Goal: Information Seeking & Learning: Find specific page/section

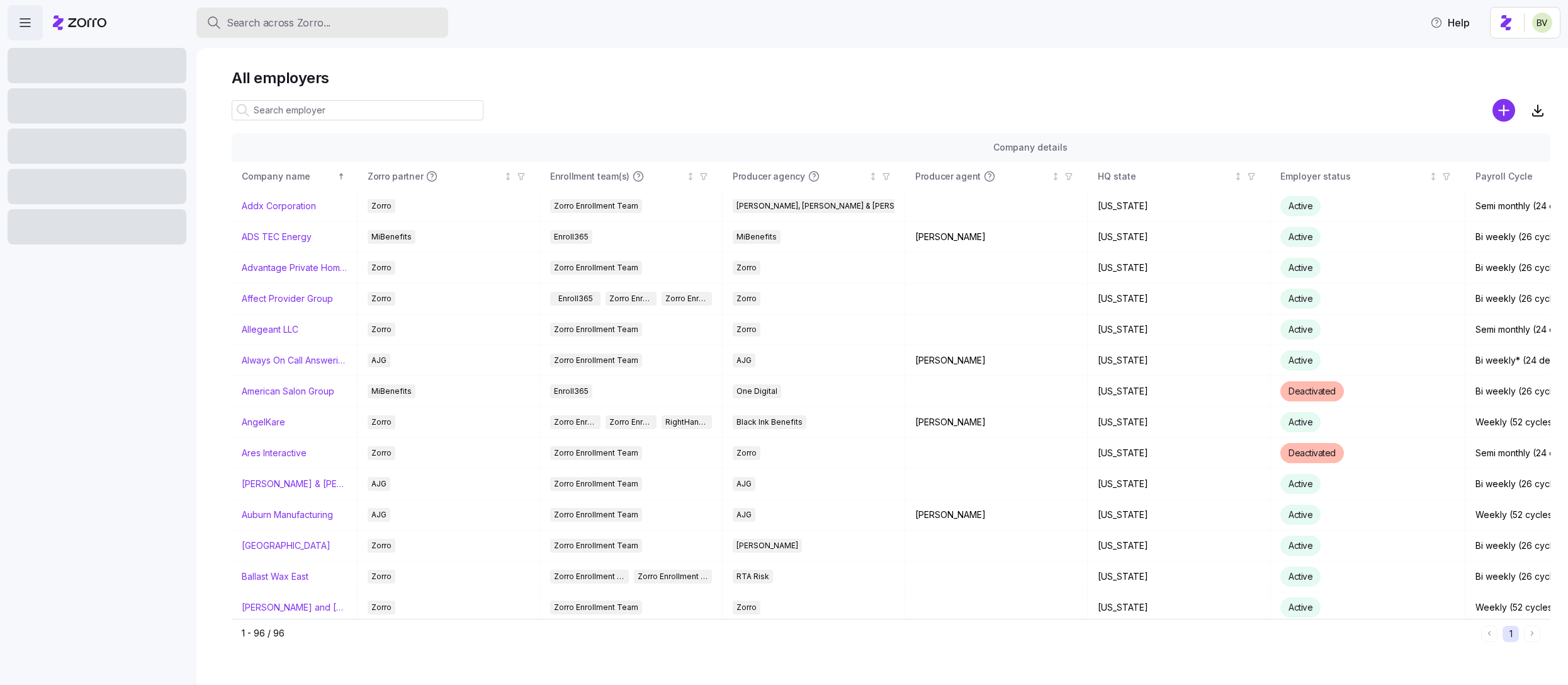
click at [320, 27] on span "Search across Zorro..." at bounding box center [278, 23] width 104 height 16
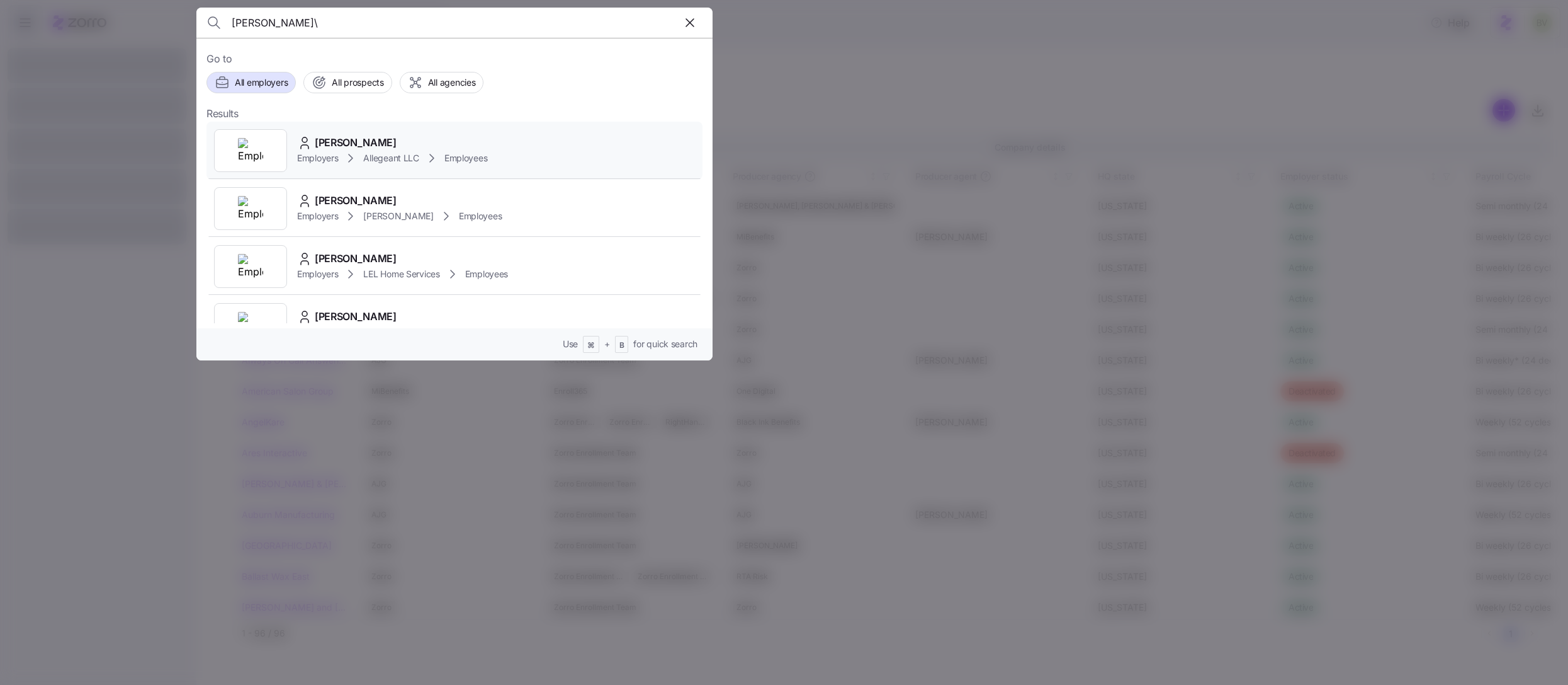
type input "Diane Gillaspie\"
click at [267, 139] on div at bounding box center [251, 151] width 73 height 43
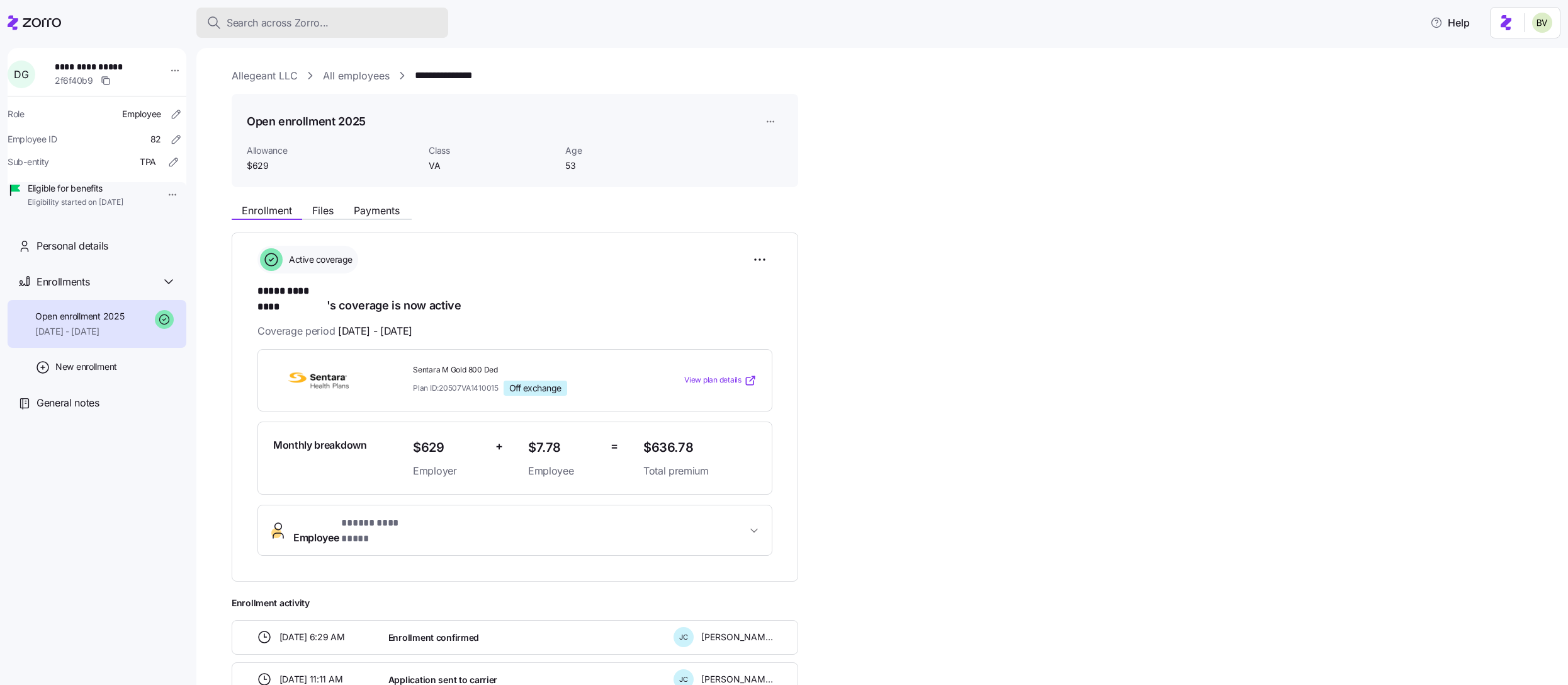
click at [304, 25] on span "Search across Zorro..." at bounding box center [278, 23] width 102 height 16
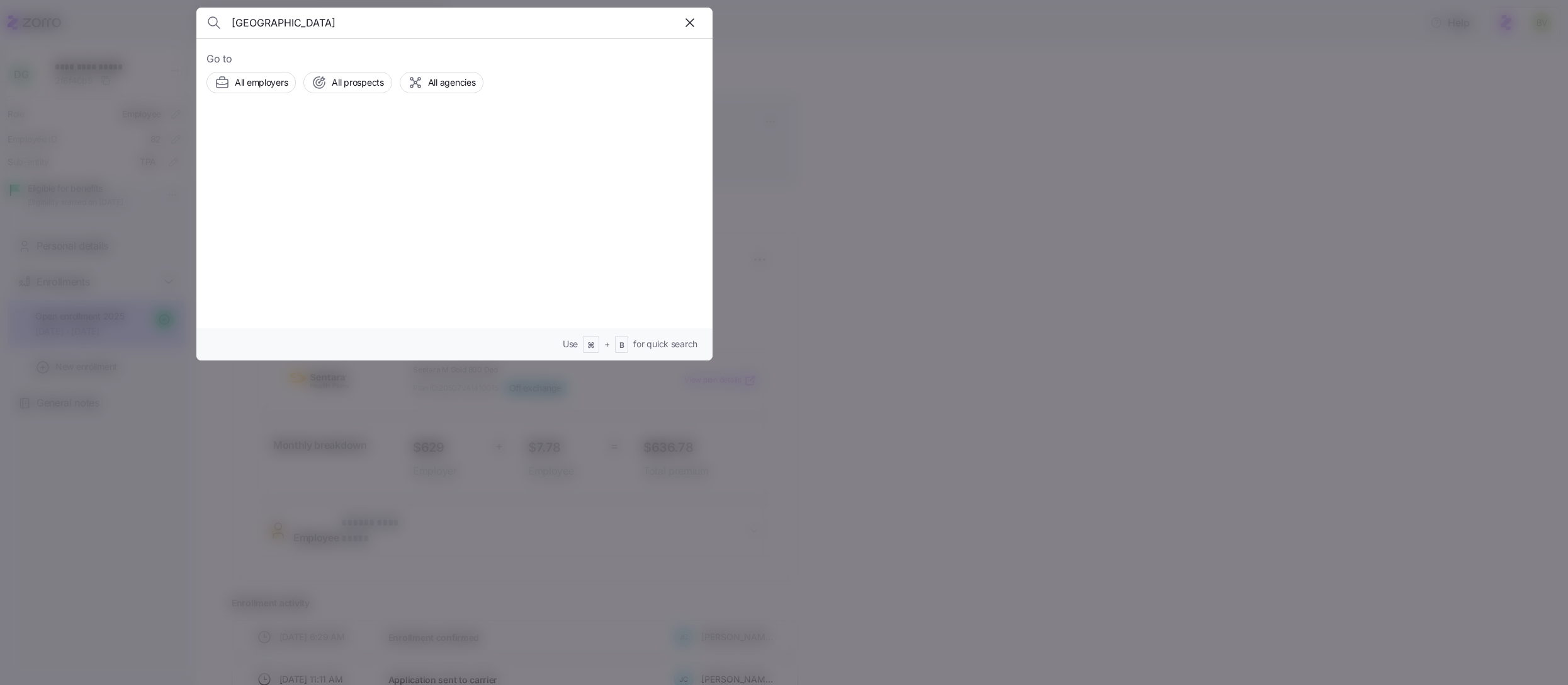
type input "Westminster"
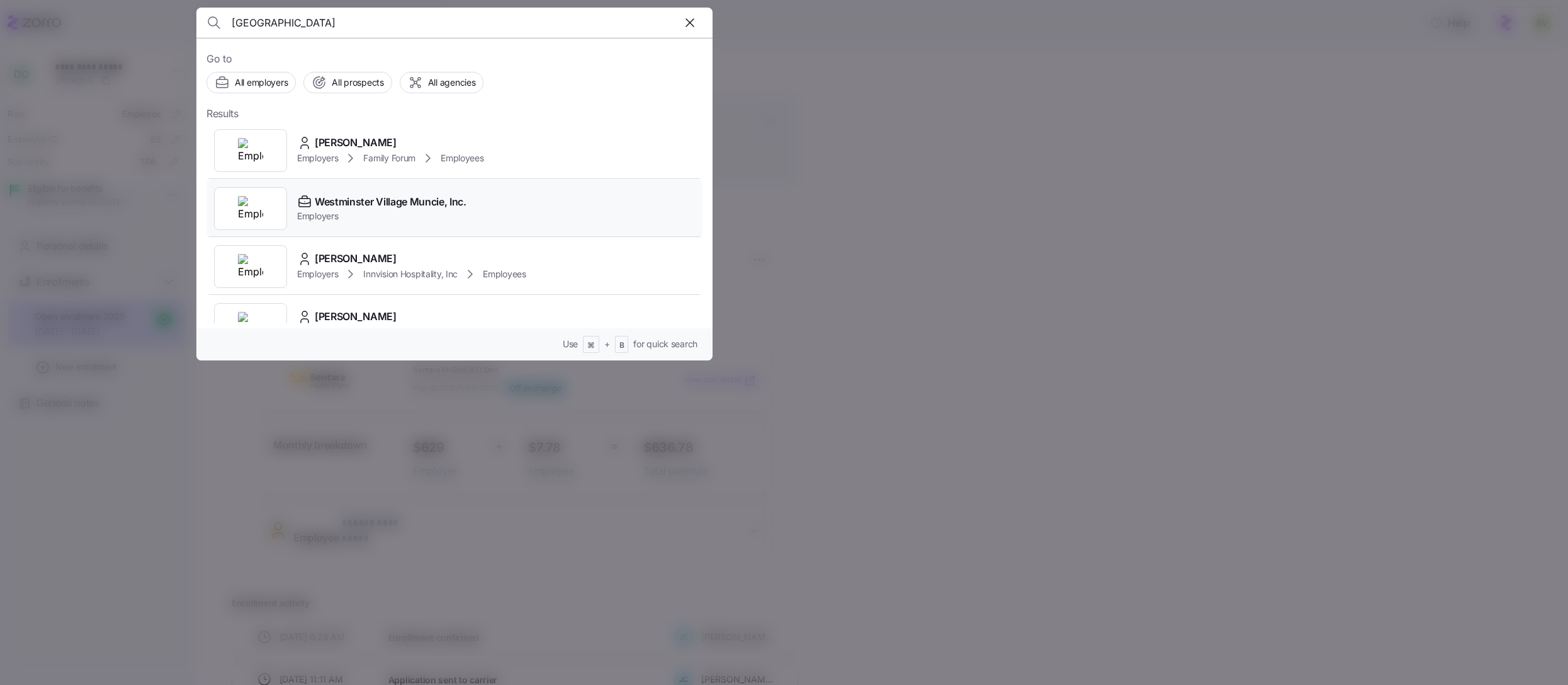
click at [259, 194] on div at bounding box center [251, 208] width 73 height 43
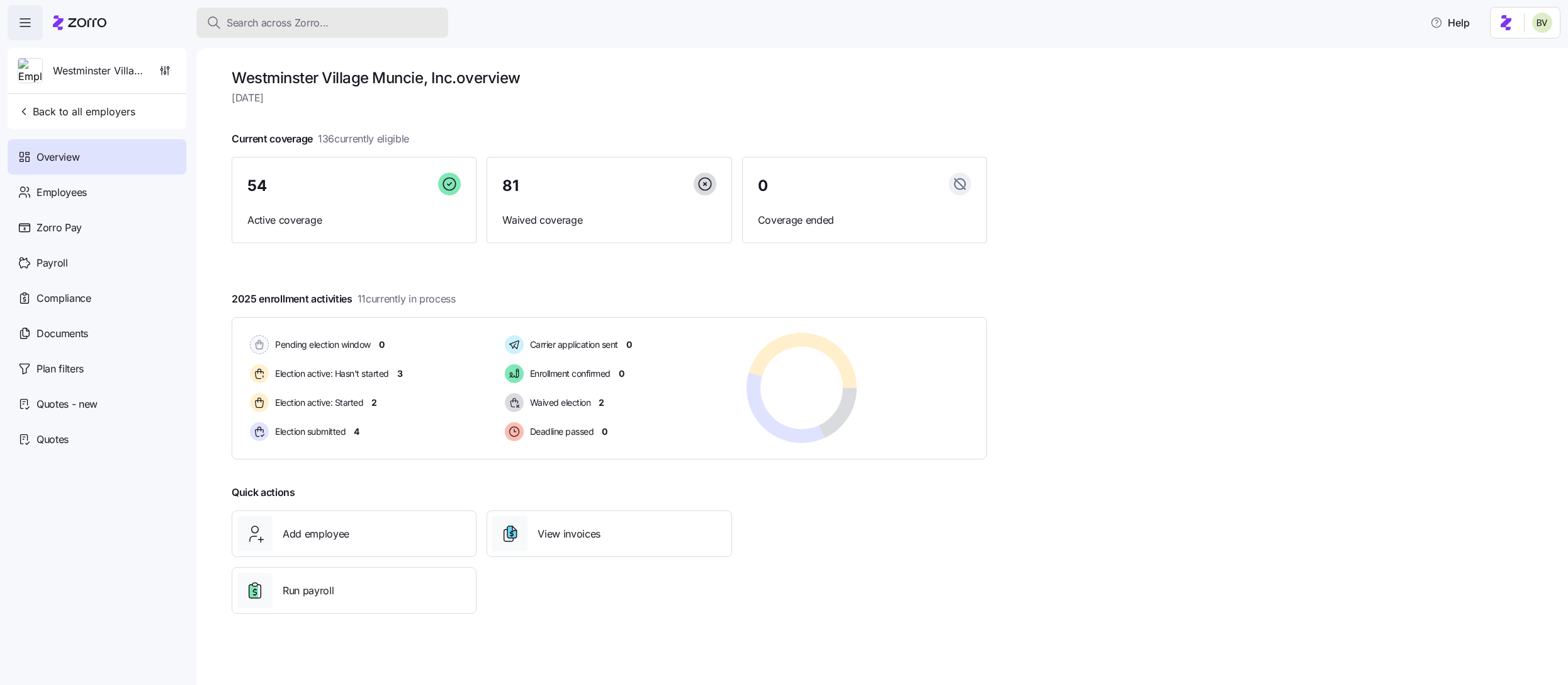
click at [381, 20] on div "Search across Zorro..." at bounding box center [322, 23] width 232 height 16
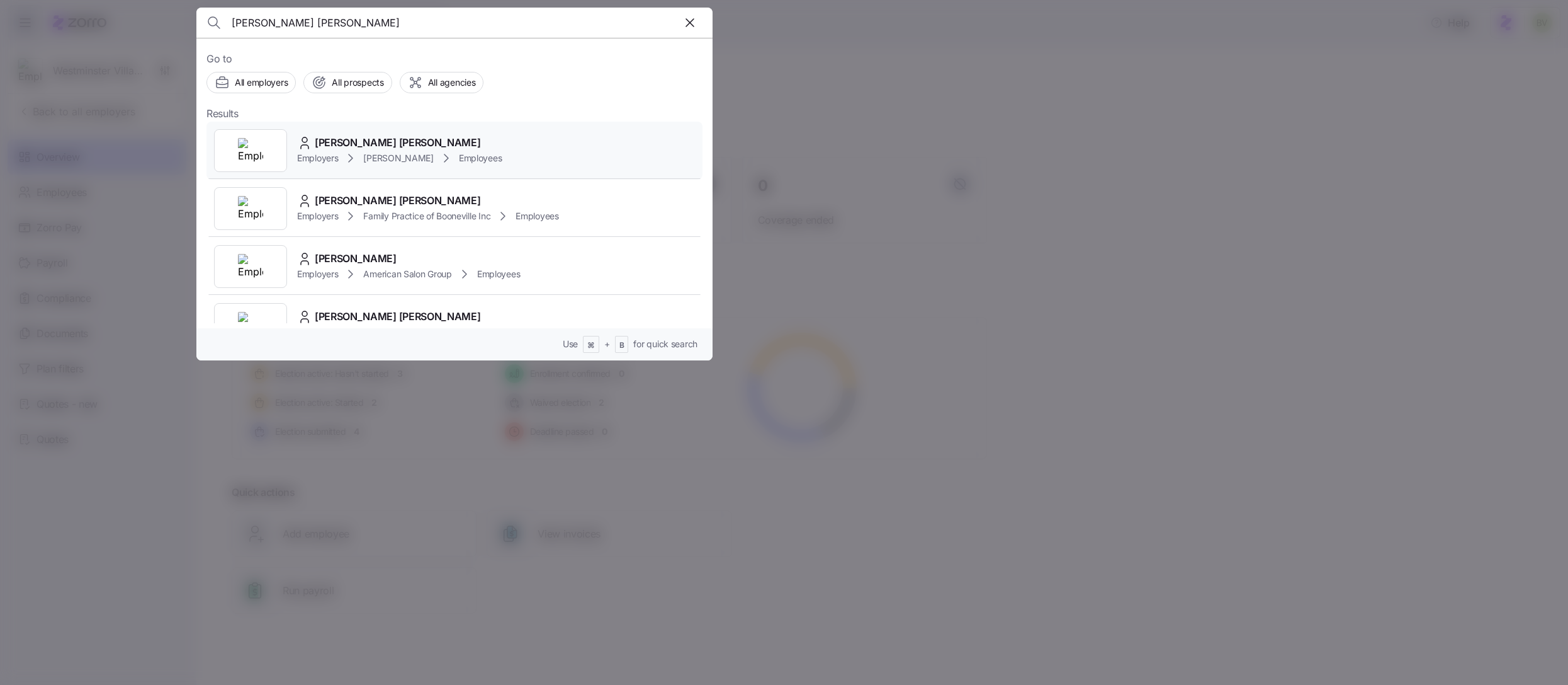
type input "Kimberly Bowling Abner"
click at [261, 204] on img at bounding box center [250, 208] width 25 height 25
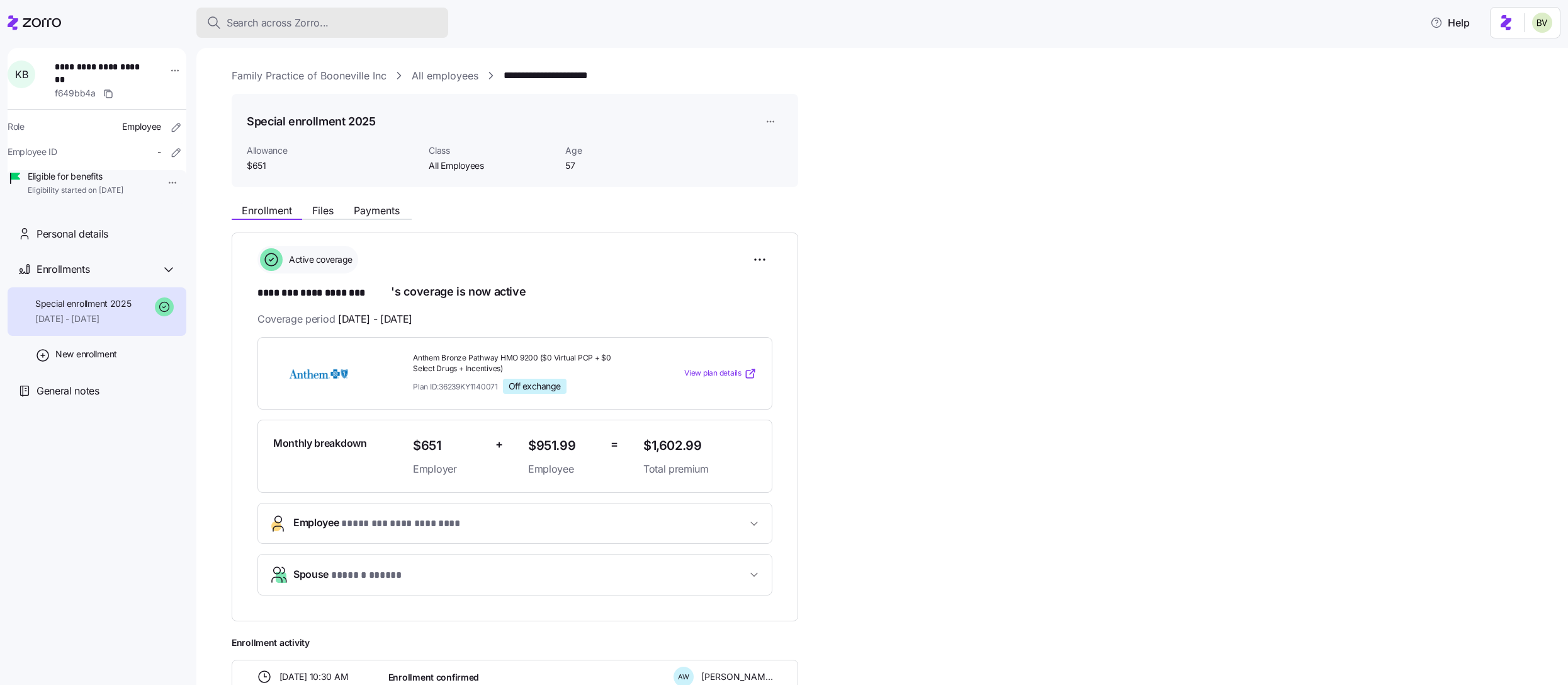
click at [345, 21] on div "Search across Zorro..." at bounding box center [322, 23] width 232 height 16
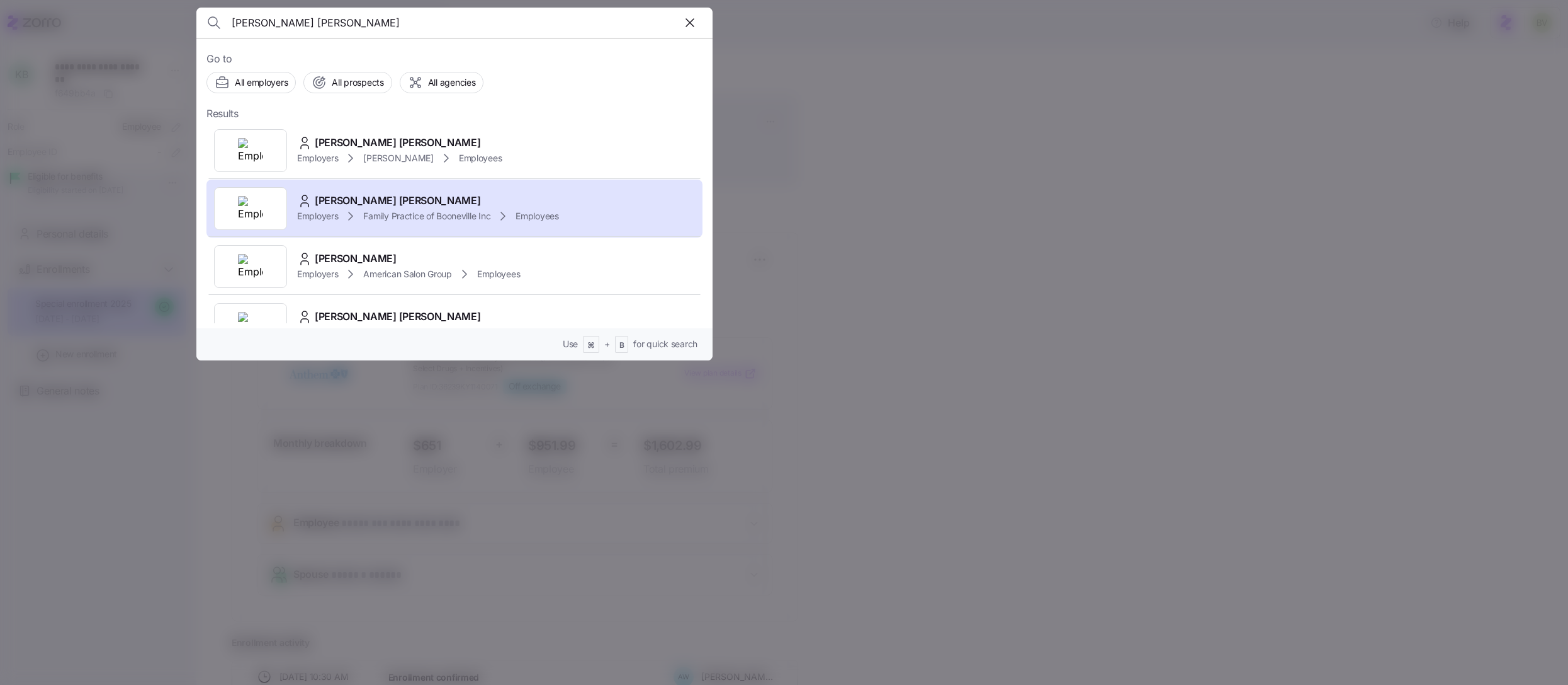
click at [379, 20] on input "Kimberly Bowling Abner" at bounding box center [392, 23] width 322 height 30
paste input "Sierra Combs"
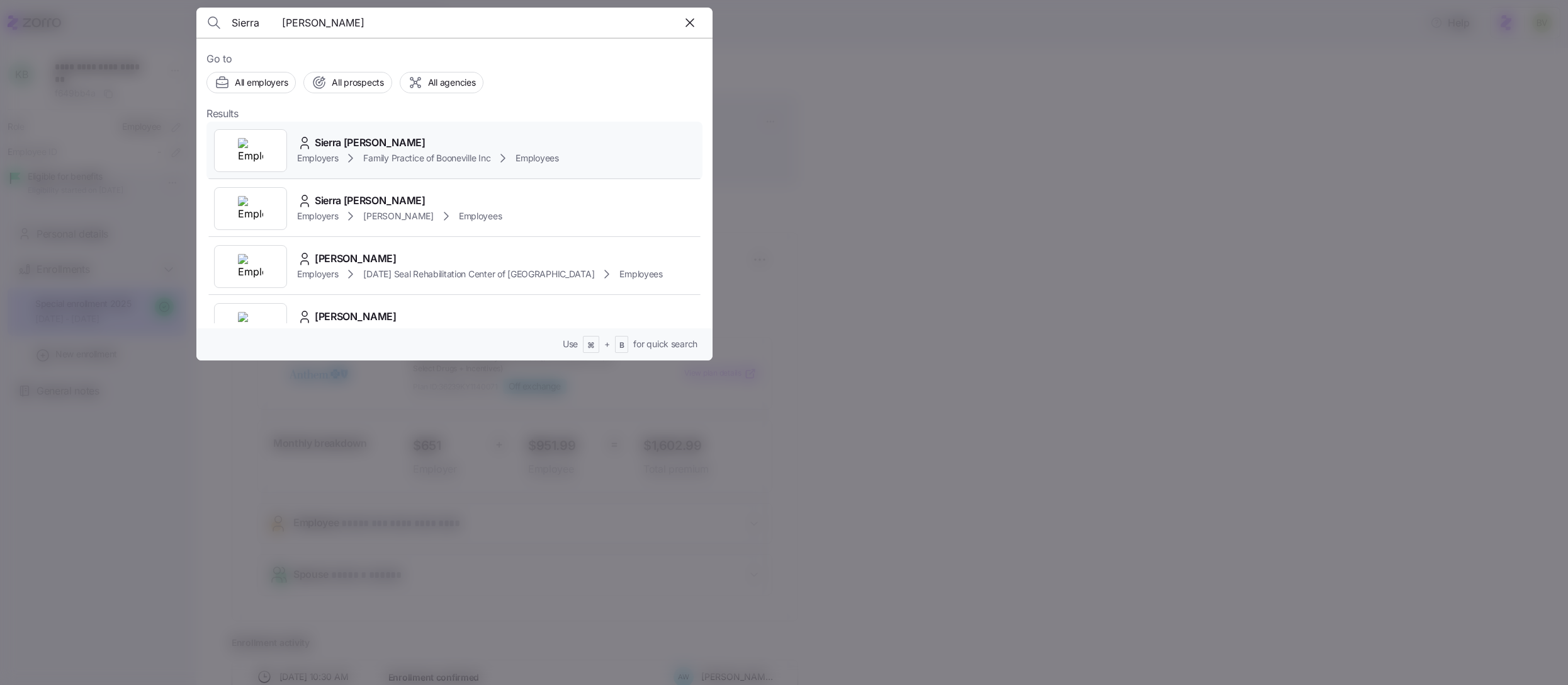
type input "Sierra Combs"
click at [258, 147] on img at bounding box center [250, 151] width 25 height 25
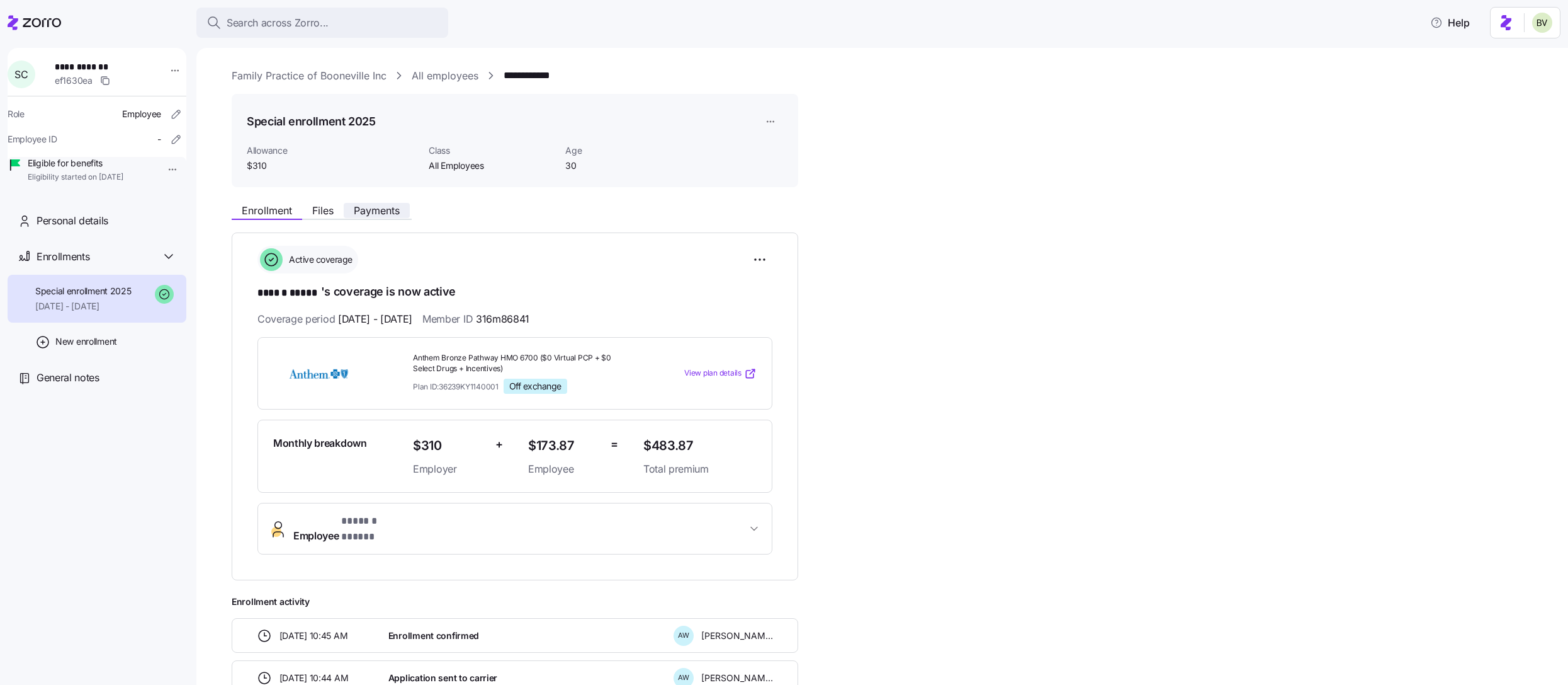
click at [397, 211] on span "Payments" at bounding box center [377, 210] width 46 height 10
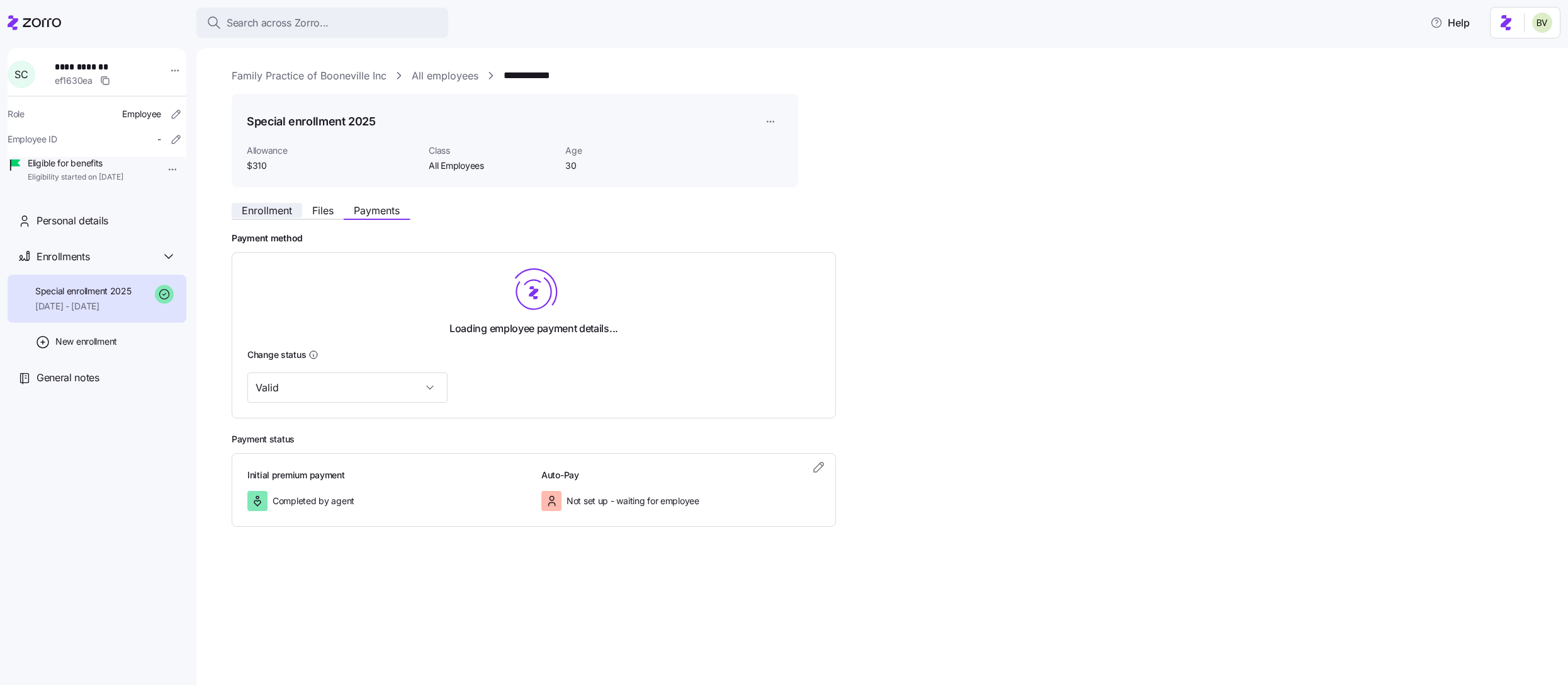
click at [279, 213] on span "Enrollment" at bounding box center [267, 210] width 51 height 10
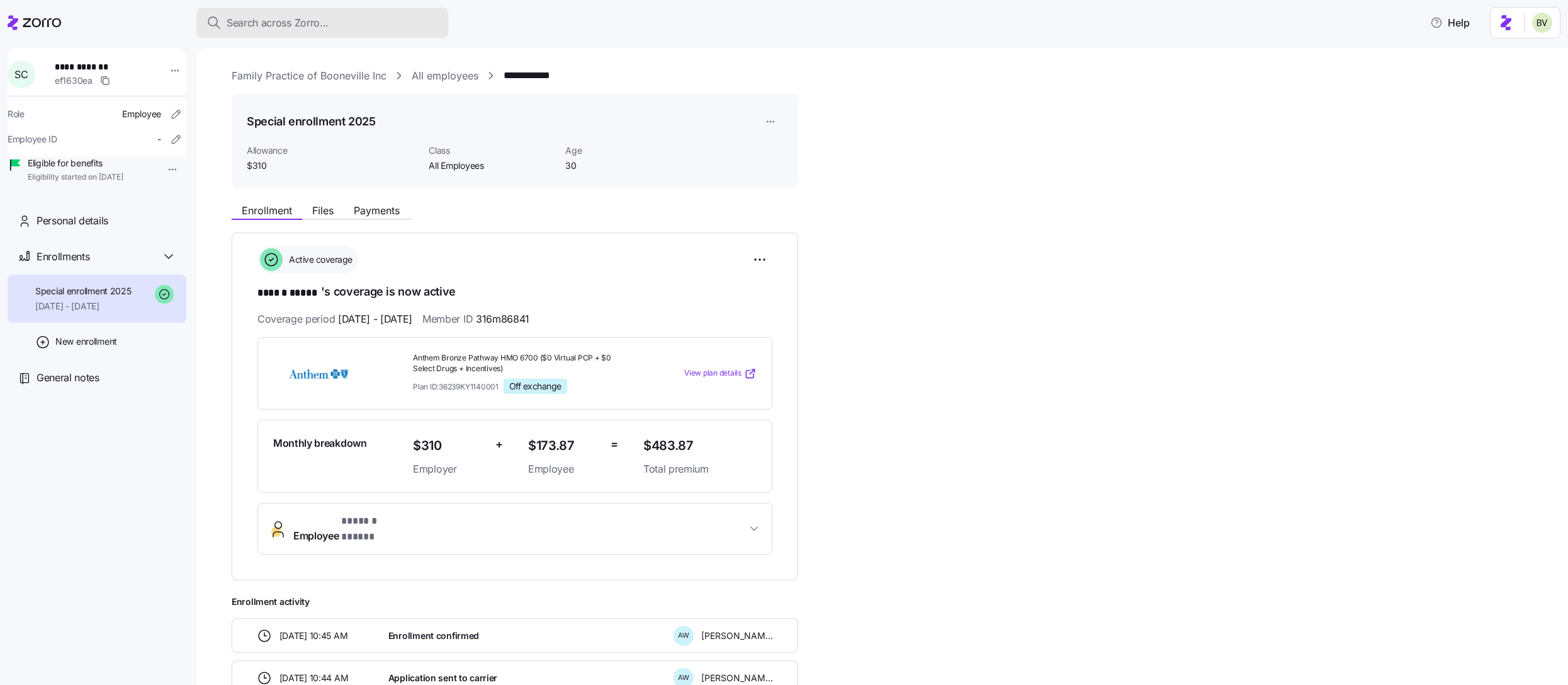
click at [349, 27] on div "Search across Zorro..." at bounding box center [322, 23] width 232 height 16
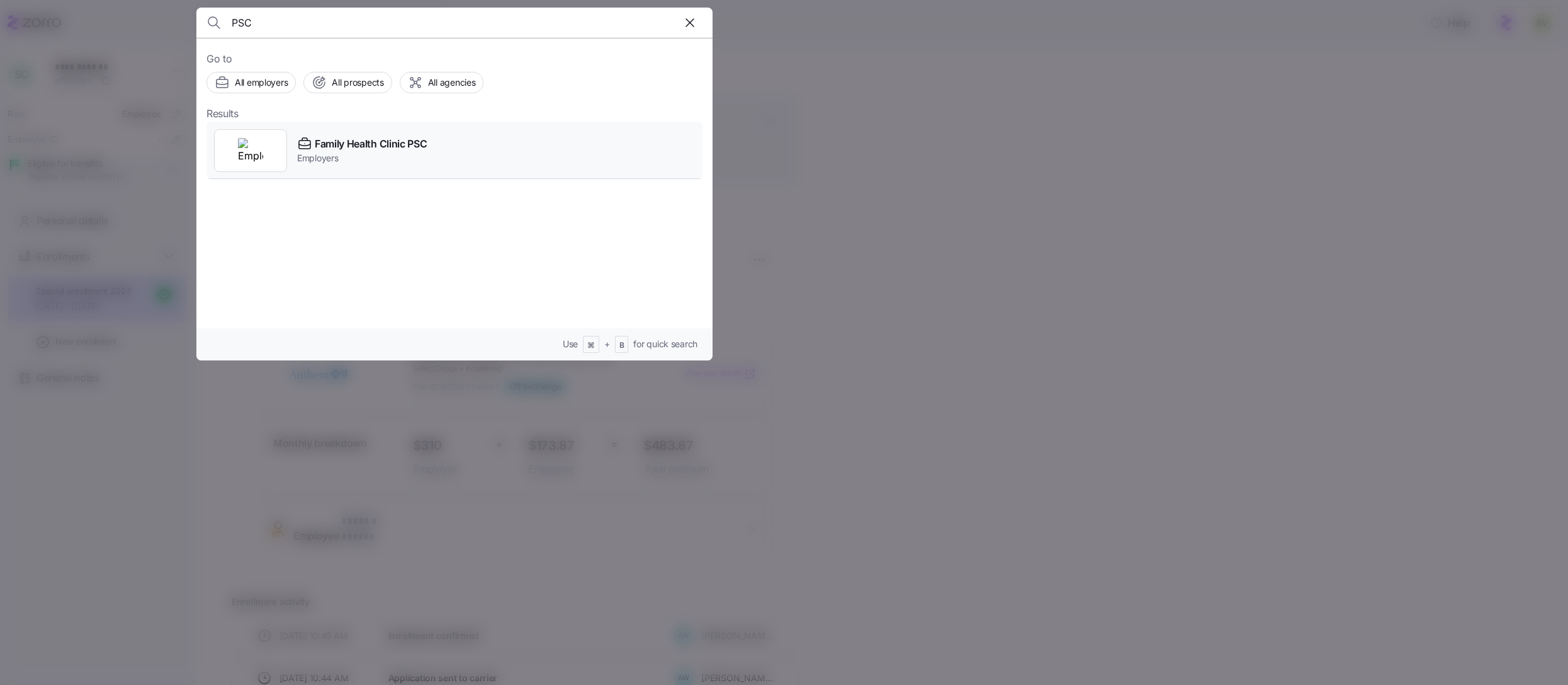
type input "PSC"
click at [274, 141] on div at bounding box center [251, 151] width 73 height 43
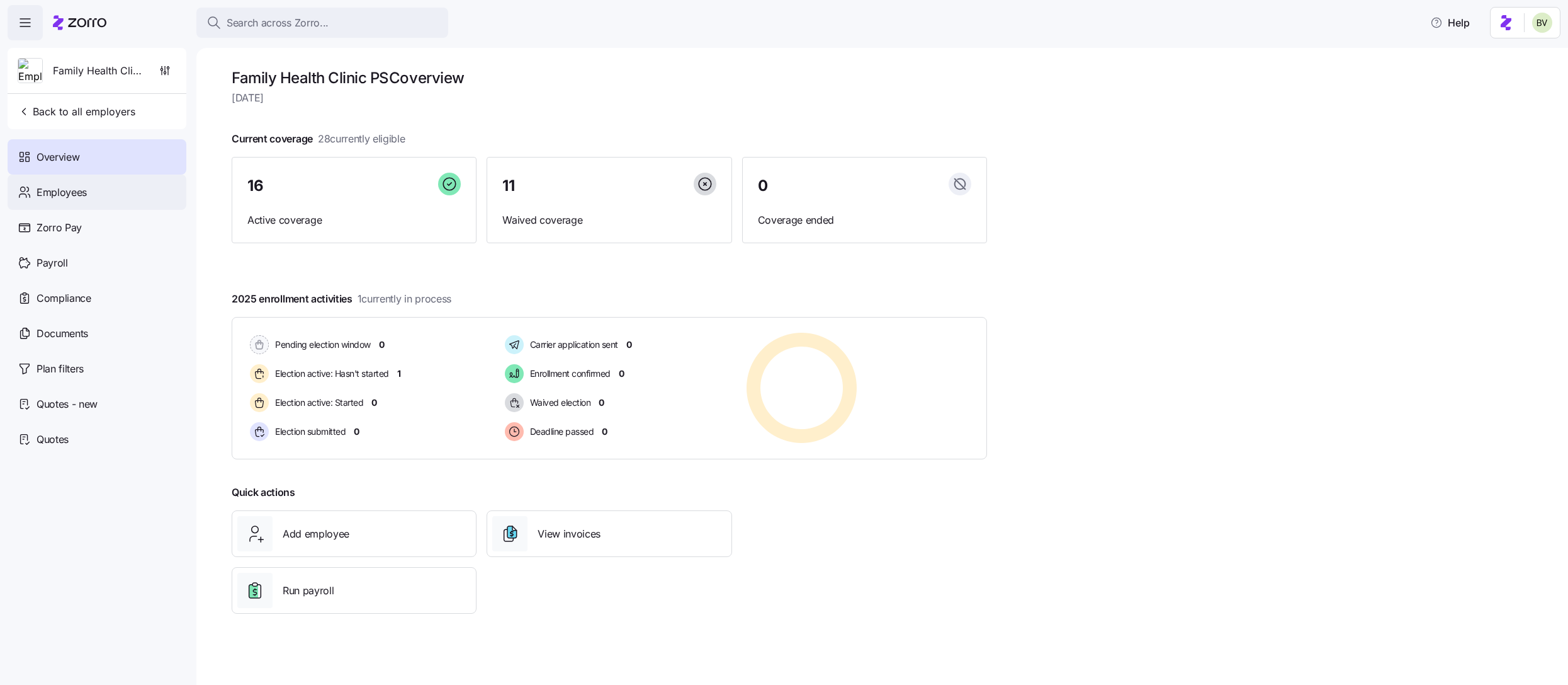
click at [81, 192] on span "Employees" at bounding box center [62, 193] width 51 height 16
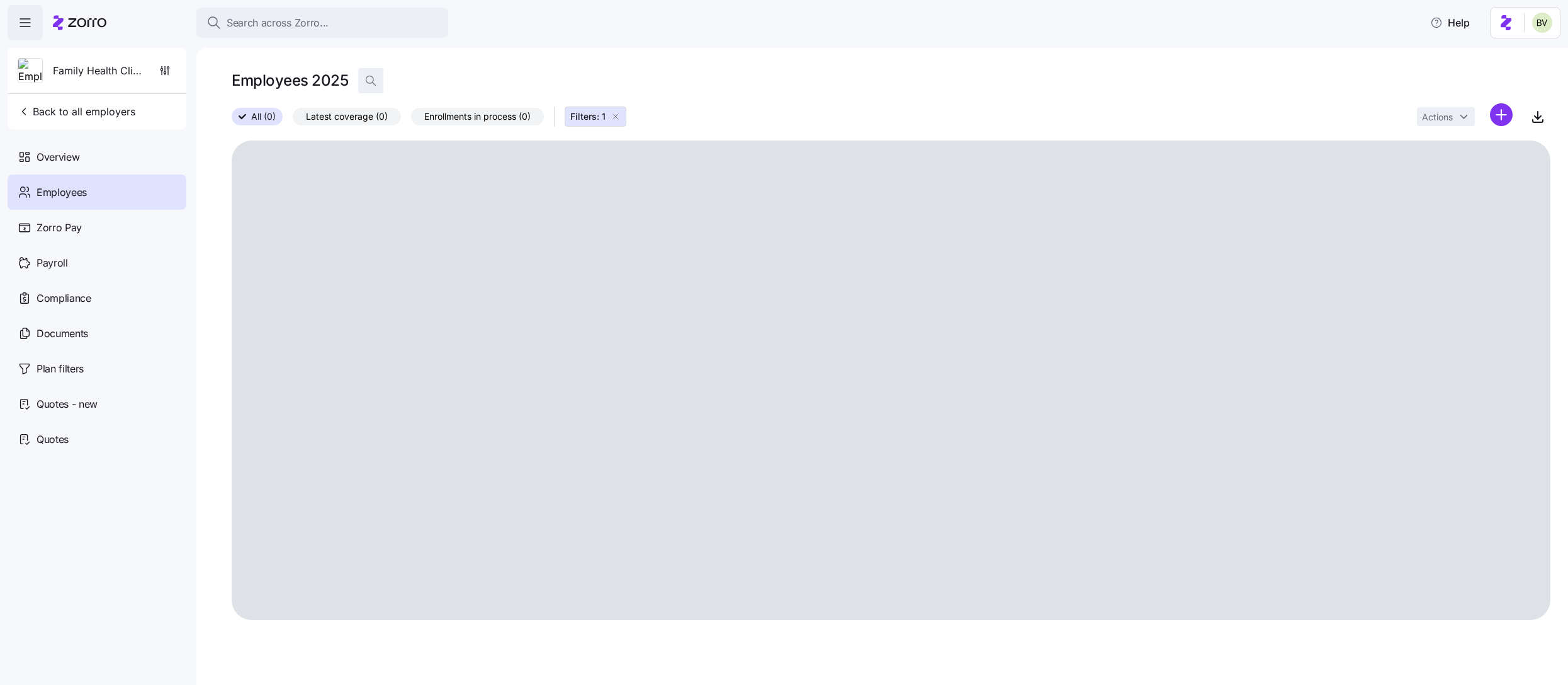
click at [377, 77] on span "button" at bounding box center [370, 80] width 24 height 24
click at [618, 119] on icon "button" at bounding box center [615, 116] width 10 height 10
click at [462, 78] on input "Sierra" at bounding box center [483, 80] width 252 height 20
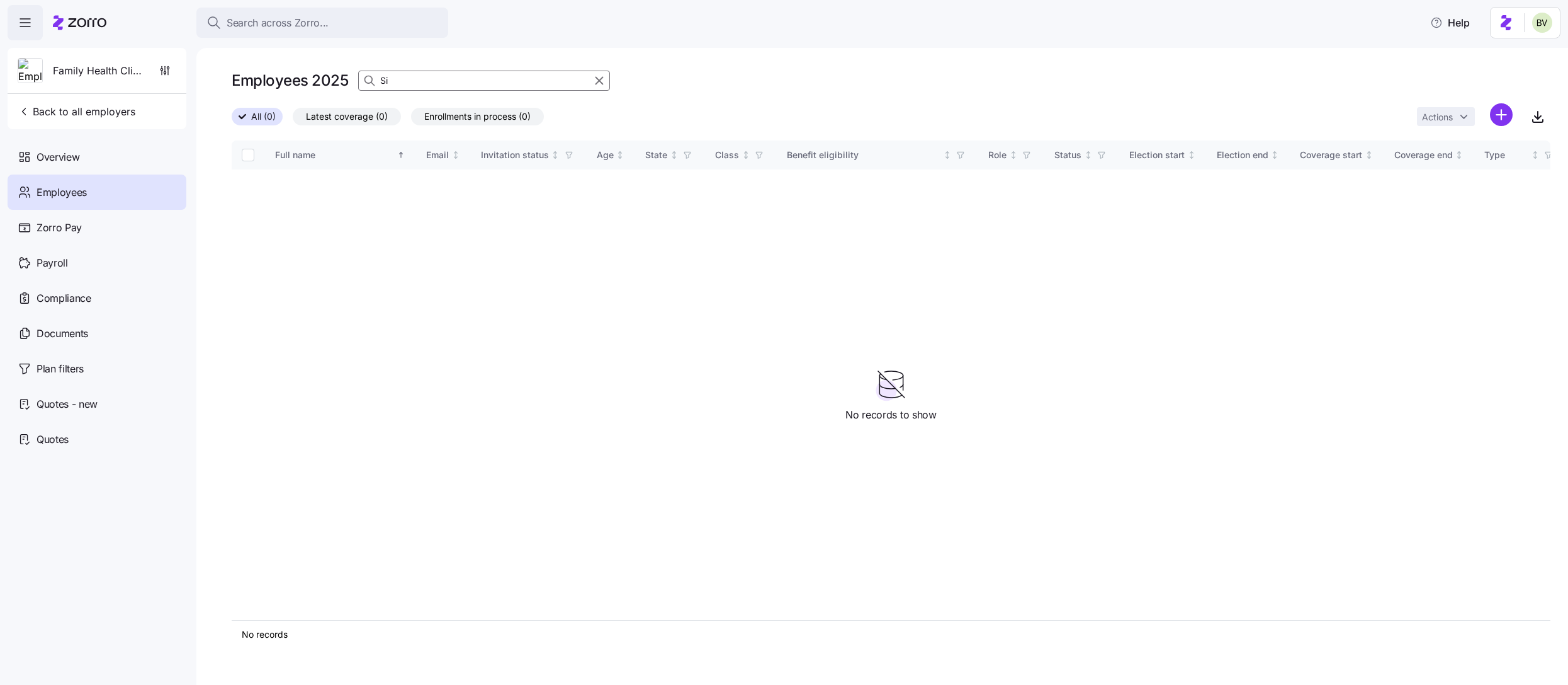
type input "S"
type input "c"
type input "s"
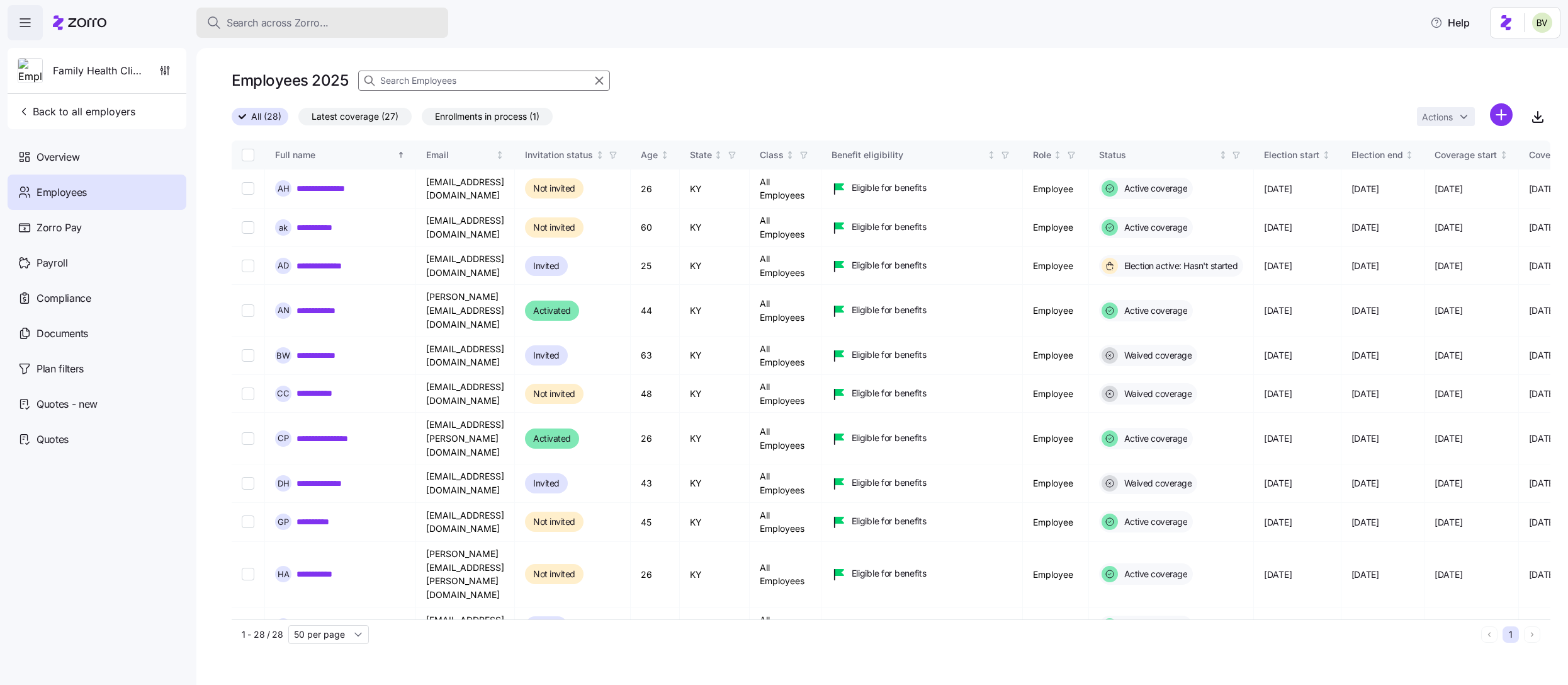
click at [342, 23] on div "Search across Zorro..." at bounding box center [322, 23] width 232 height 16
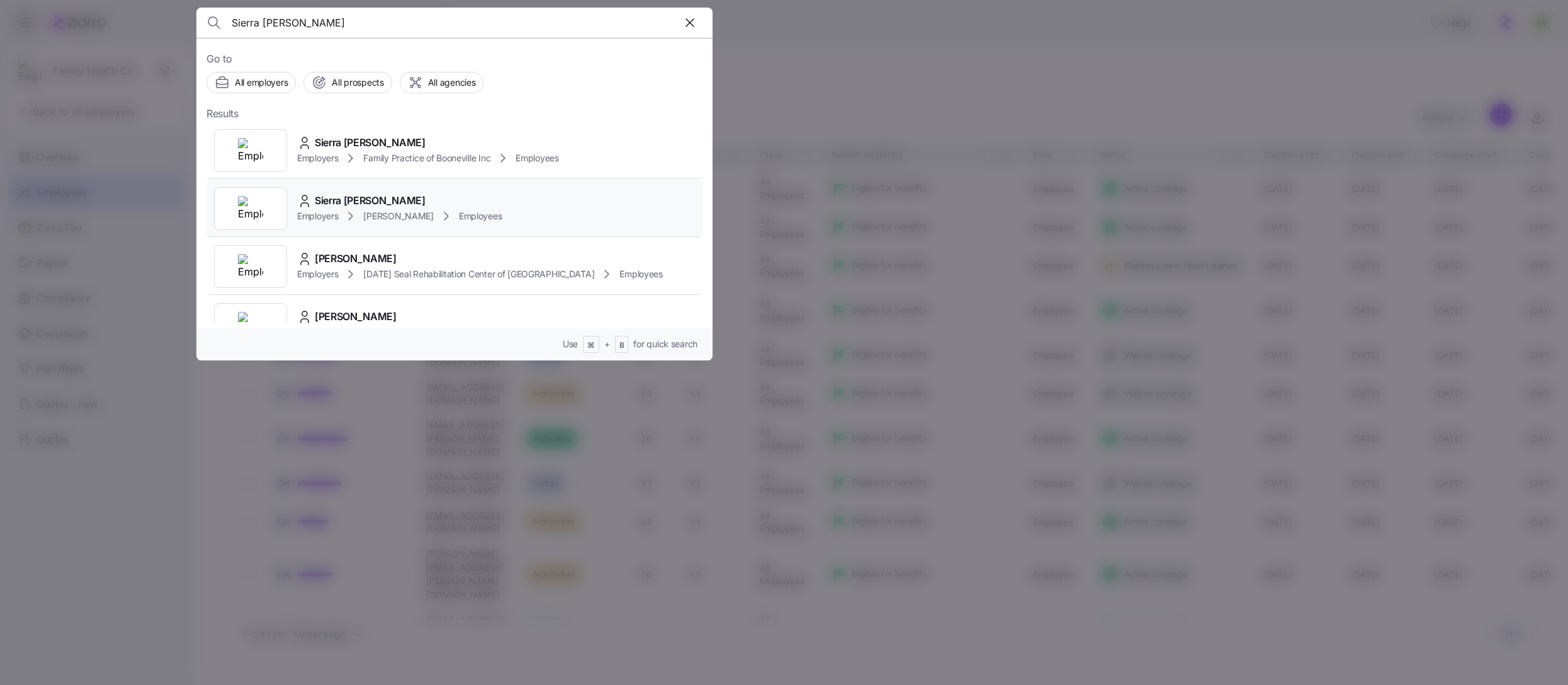
type input "Sierra Combs"
click at [257, 190] on div at bounding box center [251, 208] width 73 height 43
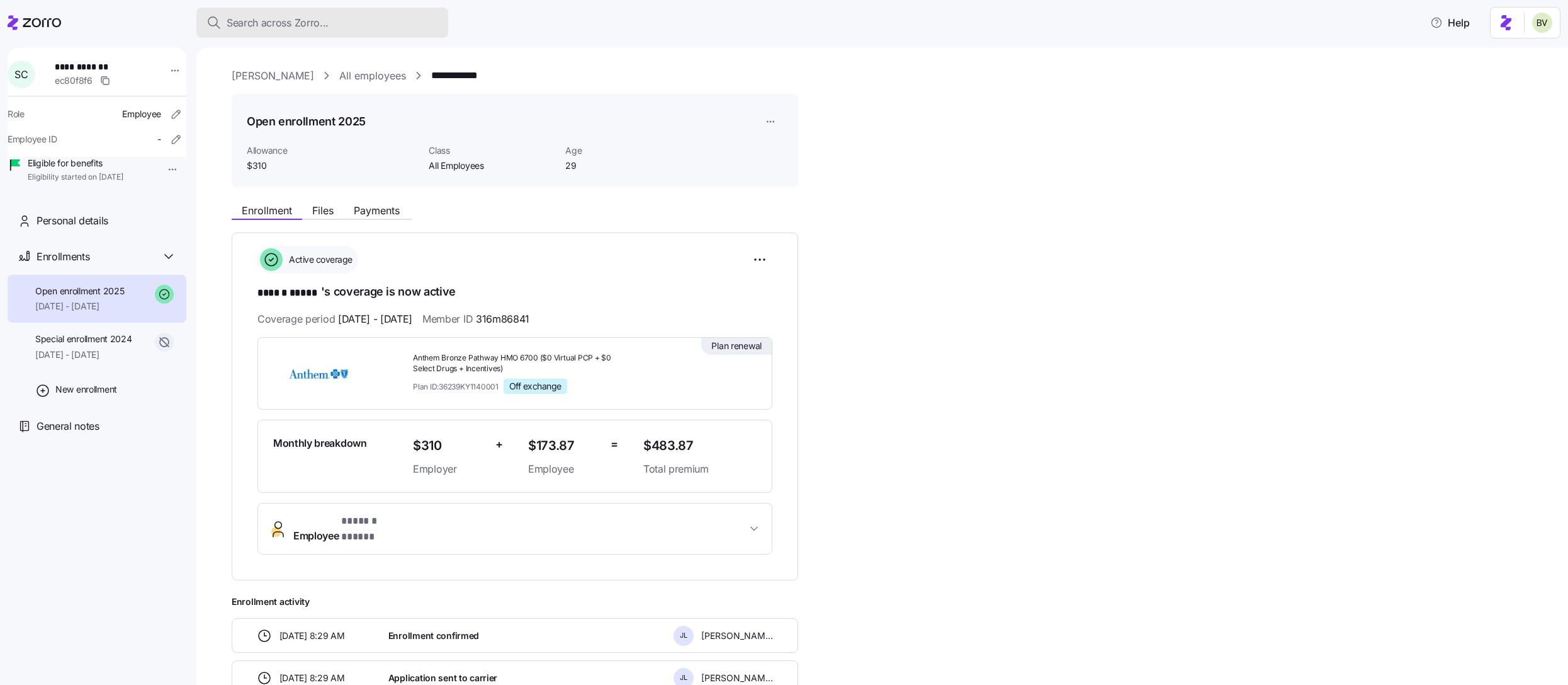
click at [364, 22] on div "Search across Zorro..." at bounding box center [322, 23] width 232 height 16
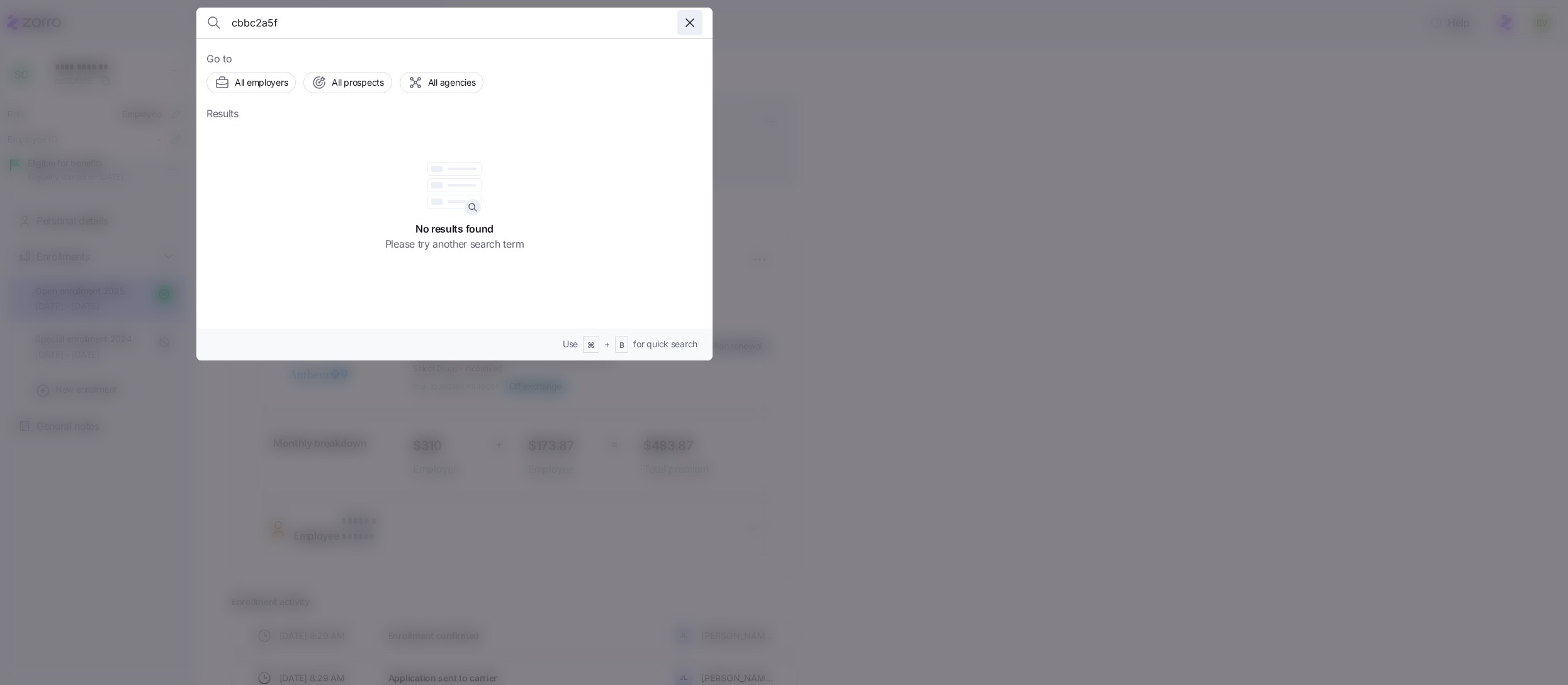
type input "cbbc2a5f"
click at [692, 23] on icon "button" at bounding box center [689, 22] width 15 height 15
click at [986, 174] on div at bounding box center [784, 342] width 1568 height 685
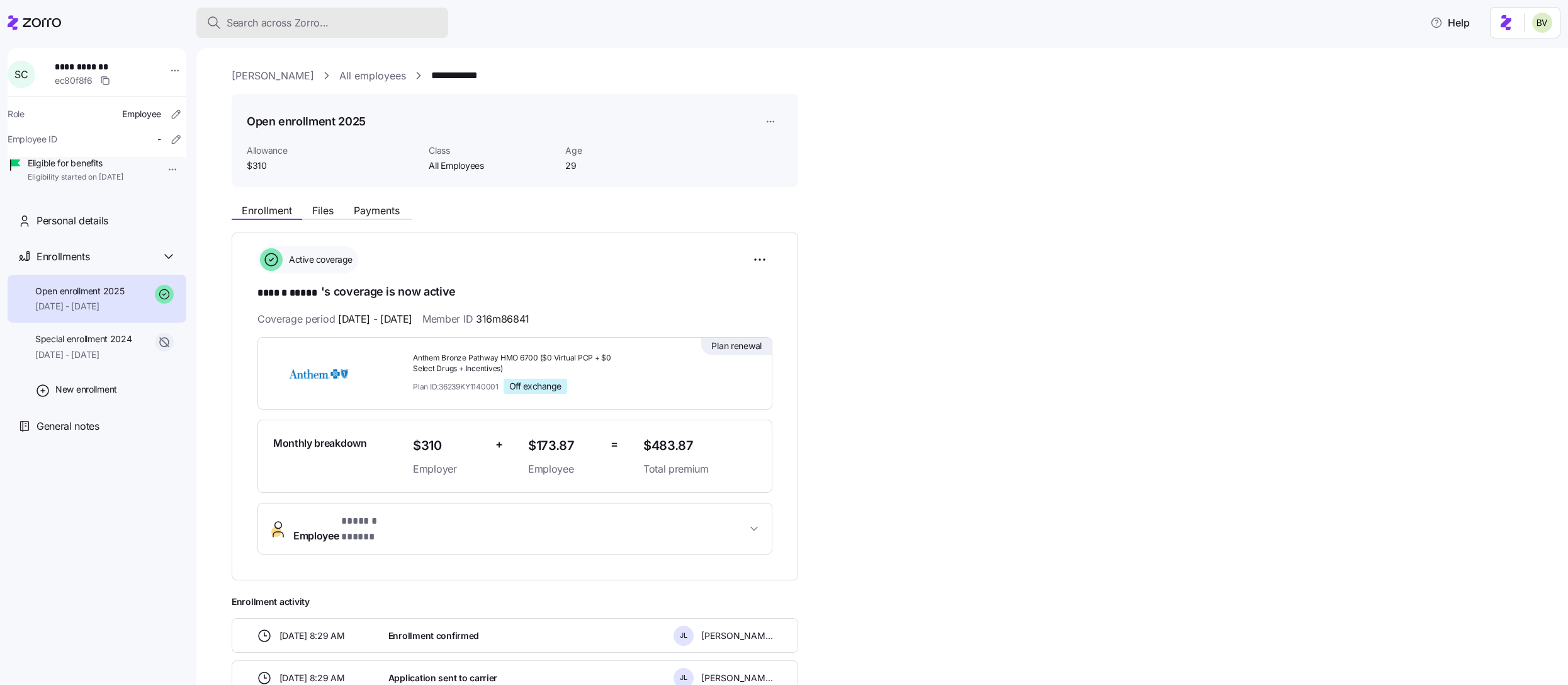
click at [279, 26] on span "Search across Zorro..." at bounding box center [278, 23] width 102 height 16
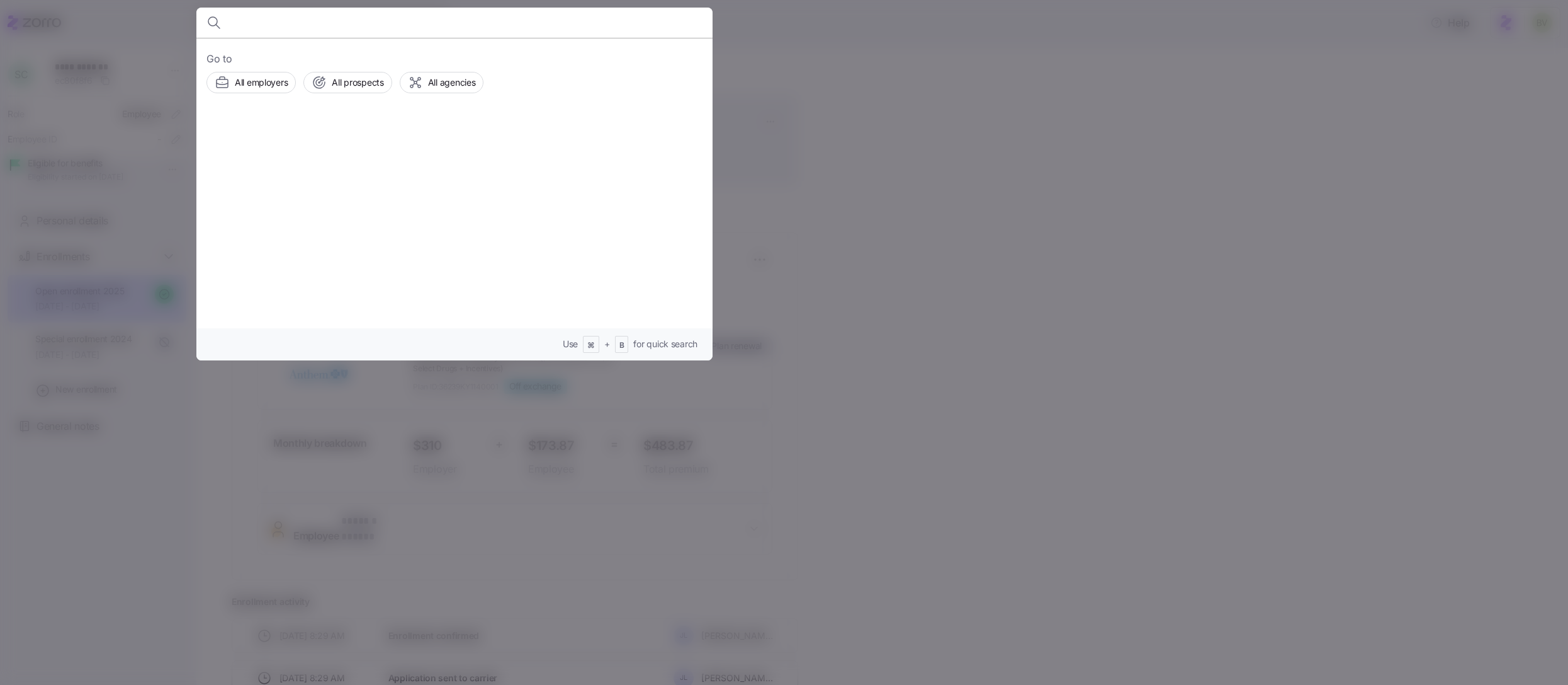
type input "ea6584c1"
click at [279, 26] on input "ea6584c1" at bounding box center [392, 23] width 322 height 30
click at [858, 80] on div at bounding box center [784, 342] width 1568 height 685
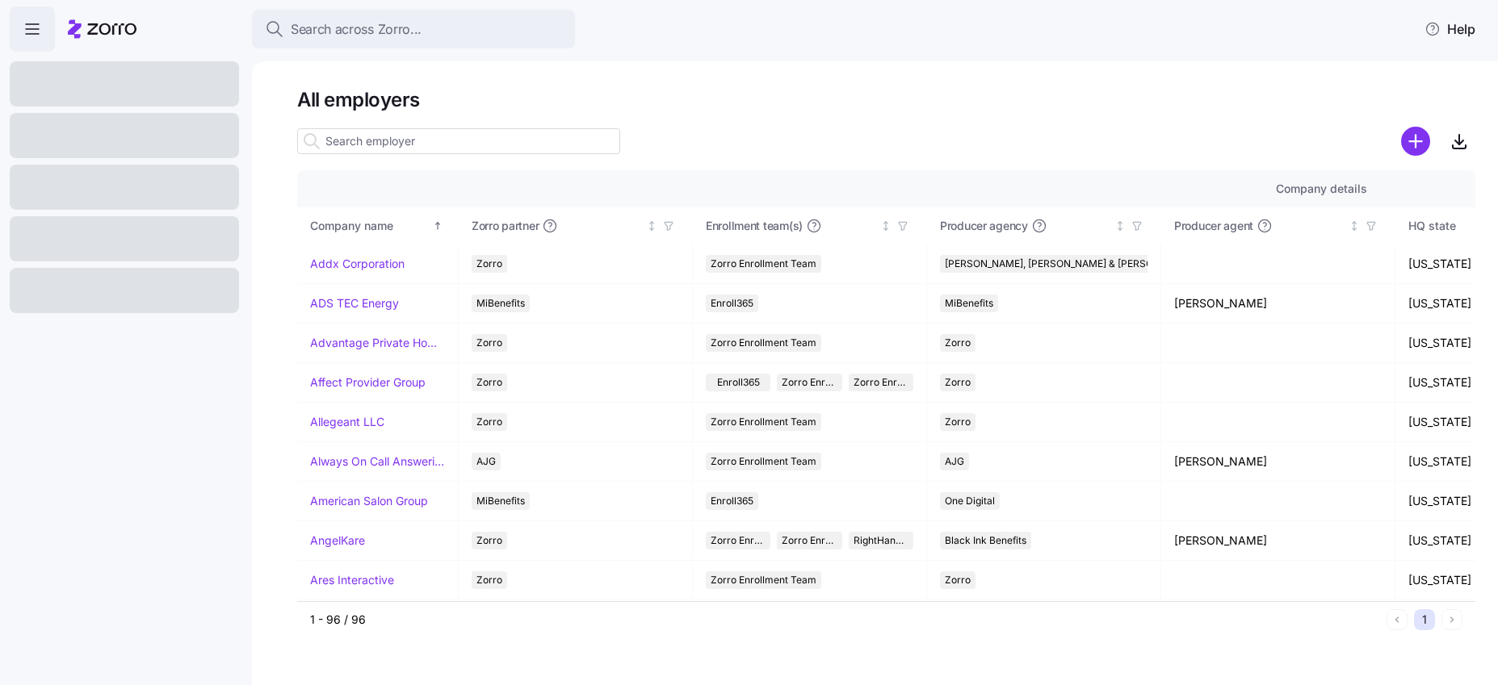
click at [328, 35] on span "Search across Zorro..." at bounding box center [356, 29] width 131 height 20
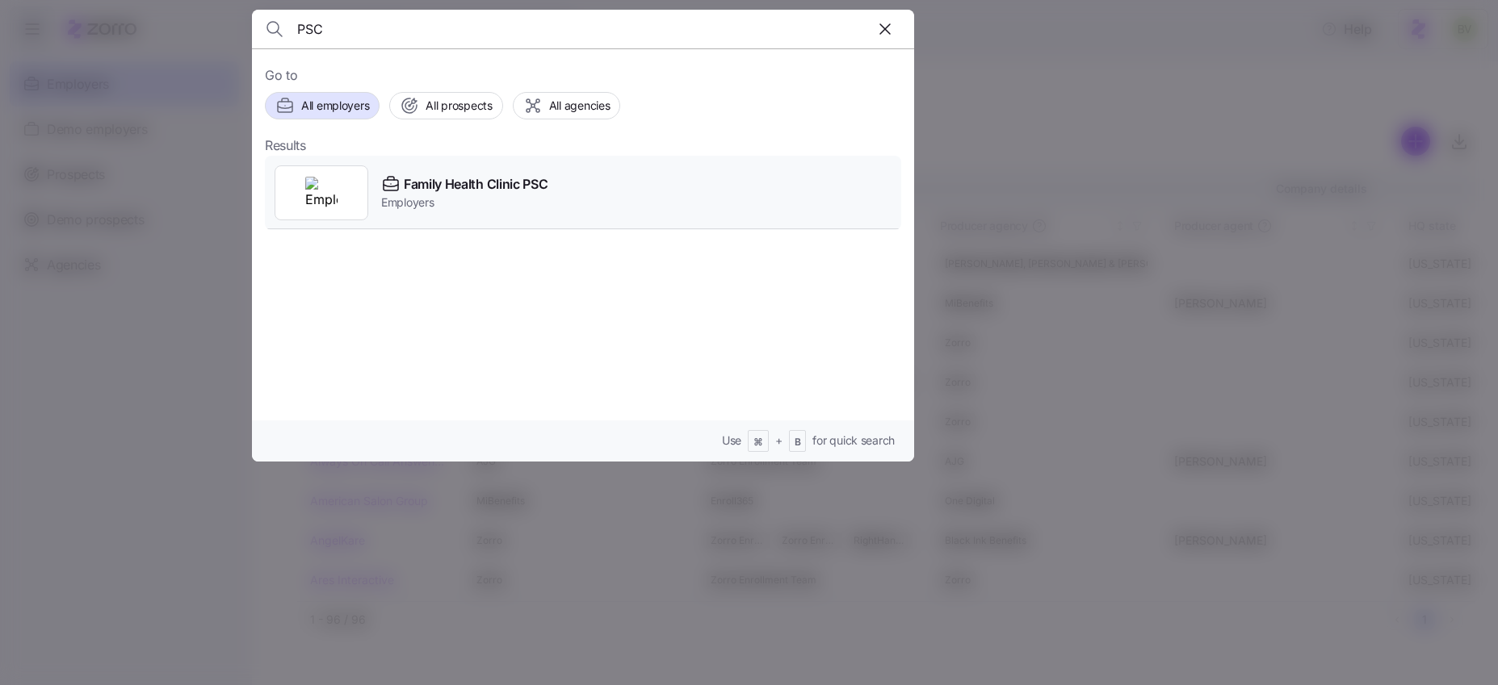
type input "PSC"
click at [305, 187] on img at bounding box center [321, 193] width 32 height 32
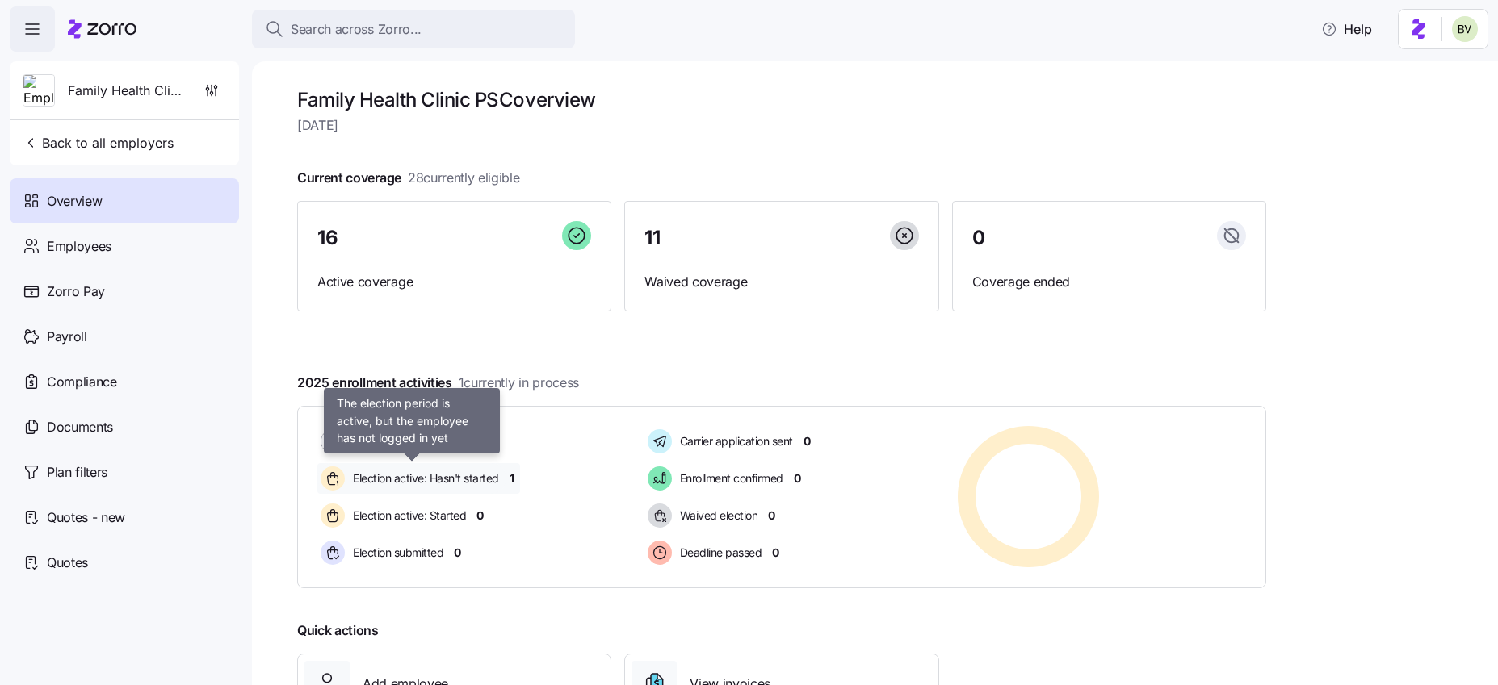
click at [415, 469] on span "Election active: Hasn't started" at bounding box center [423, 478] width 151 height 19
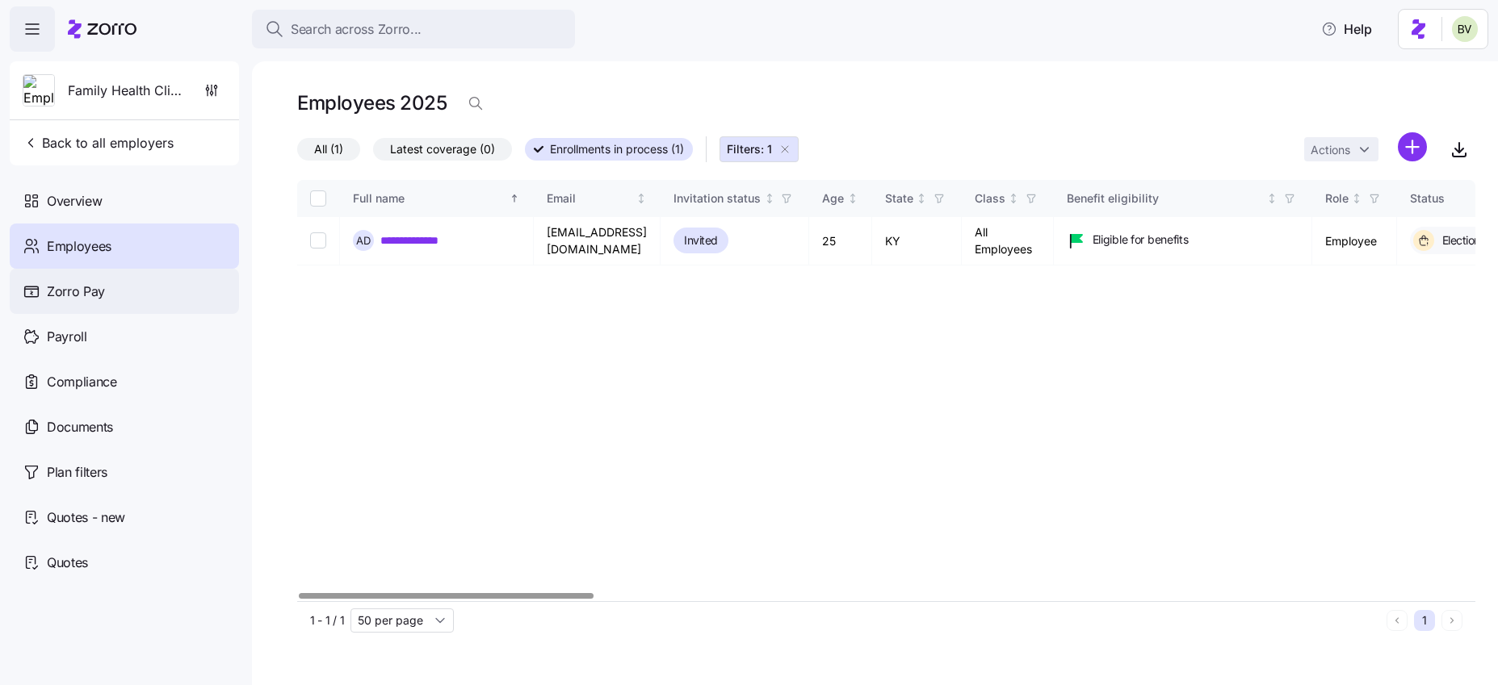
click at [82, 283] on span "Zorro Pay" at bounding box center [76, 292] width 58 height 20
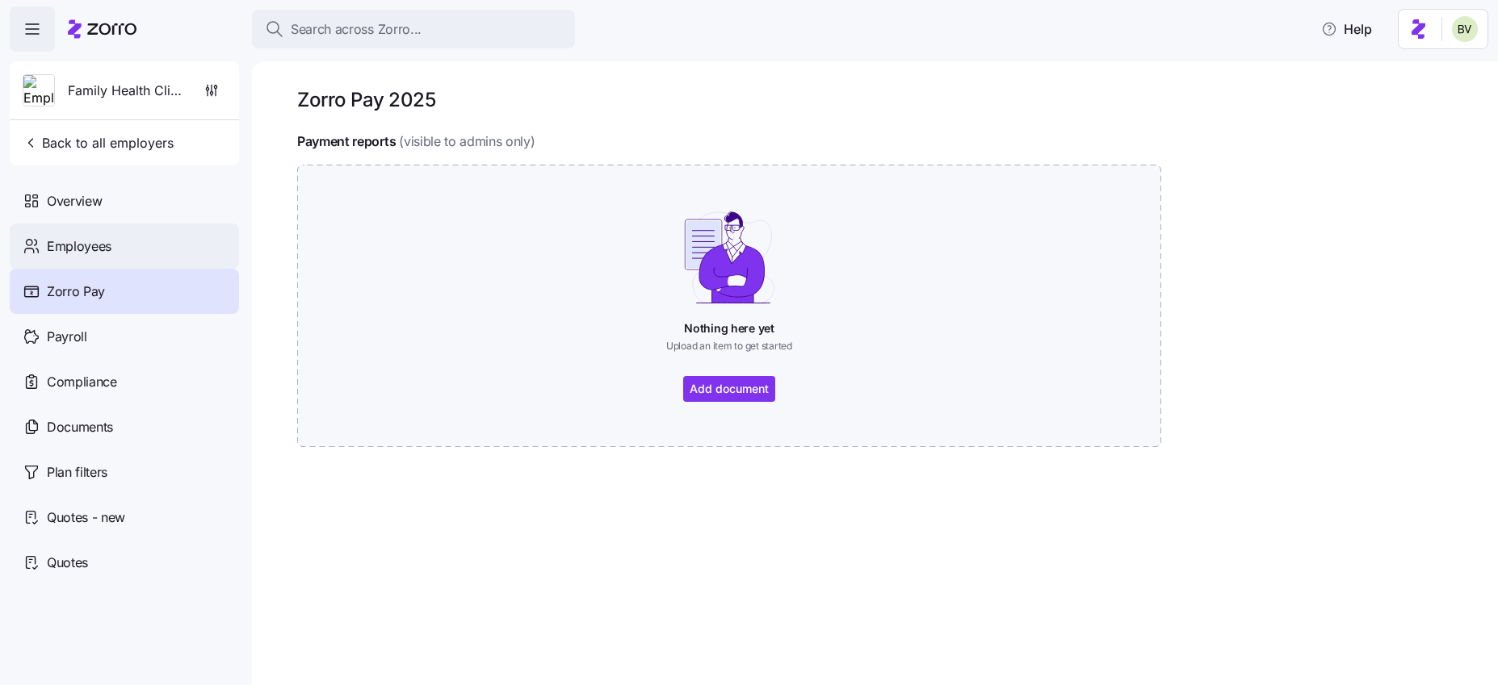
click at [103, 242] on span "Employees" at bounding box center [79, 247] width 65 height 20
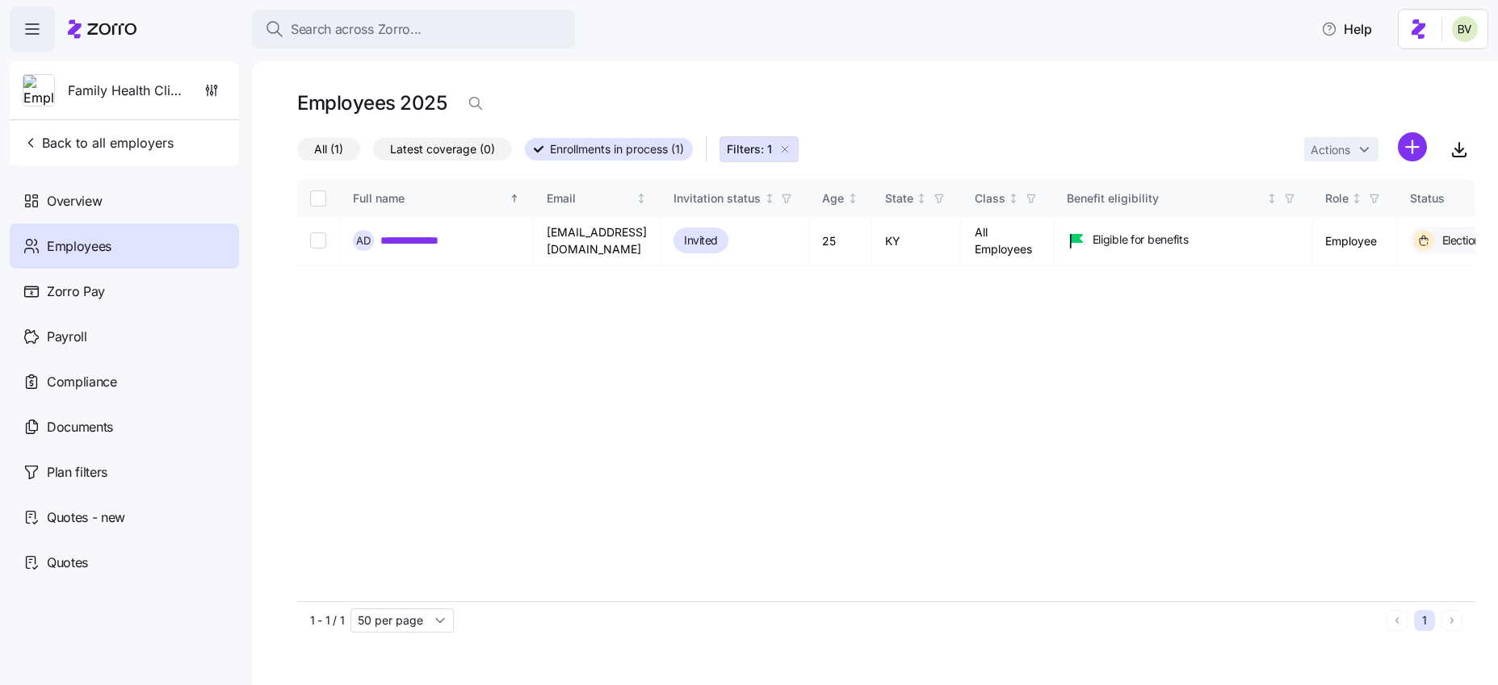
click at [785, 143] on icon "button" at bounding box center [784, 149] width 13 height 13
click at [345, 148] on span "All (28)" at bounding box center [333, 149] width 39 height 21
click at [297, 153] on input "All (28)" at bounding box center [297, 153] width 0 height 0
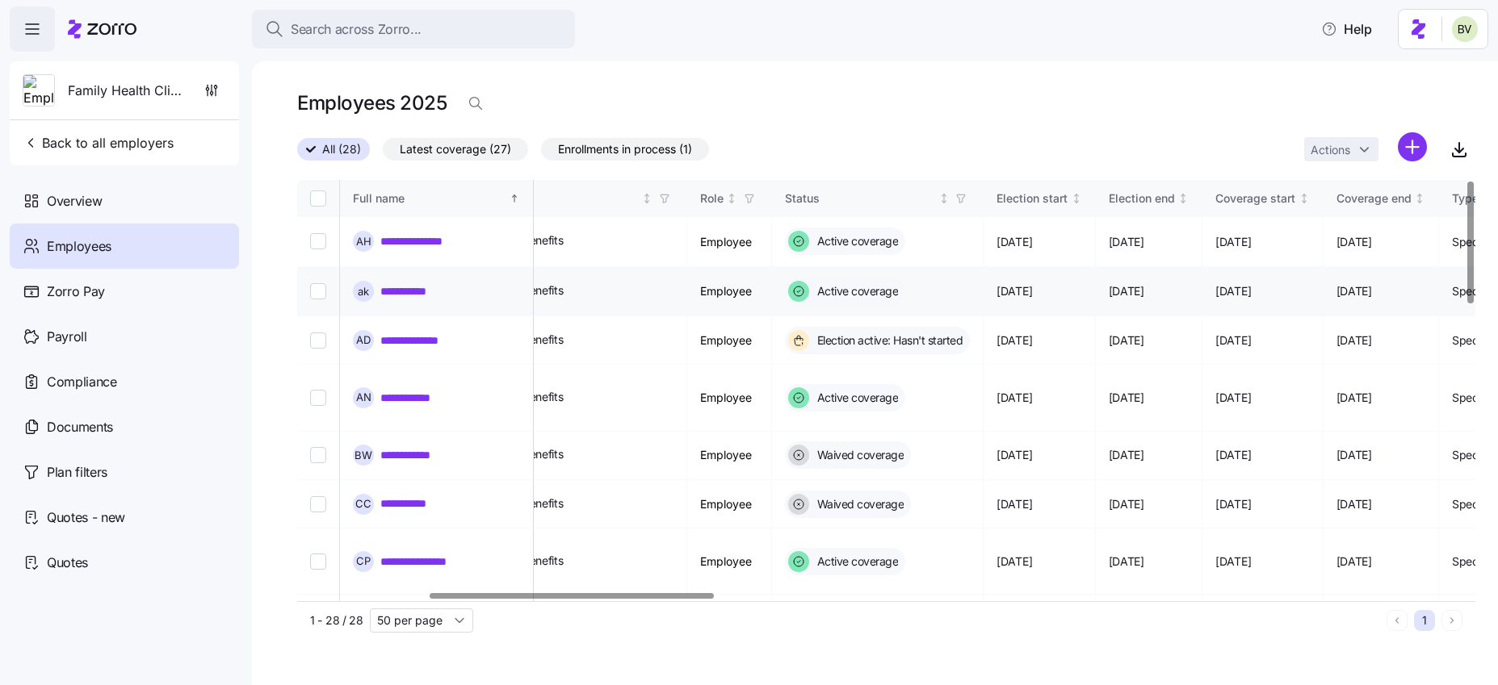
scroll to position [0, 672]
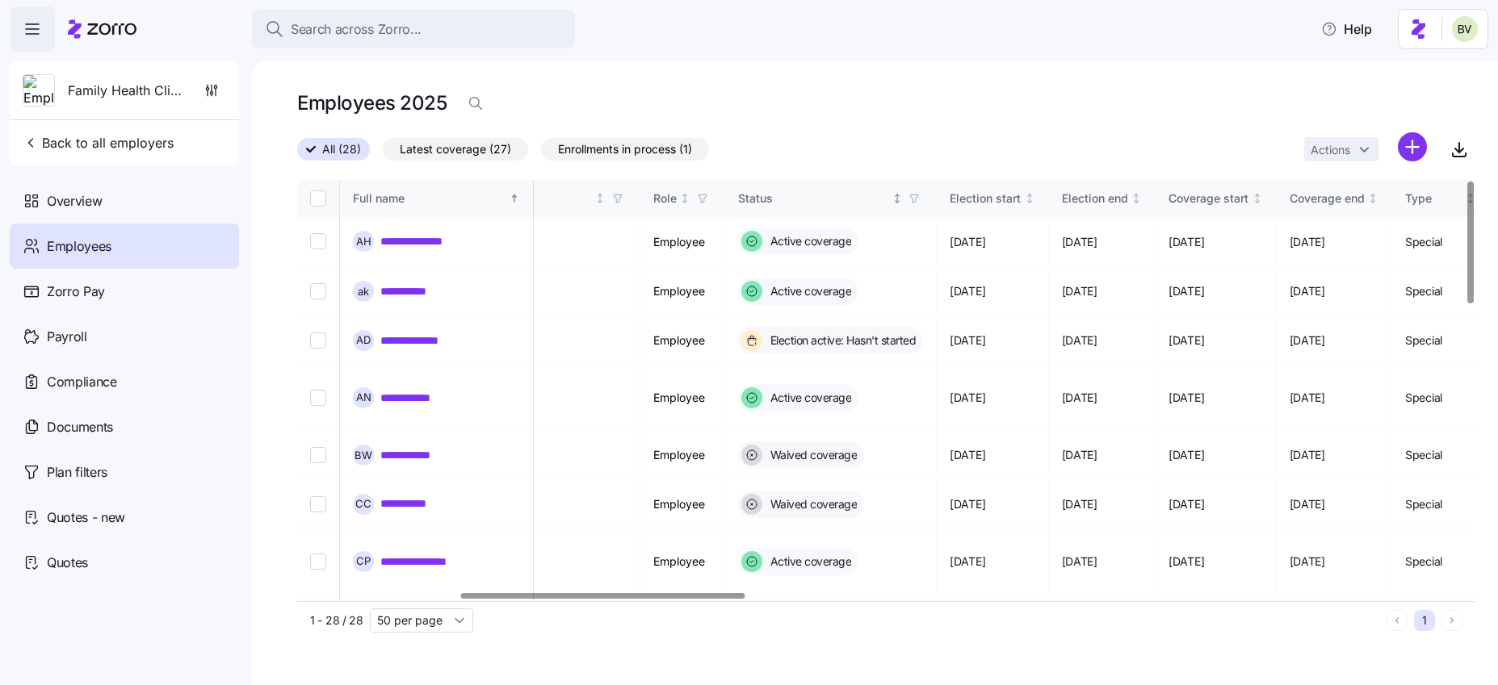
click at [920, 196] on icon "button" at bounding box center [913, 198] width 11 height 11
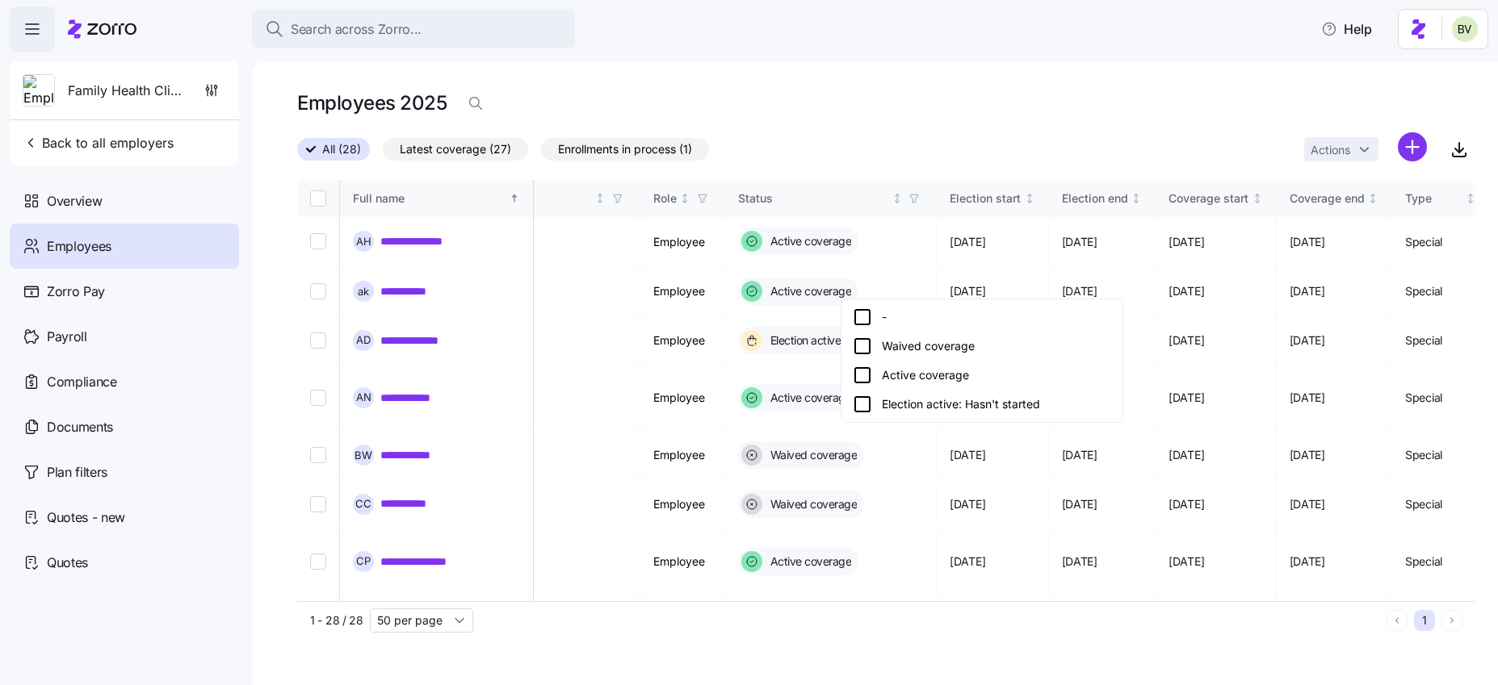
click at [864, 373] on icon at bounding box center [862, 375] width 19 height 19
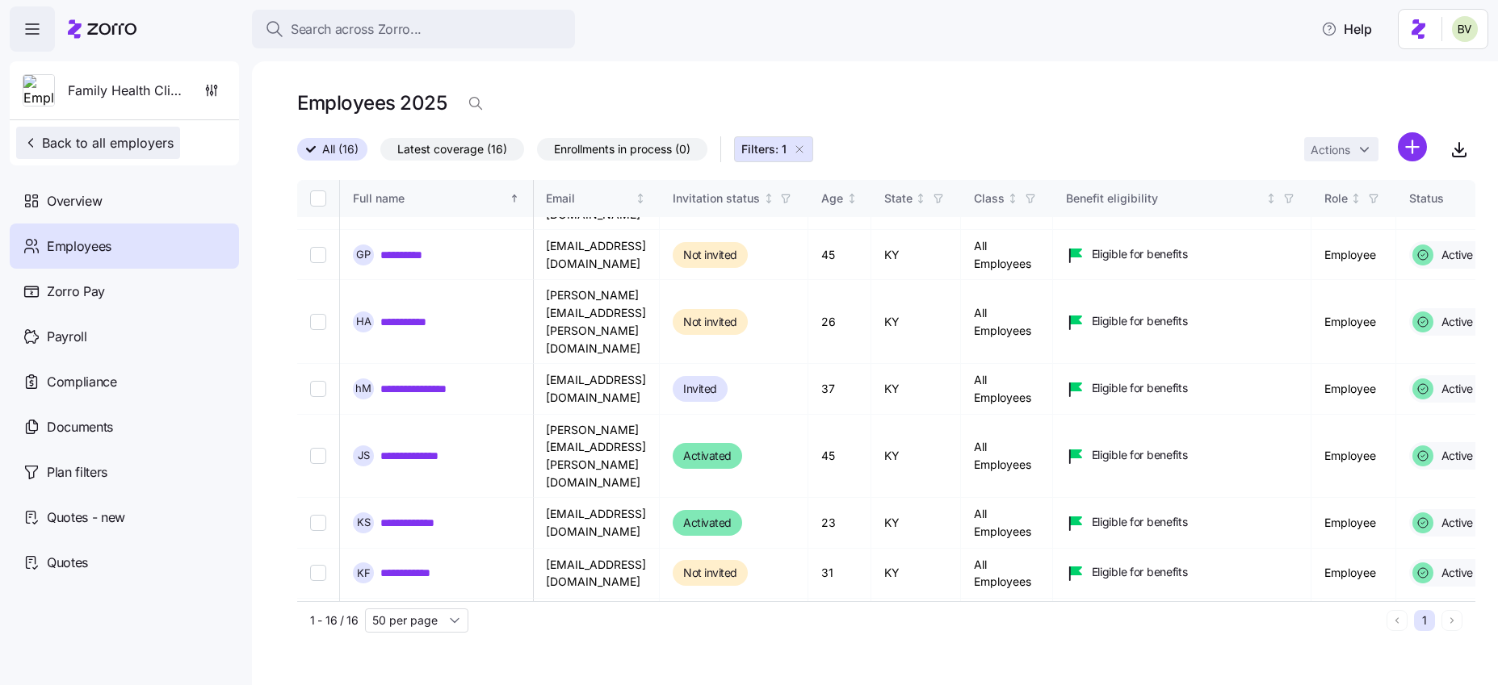
scroll to position [0, 1]
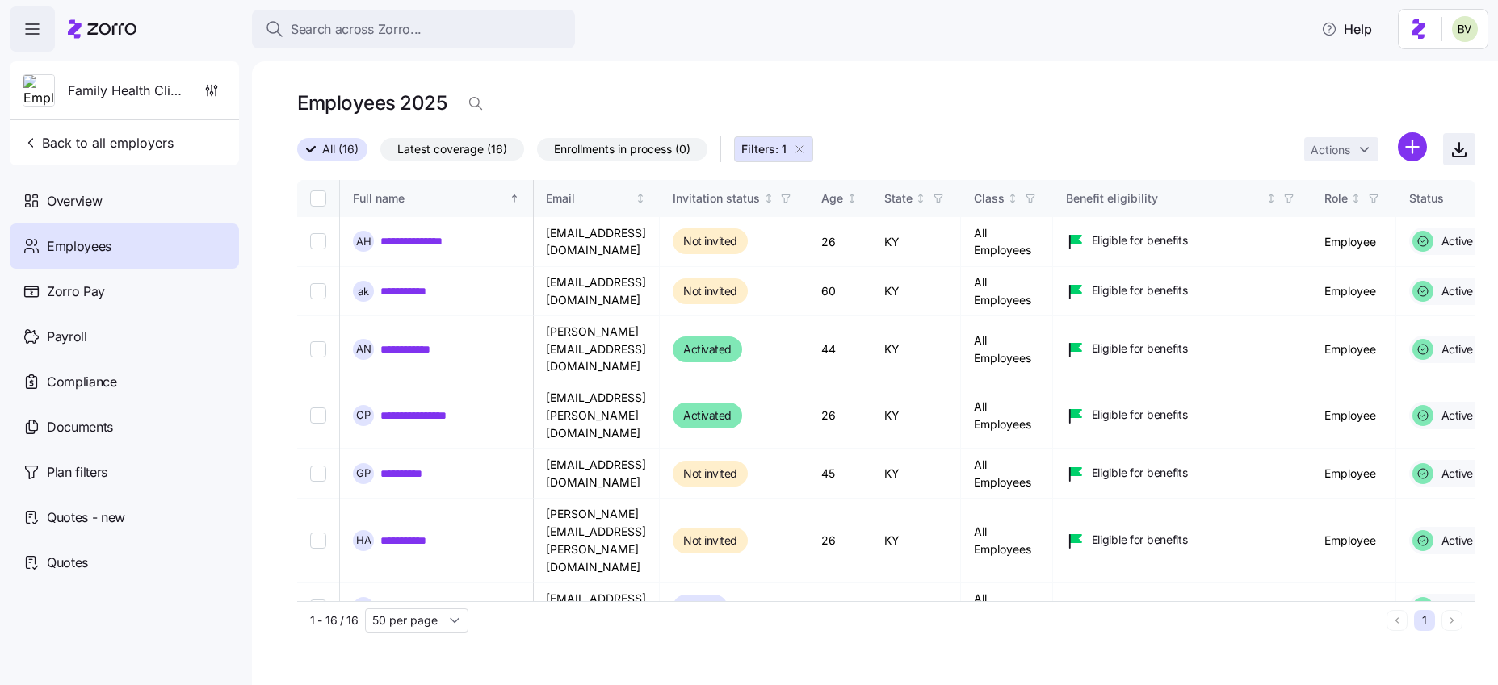
click at [1456, 149] on icon "button" at bounding box center [1458, 149] width 19 height 19
click at [803, 147] on icon "button" at bounding box center [799, 149] width 13 height 13
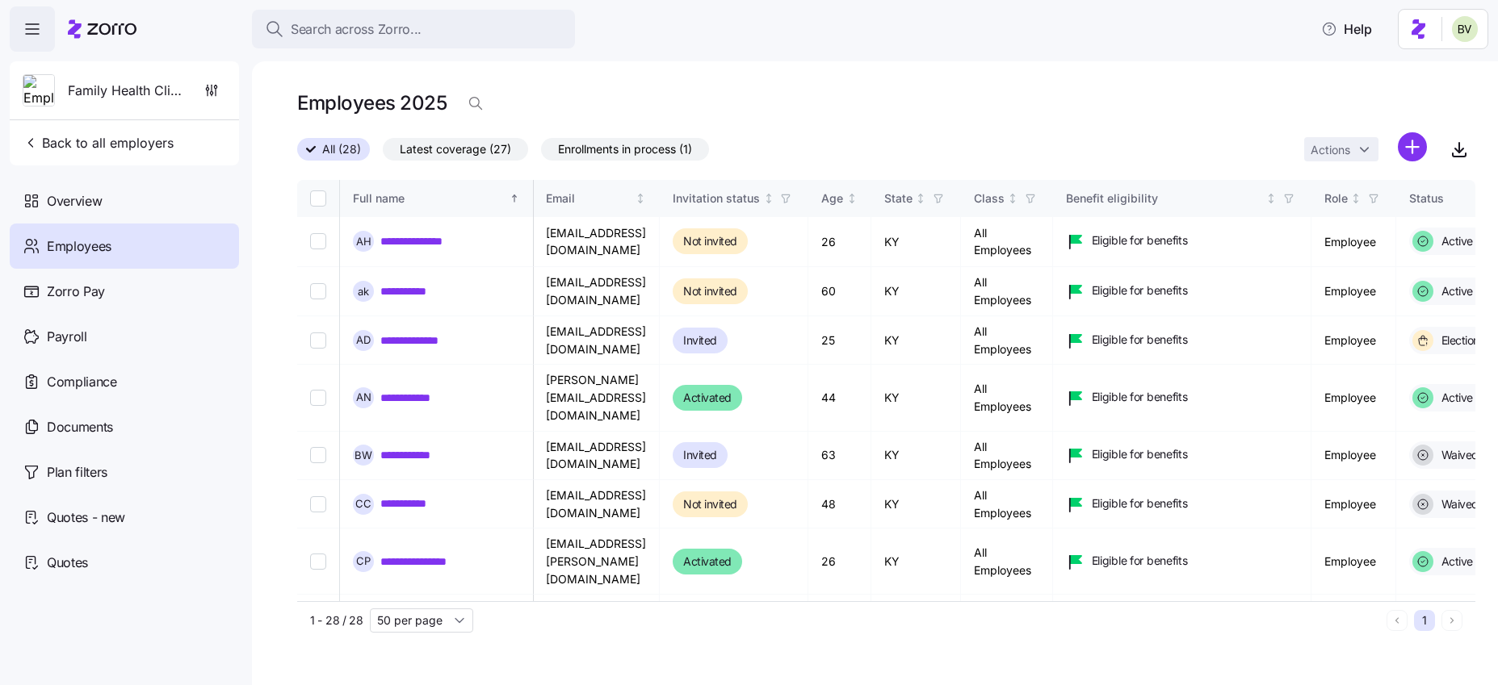
scroll to position [0, 1]
click at [379, 28] on span "Search across Zorro..." at bounding box center [356, 29] width 131 height 20
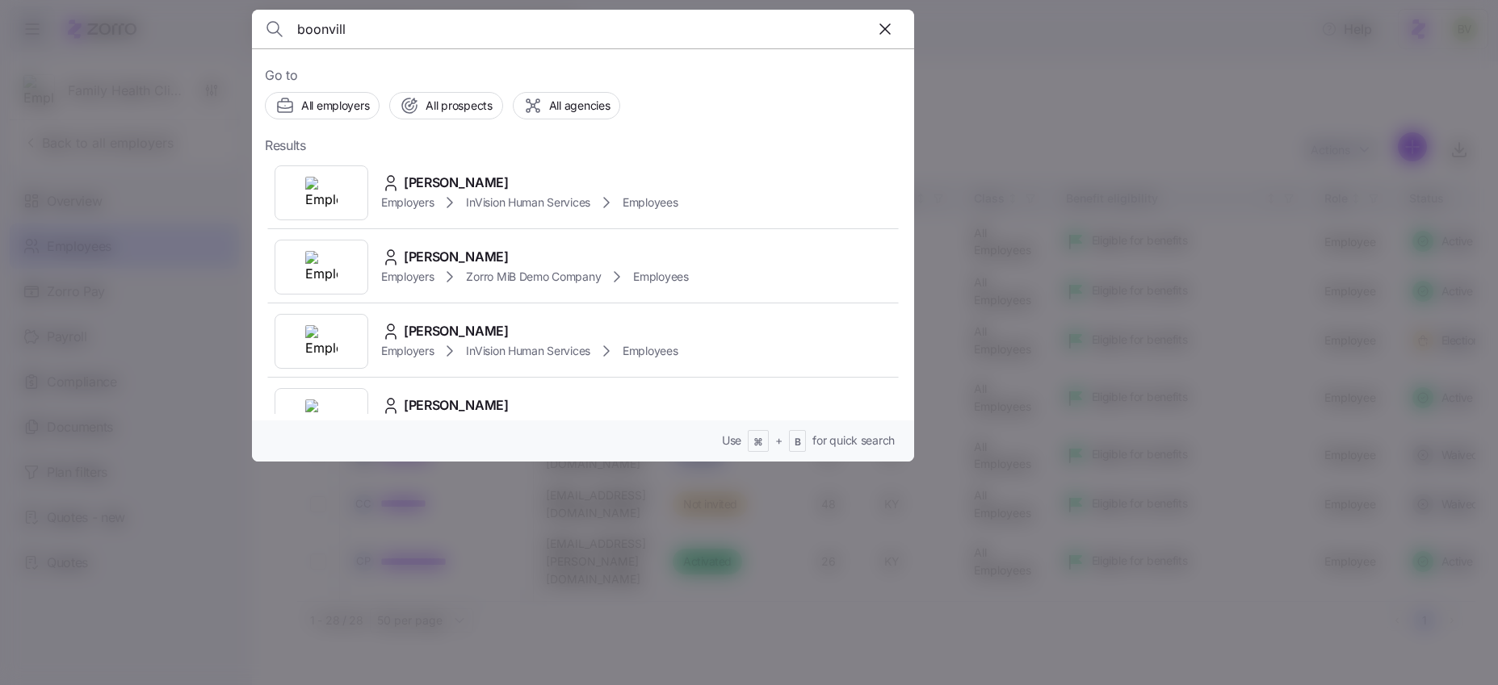
type input "boonville"
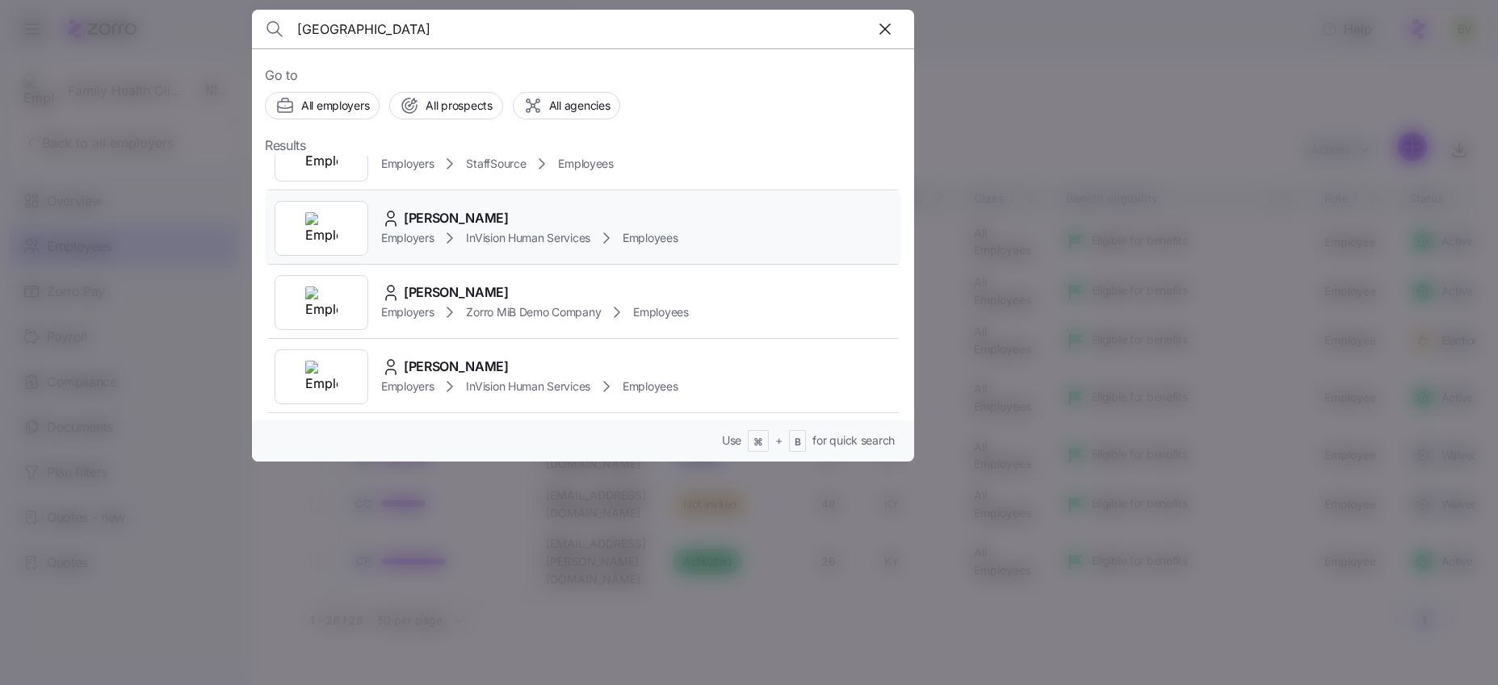
scroll to position [0, 0]
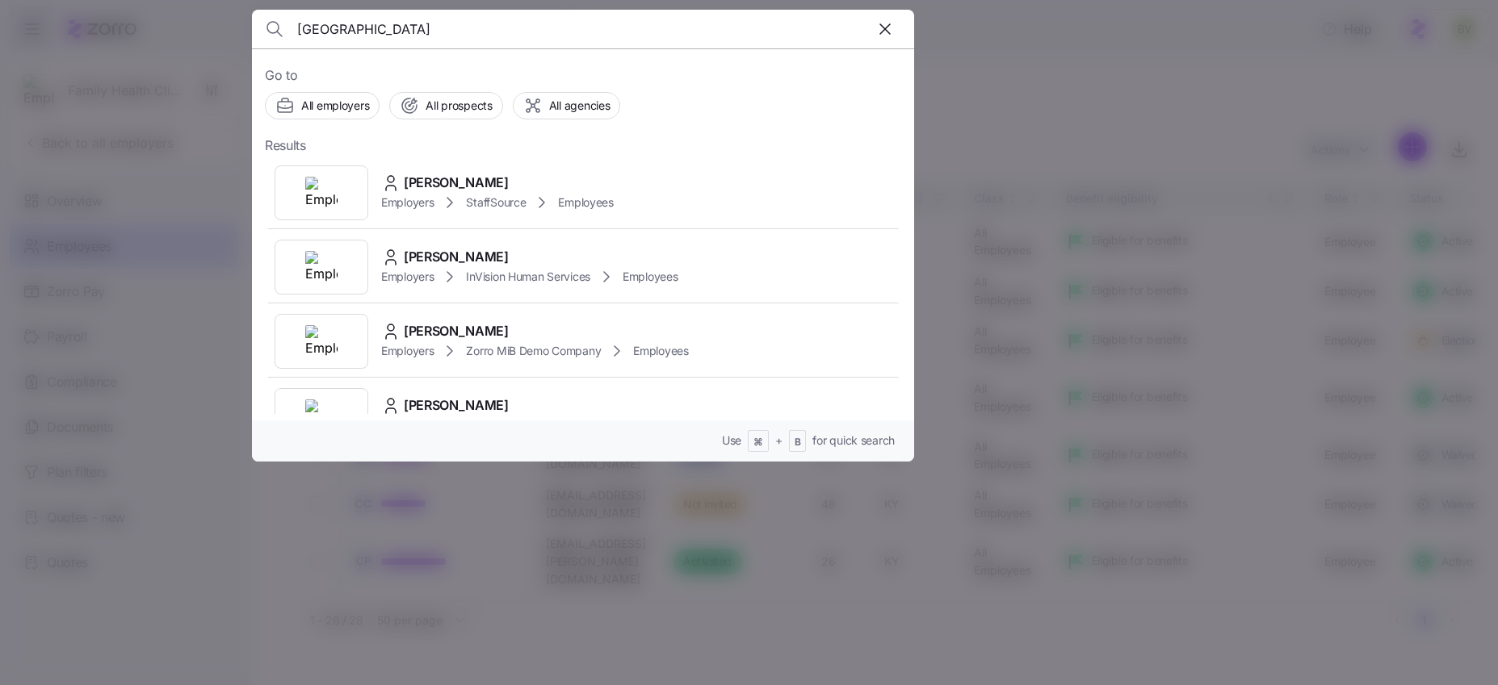
click at [396, 13] on input "boonville" at bounding box center [503, 29] width 413 height 39
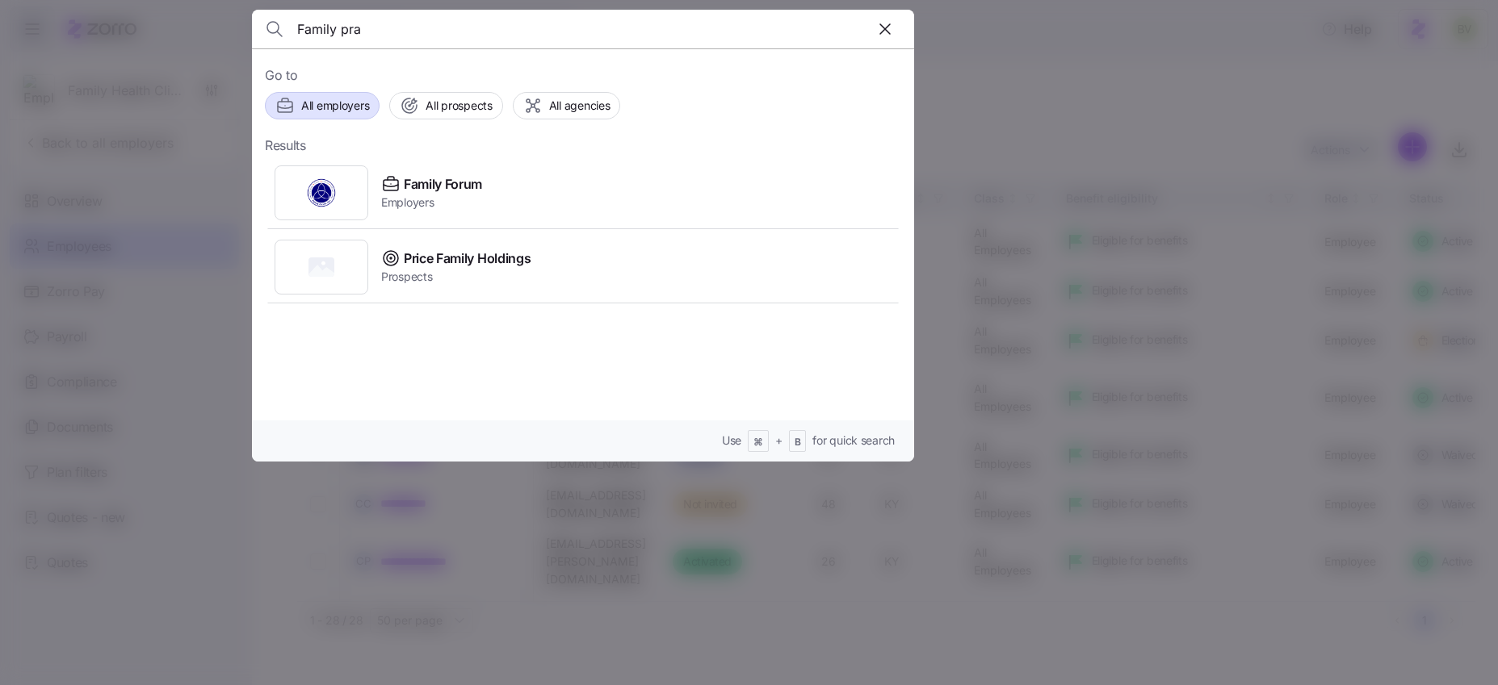
type input "Family pra"
click at [347, 111] on span "All employers" at bounding box center [335, 106] width 68 height 16
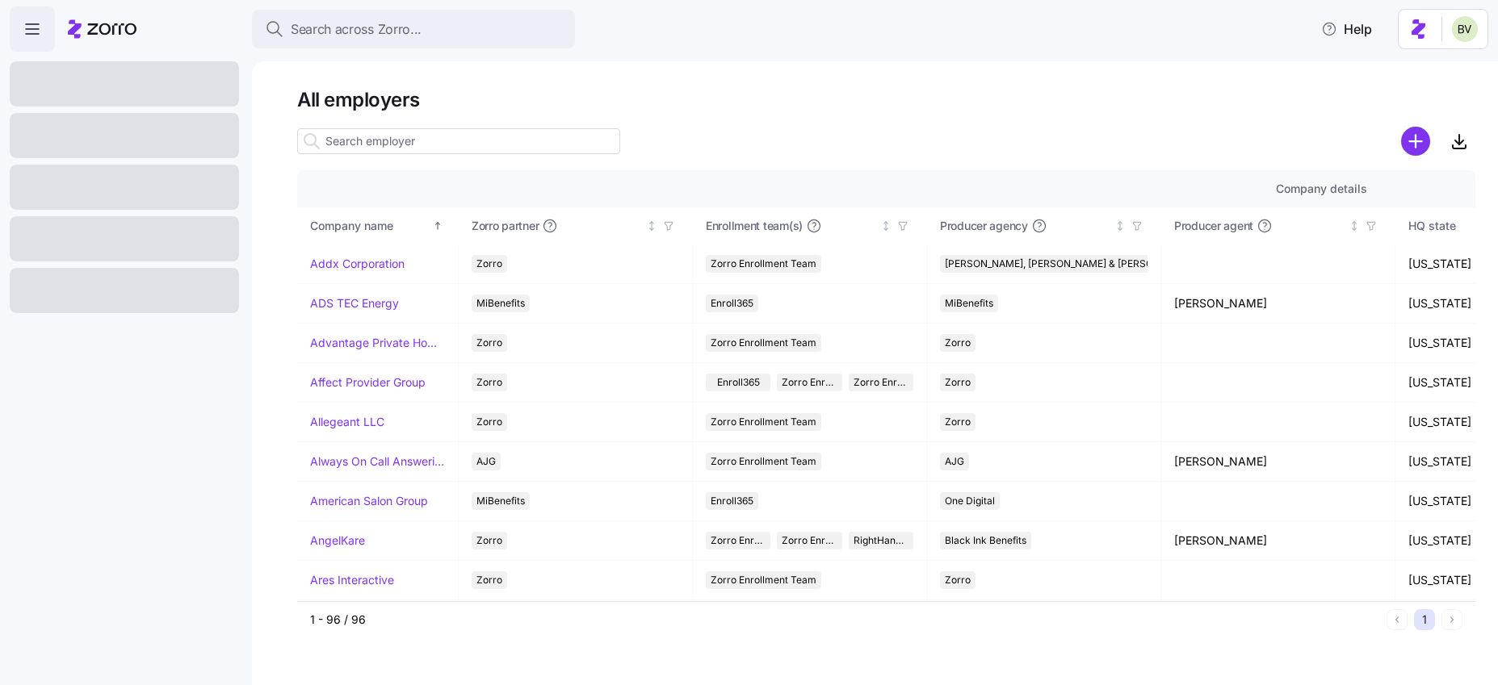
click at [355, 147] on input at bounding box center [458, 141] width 323 height 26
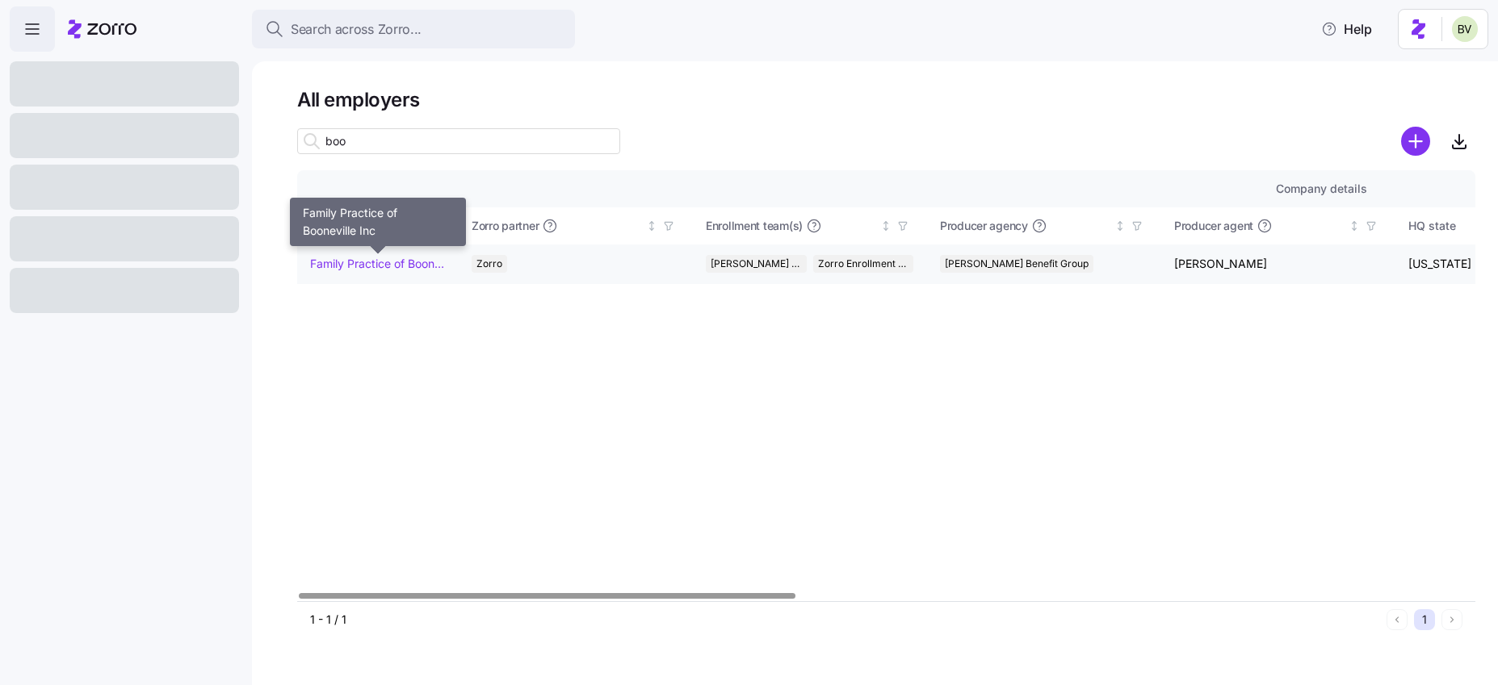
type input "boo"
click at [350, 271] on link "Family Practice of Booneville Inc" at bounding box center [377, 264] width 135 height 16
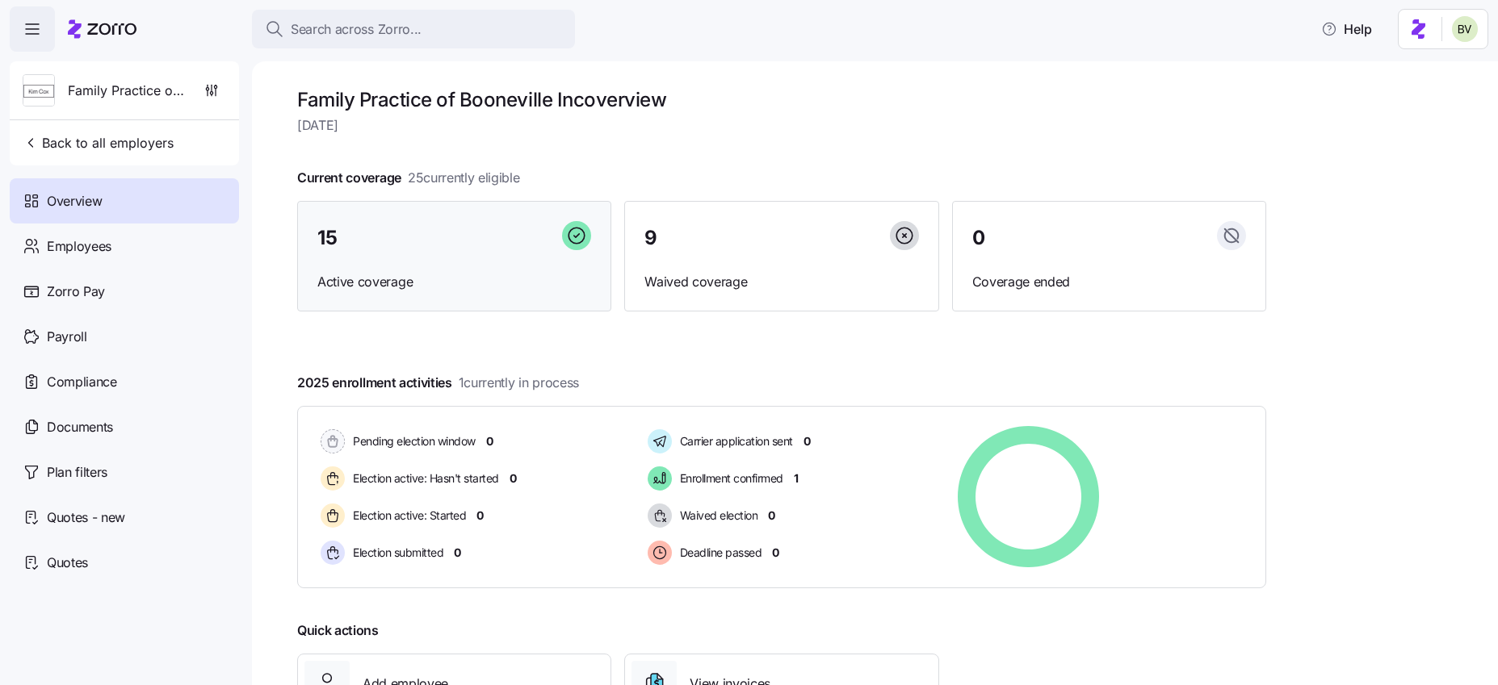
click at [333, 234] on span "15" at bounding box center [326, 237] width 19 height 19
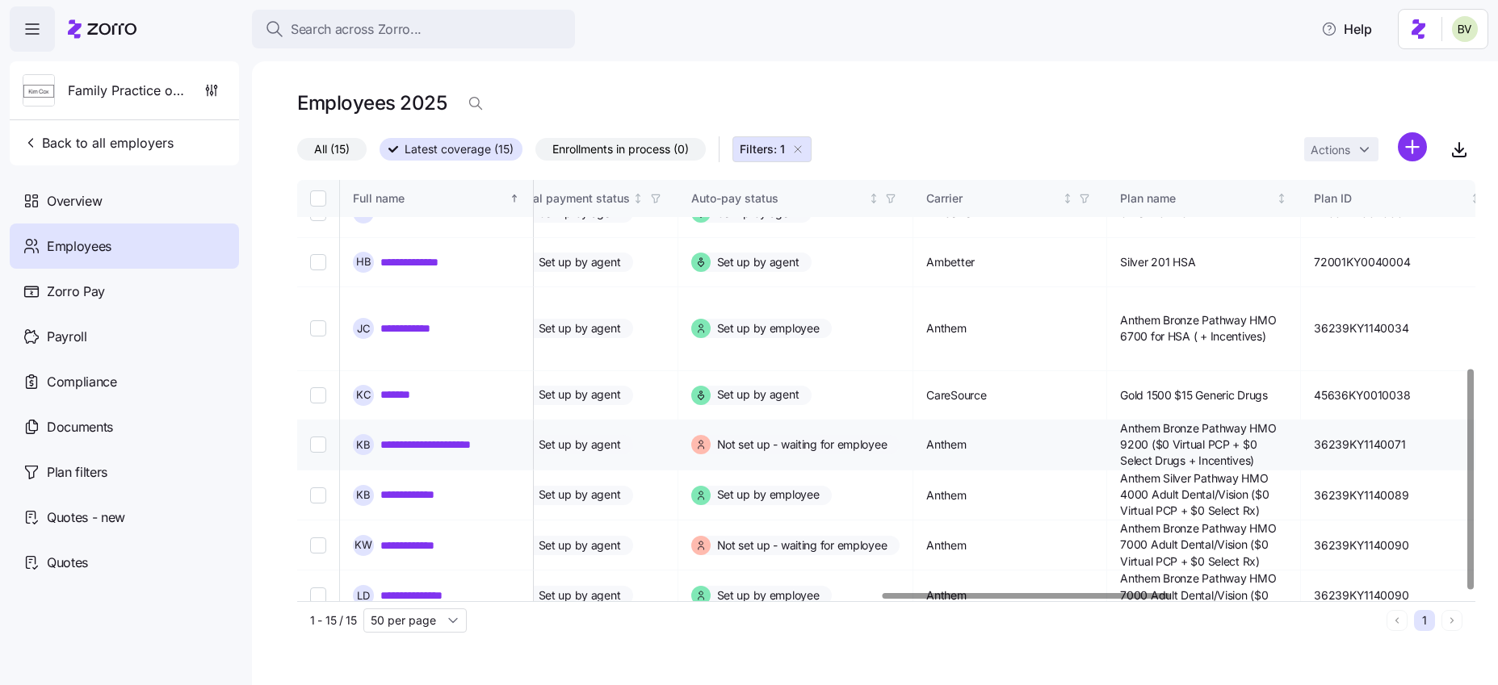
scroll to position [359, 2396]
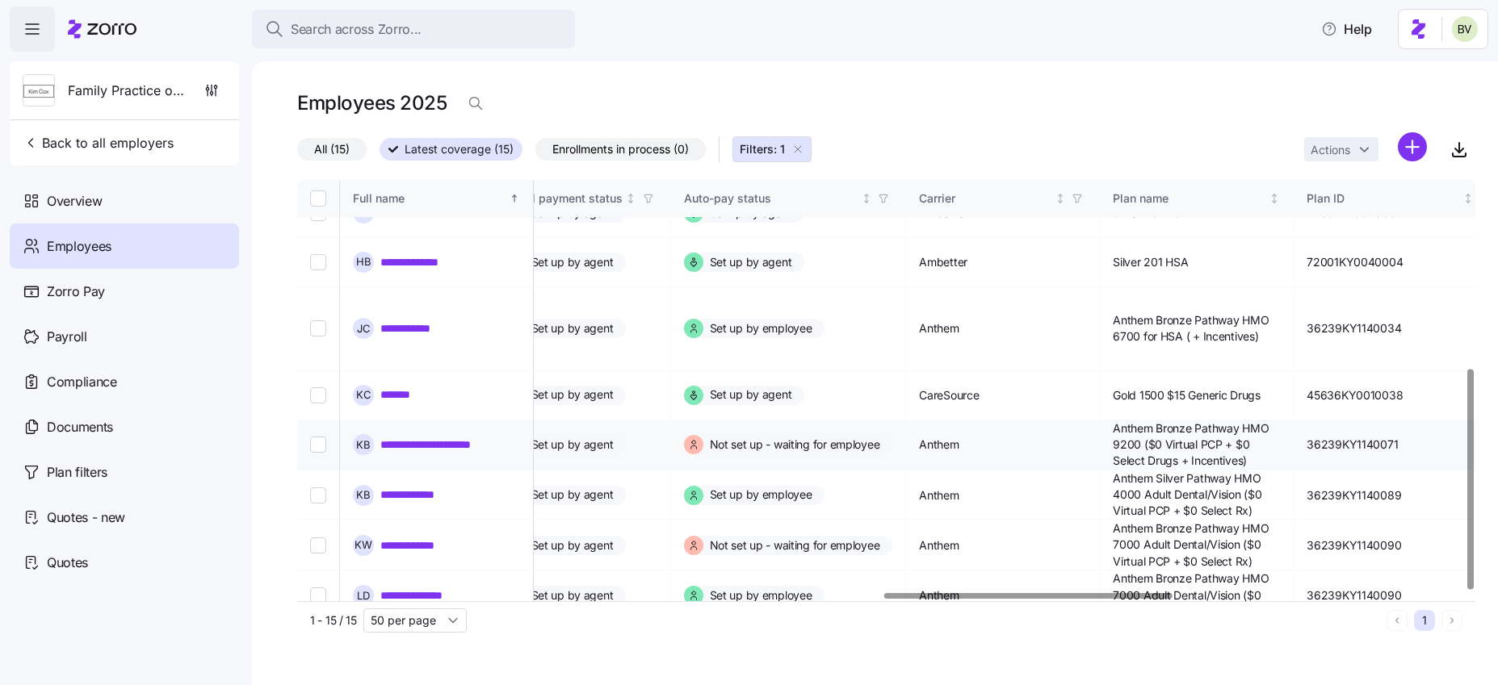
click at [484, 437] on link "**********" at bounding box center [450, 445] width 140 height 16
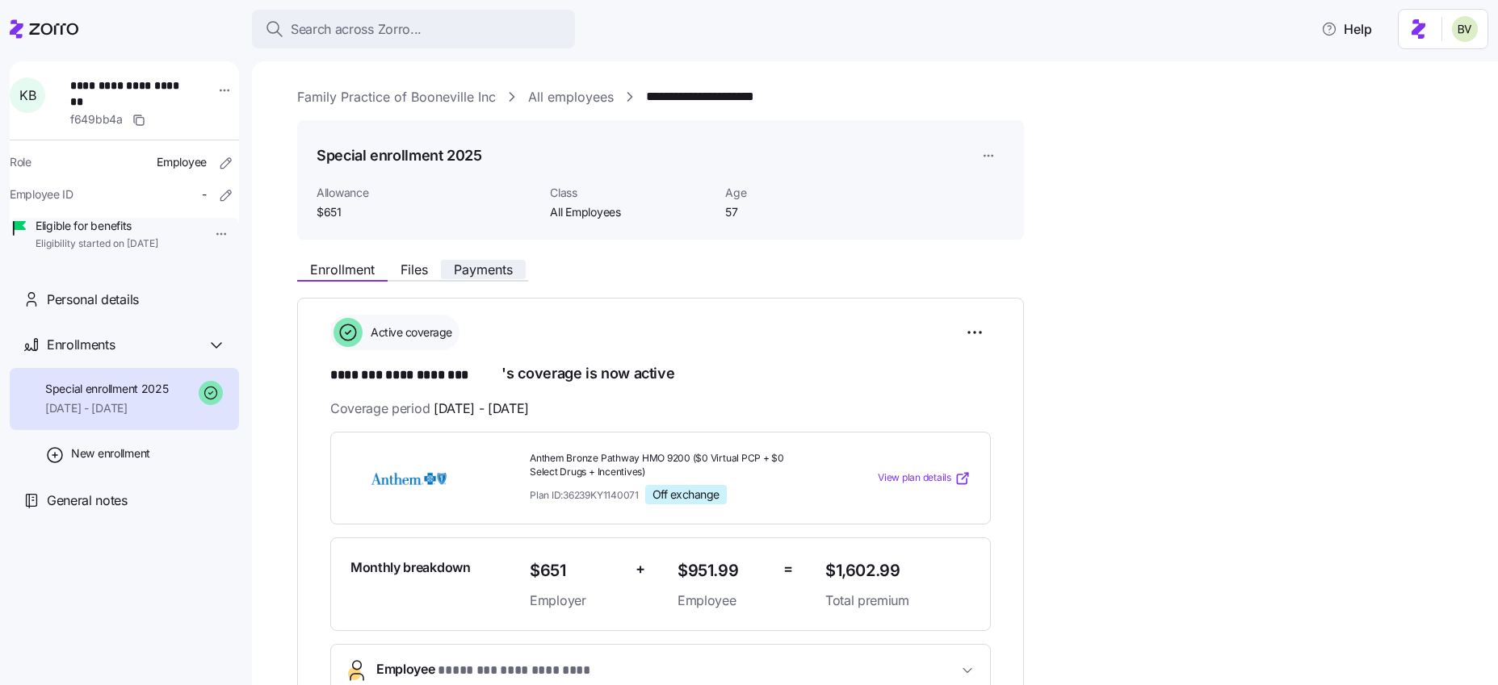
click at [502, 263] on span "Payments" at bounding box center [483, 269] width 59 height 13
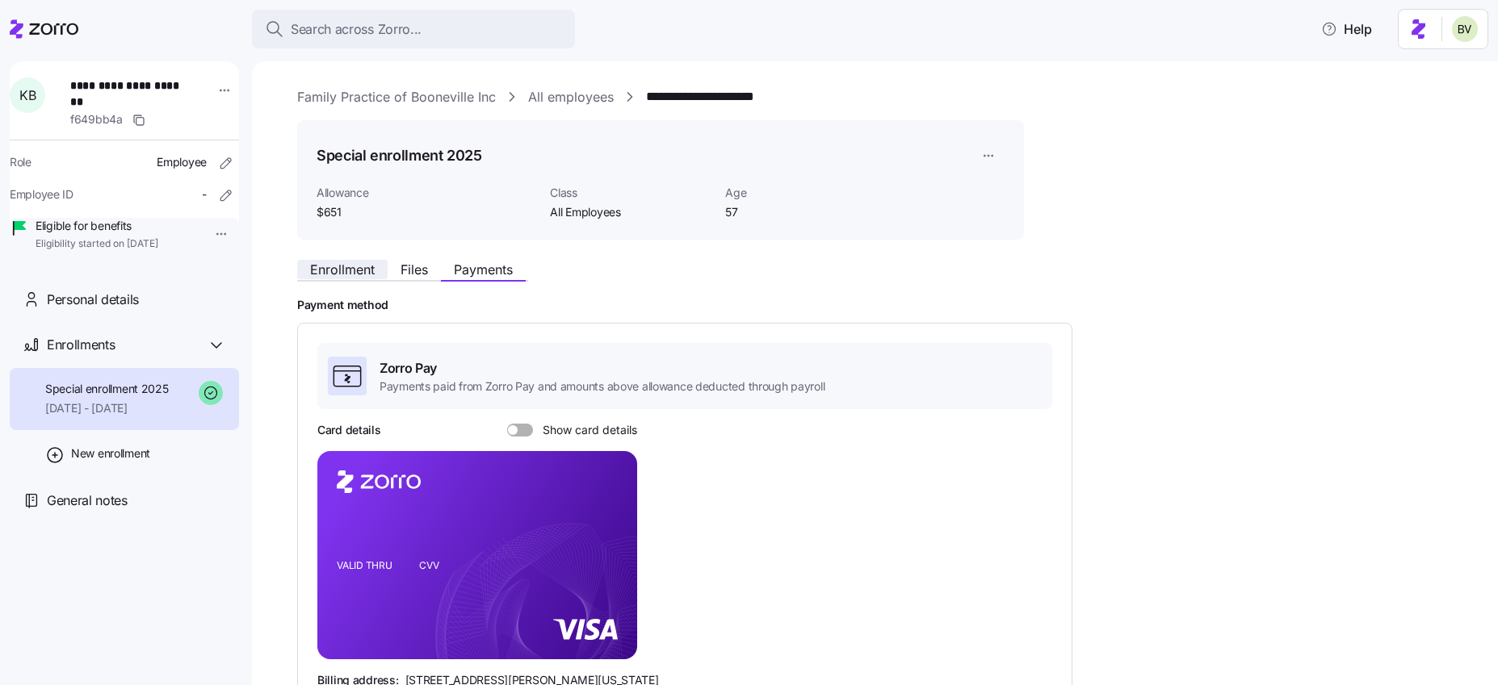
click at [351, 276] on span "Enrollment" at bounding box center [342, 269] width 65 height 13
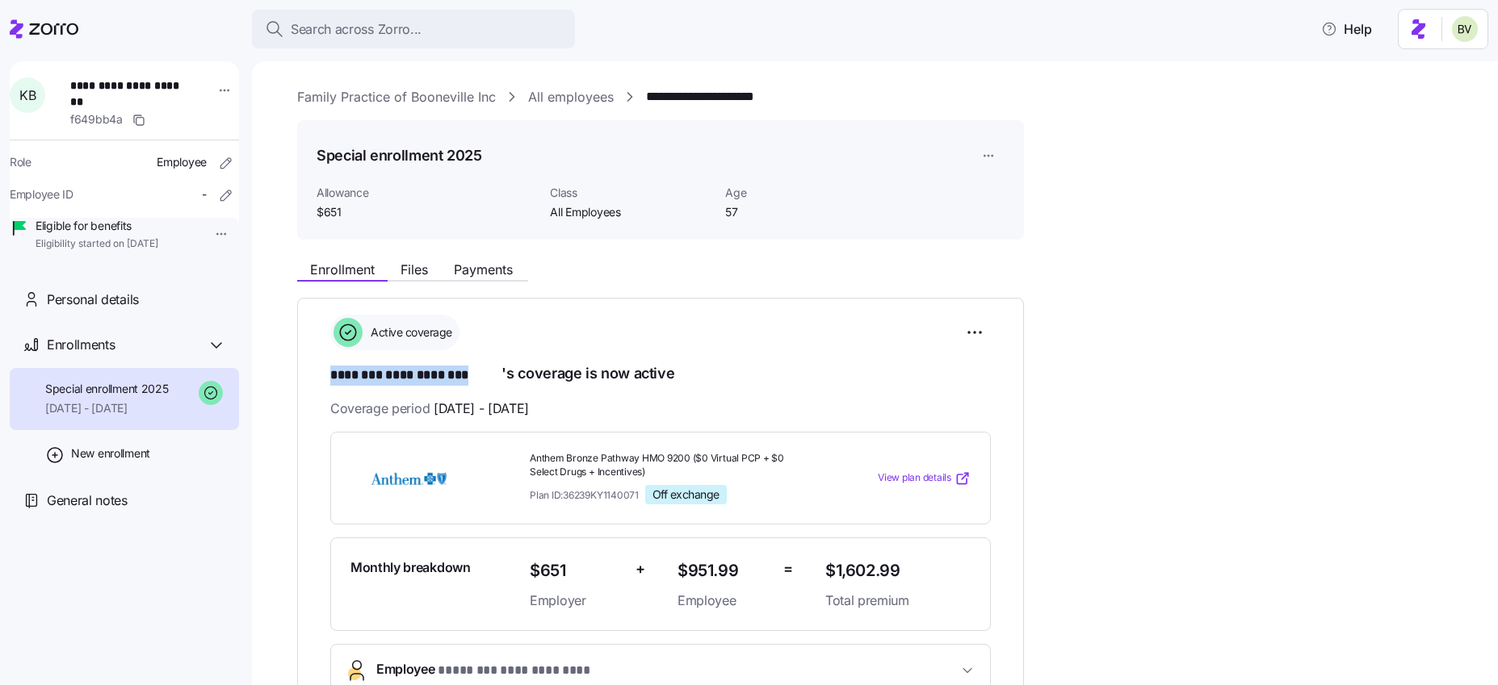
drag, startPoint x: 501, startPoint y: 375, endPoint x: 329, endPoint y: 363, distance: 171.5
click at [330, 363] on h1 "**********" at bounding box center [660, 374] width 660 height 23
copy span "**********"
click at [439, 36] on div "Search across Zorro..." at bounding box center [413, 29] width 297 height 20
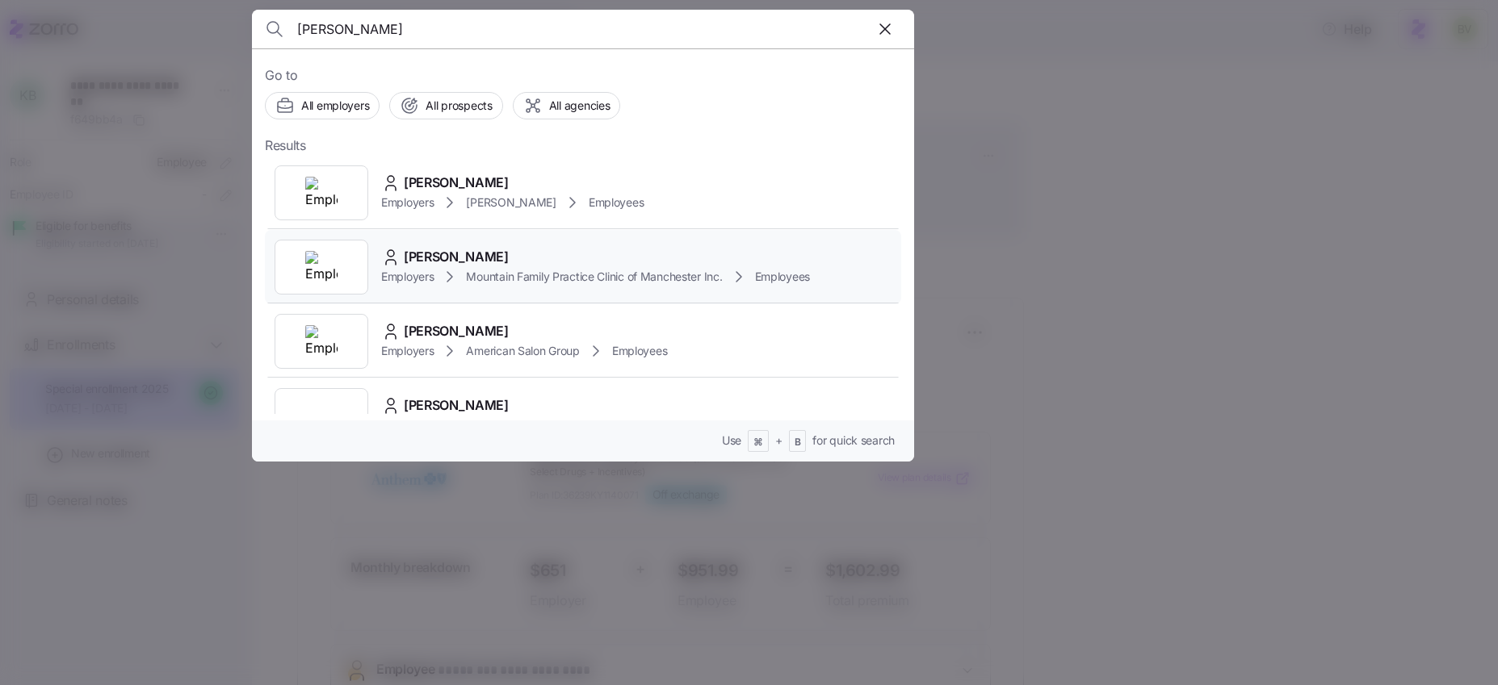
type input "Angela Callahan"
click at [329, 270] on img at bounding box center [321, 267] width 32 height 32
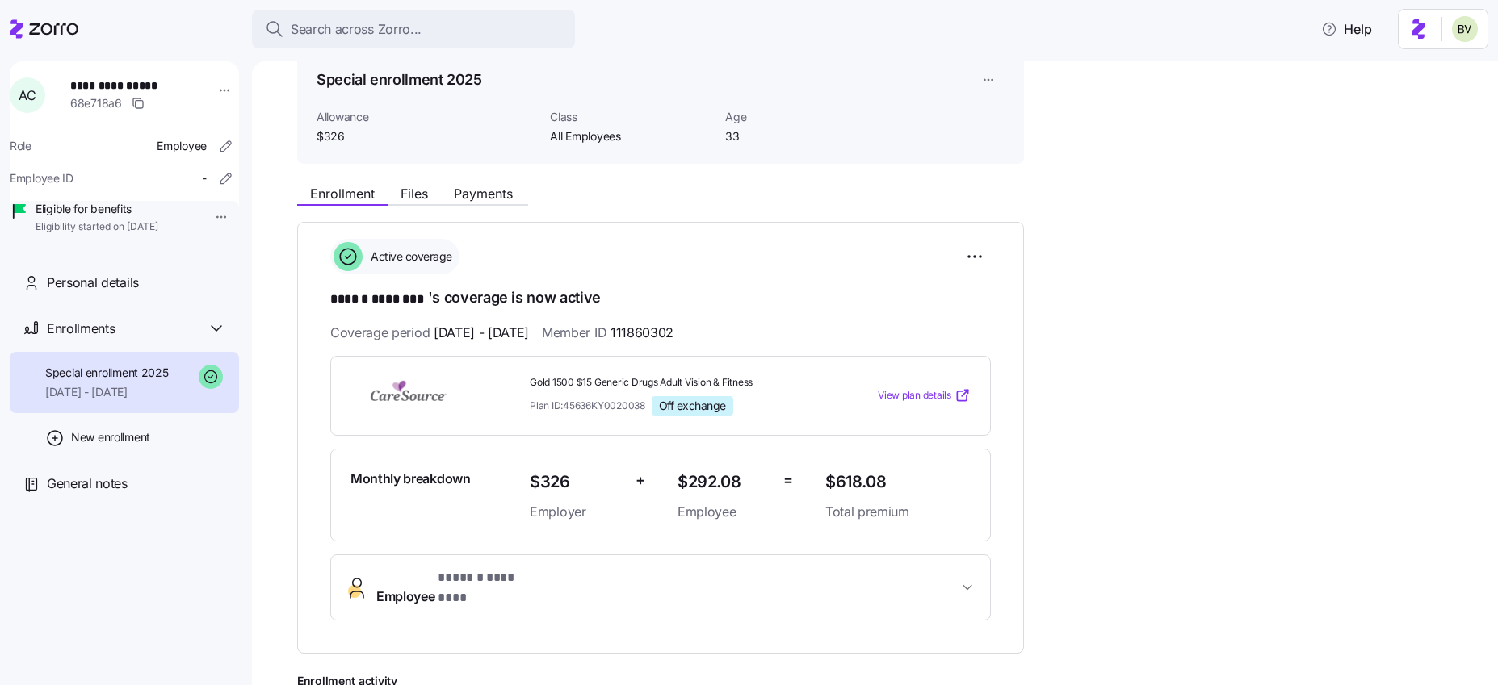
scroll to position [78, 0]
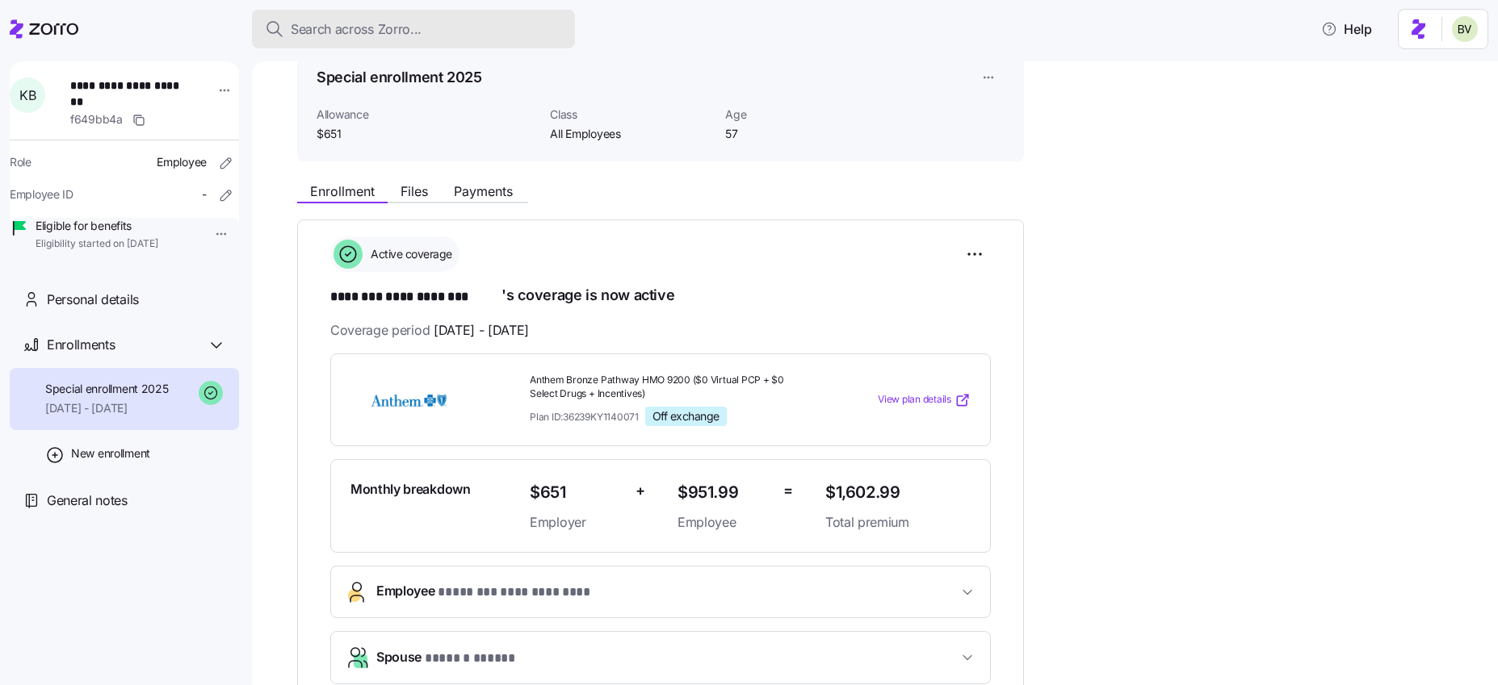
click at [374, 32] on span "Search across Zorro..." at bounding box center [356, 29] width 131 height 20
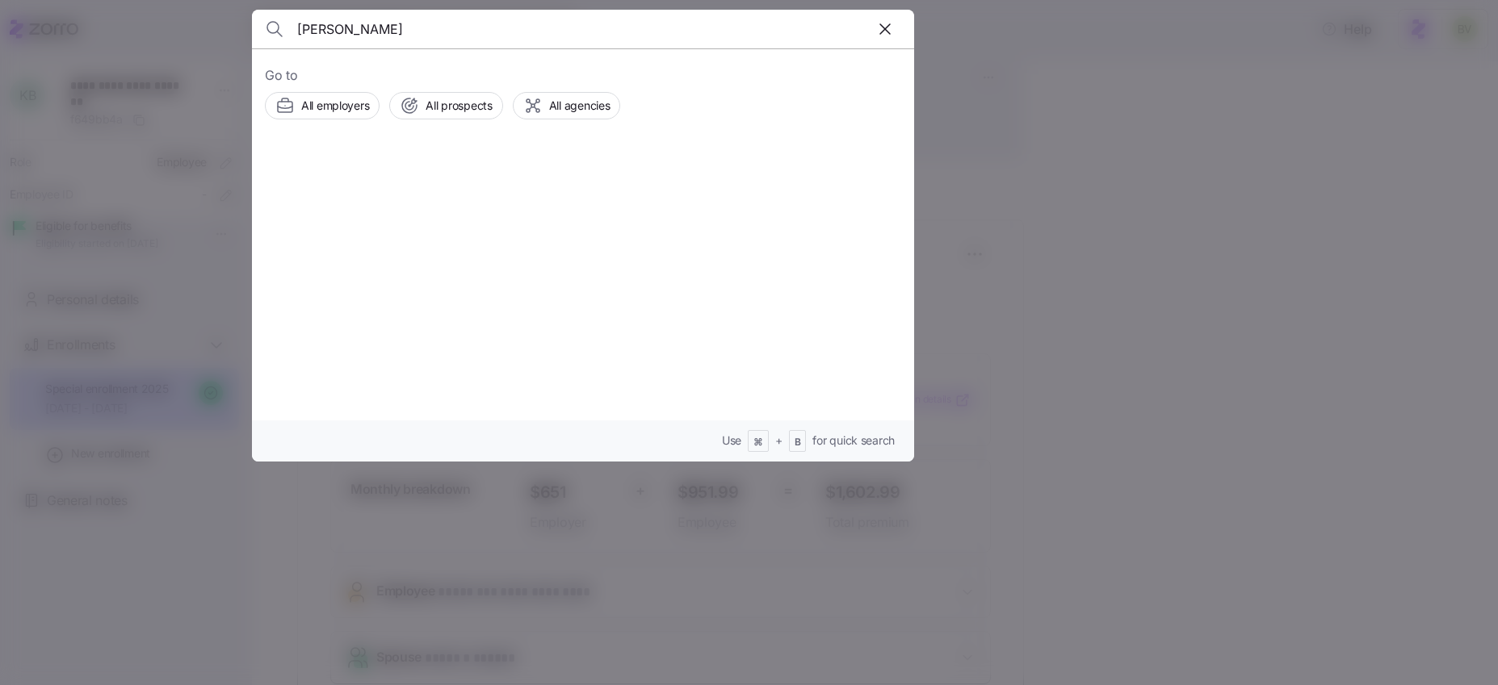
type input "Angela Callahan"
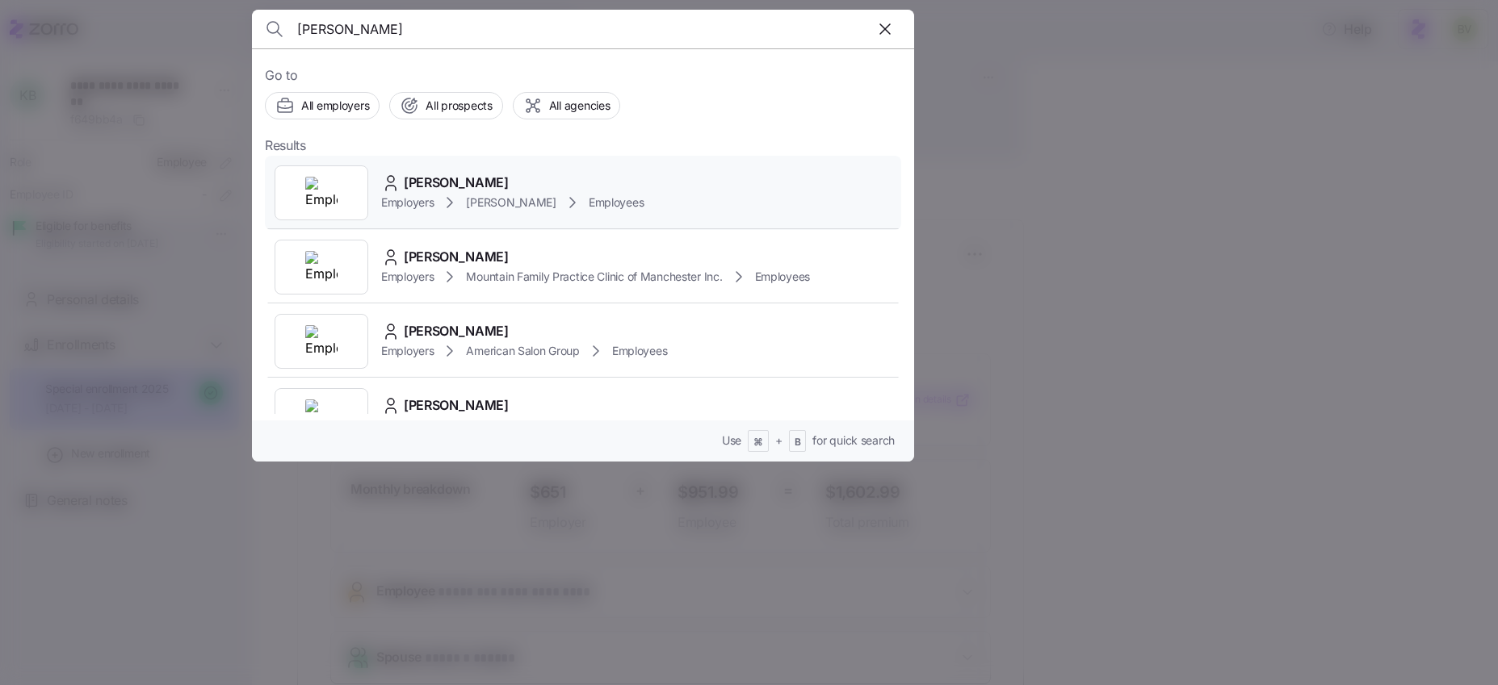
click at [329, 193] on img at bounding box center [321, 193] width 32 height 32
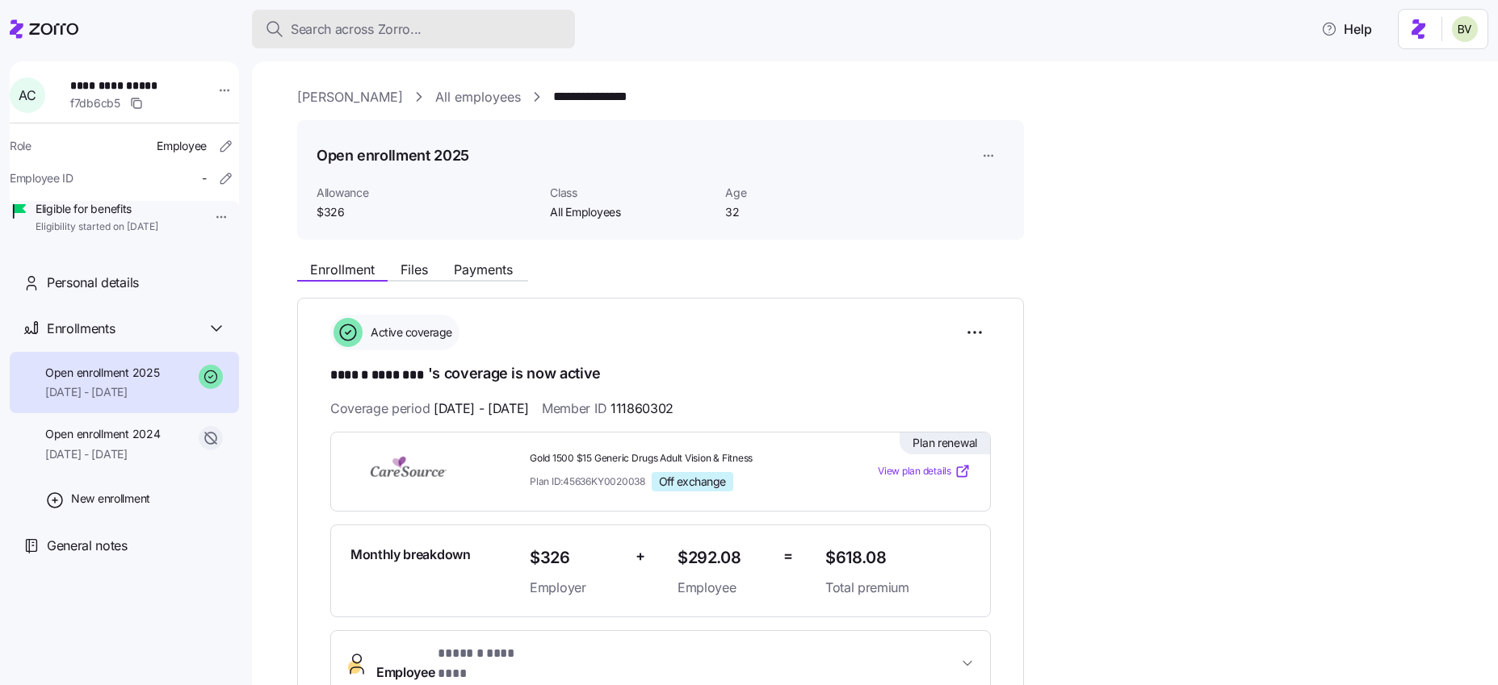
click at [371, 16] on button "Search across Zorro..." at bounding box center [413, 29] width 323 height 39
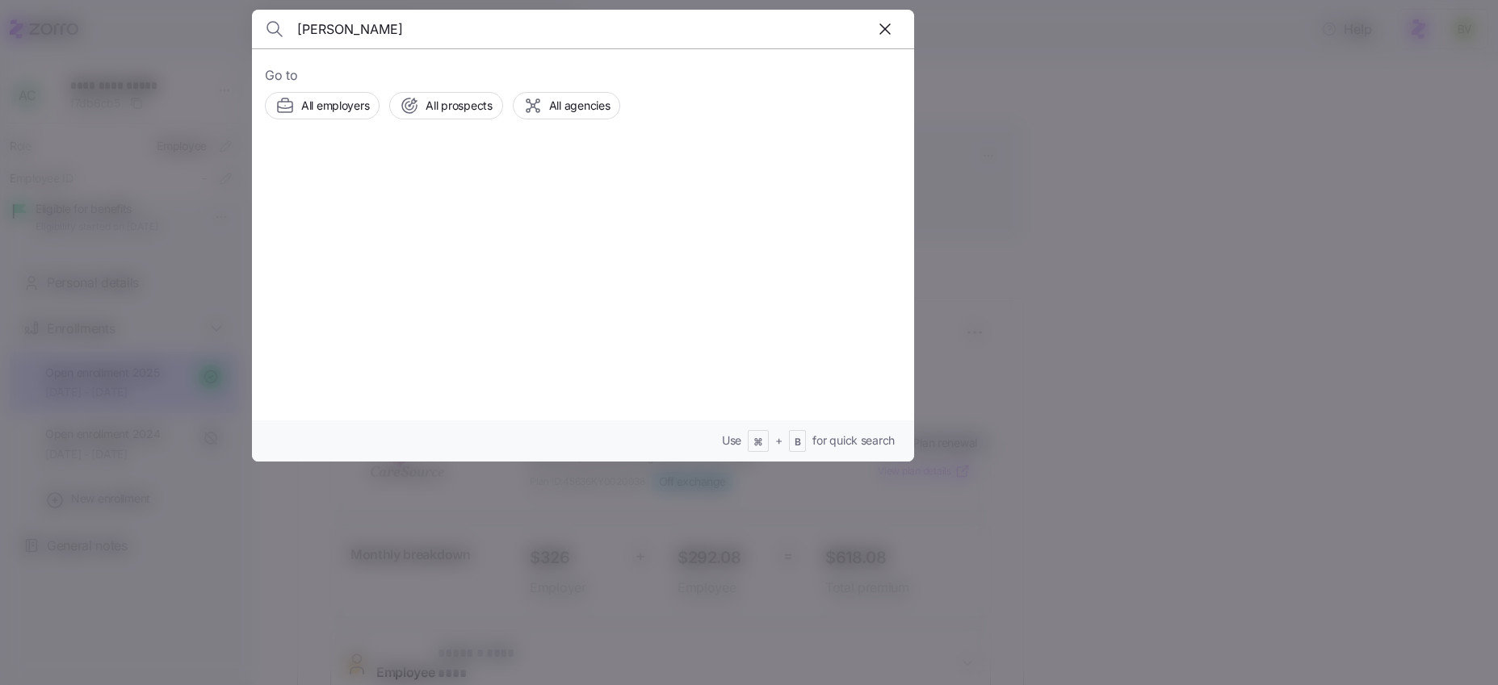
type input "Rebecca Roberts"
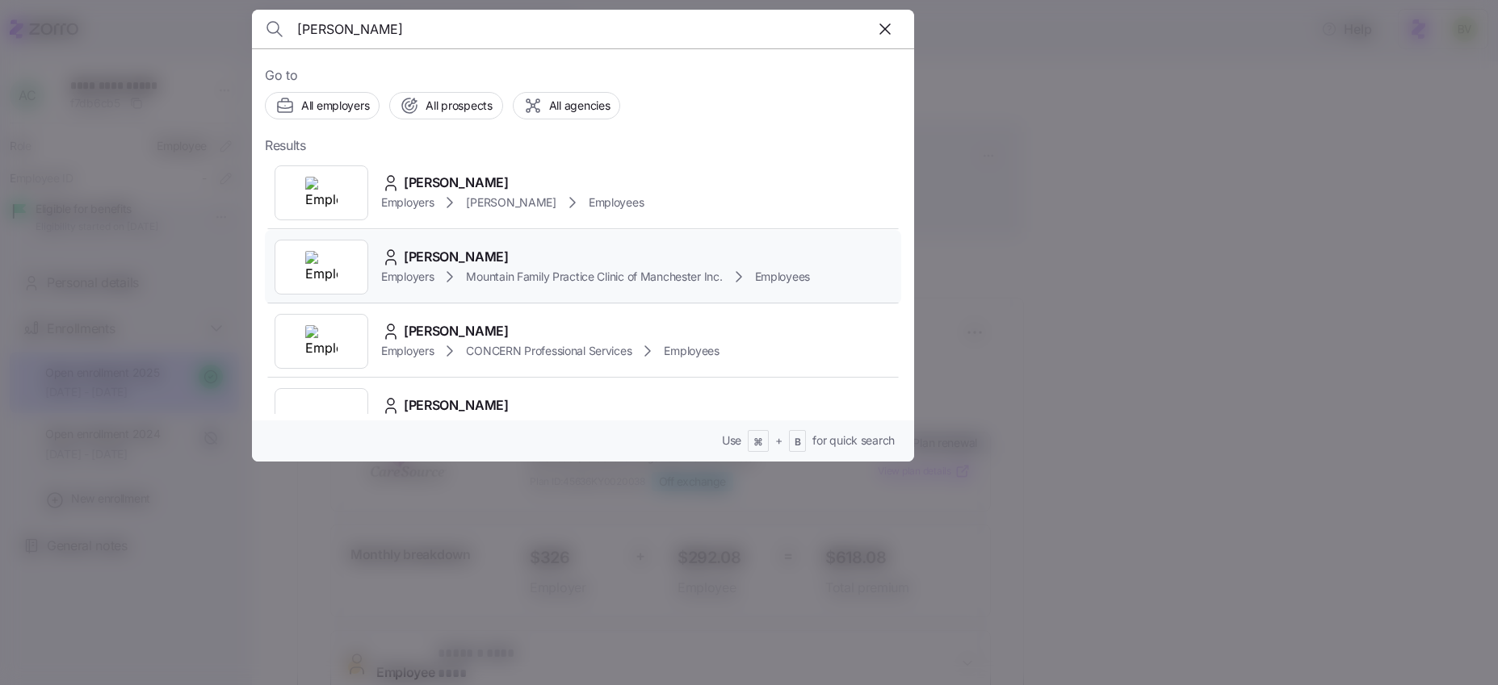
click at [327, 251] on img at bounding box center [321, 267] width 32 height 32
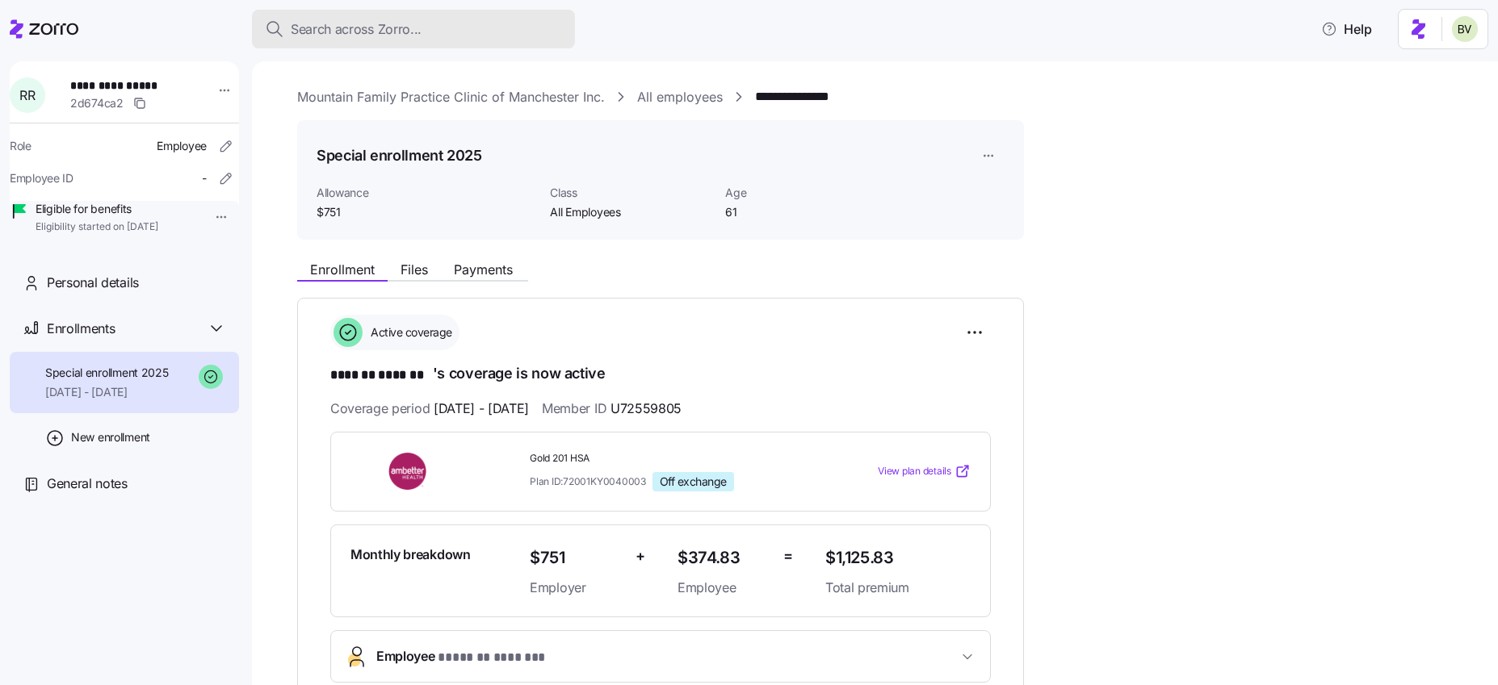
click at [372, 26] on span "Search across Zorro..." at bounding box center [356, 29] width 131 height 20
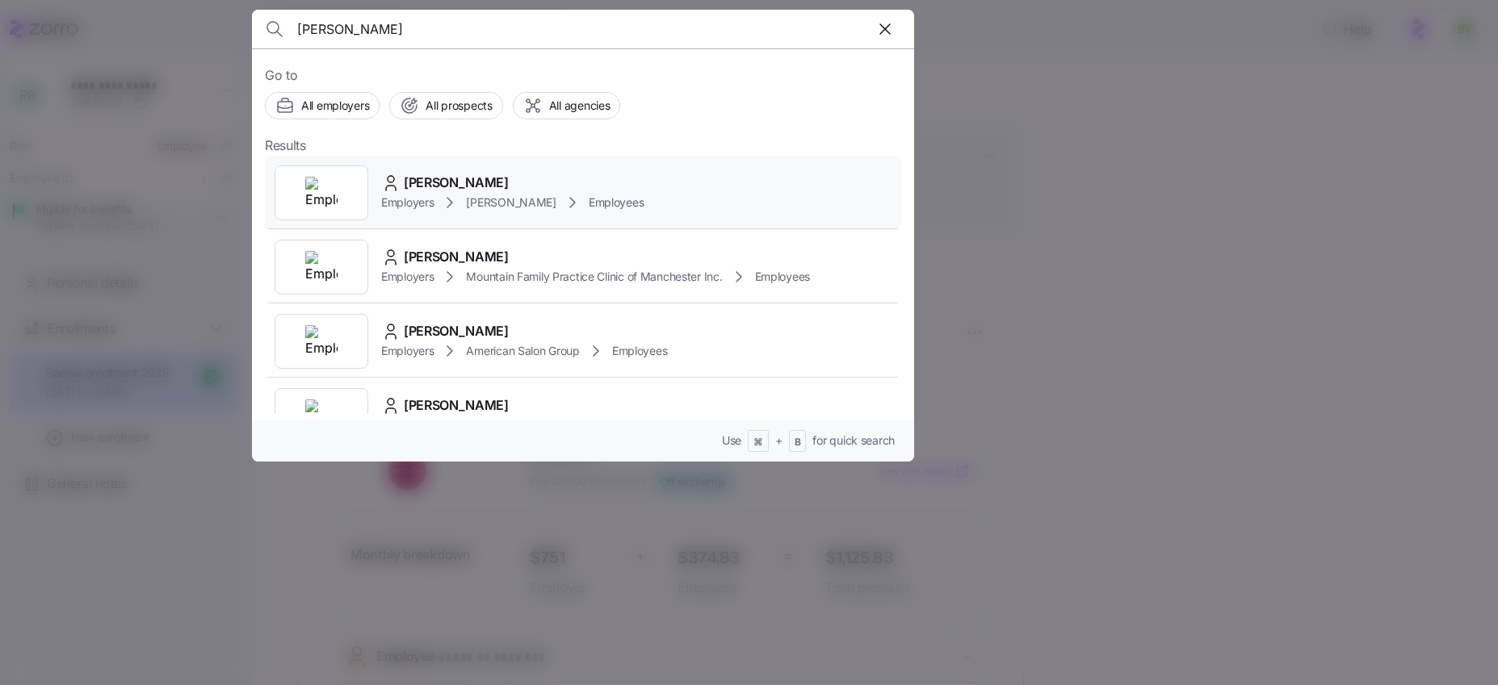
type input "Angela Callahan"
click at [330, 198] on img at bounding box center [321, 193] width 32 height 32
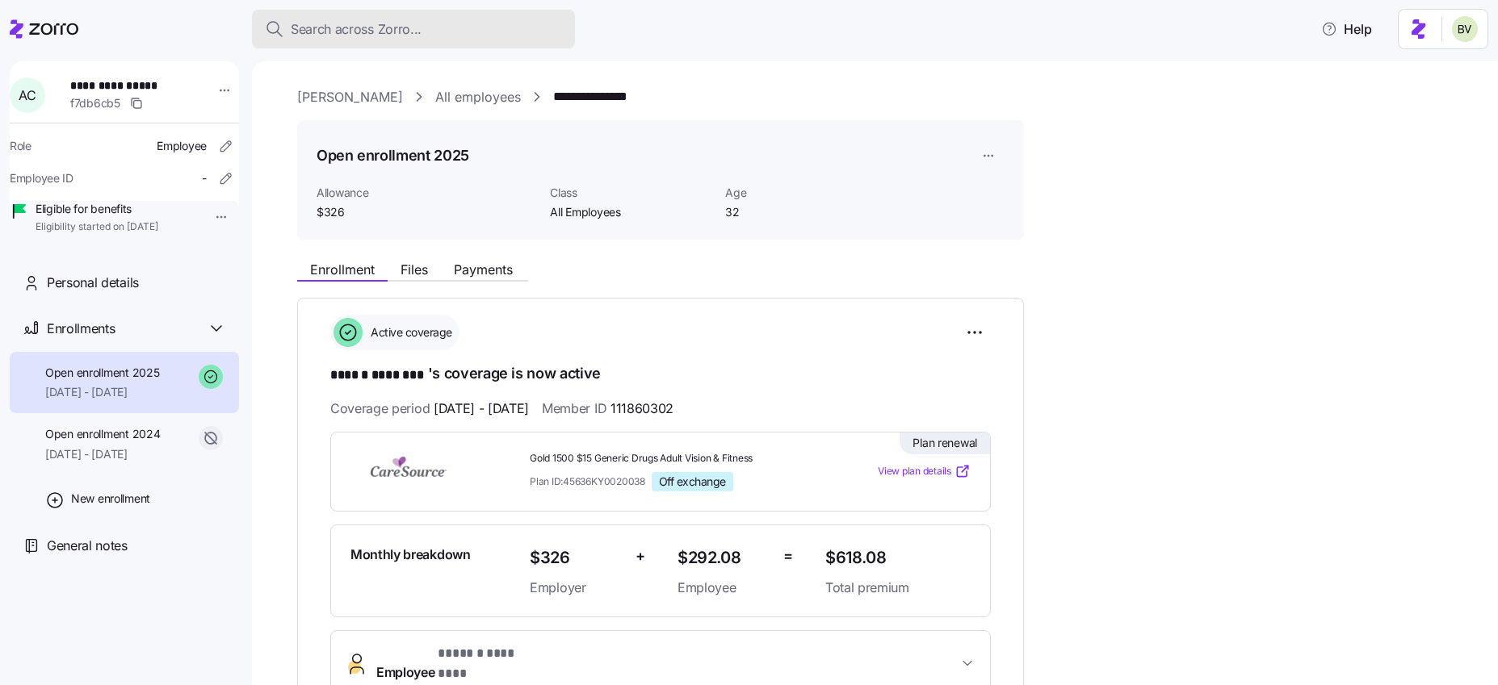
click at [375, 28] on span "Search across Zorro..." at bounding box center [356, 29] width 131 height 20
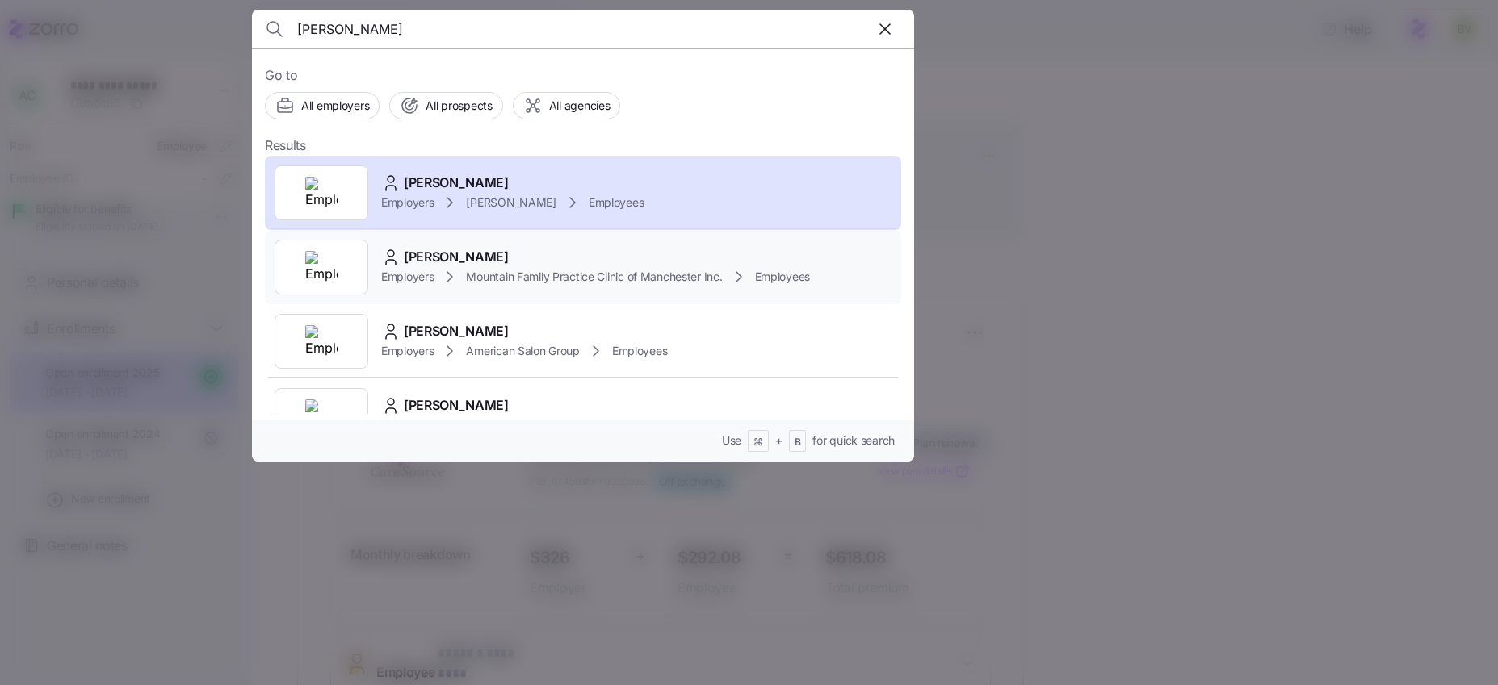
type input "Angela Callahan"
click at [321, 279] on img at bounding box center [321, 267] width 32 height 32
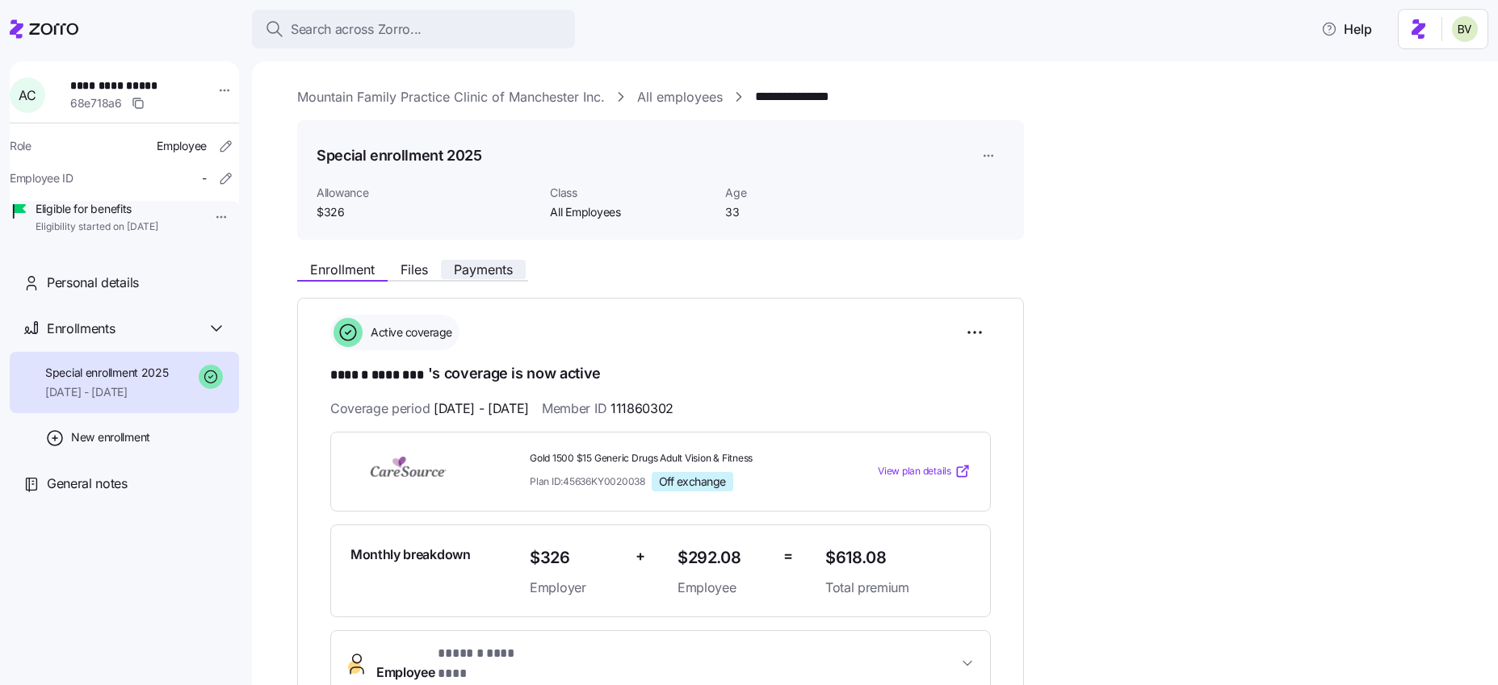
click at [502, 263] on span "Payments" at bounding box center [483, 269] width 59 height 13
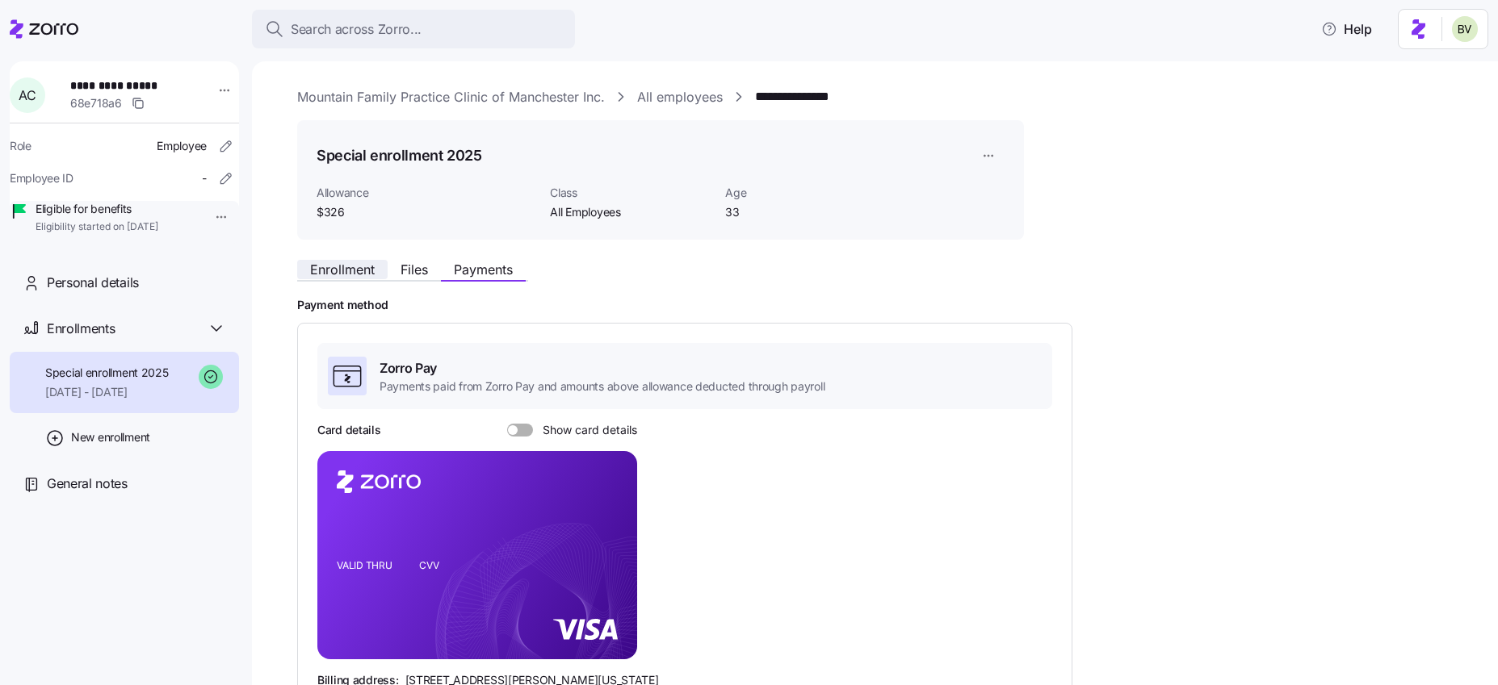
click at [321, 270] on span "Enrollment" at bounding box center [342, 269] width 65 height 13
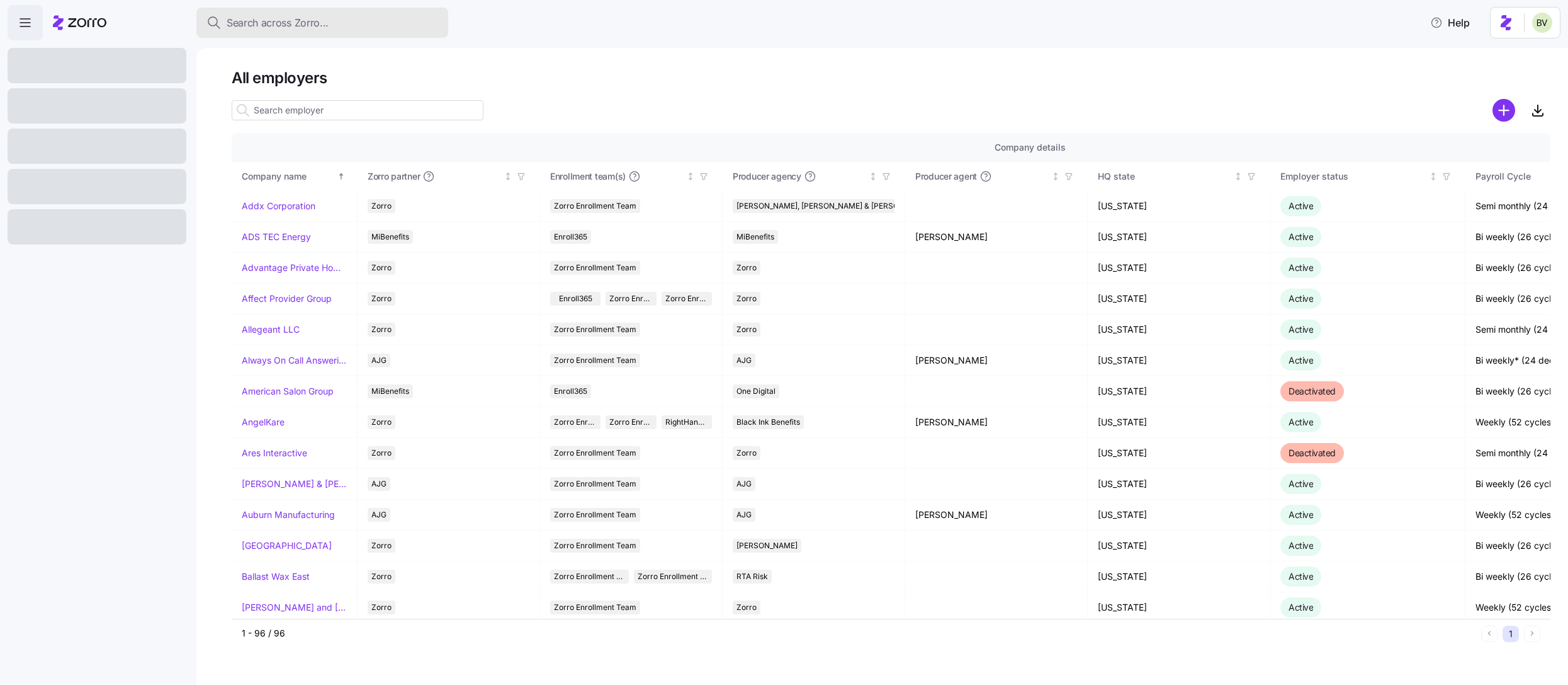
click at [326, 30] on button "Search across Zorro..." at bounding box center [322, 23] width 252 height 30
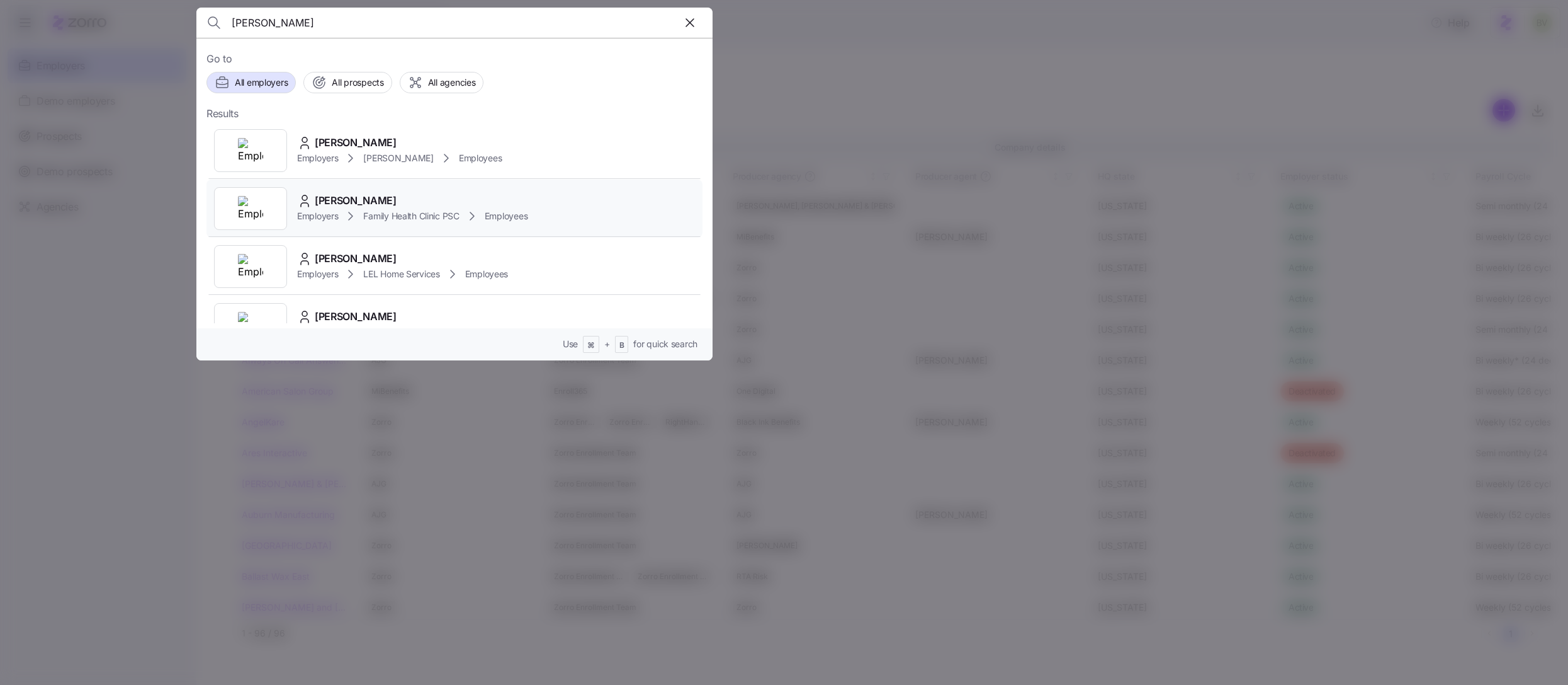
type input "Ragean Coomer"
click at [256, 201] on img at bounding box center [250, 208] width 25 height 25
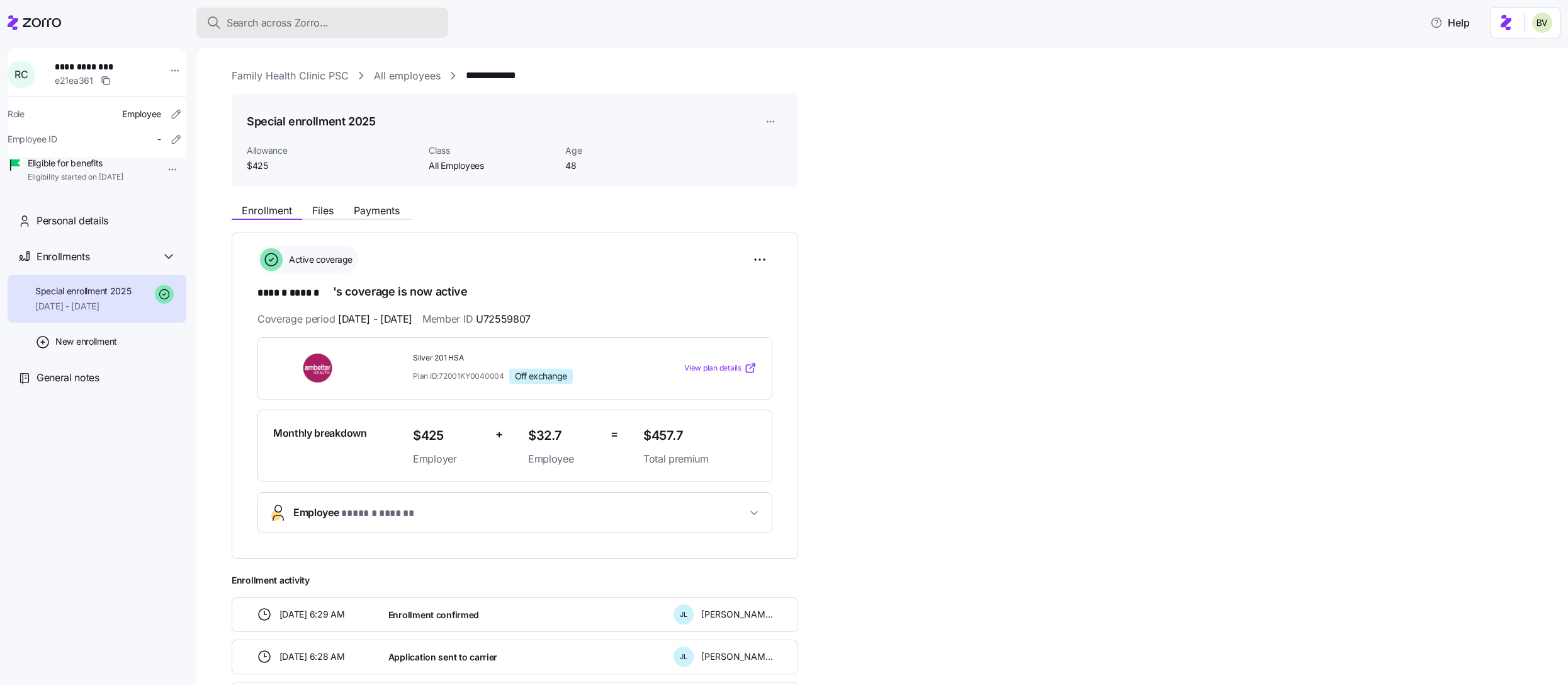
click at [345, 17] on div "Search across Zorro..." at bounding box center [322, 23] width 232 height 16
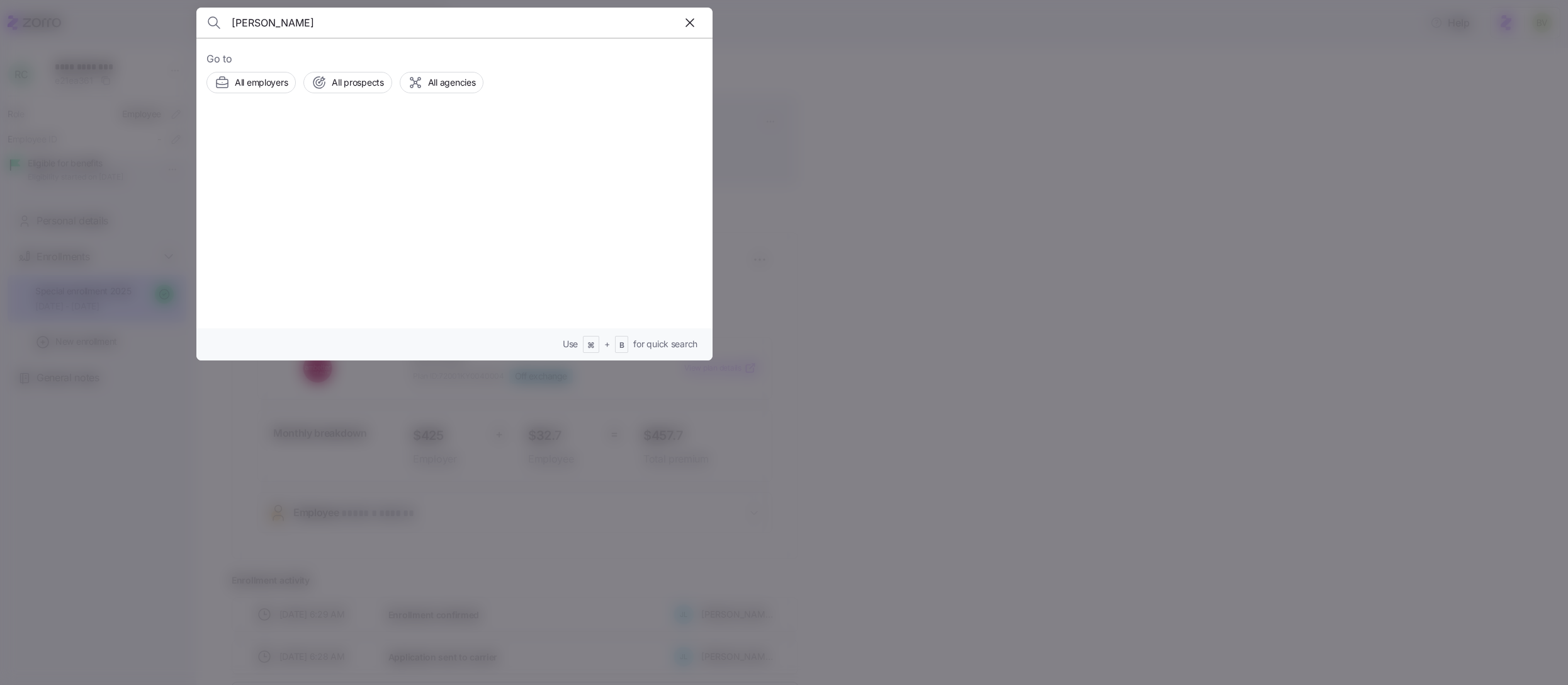
type input "Angel Holstein"
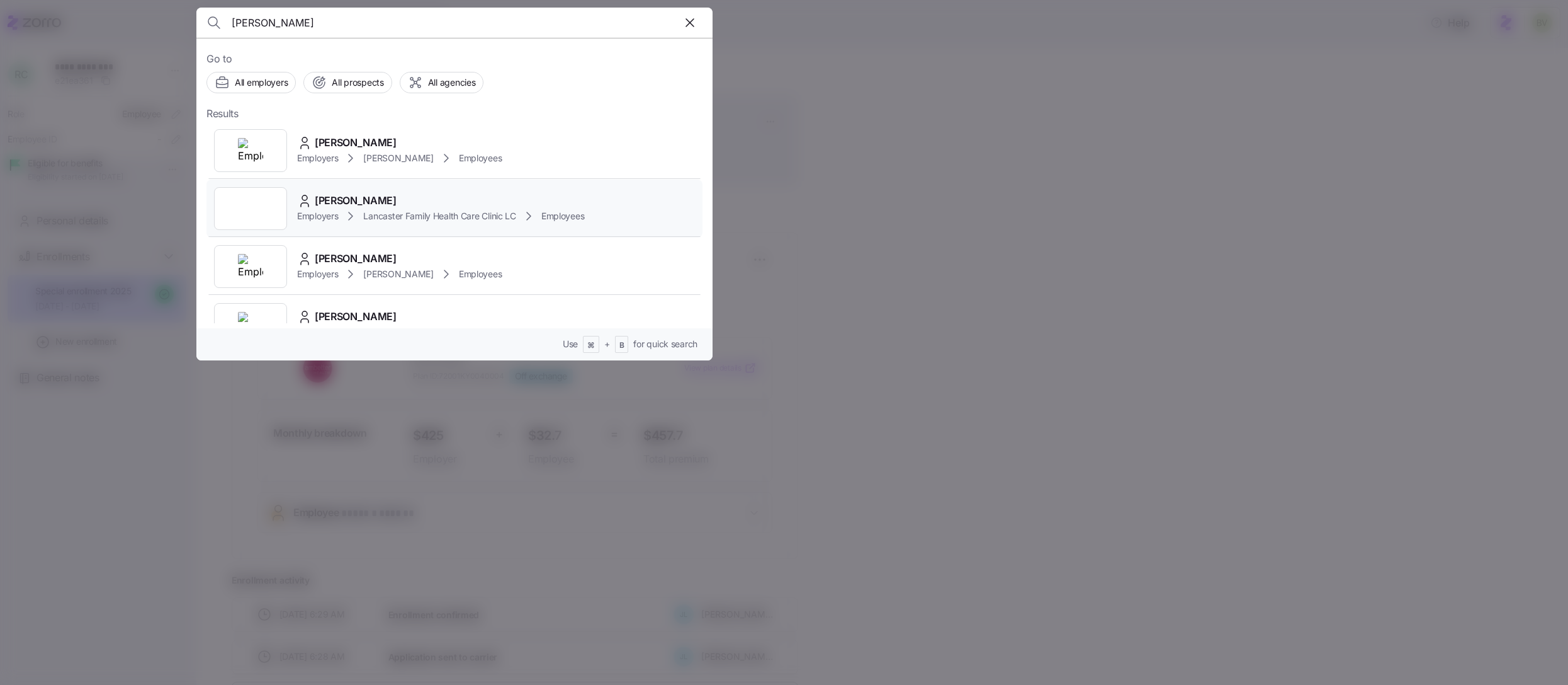
click at [242, 208] on div at bounding box center [251, 208] width 73 height 43
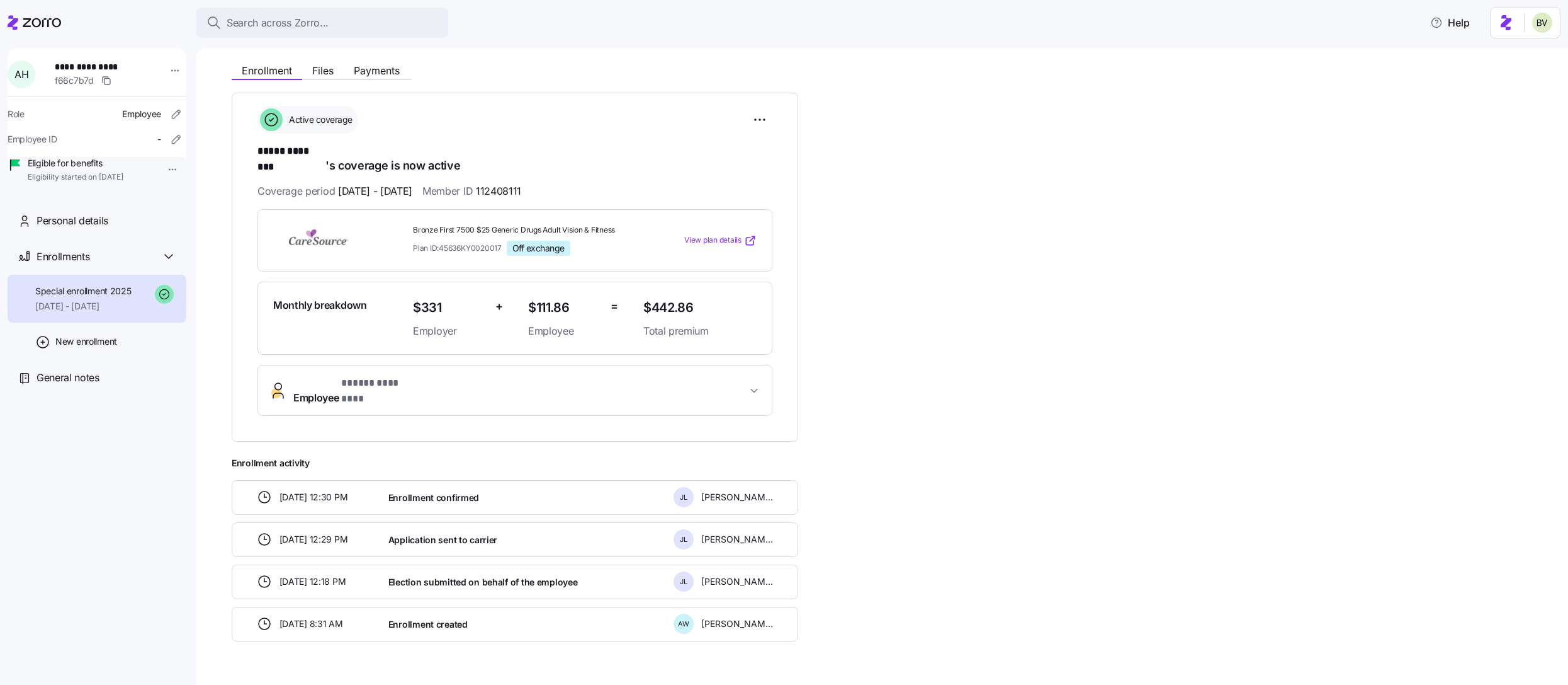
scroll to position [144, 0]
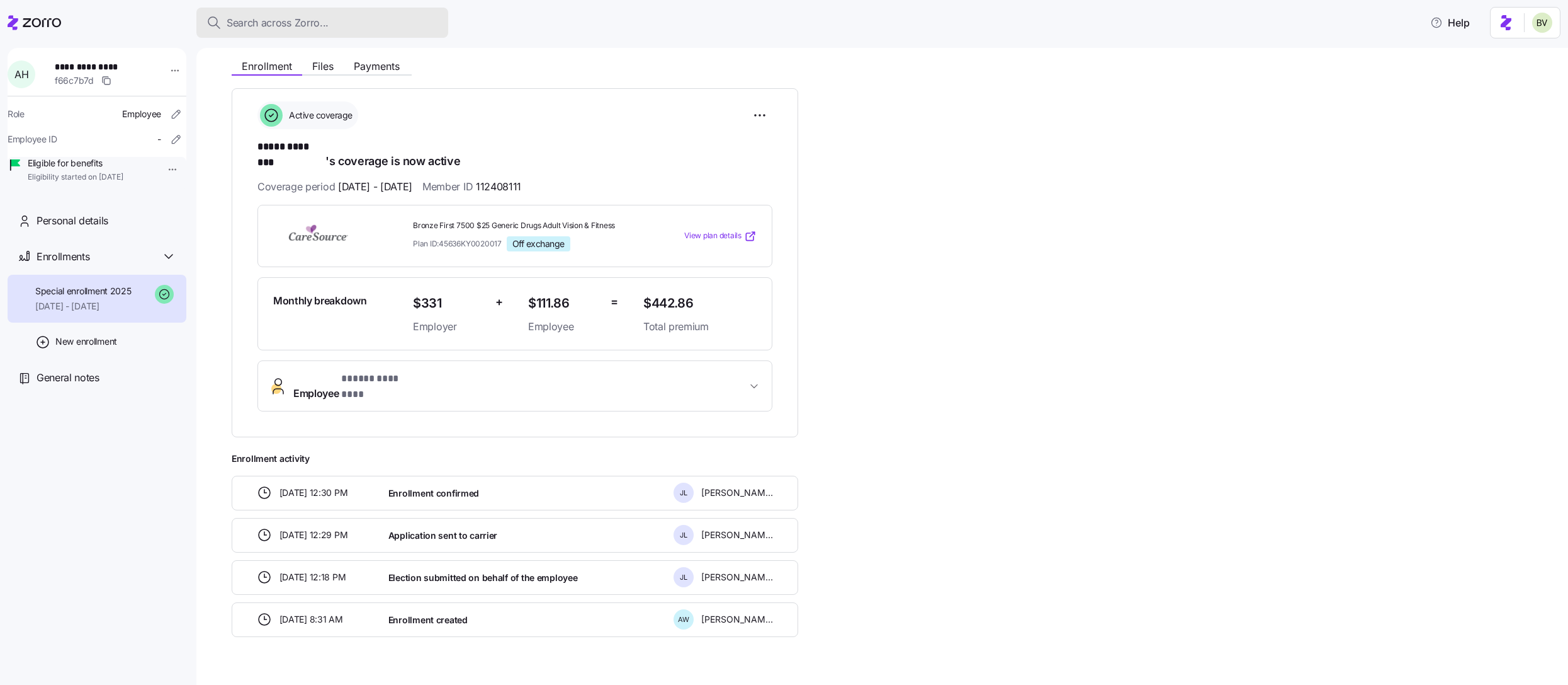
click at [292, 24] on span "Search across Zorro..." at bounding box center [278, 23] width 102 height 16
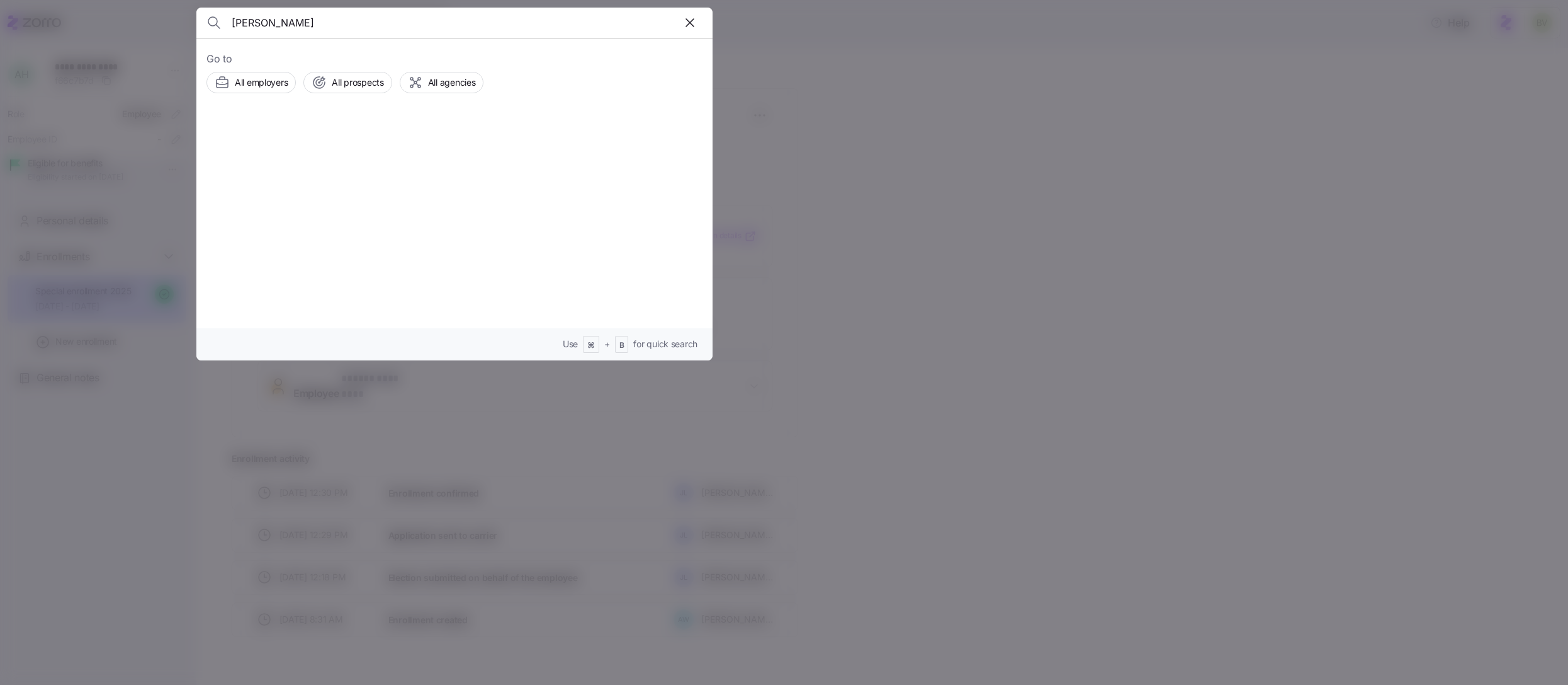
type input "Haley Ables"
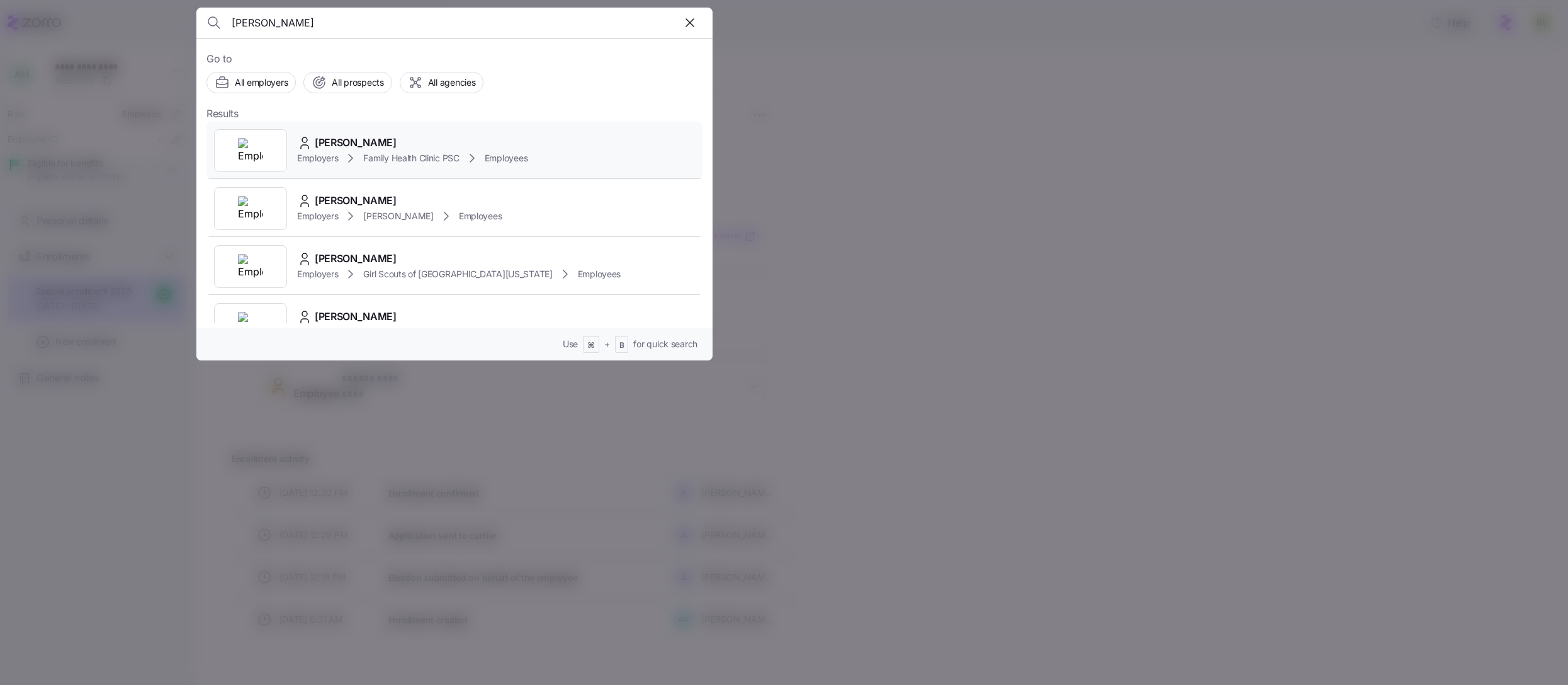
click at [269, 147] on div at bounding box center [251, 151] width 73 height 43
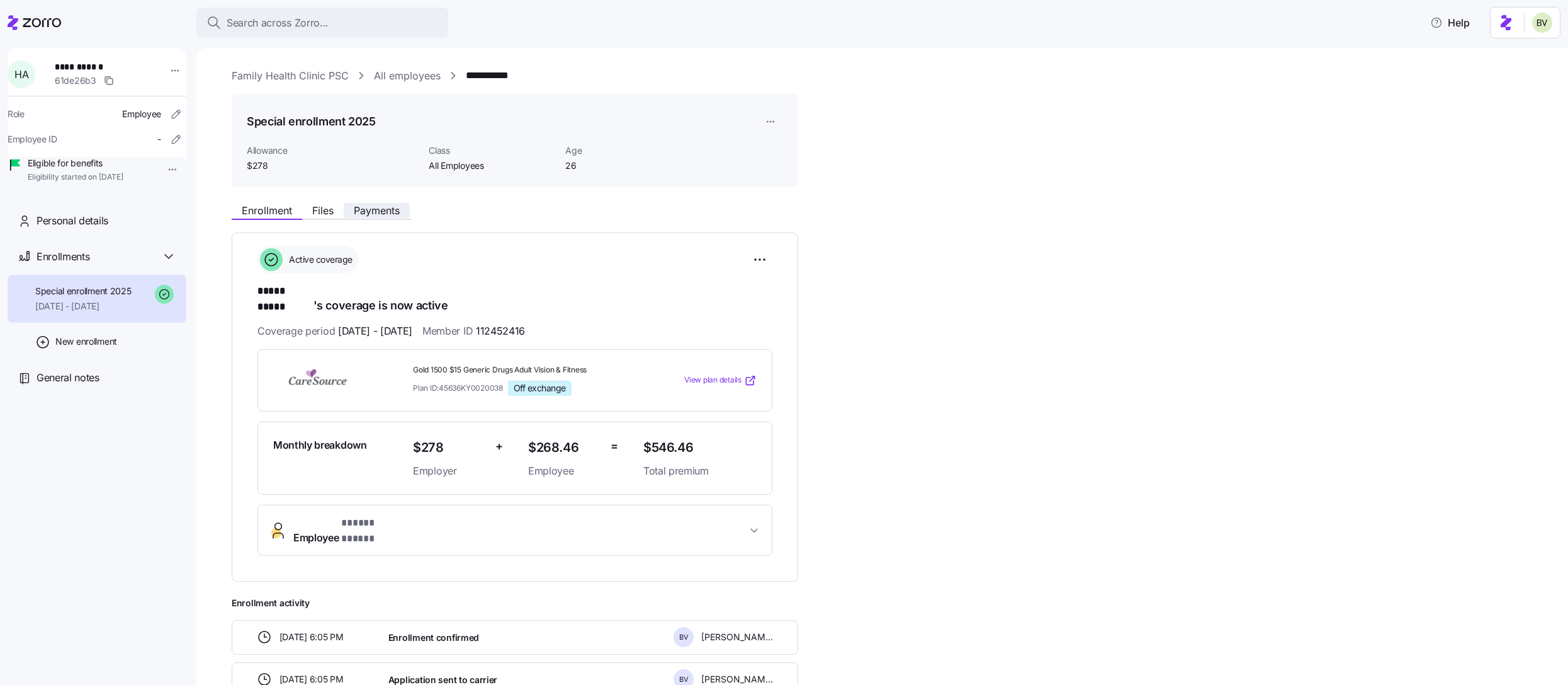
click at [377, 214] on span "Payments" at bounding box center [377, 210] width 46 height 10
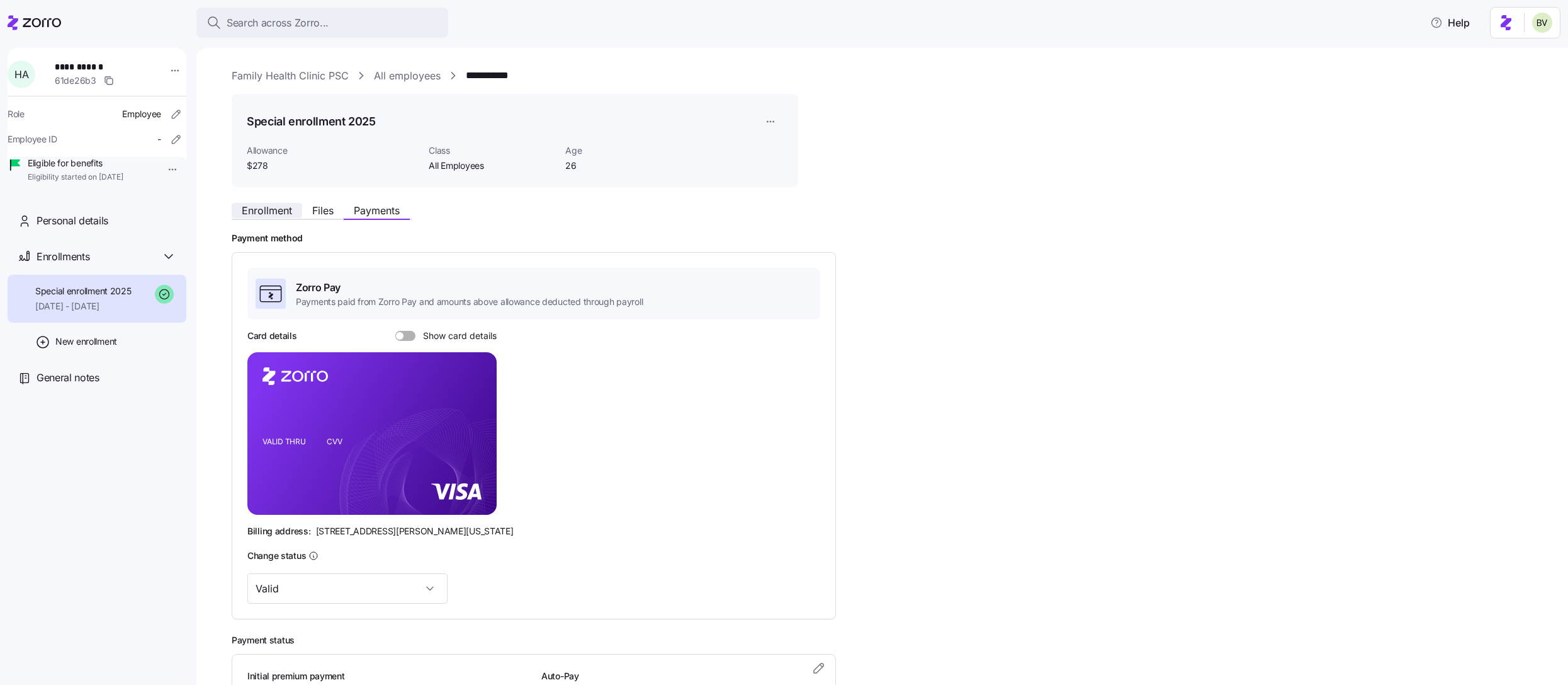
click at [276, 215] on span "Enrollment" at bounding box center [267, 210] width 51 height 10
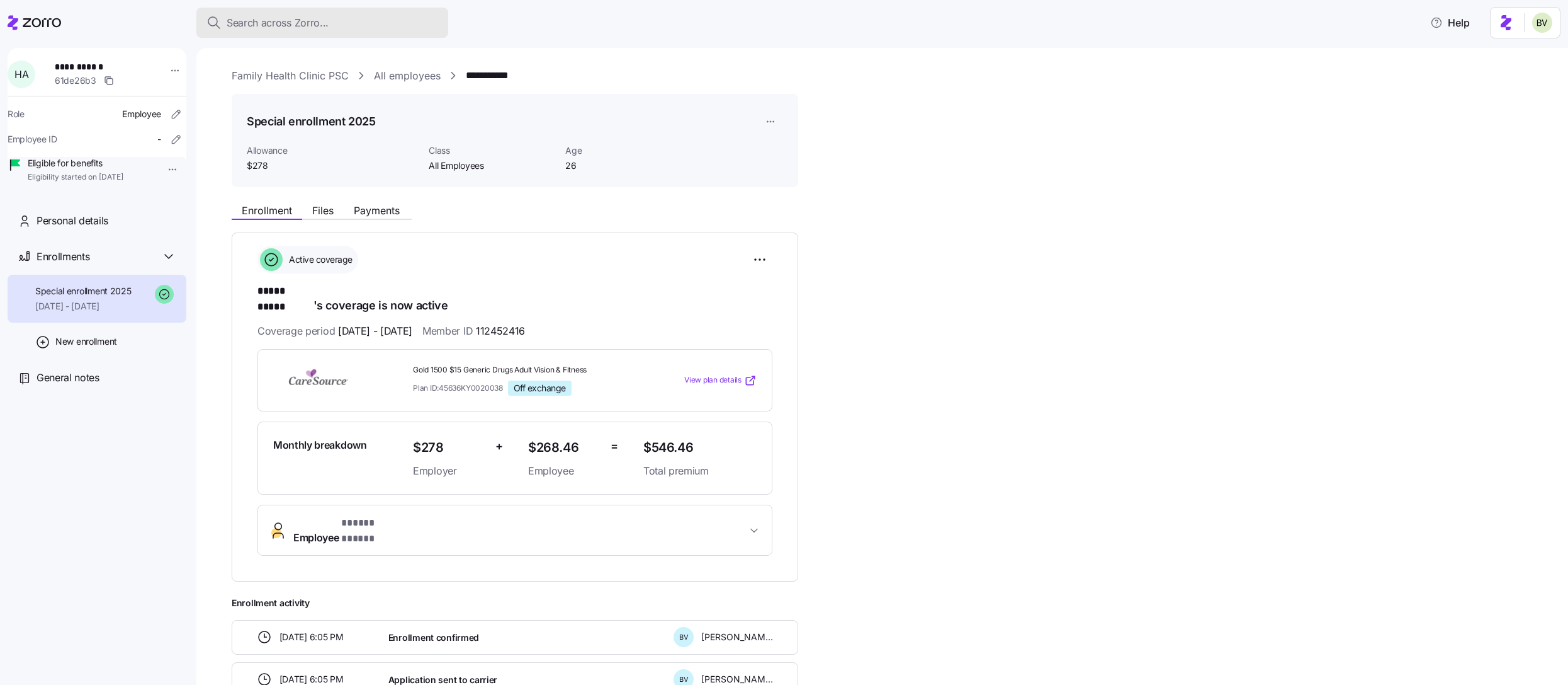
click at [304, 23] on span "Search across Zorro..." at bounding box center [278, 23] width 102 height 16
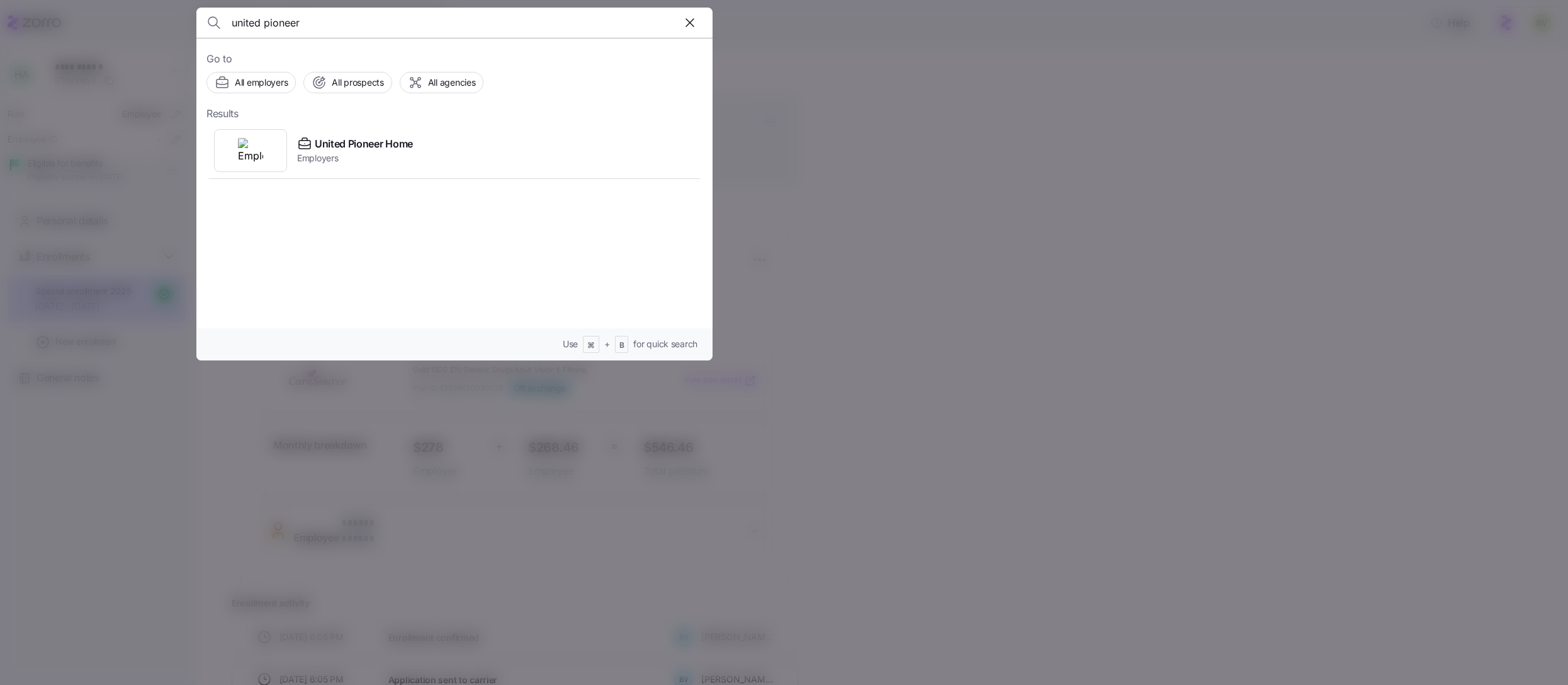
type input "united pioneer"
click at [252, 150] on img at bounding box center [250, 151] width 25 height 25
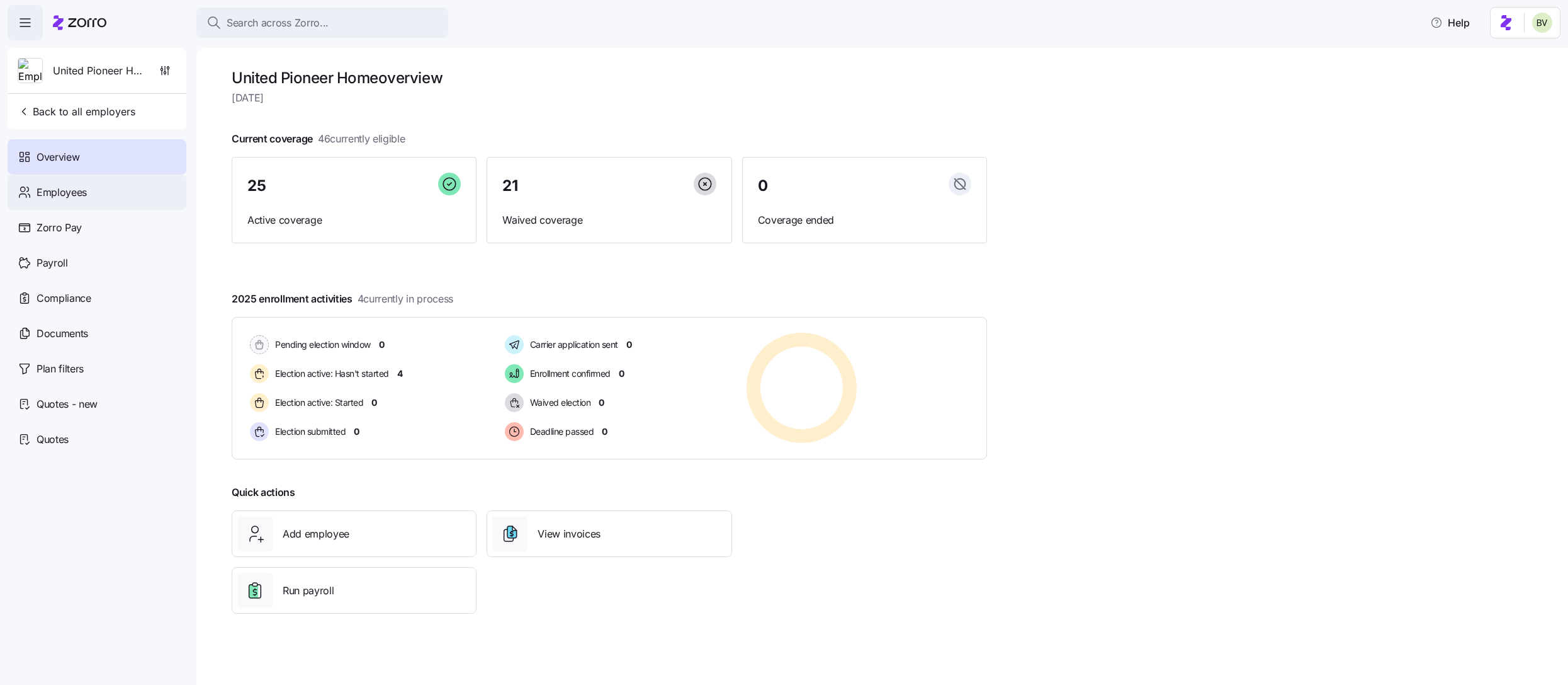
click at [117, 197] on div "Employees" at bounding box center [97, 192] width 179 height 35
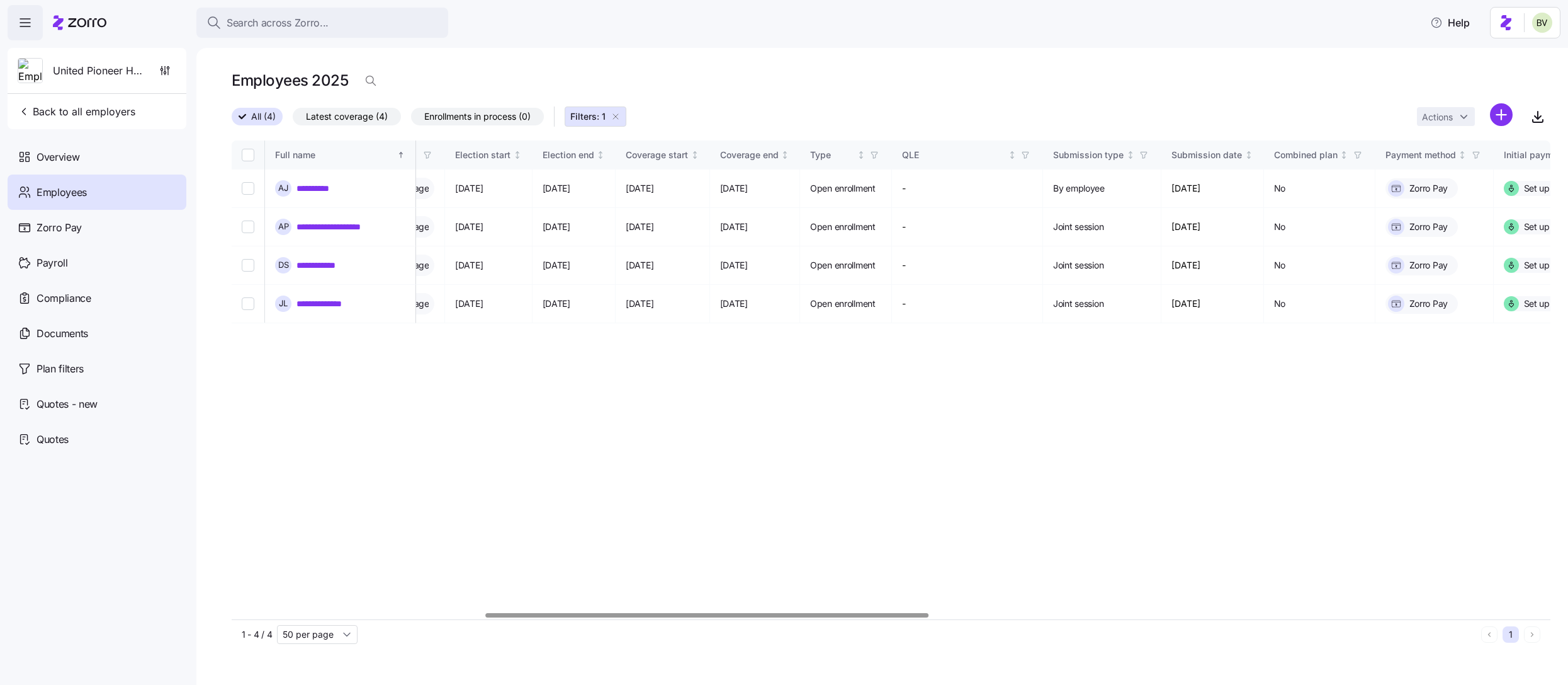
scroll to position [0, 760]
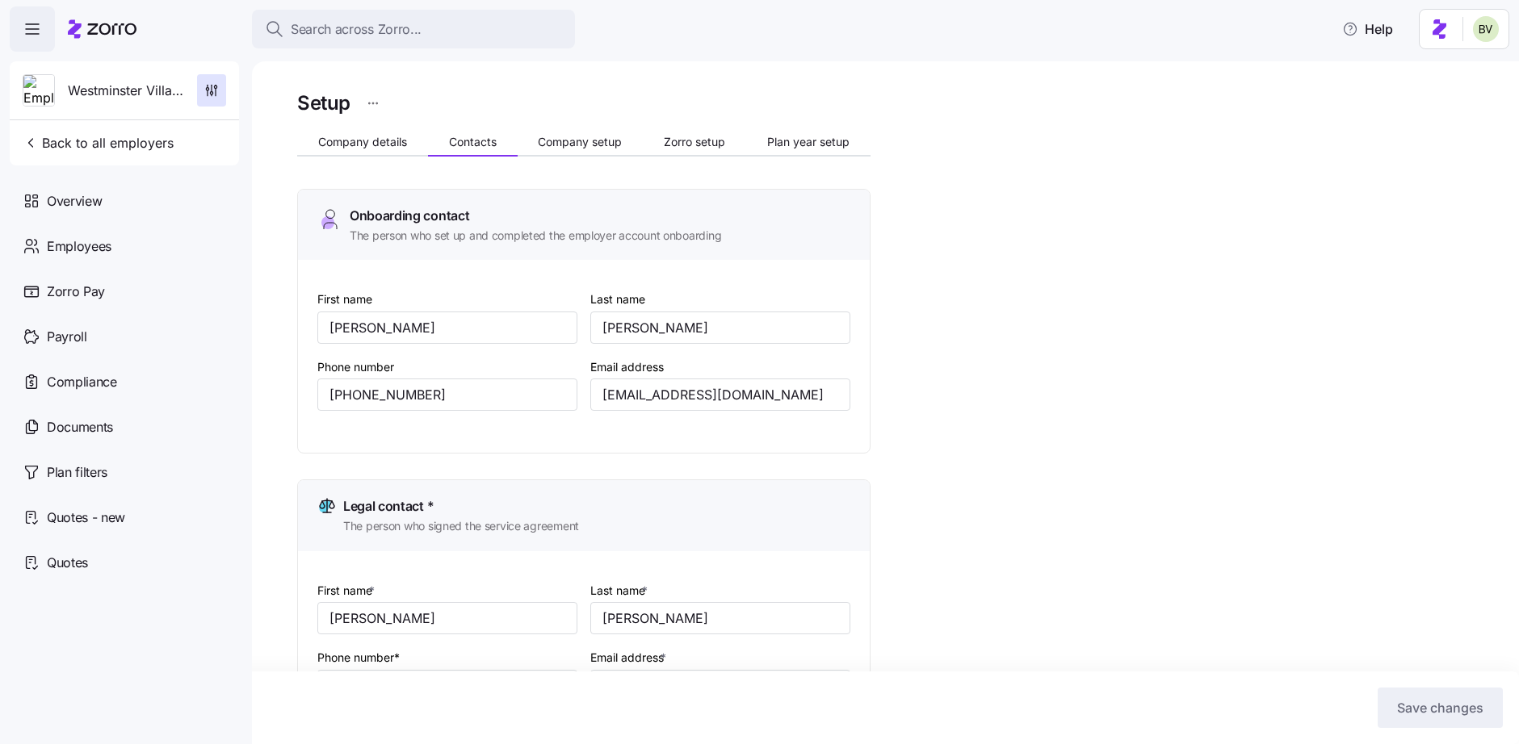
scroll to position [157, 0]
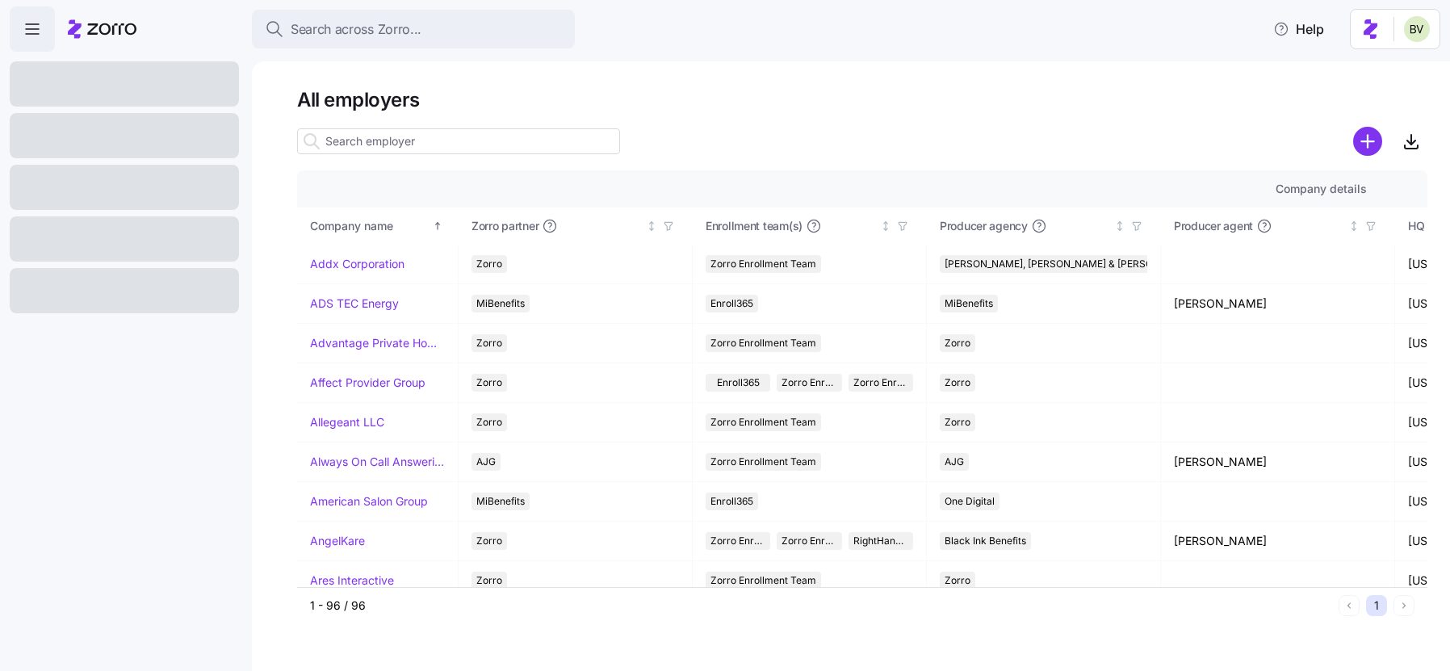
click at [338, 142] on input at bounding box center [458, 141] width 323 height 26
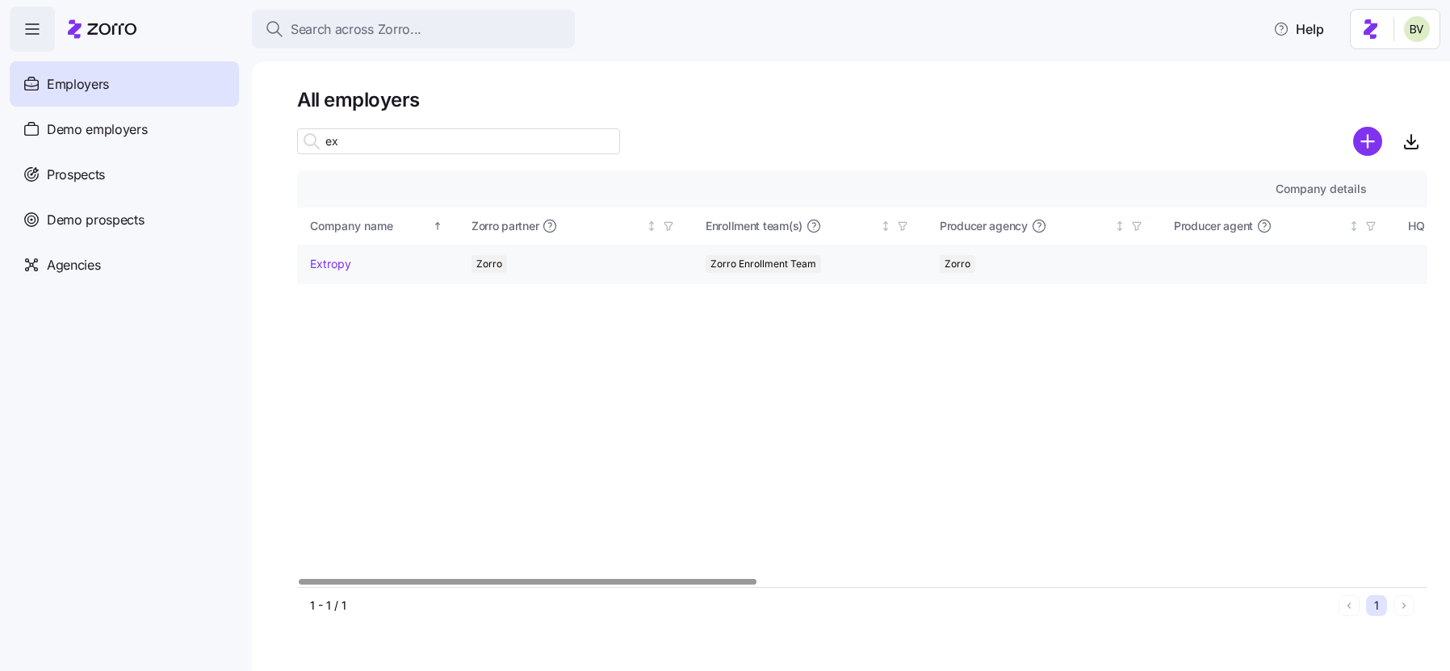
type input "ex"
click at [328, 265] on link "Extropy" at bounding box center [330, 264] width 41 height 16
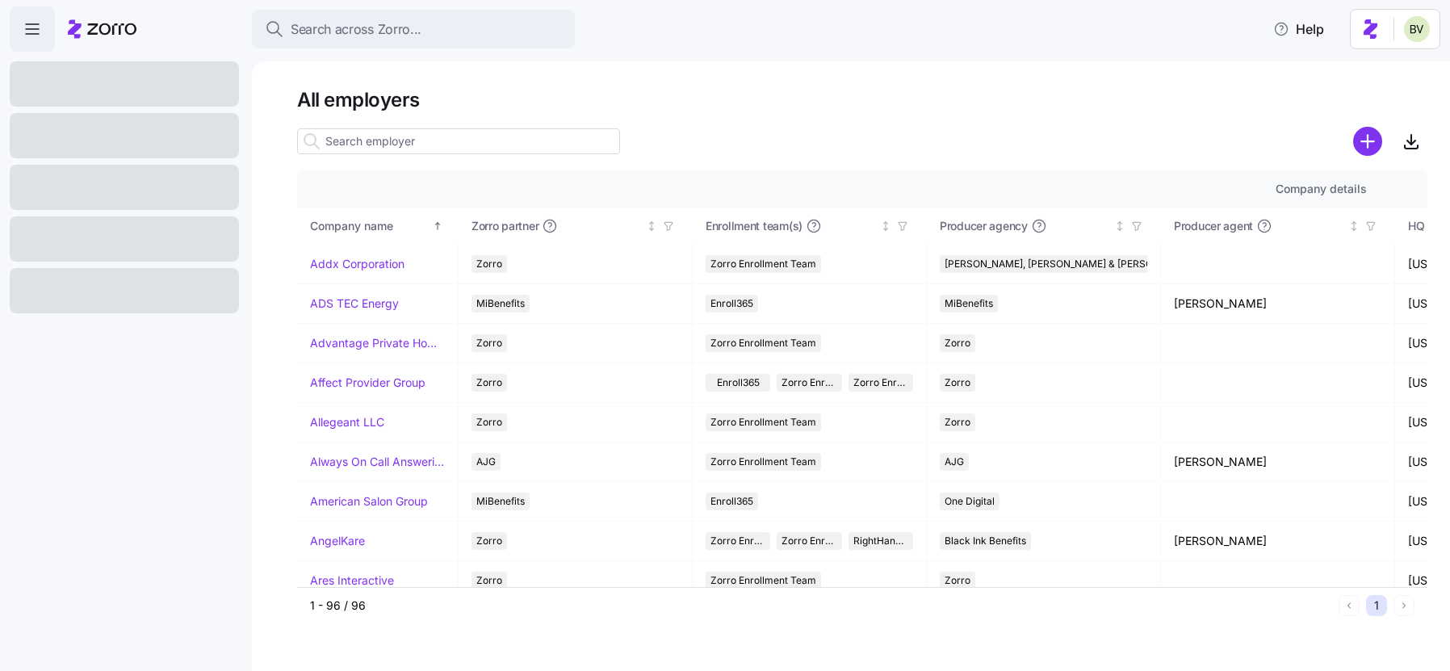
click at [497, 144] on input at bounding box center [458, 141] width 323 height 26
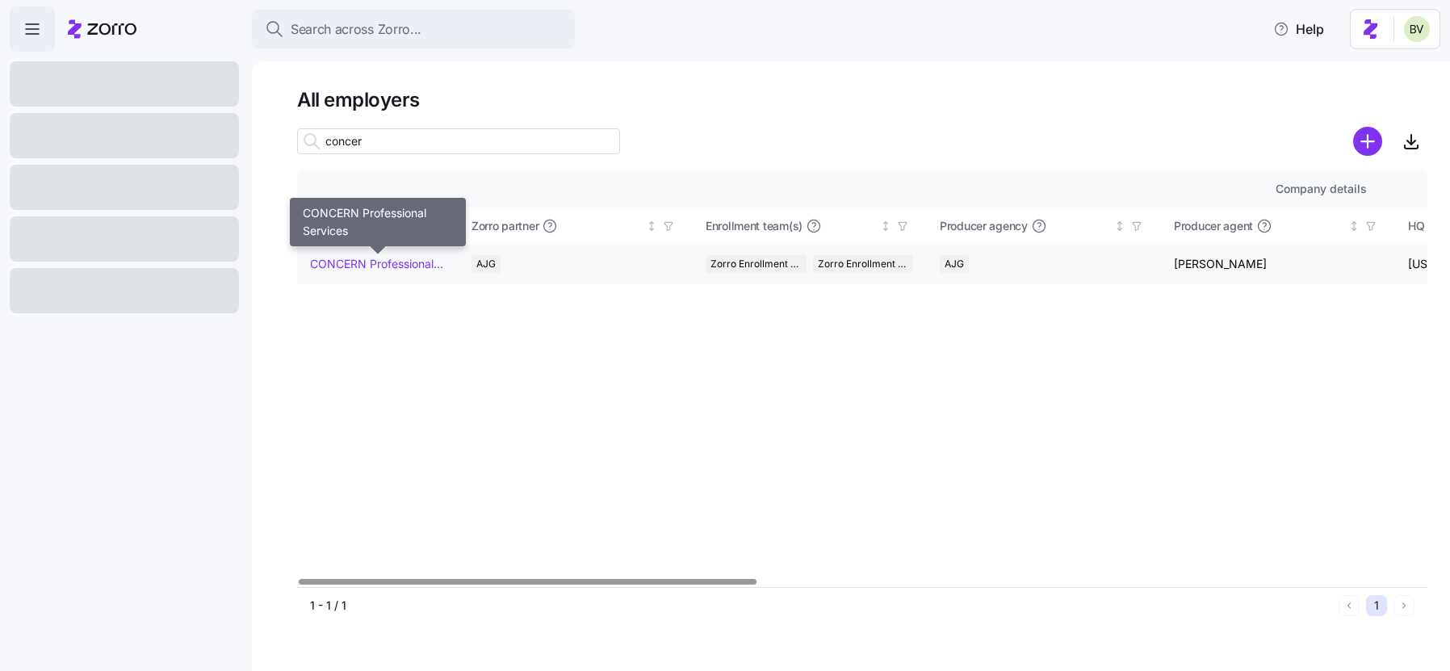
type input "concer"
click at [396, 268] on link "CONCERN Professional Services" at bounding box center [377, 264] width 135 height 16
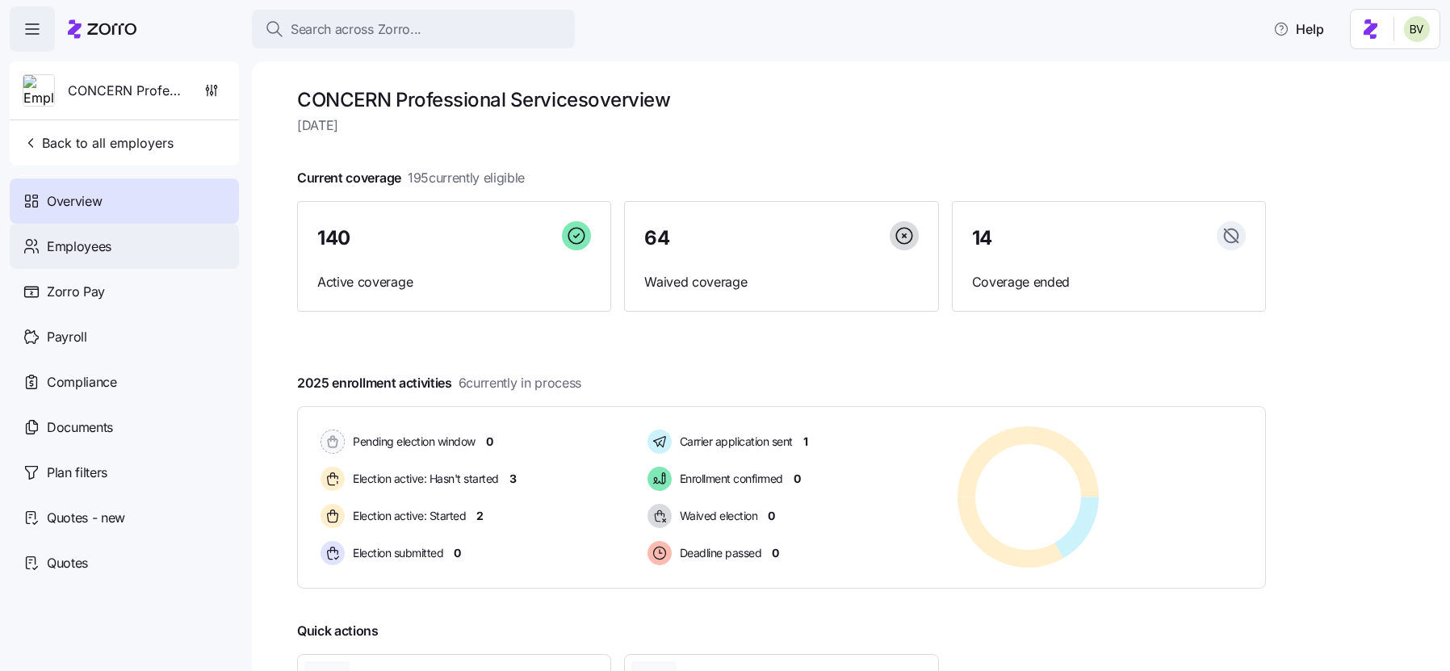
click at [107, 244] on span "Employees" at bounding box center [79, 247] width 65 height 20
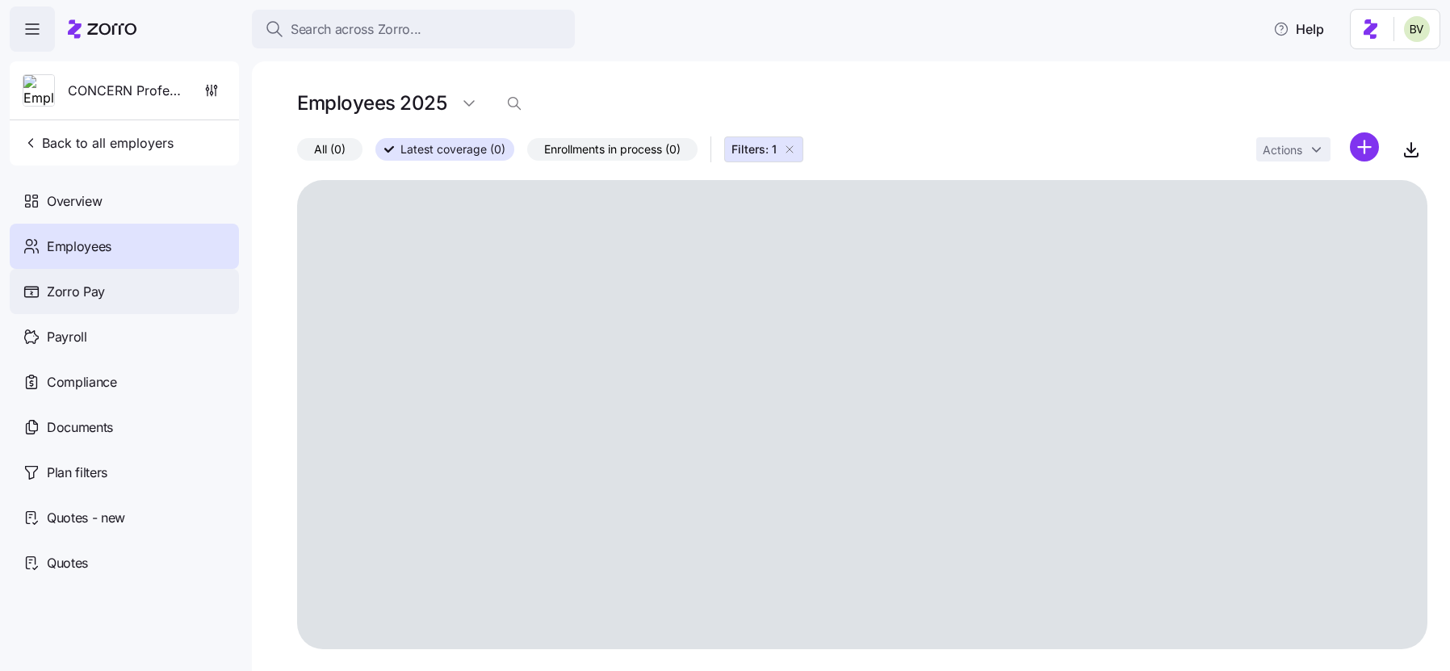
click at [111, 287] on div "Zorro Pay" at bounding box center [124, 291] width 229 height 45
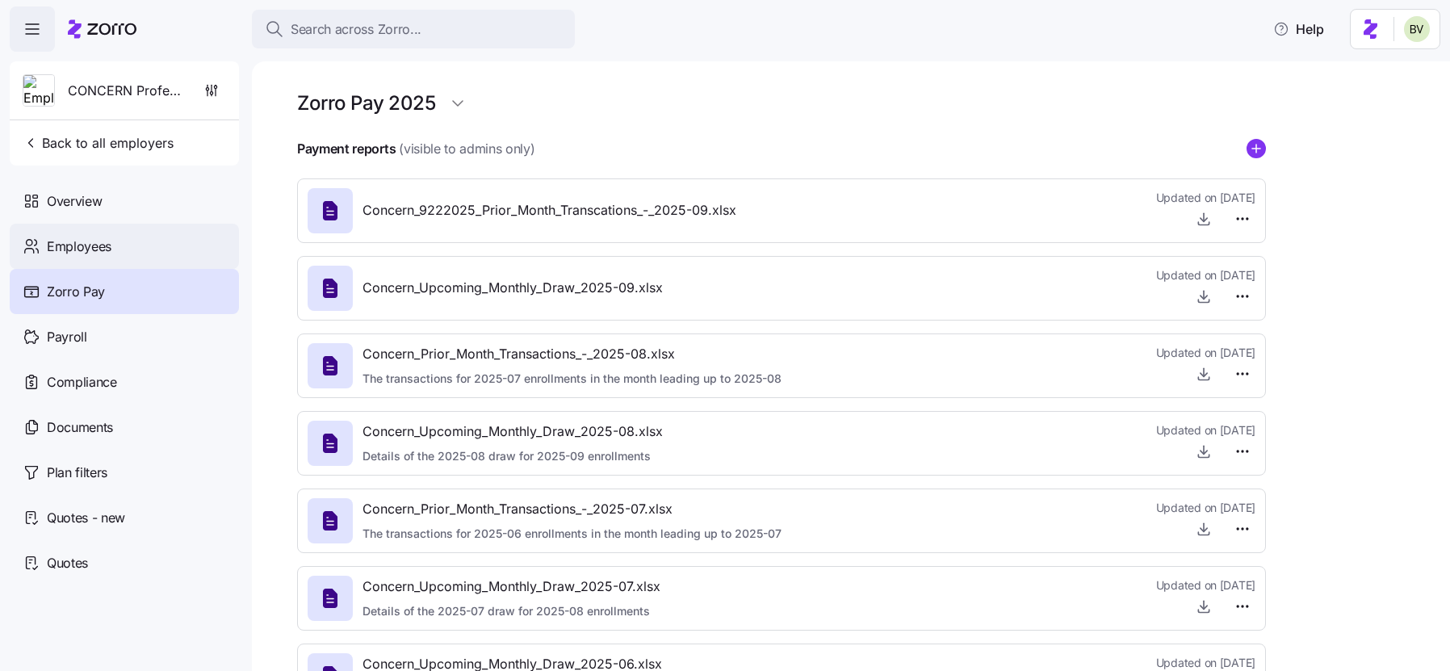
click at [87, 247] on span "Employees" at bounding box center [79, 247] width 65 height 20
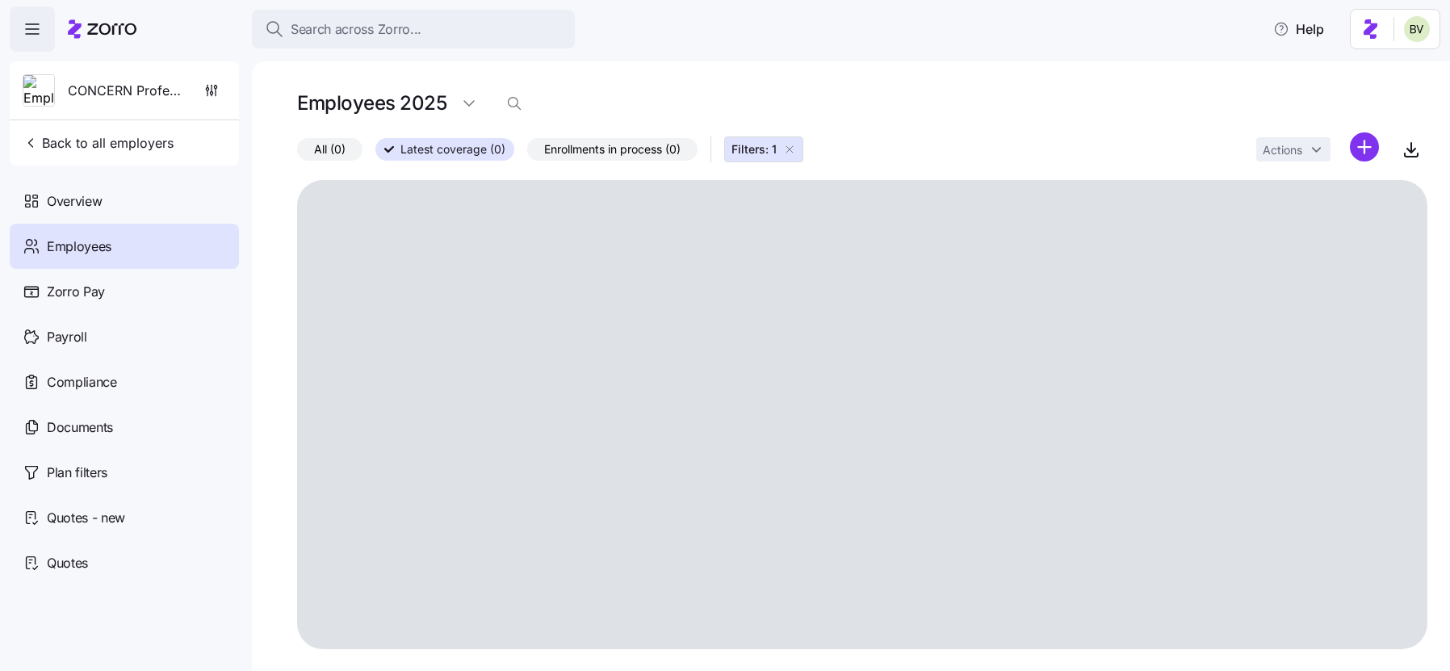
click at [777, 156] on span "Filters: 1" at bounding box center [754, 149] width 45 height 16
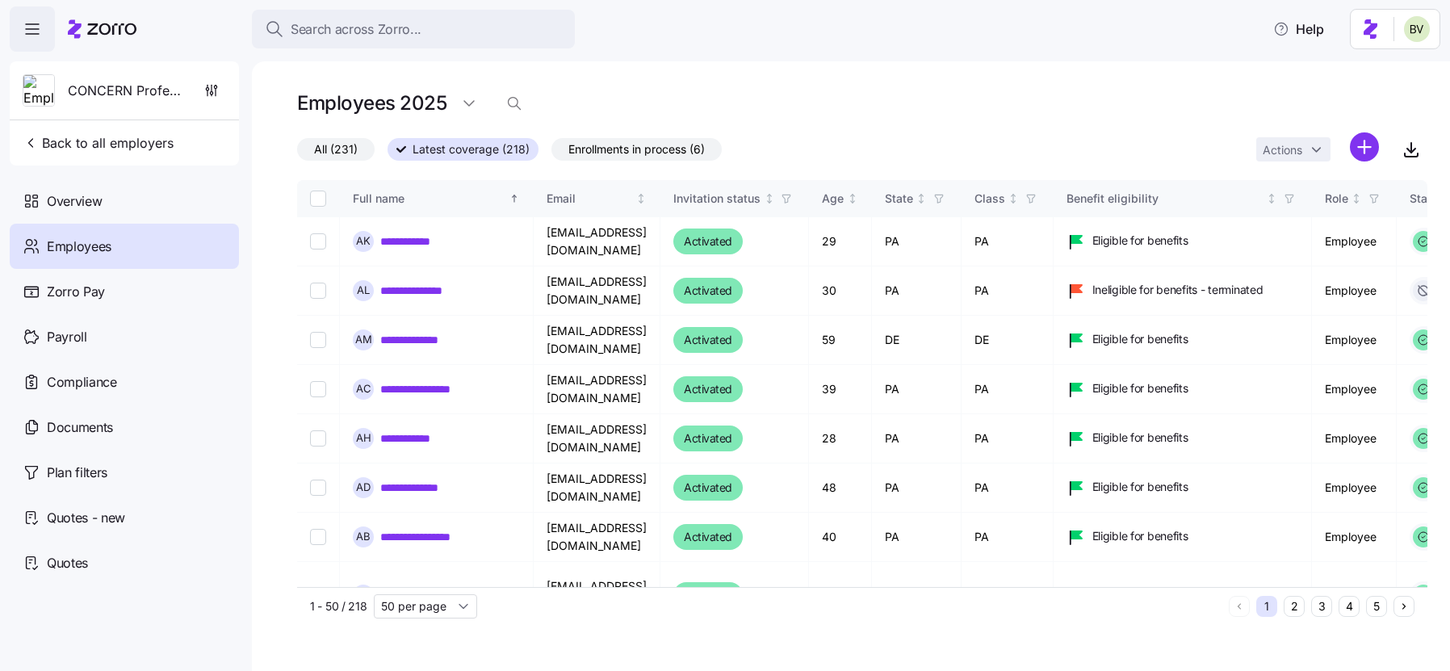
click at [814, 149] on div "All (231) Latest coverage (218) Enrollments in process (6) Actions" at bounding box center [862, 149] width 1130 height 35
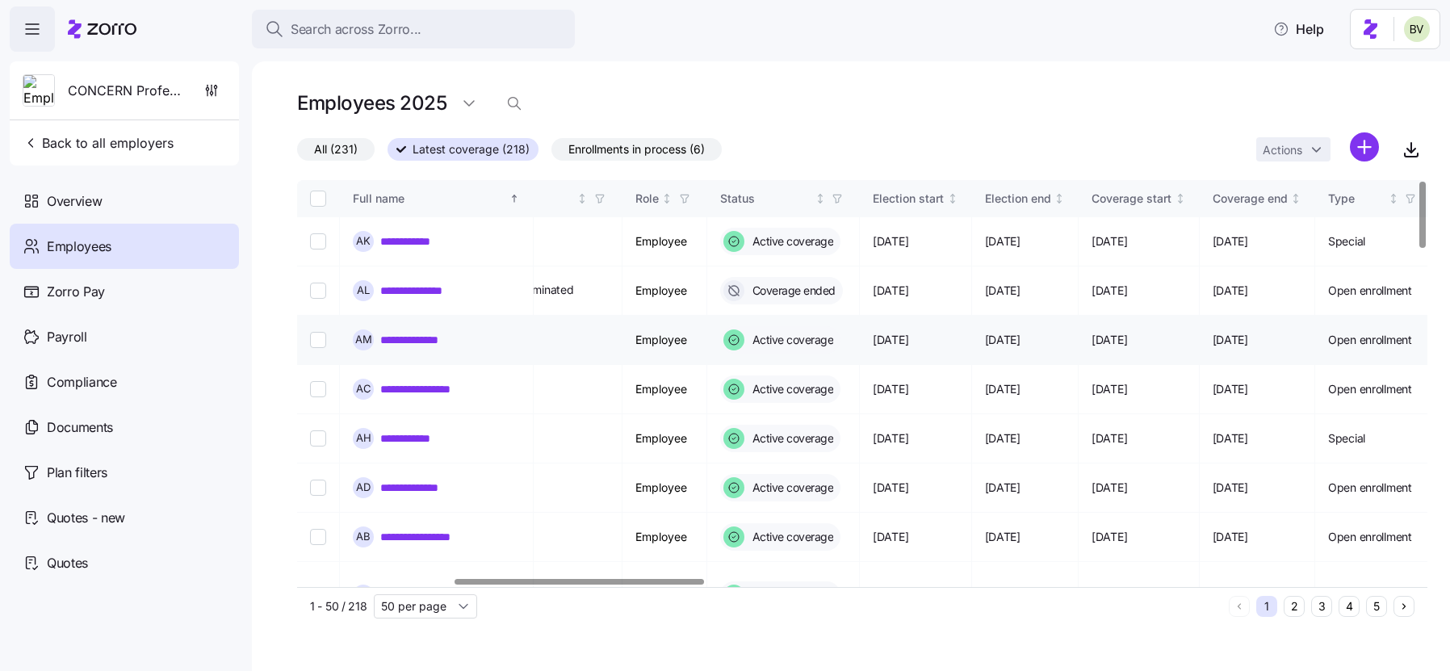
scroll to position [0, 714]
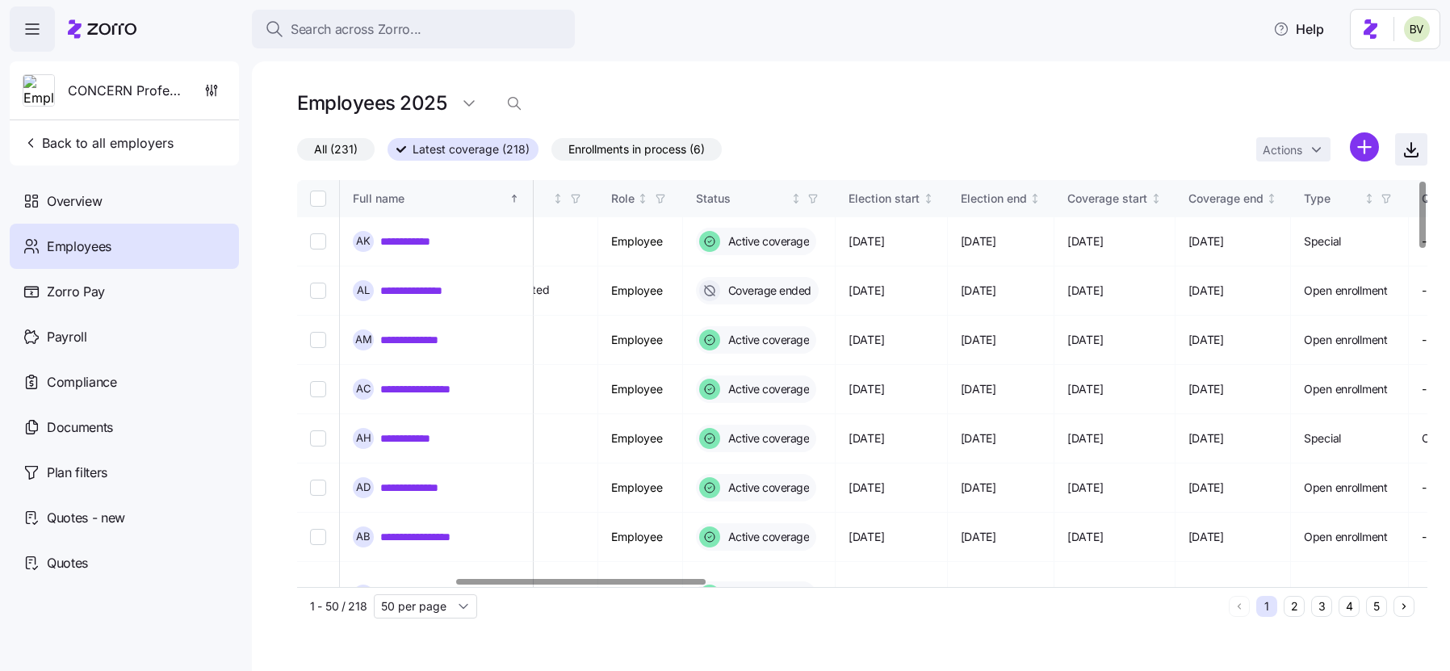
click at [1418, 144] on icon "button" at bounding box center [1411, 149] width 19 height 19
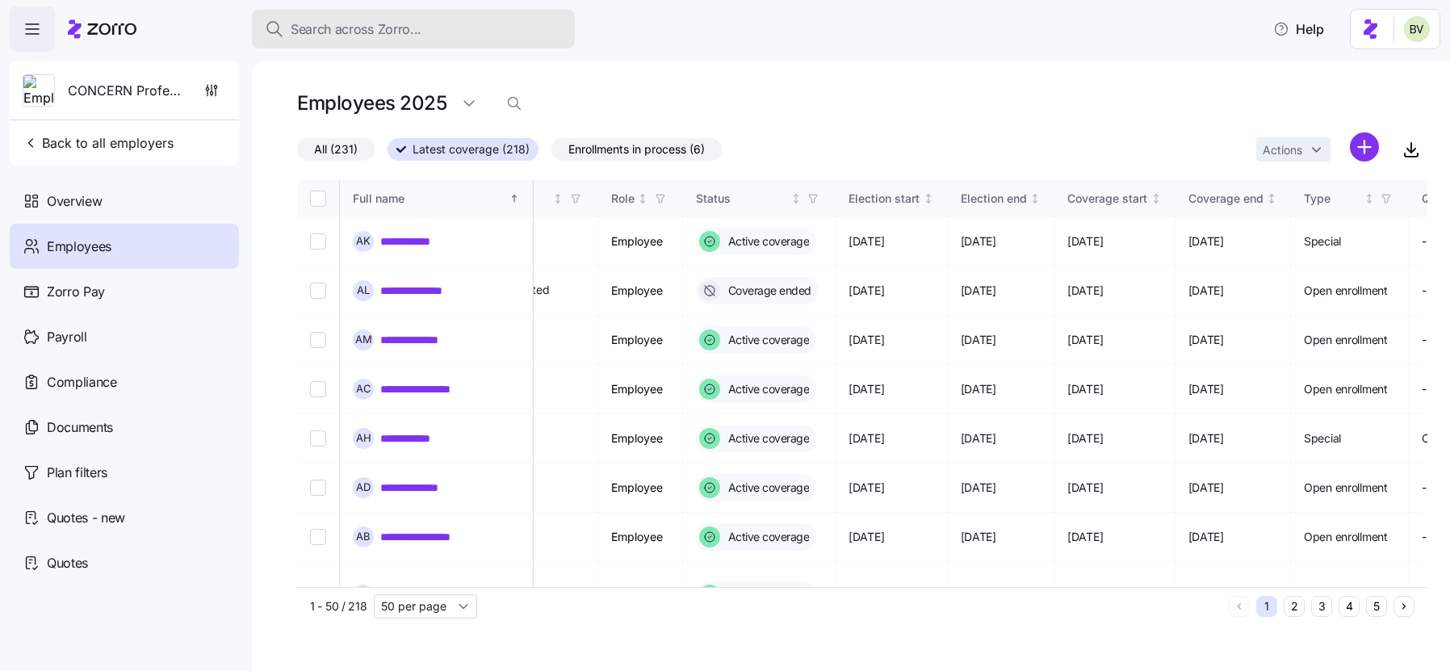
click at [339, 32] on span "Search across Zorro..." at bounding box center [356, 29] width 131 height 20
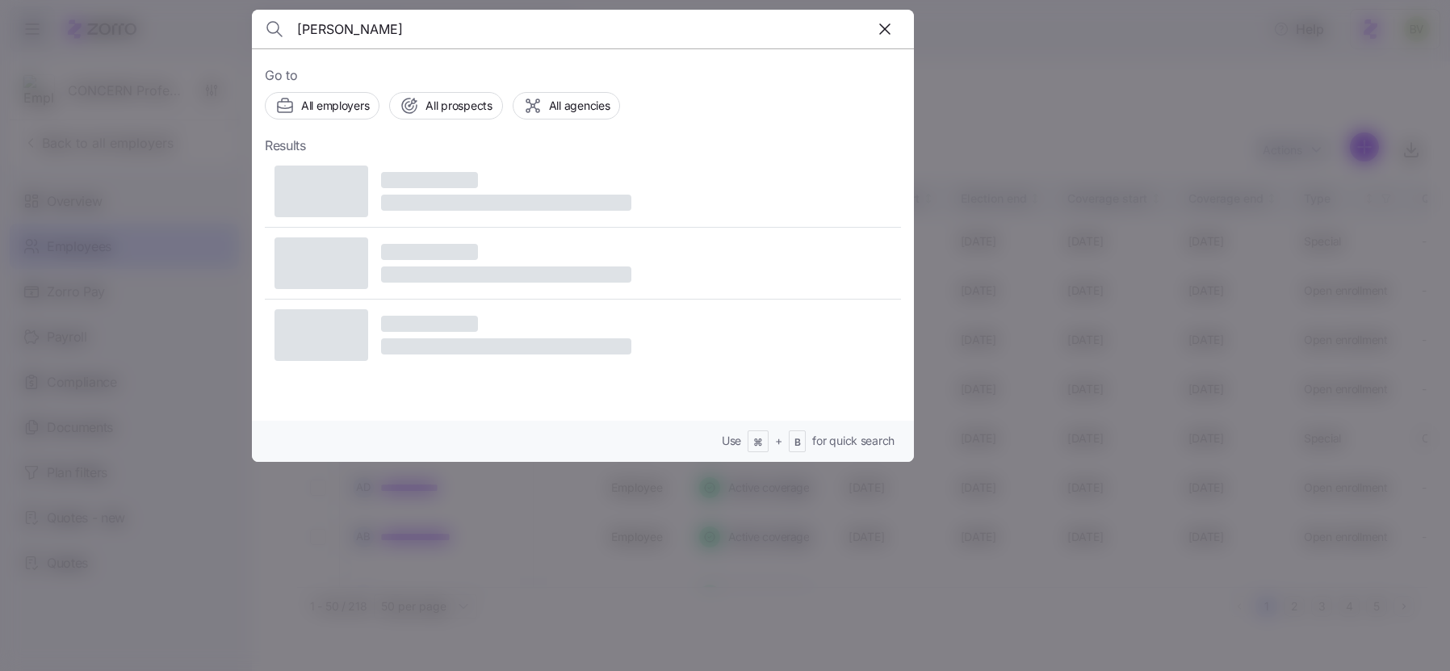
type input "[PERSON_NAME]"
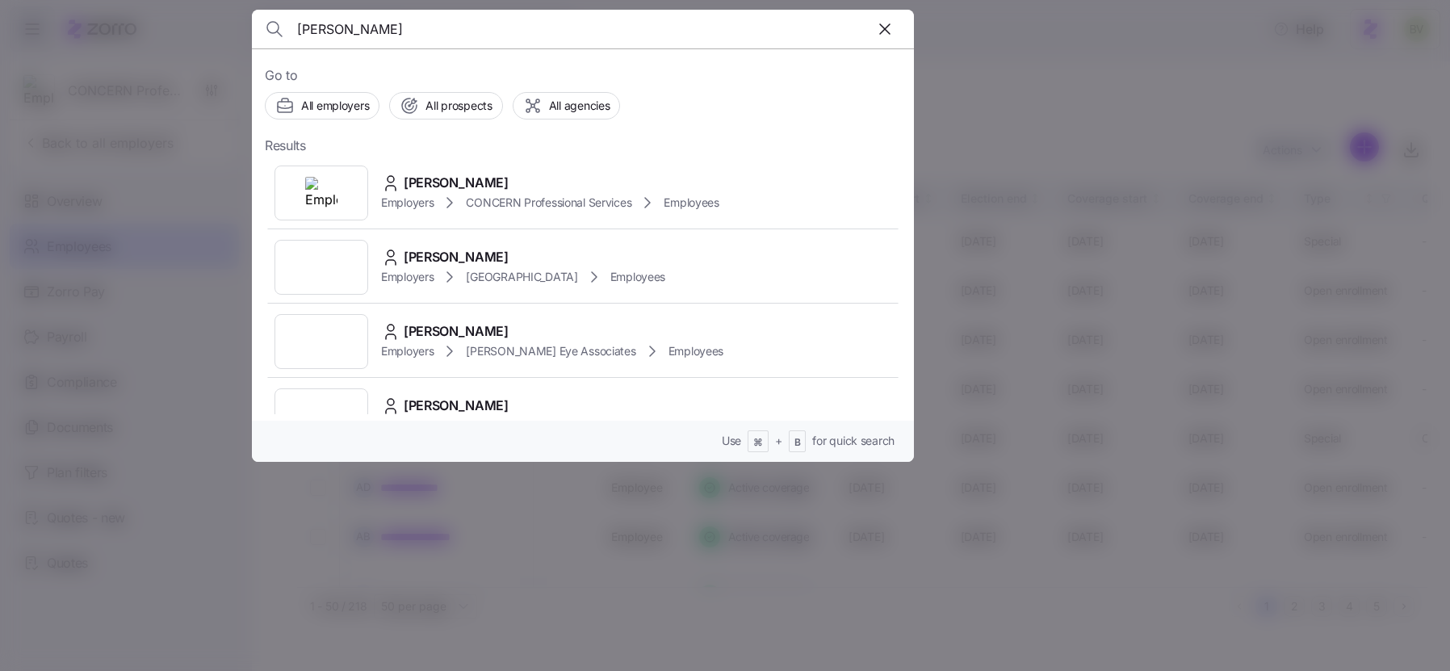
click at [1005, 110] on div at bounding box center [725, 335] width 1450 height 671
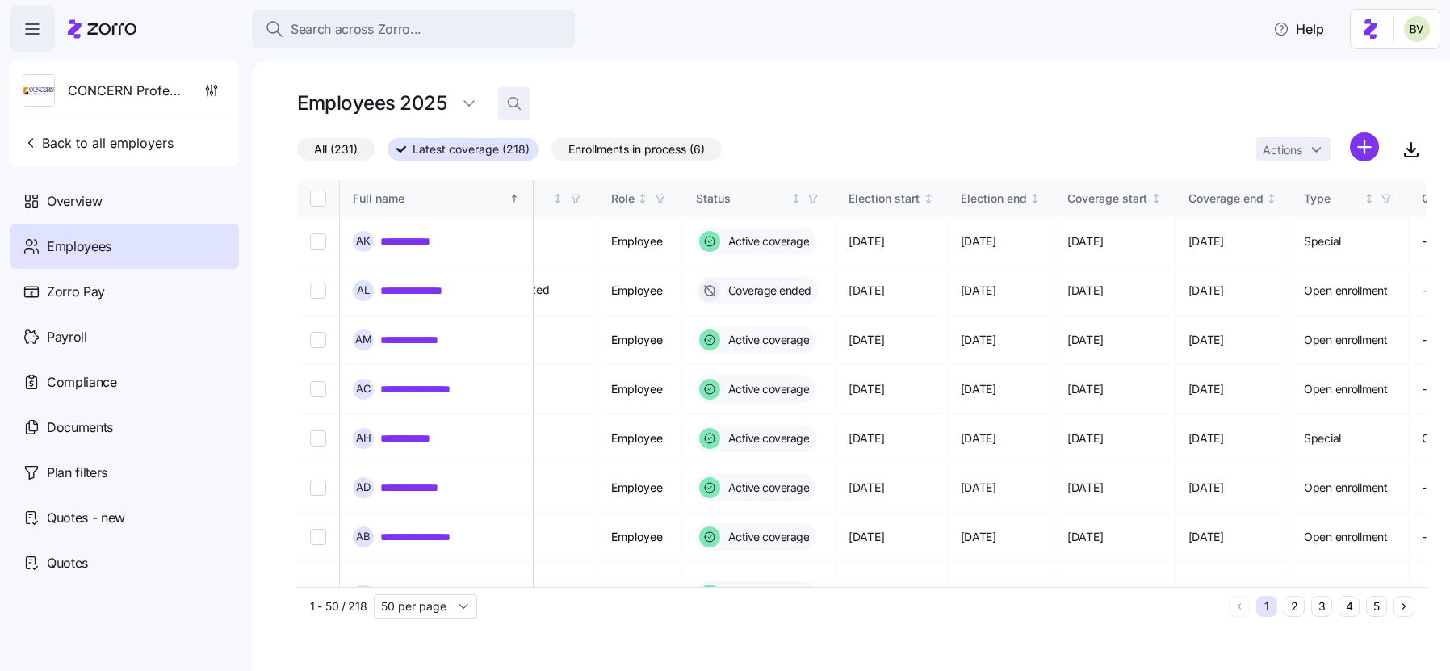
click at [506, 106] on icon "button" at bounding box center [514, 103] width 16 height 16
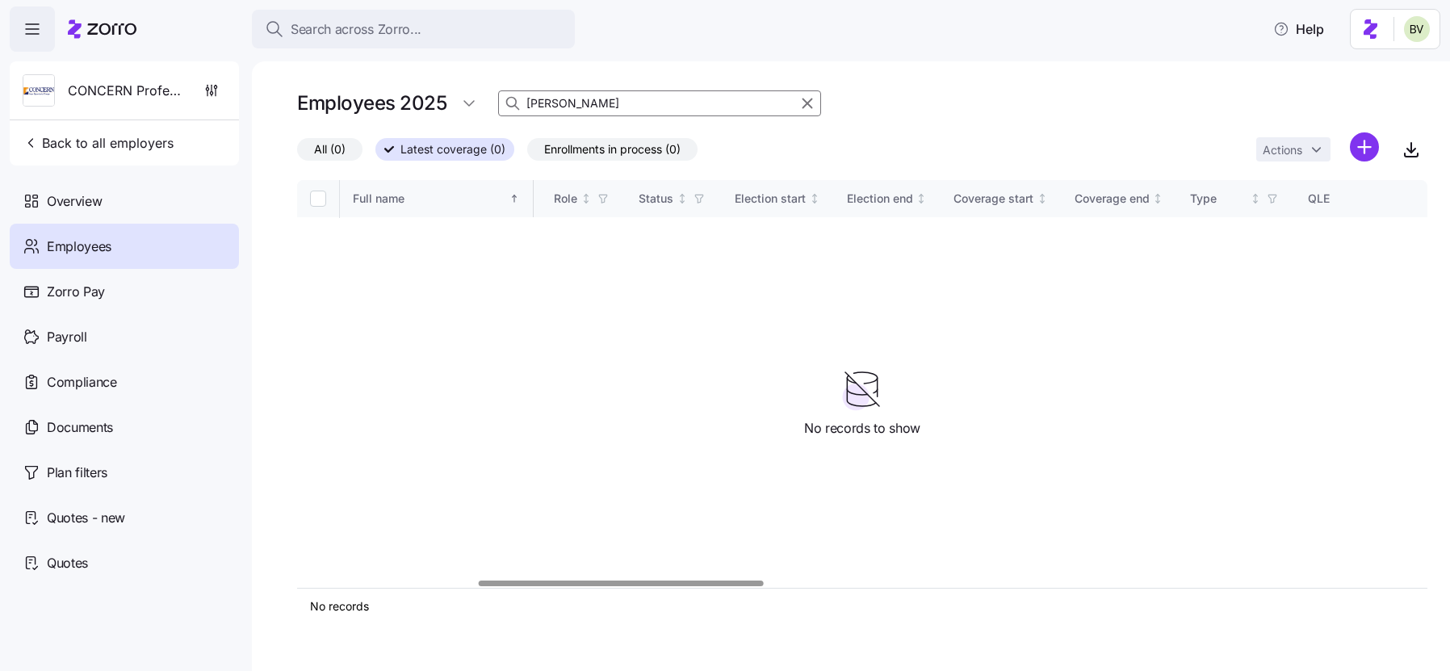
type input "[PERSON_NAME]"
click at [326, 151] on span "All (0)" at bounding box center [329, 149] width 31 height 21
click at [297, 153] on input "All (0)" at bounding box center [297, 153] width 0 height 0
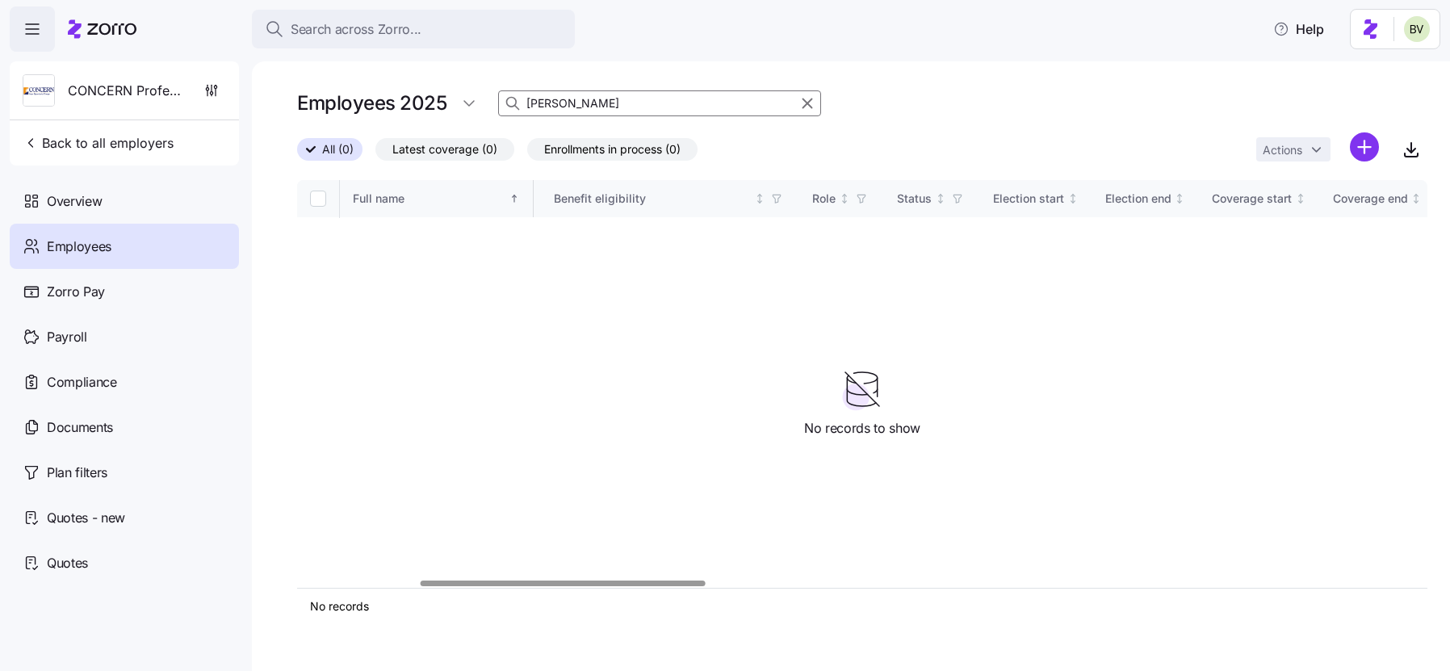
scroll to position [0, 239]
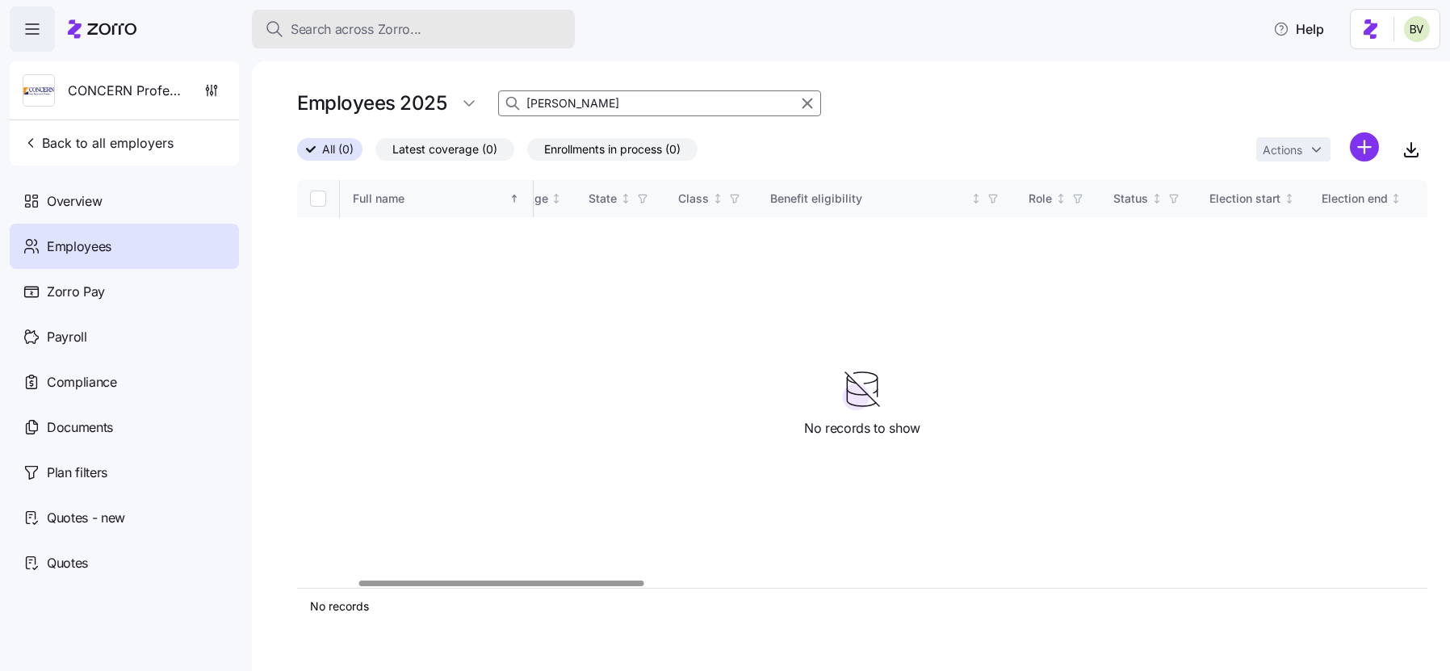
click at [418, 35] on span "Search across Zorro..." at bounding box center [356, 29] width 131 height 20
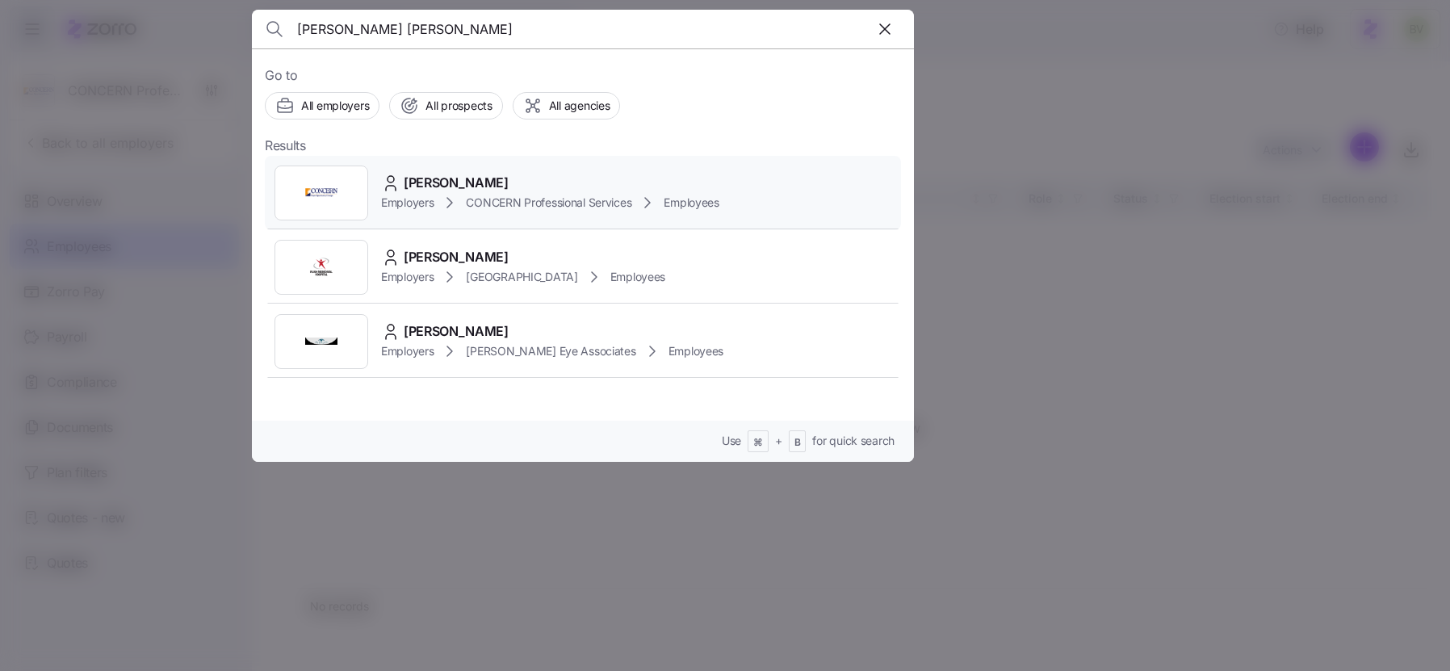
type input "[PERSON_NAME] [PERSON_NAME]"
click at [322, 196] on img at bounding box center [321, 193] width 32 height 32
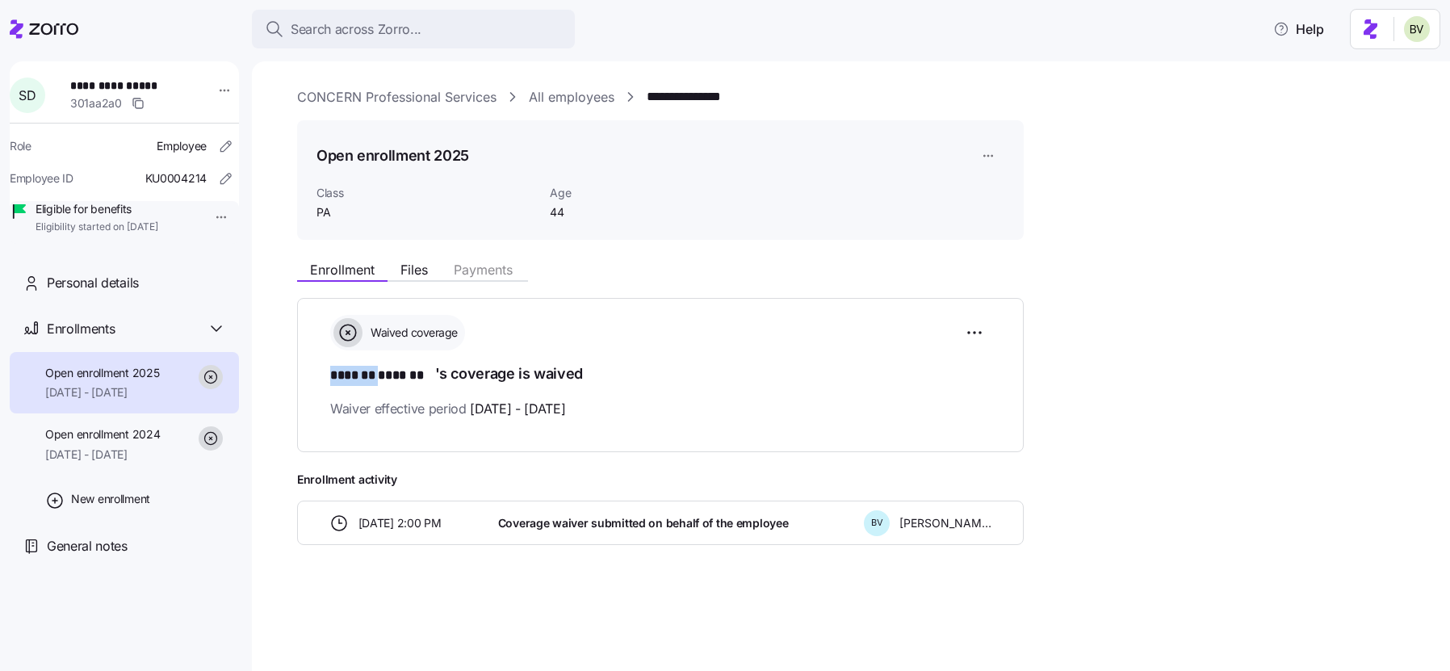
drag, startPoint x: 385, startPoint y: 375, endPoint x: 325, endPoint y: 378, distance: 59.8
click at [325, 378] on div "Waived coverage ******* ******* 's coverage is waived Waiver effective period […" at bounding box center [660, 374] width 727 height 153
copy span "*******"
click at [447, 37] on div "Search across Zorro..." at bounding box center [413, 29] width 297 height 20
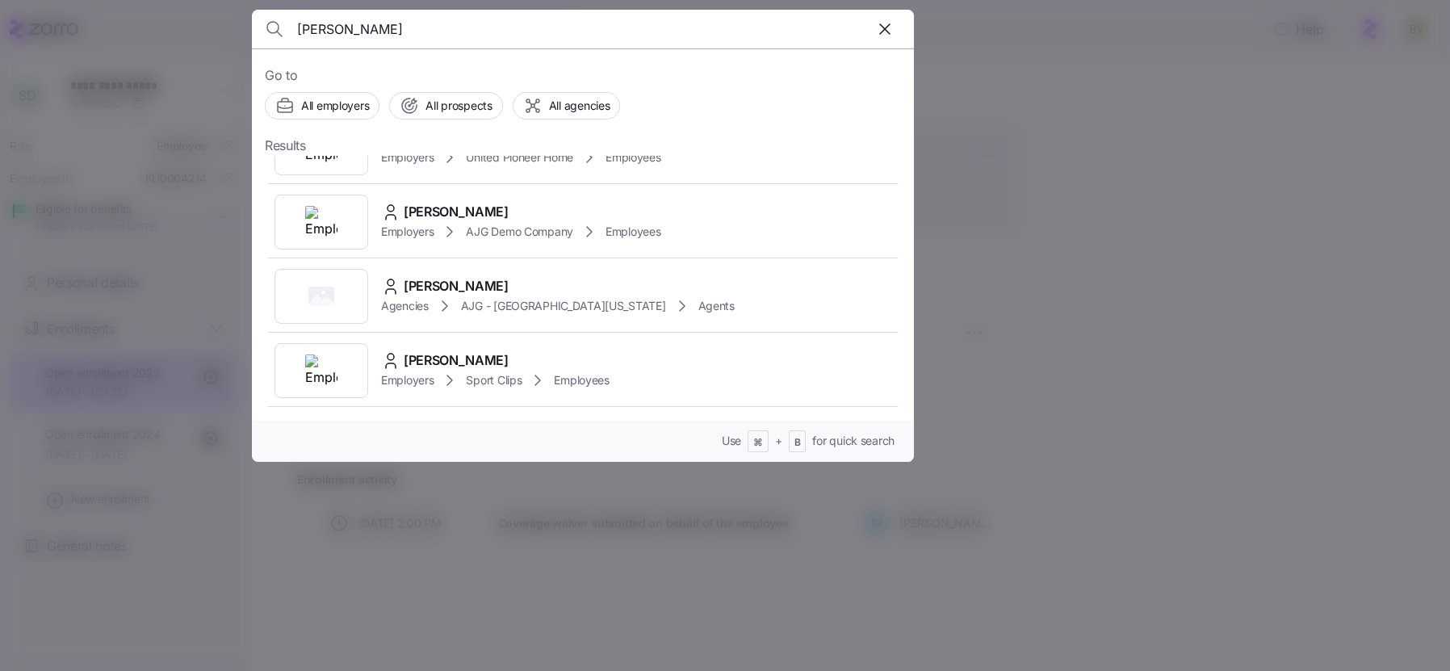
scroll to position [348, 0]
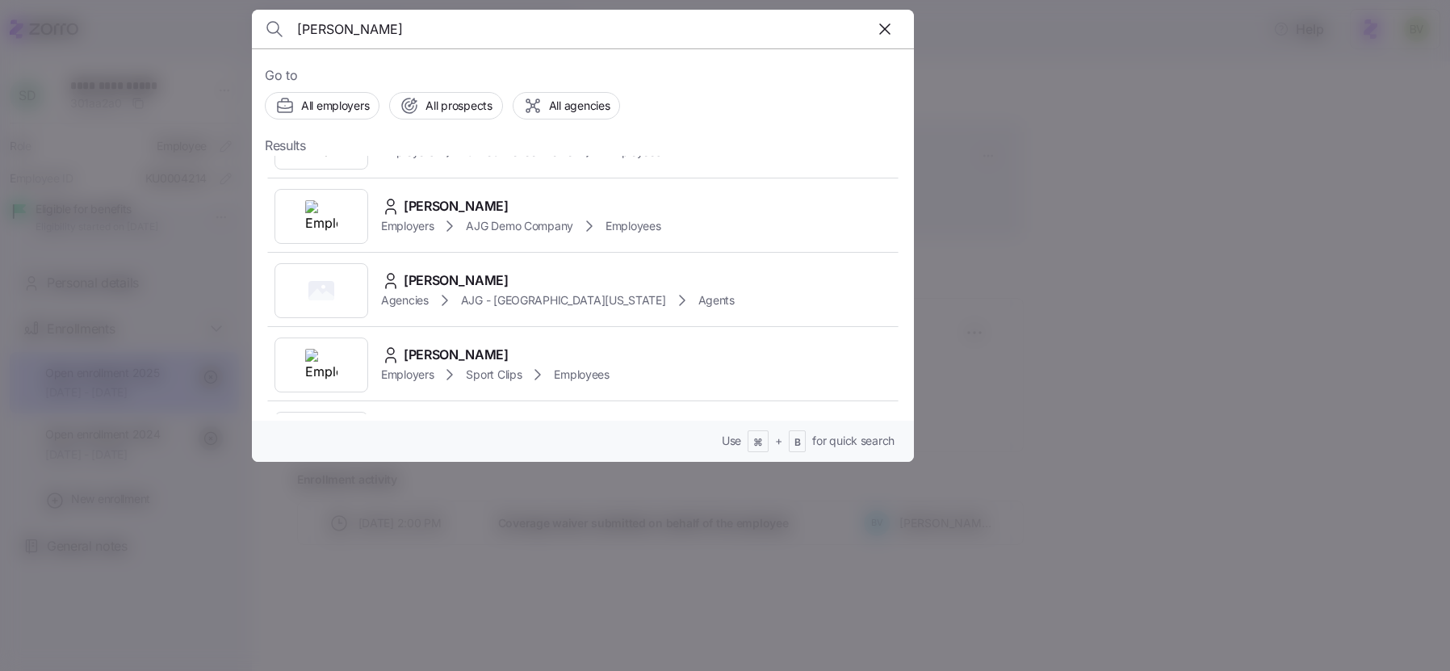
type input "[PERSON_NAME]"
click at [1092, 243] on div at bounding box center [725, 335] width 1450 height 671
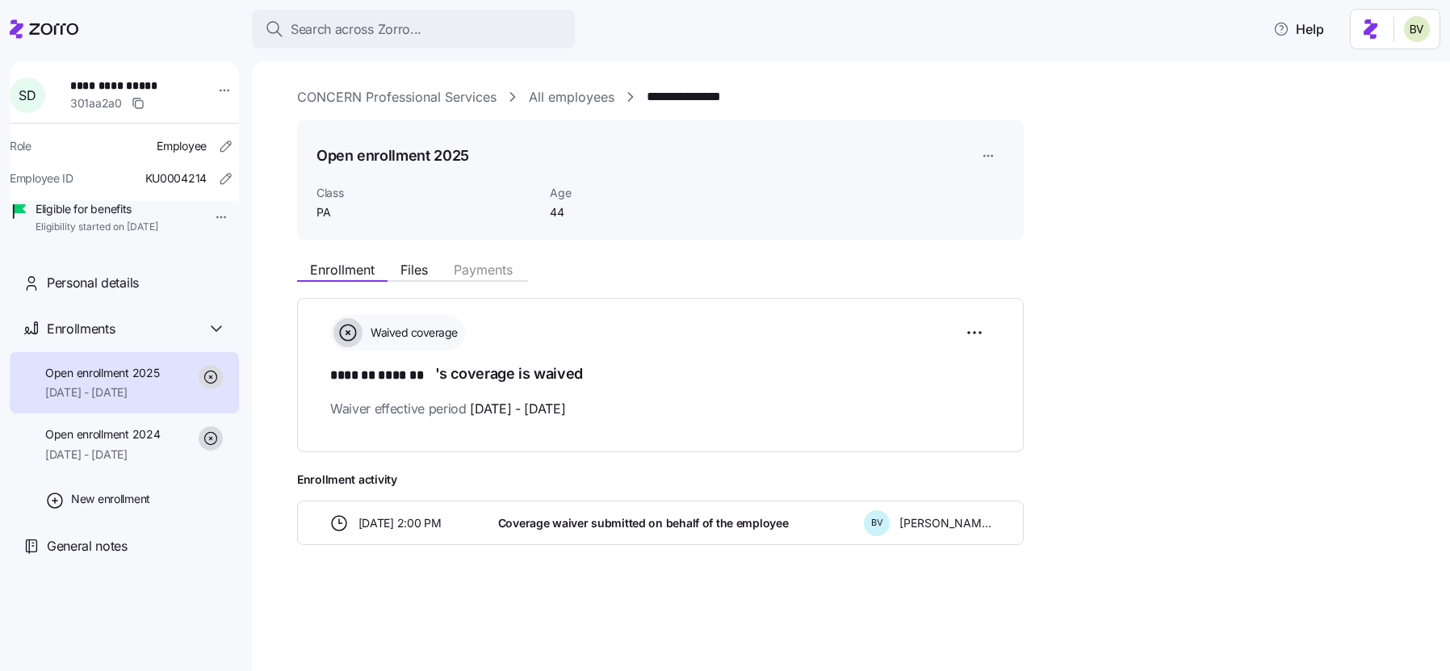
click at [571, 89] on link "All employees" at bounding box center [572, 97] width 86 height 20
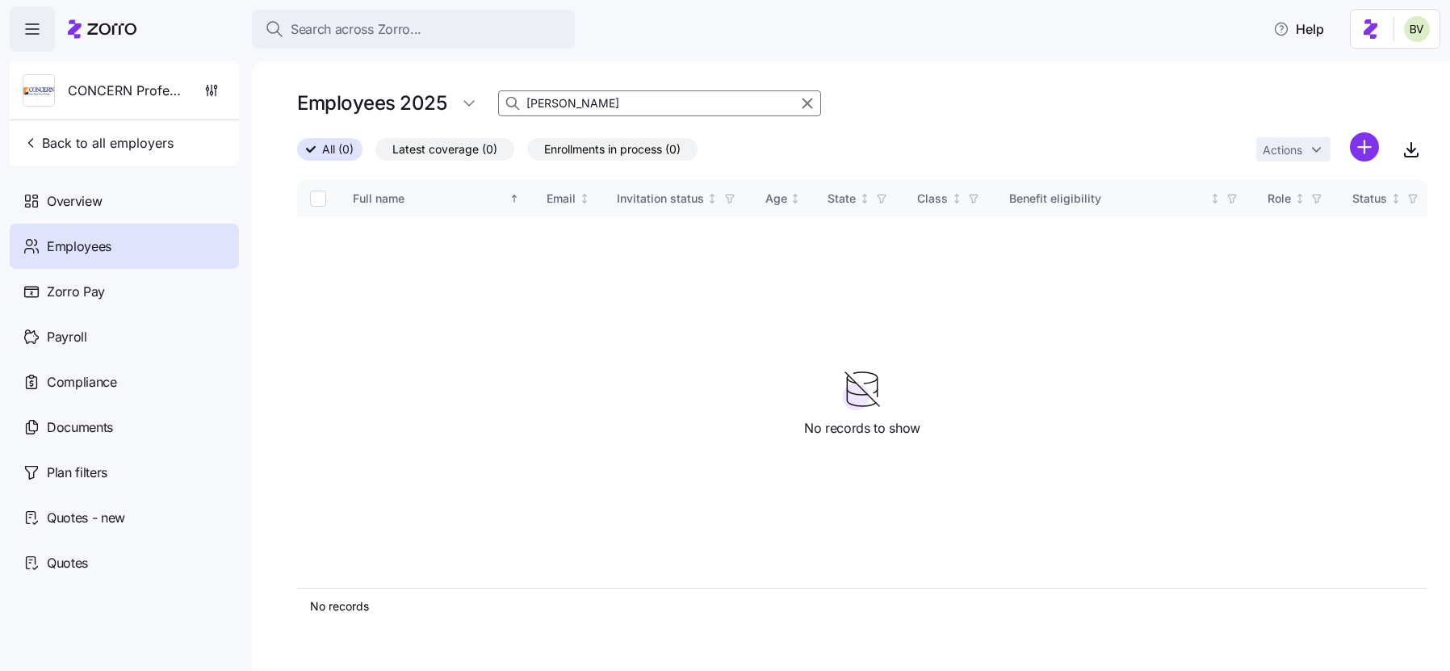
click at [609, 100] on input "[PERSON_NAME]" at bounding box center [659, 103] width 323 height 26
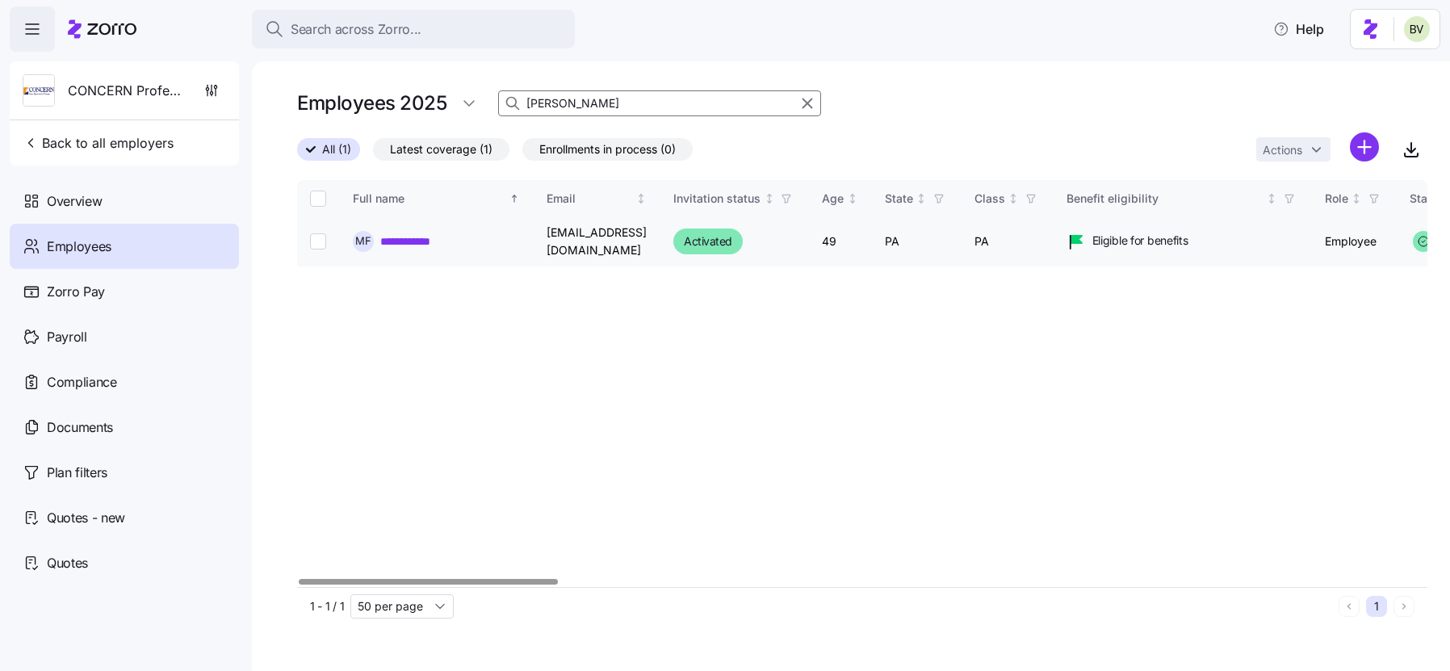
type input "[PERSON_NAME]"
click at [434, 243] on link "**********" at bounding box center [413, 241] width 66 height 16
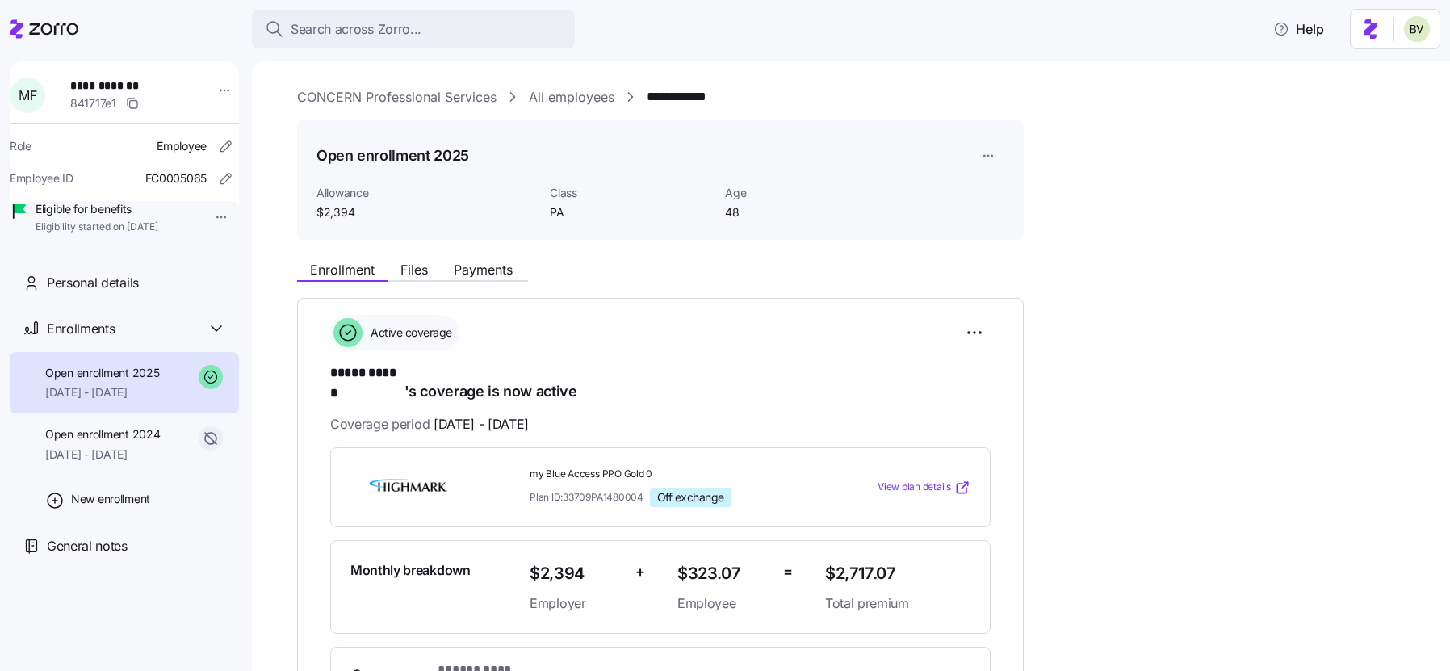
click at [580, 99] on link "All employees" at bounding box center [572, 97] width 86 height 20
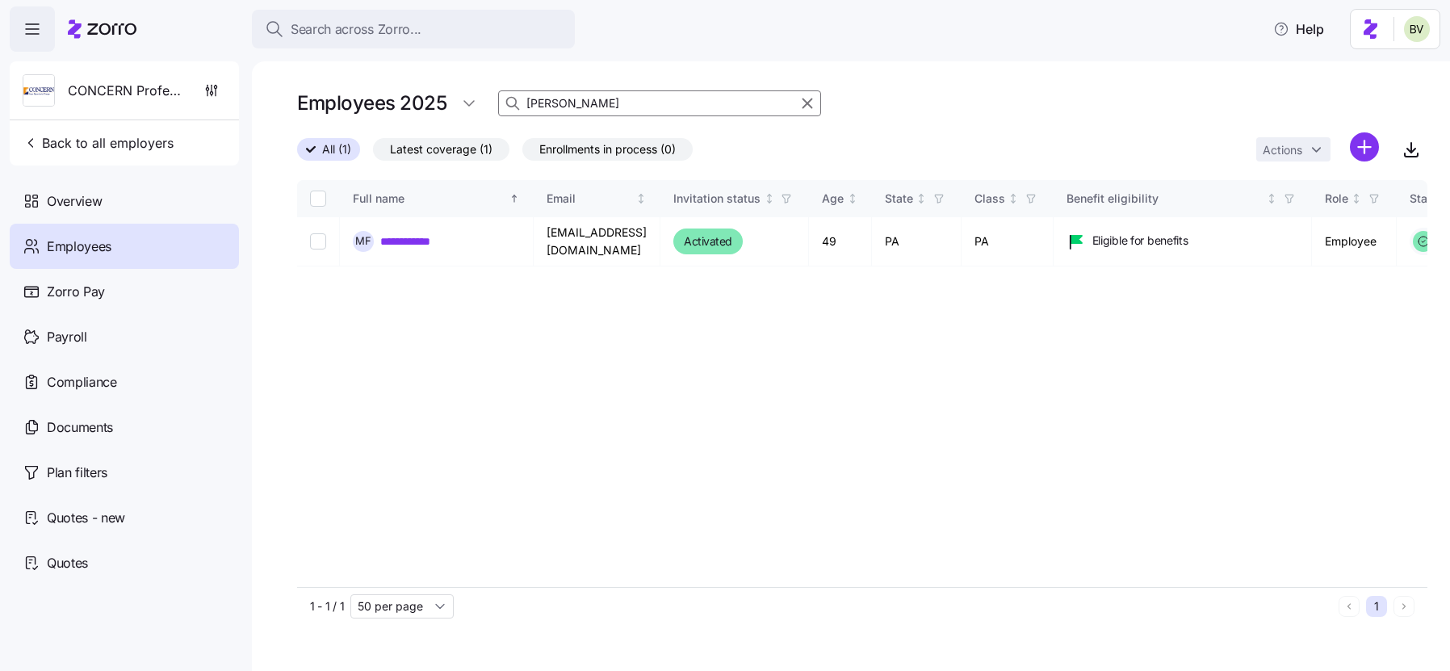
click at [557, 111] on input "Maria" at bounding box center [659, 103] width 323 height 26
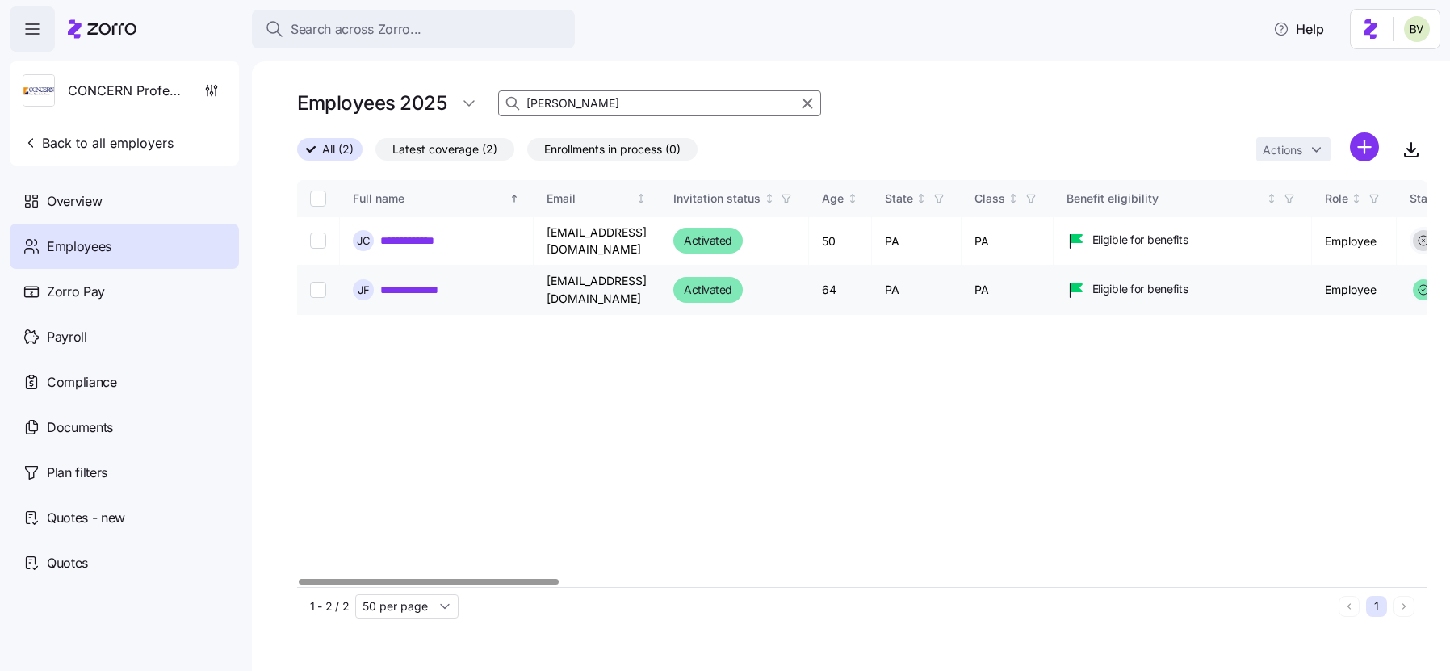
type input "Jeff"
click at [409, 285] on link "**********" at bounding box center [415, 290] width 71 height 16
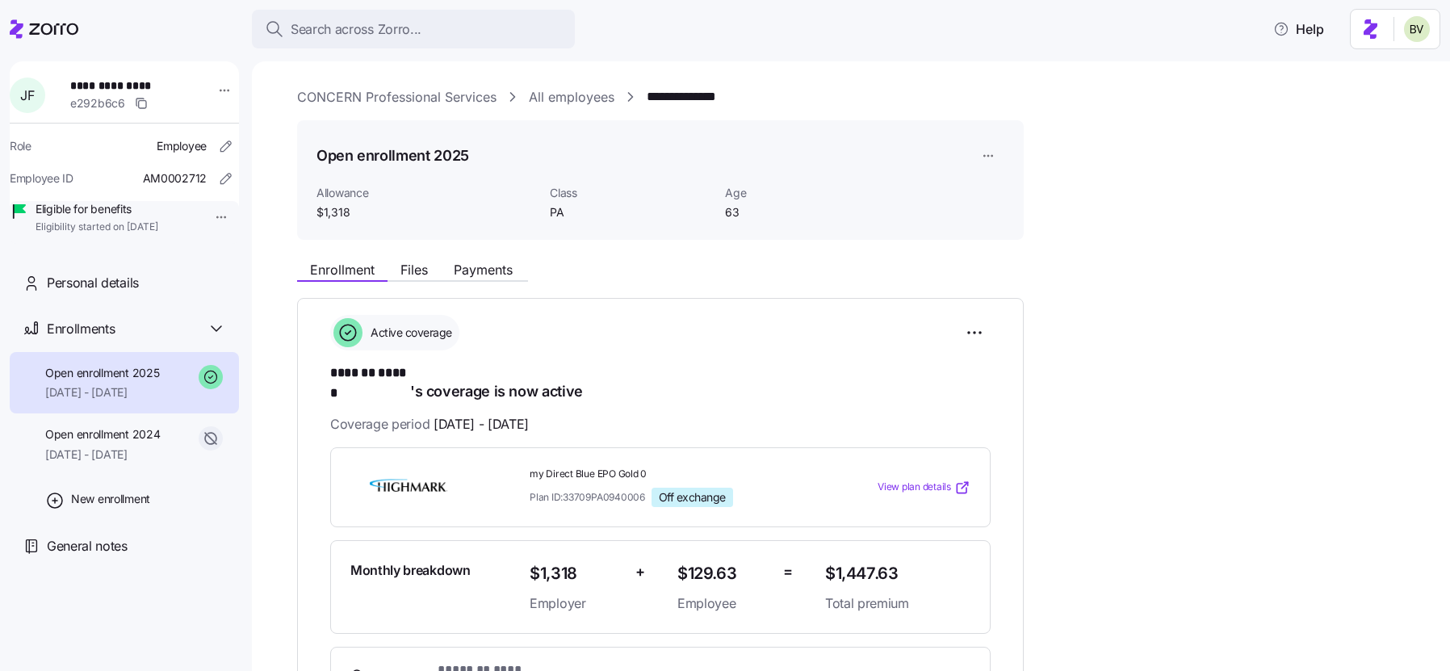
click at [698, 128] on div "Open enrollment 2025 Allowance $1,318 Class PA Age 63" at bounding box center [660, 180] width 727 height 120
click at [577, 99] on link "All employees" at bounding box center [572, 97] width 86 height 20
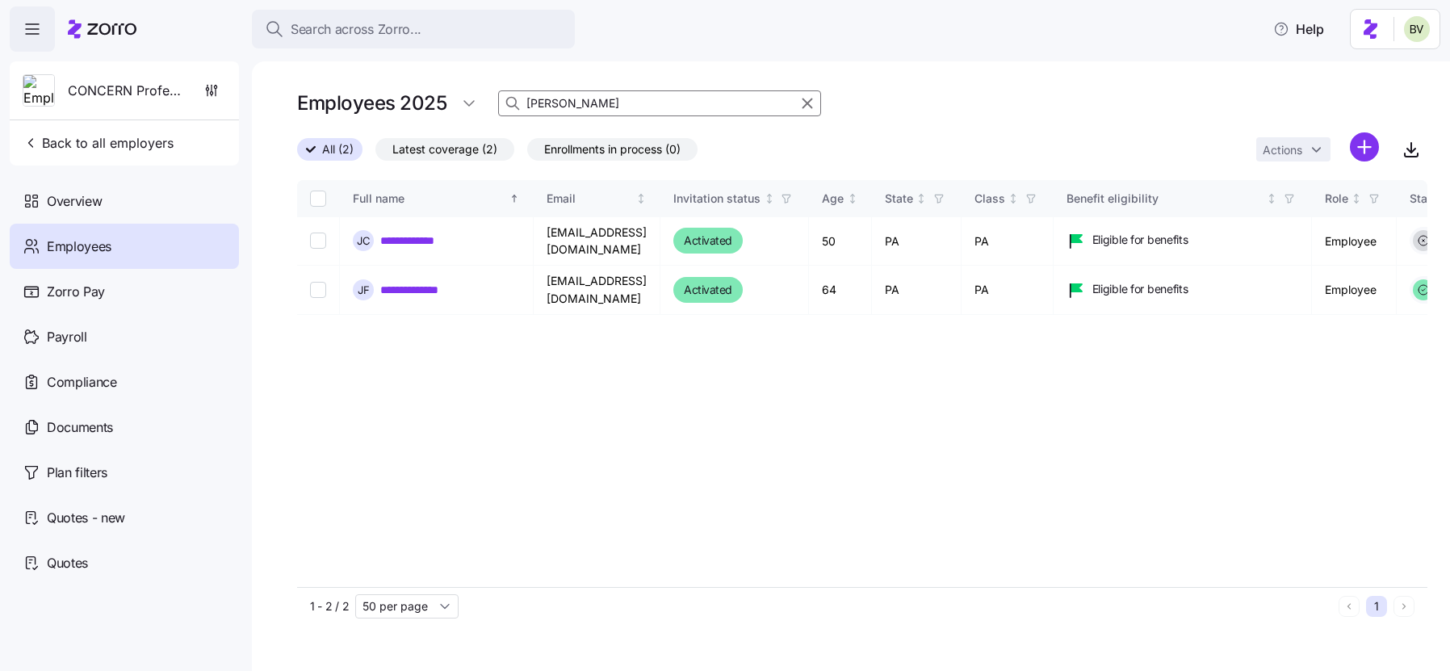
click at [564, 105] on input "Jeff" at bounding box center [659, 103] width 323 height 26
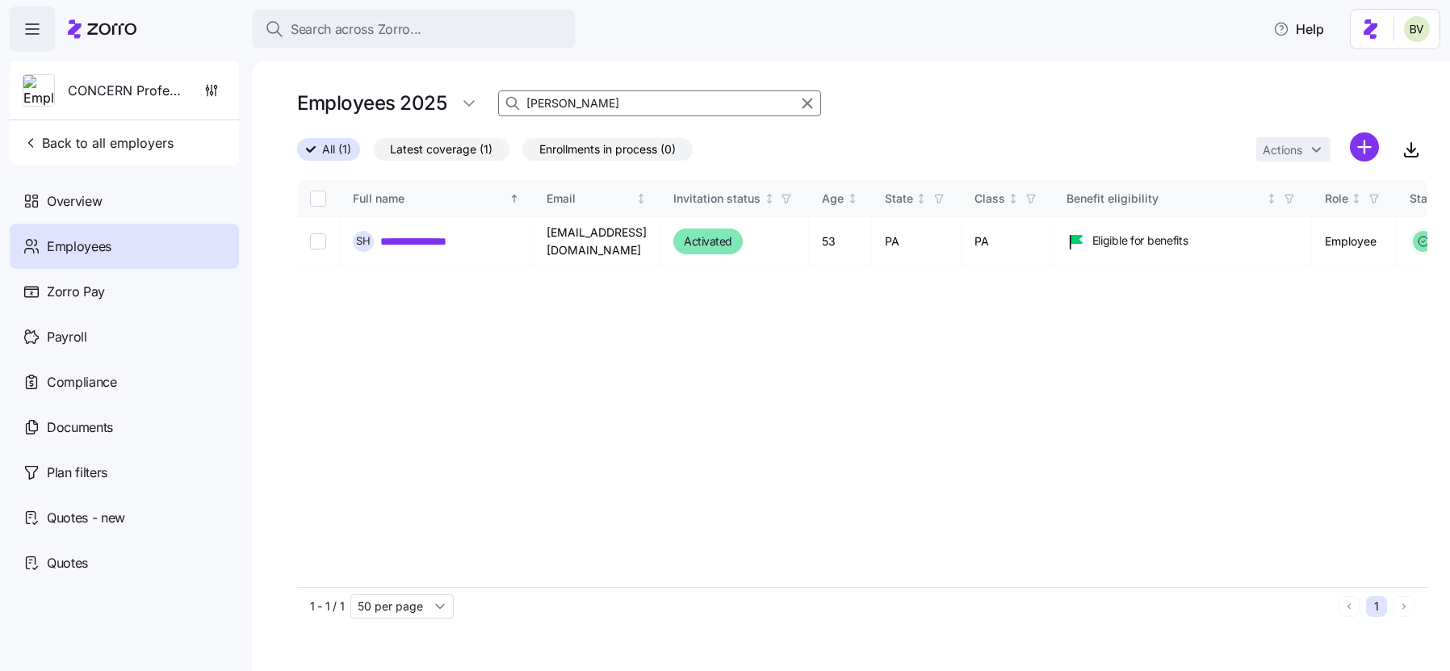
click at [618, 102] on input "Holmgren" at bounding box center [659, 103] width 323 height 26
click at [603, 105] on input "akisa" at bounding box center [659, 103] width 323 height 26
click at [602, 105] on input "akisa" at bounding box center [659, 103] width 323 height 26
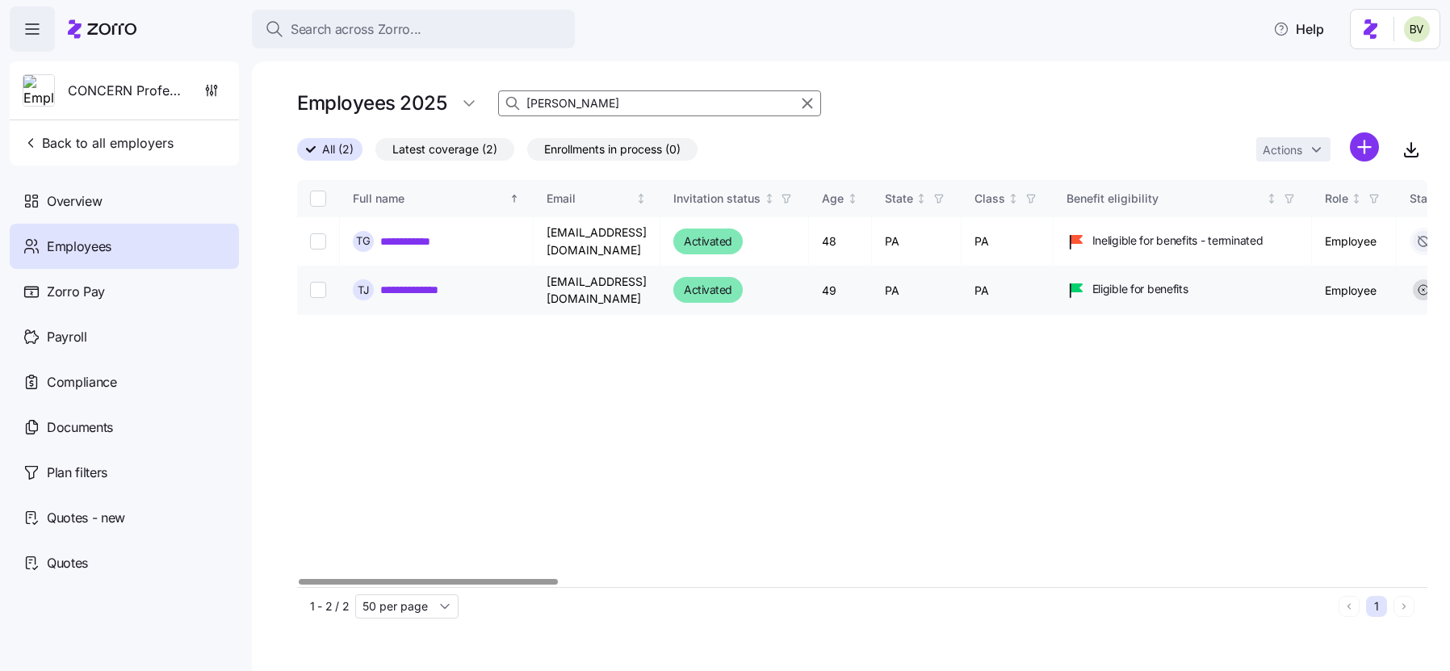
type input "tanya"
click at [453, 286] on link "**********" at bounding box center [421, 290] width 83 height 16
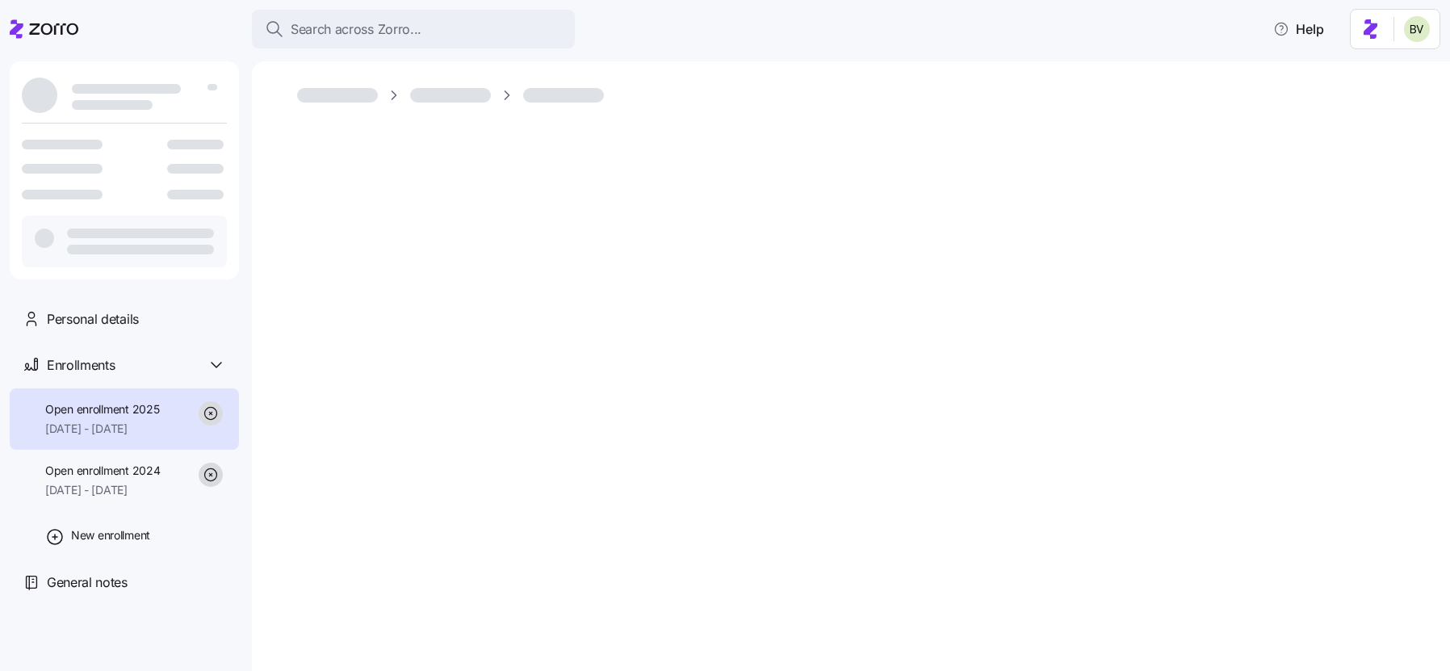
click at [436, 287] on div at bounding box center [851, 366] width 1198 height 610
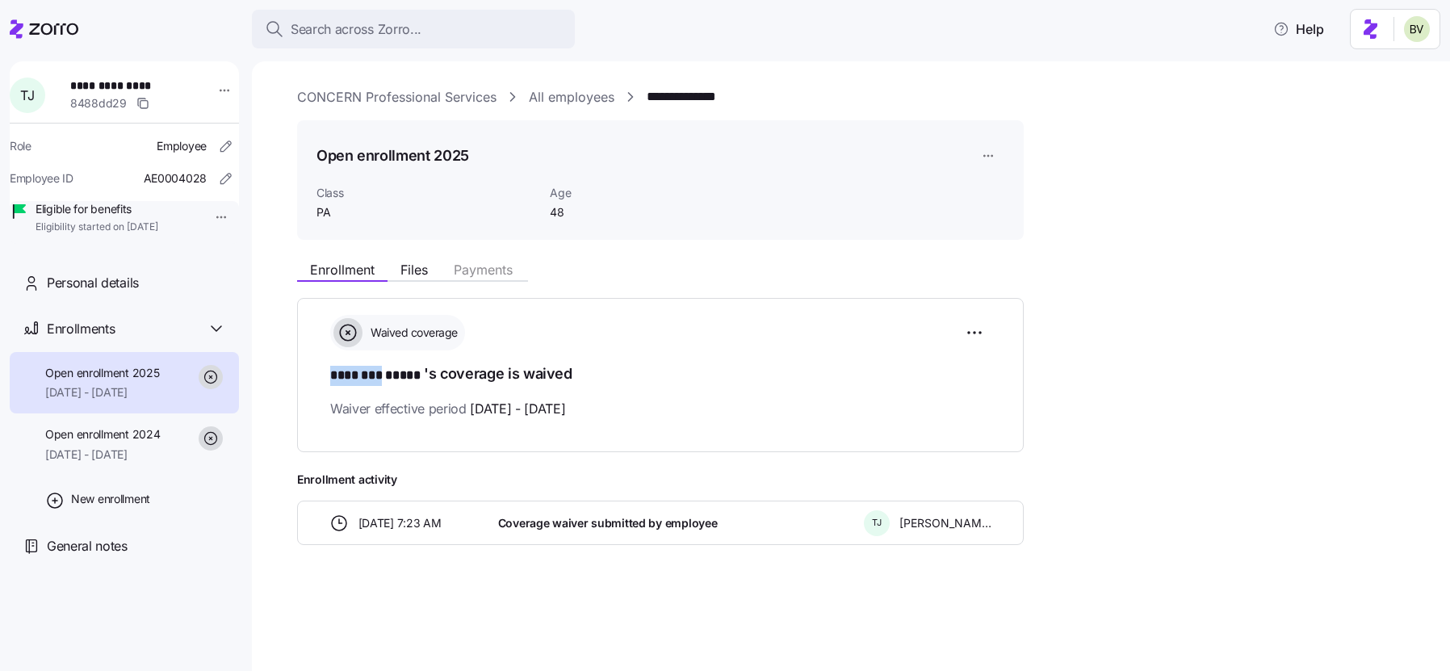
drag, startPoint x: 384, startPoint y: 371, endPoint x: 320, endPoint y: 371, distance: 64.6
click at [320, 371] on div "Waived coverage ******** ***** 's coverage is waived Waiver effective period 01…" at bounding box center [660, 374] width 727 height 153
copy span "********"
click at [551, 95] on link "All employees" at bounding box center [572, 97] width 86 height 20
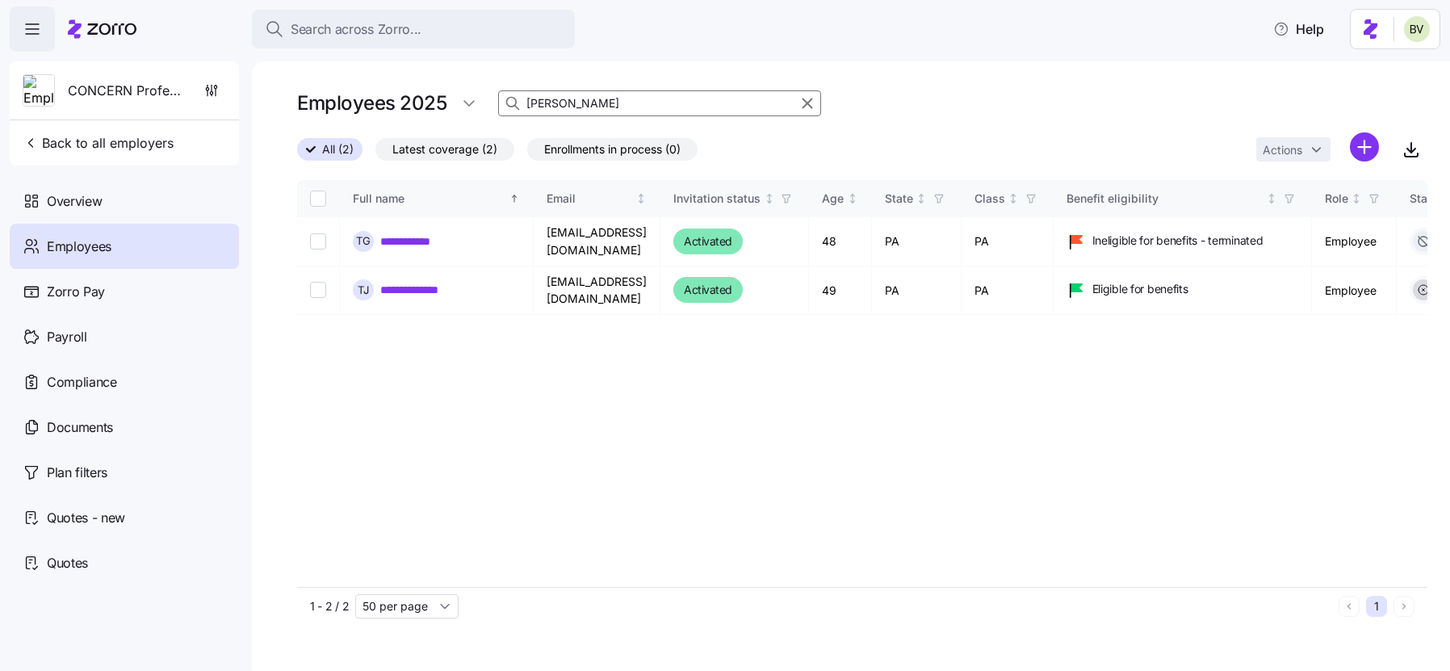
click at [556, 107] on input "tanya" at bounding box center [659, 103] width 323 height 26
type input "e"
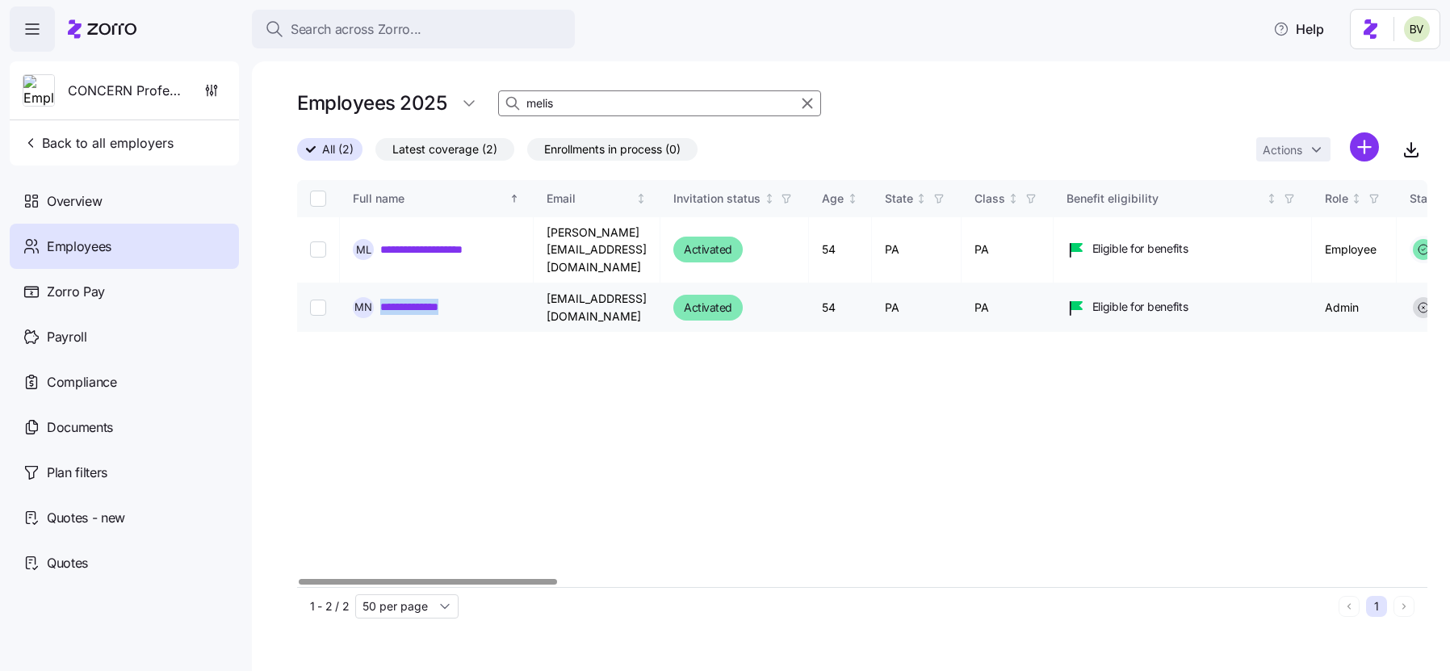
drag, startPoint x: 472, startPoint y: 286, endPoint x: 376, endPoint y: 286, distance: 95.3
click at [376, 297] on div "**********" at bounding box center [436, 307] width 167 height 21
click at [575, 110] on input "melis" at bounding box center [659, 103] width 323 height 26
click at [575, 102] on input "melis" at bounding box center [659, 103] width 323 height 26
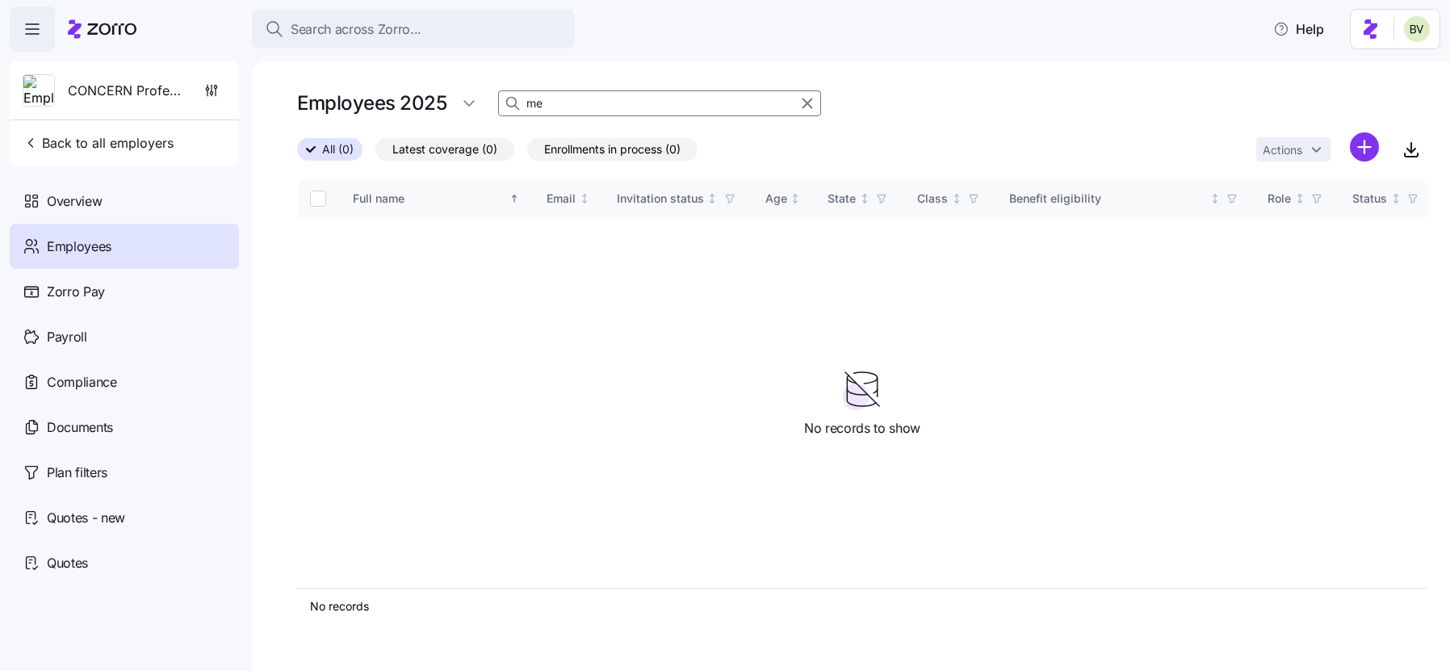
type input "m"
type input "p"
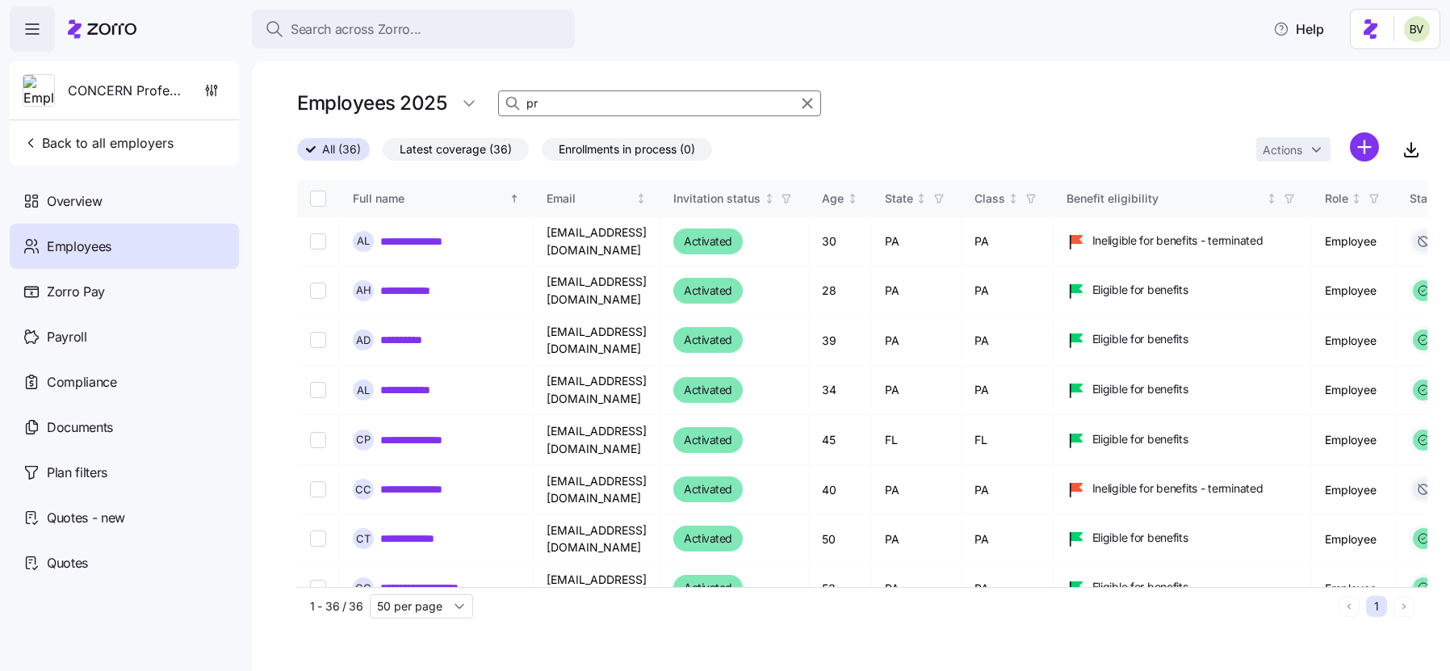
type input "p"
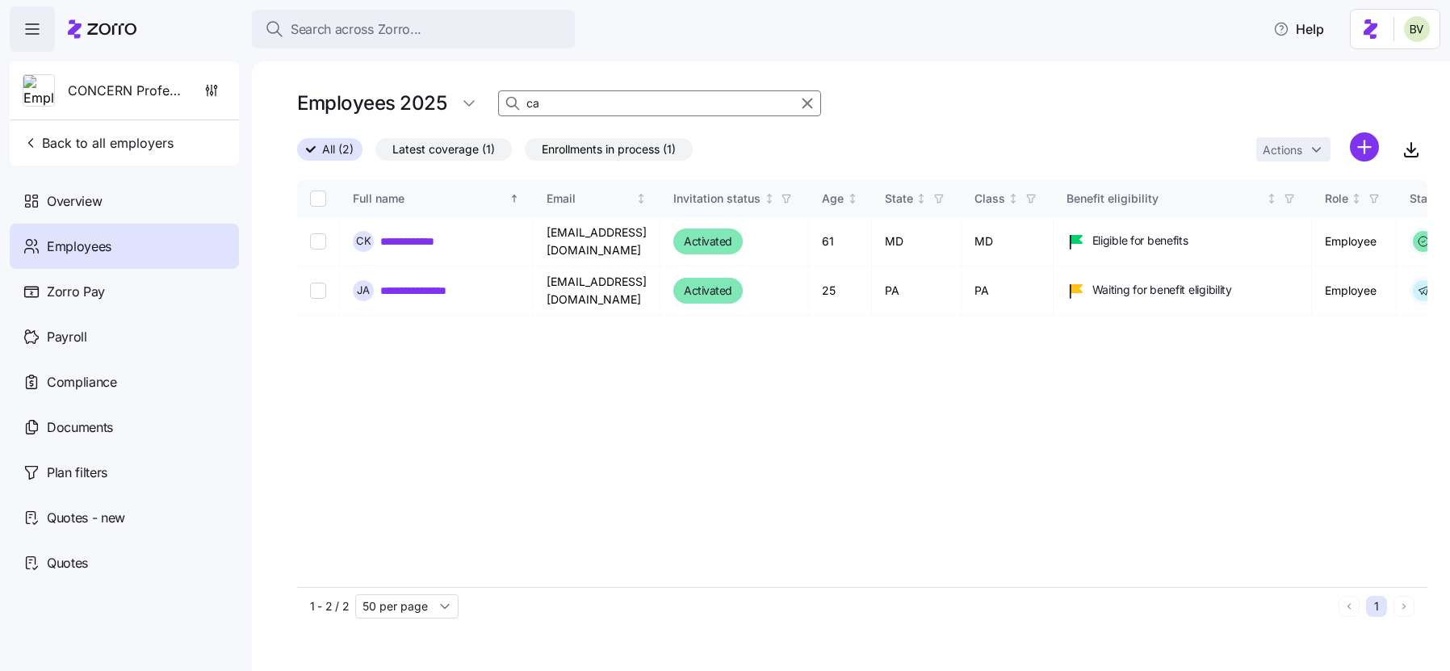
type input "c"
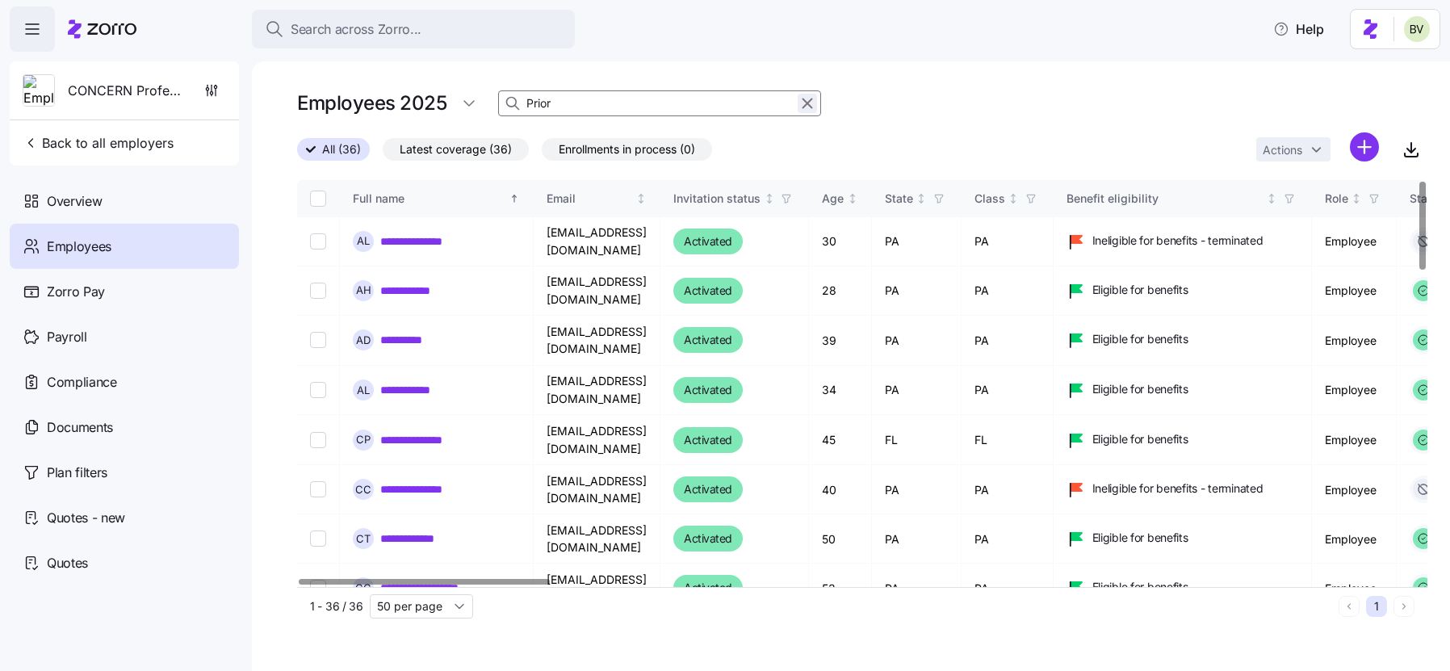
type input "Prior"
click at [803, 104] on icon "button" at bounding box center [808, 103] width 18 height 19
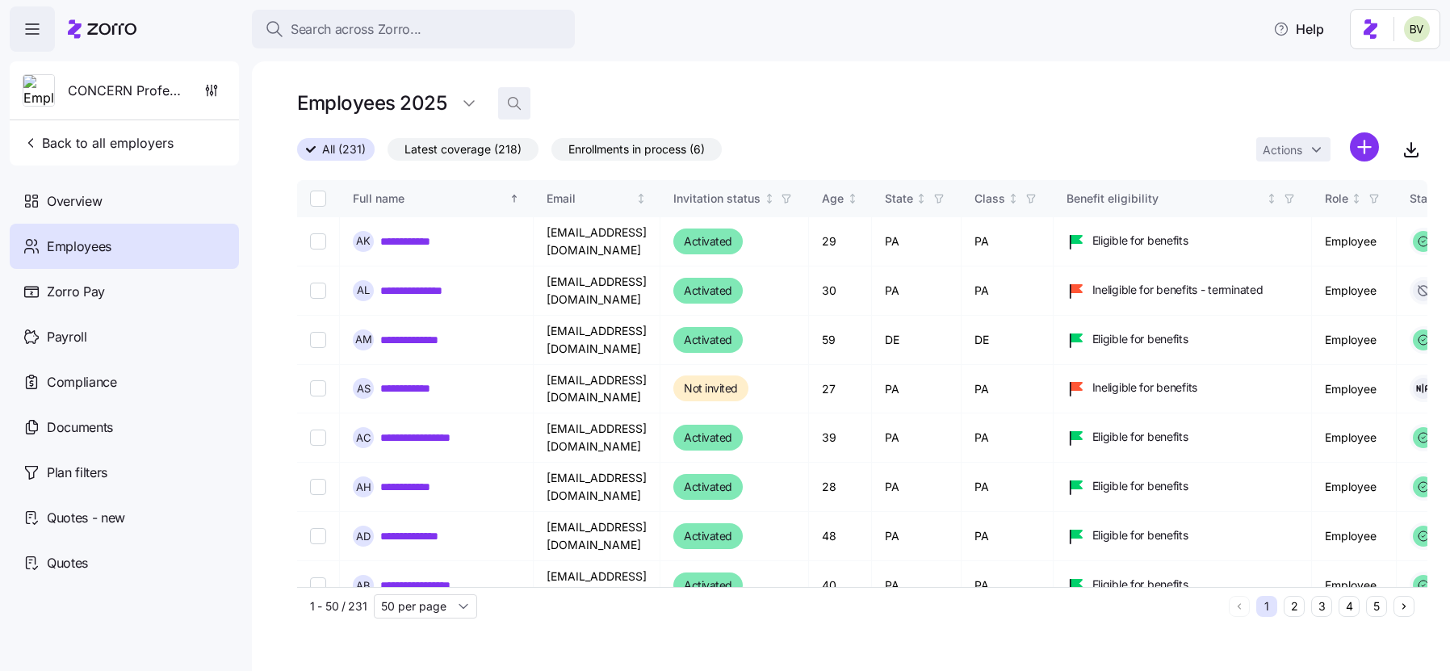
click at [516, 107] on icon "button" at bounding box center [514, 103] width 16 height 16
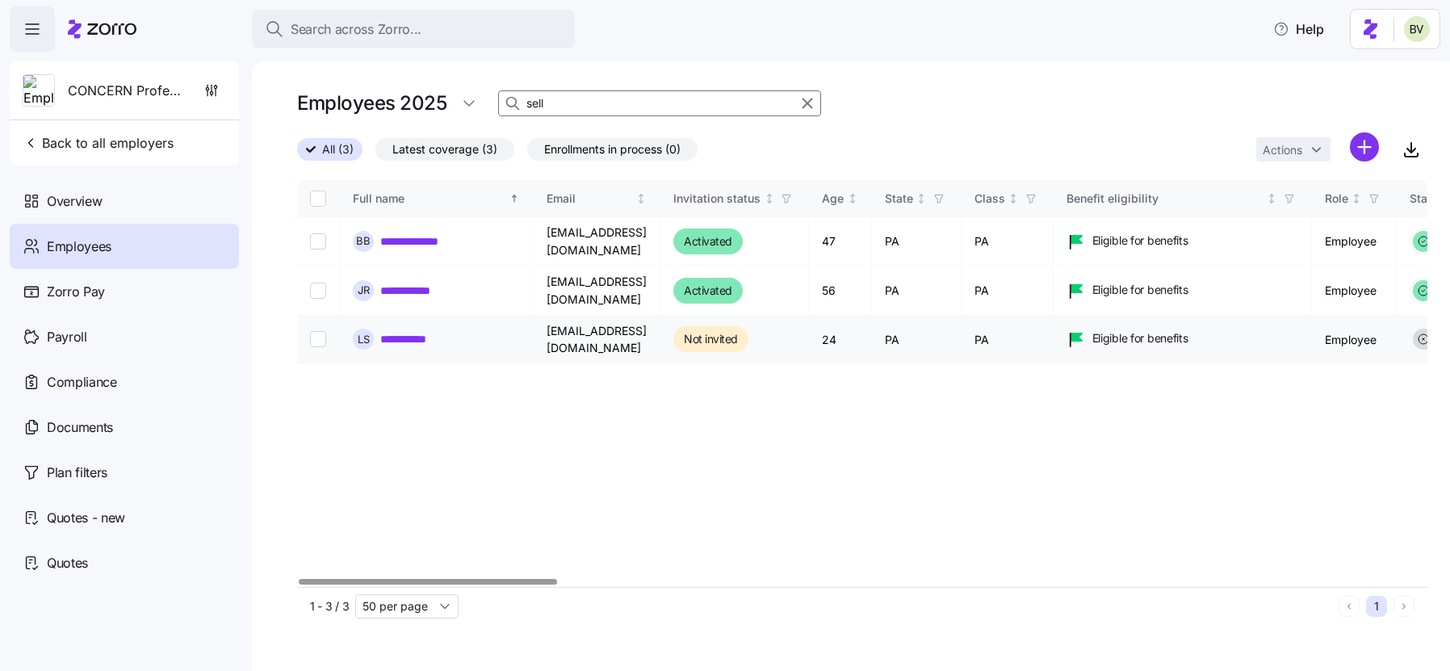
type input "sell"
click at [396, 333] on link "**********" at bounding box center [408, 339] width 56 height 16
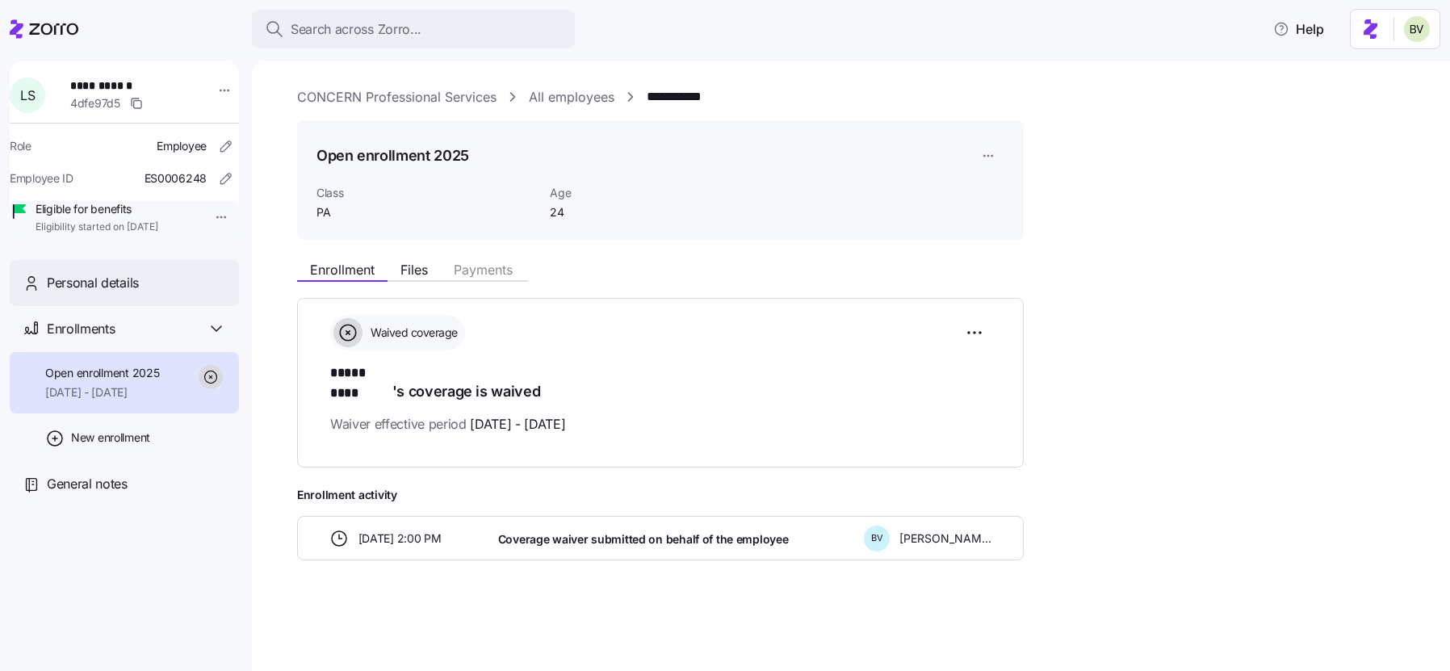
click at [136, 293] on span "Personal details" at bounding box center [93, 283] width 92 height 20
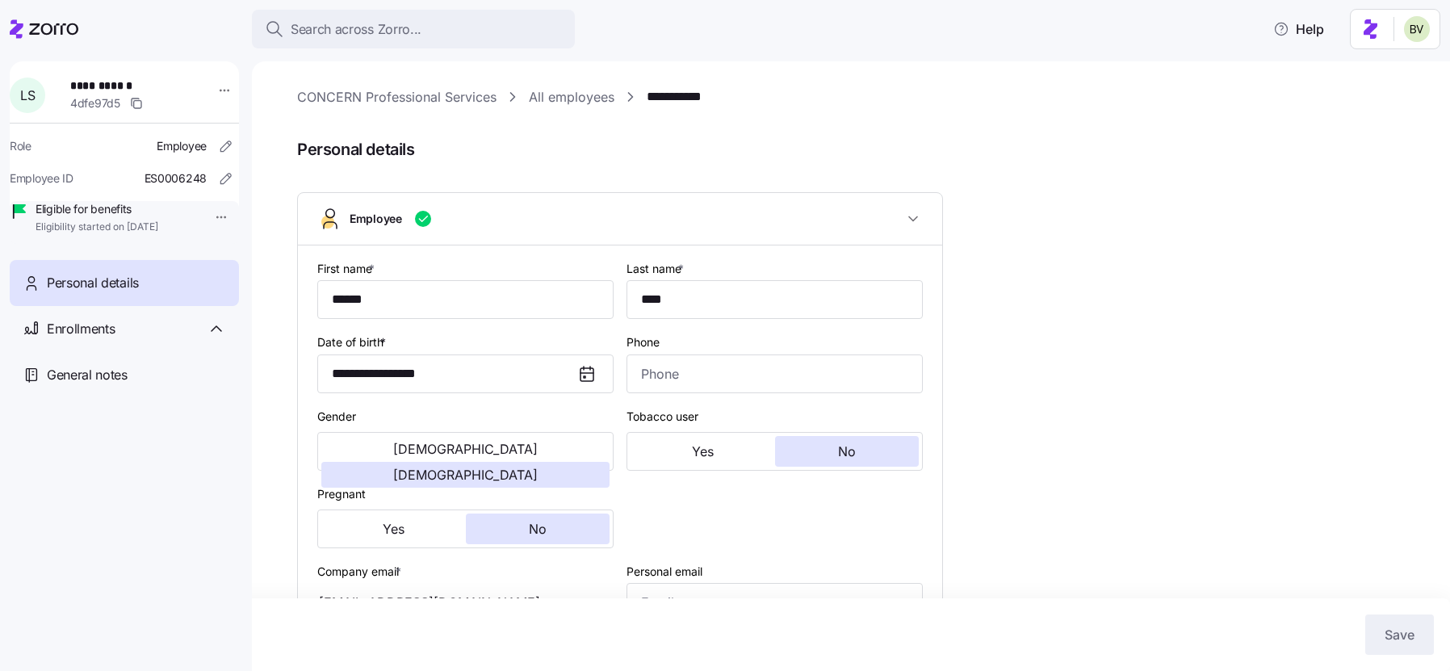
type input "PA"
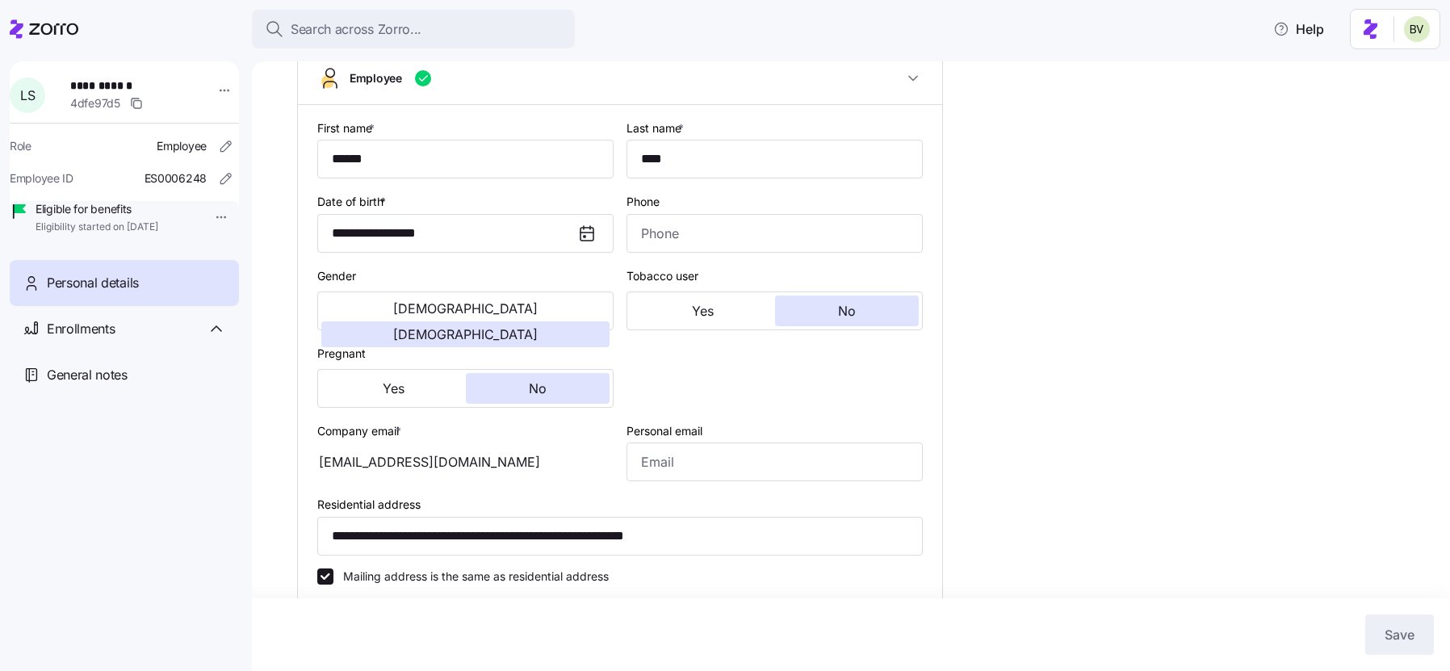
scroll to position [174, 0]
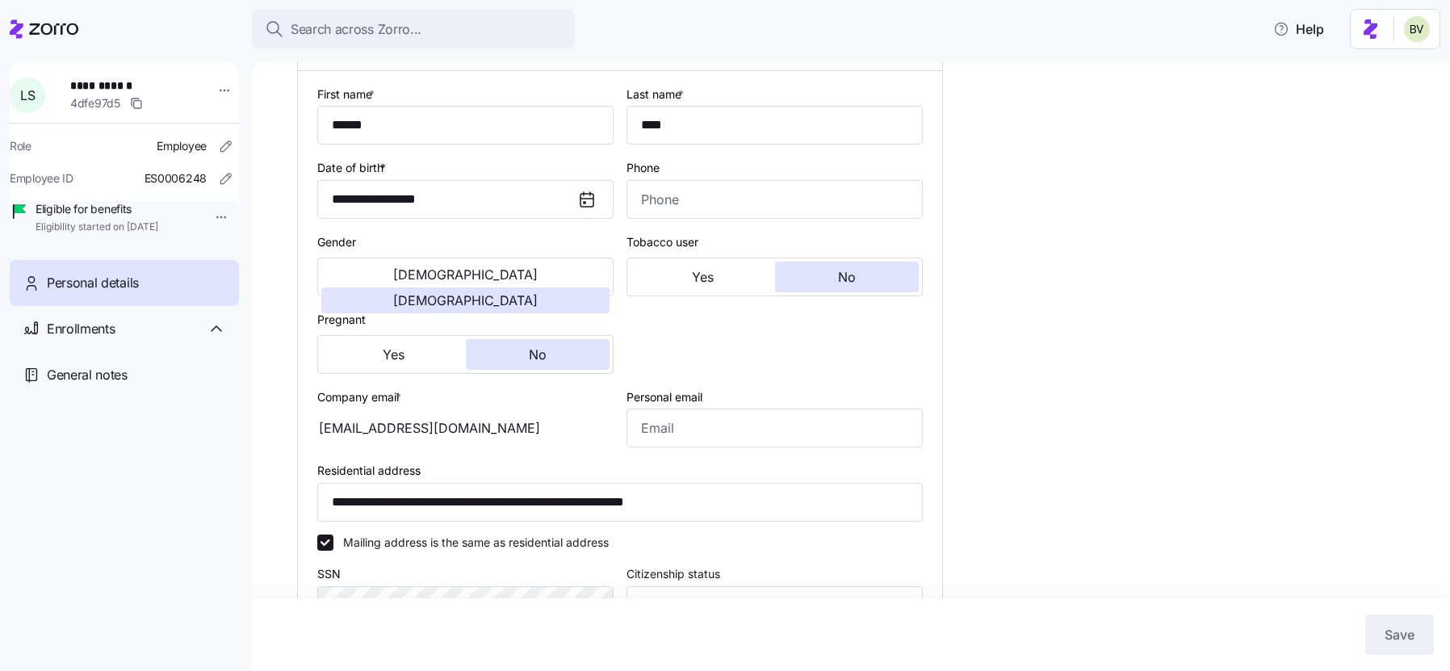
drag, startPoint x: 462, startPoint y: 430, endPoint x: 357, endPoint y: 420, distance: 105.5
click at [357, 420] on div "lsell@concern4kids.org" at bounding box center [465, 428] width 296 height 39
click at [136, 339] on div "Enrollments" at bounding box center [136, 329] width 179 height 20
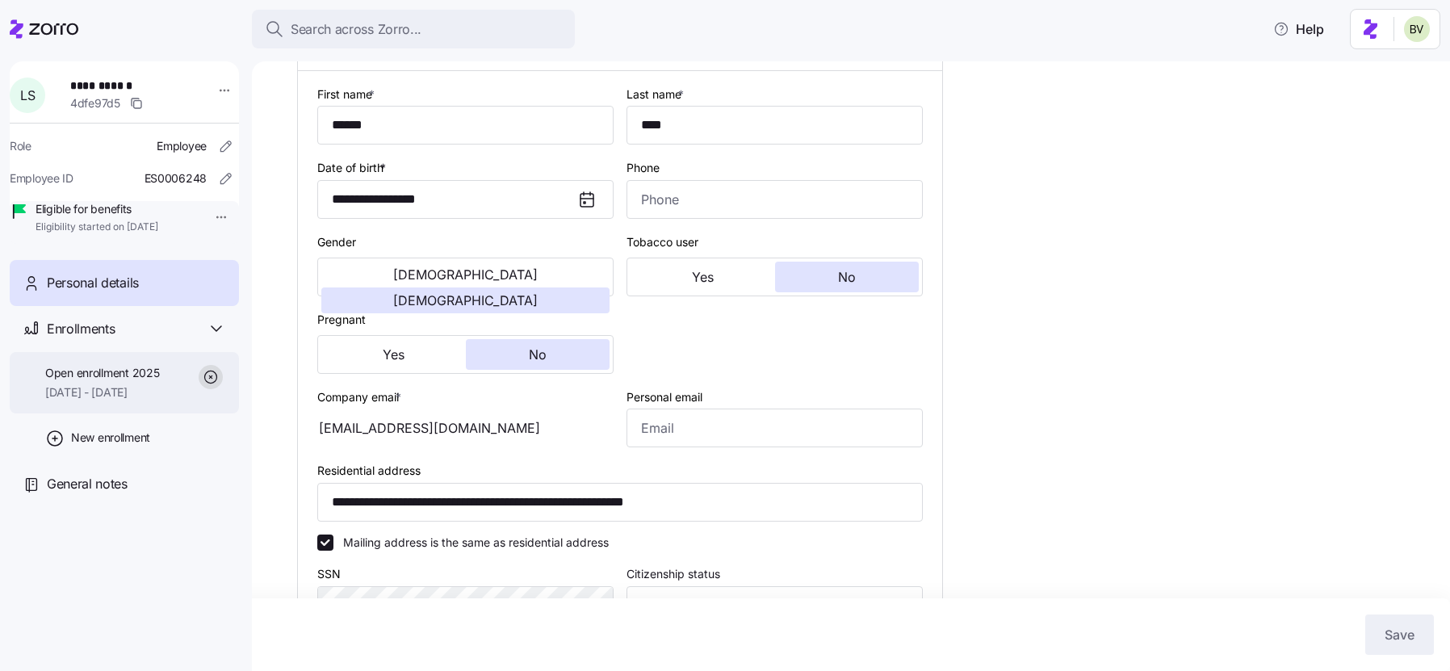
click at [124, 401] on div "Open enrollment 2025 01/01/2025 - 12/31/2025" at bounding box center [102, 383] width 114 height 36
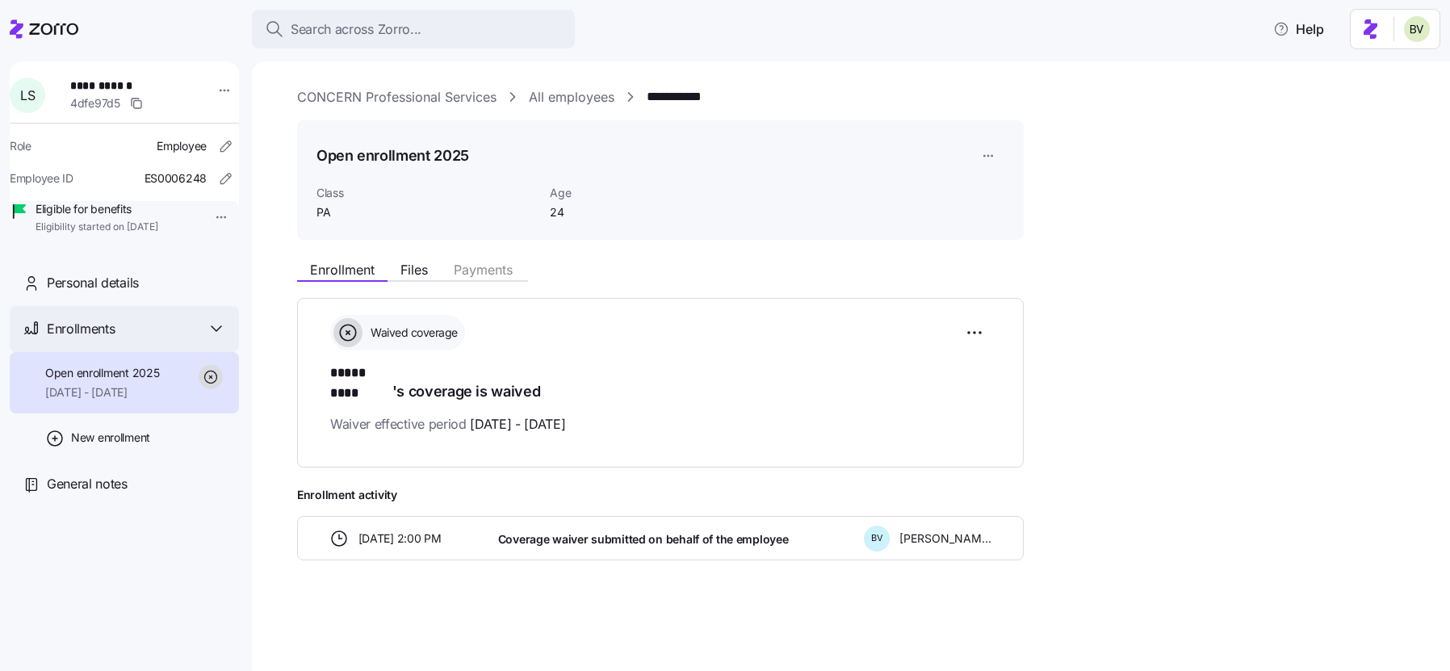
click at [146, 338] on div "Enrollments" at bounding box center [124, 329] width 229 height 46
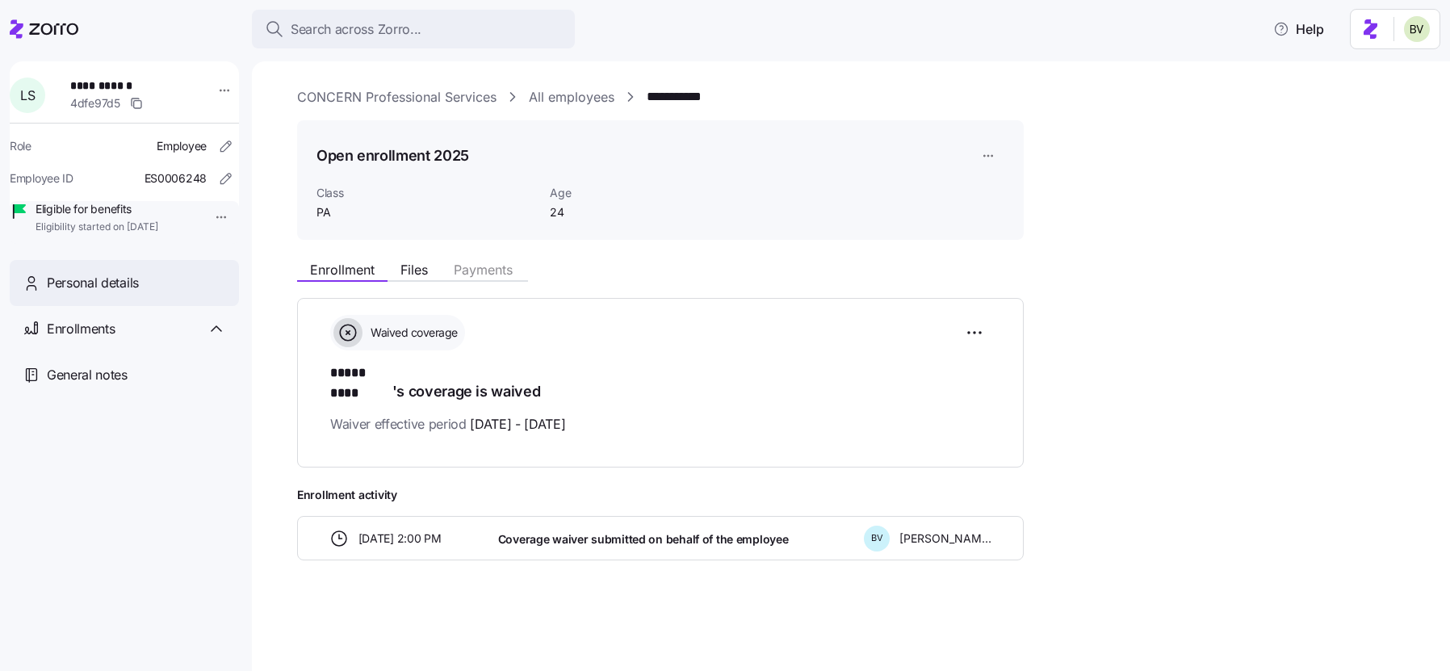
click at [136, 306] on div "Personal details" at bounding box center [124, 283] width 229 height 46
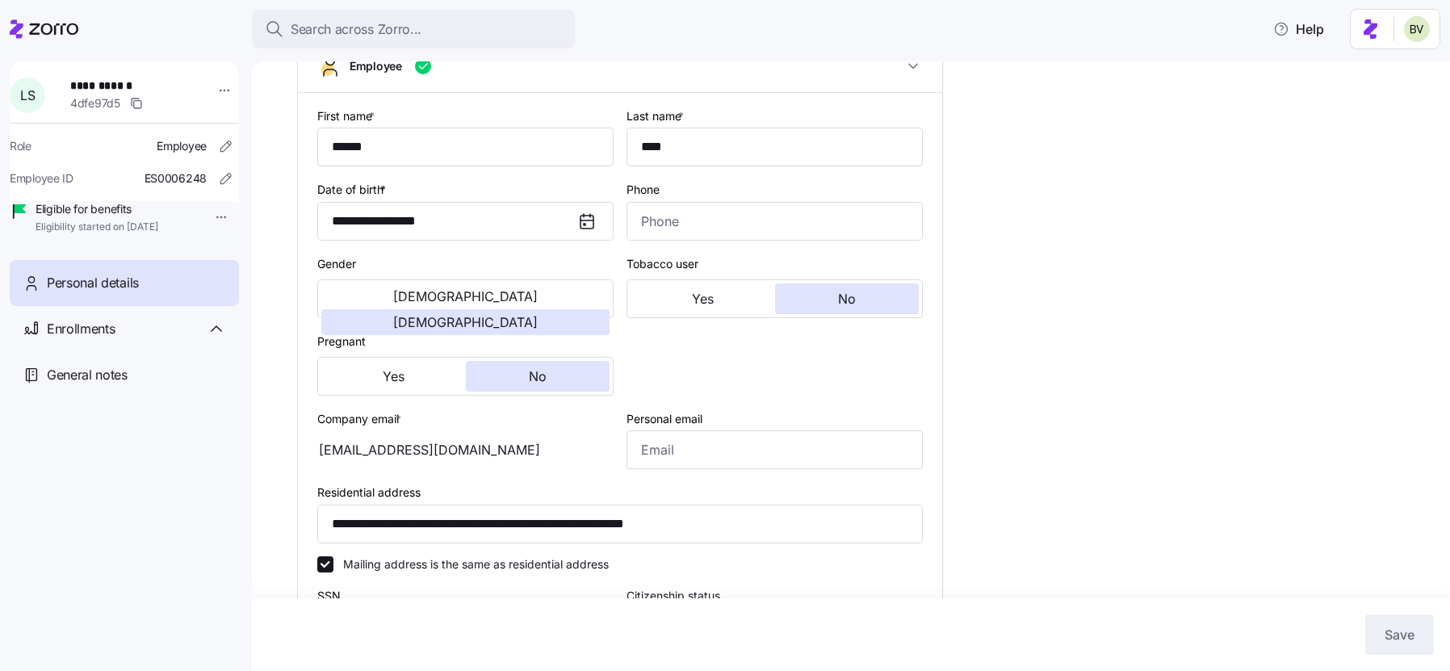
scroll to position [158, 0]
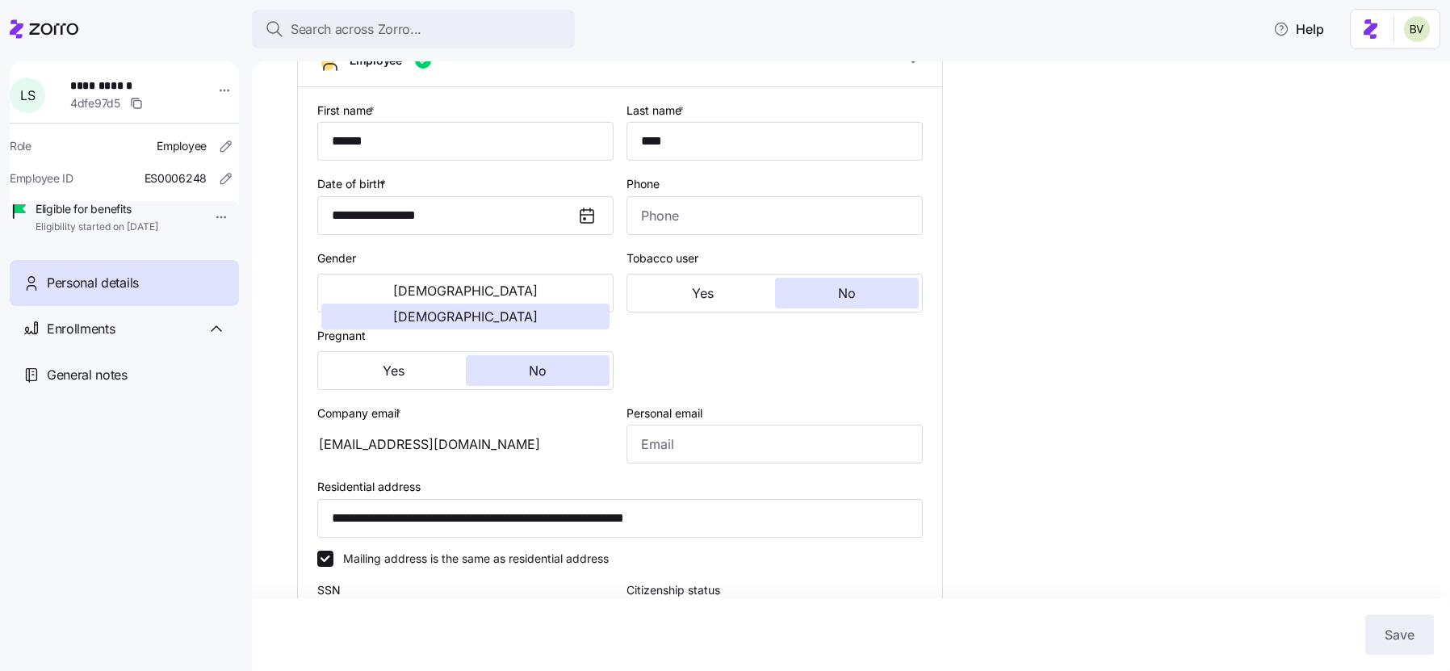
click at [461, 452] on div "lsell@concern4kids.org" at bounding box center [465, 444] width 296 height 39
drag, startPoint x: 461, startPoint y: 446, endPoint x: 358, endPoint y: 442, distance: 103.4
click at [358, 442] on div "lsell@concern4kids.org" at bounding box center [465, 444] width 296 height 39
click at [780, 434] on input "Personal email" at bounding box center [775, 444] width 296 height 39
paste input "lsell@concern4kids.org"
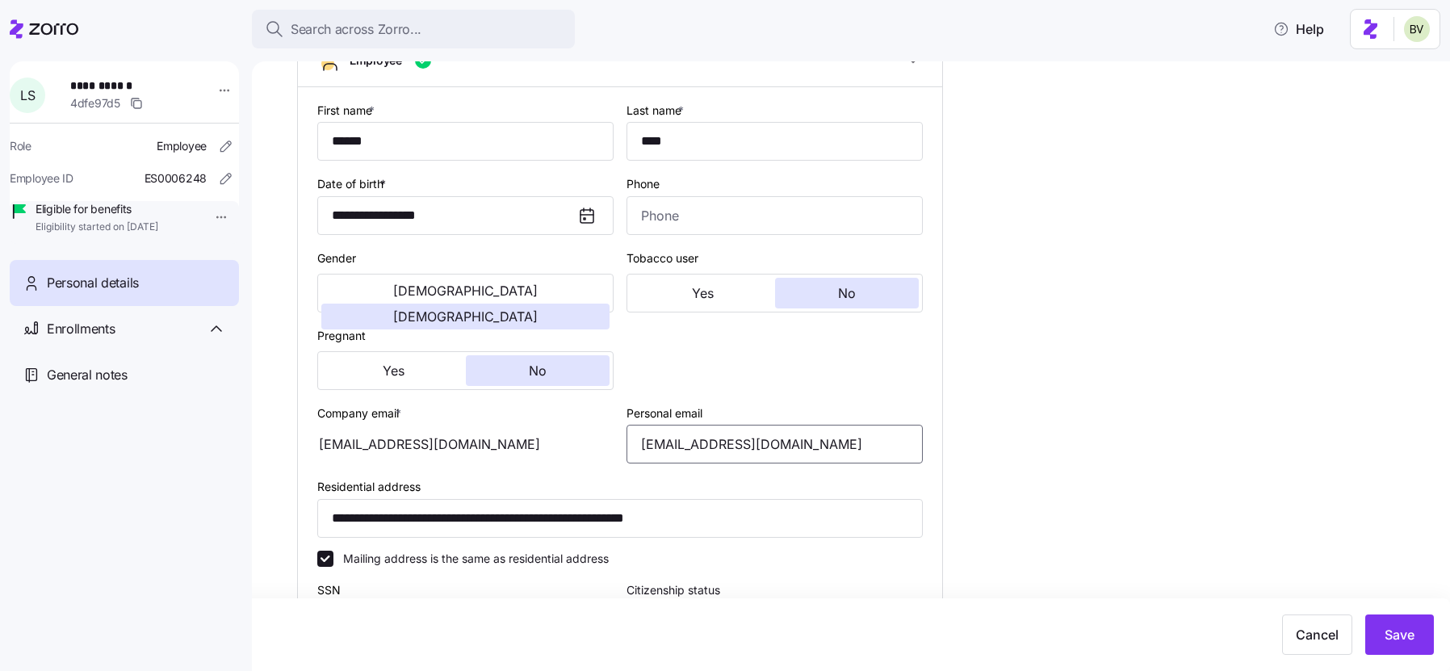
drag, startPoint x: 790, startPoint y: 445, endPoint x: 637, endPoint y: 446, distance: 152.6
click at [637, 446] on input "lsell@concern4kids.org" at bounding box center [775, 444] width 296 height 39
type input "lsell@concern4kids.org"
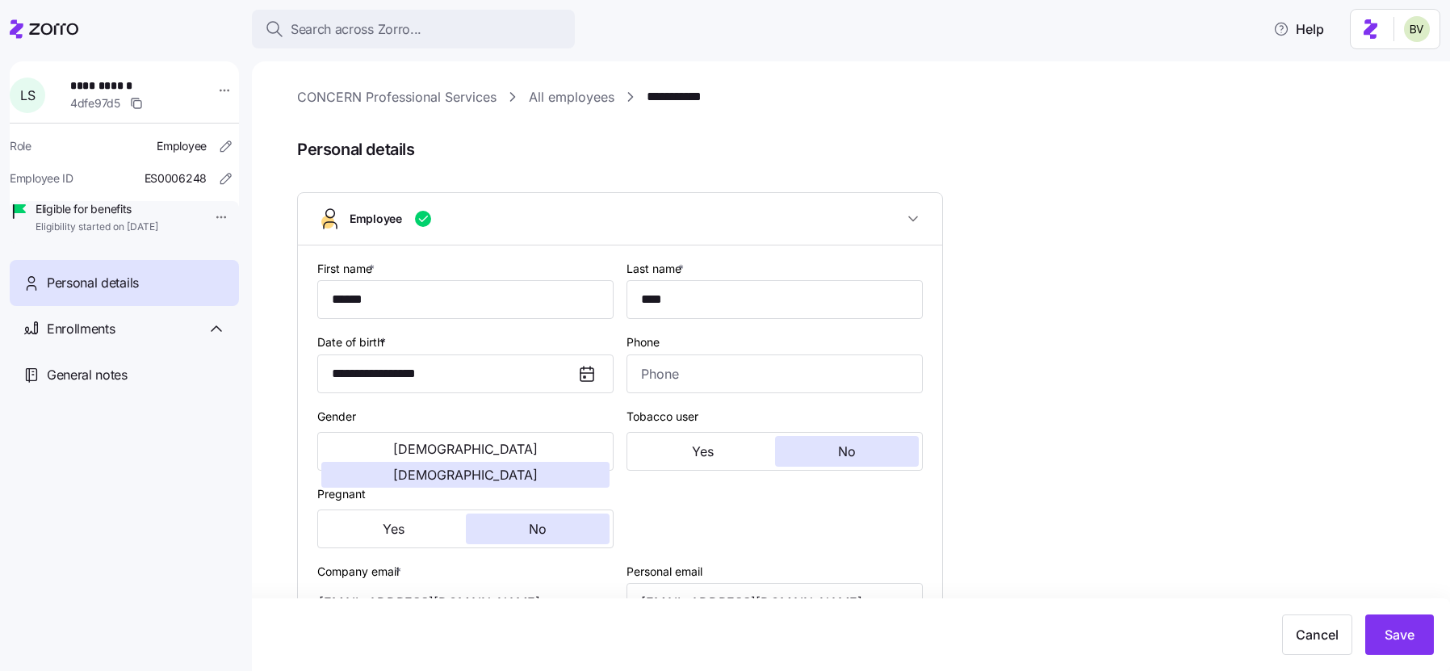
click at [564, 98] on link "All employees" at bounding box center [572, 97] width 86 height 20
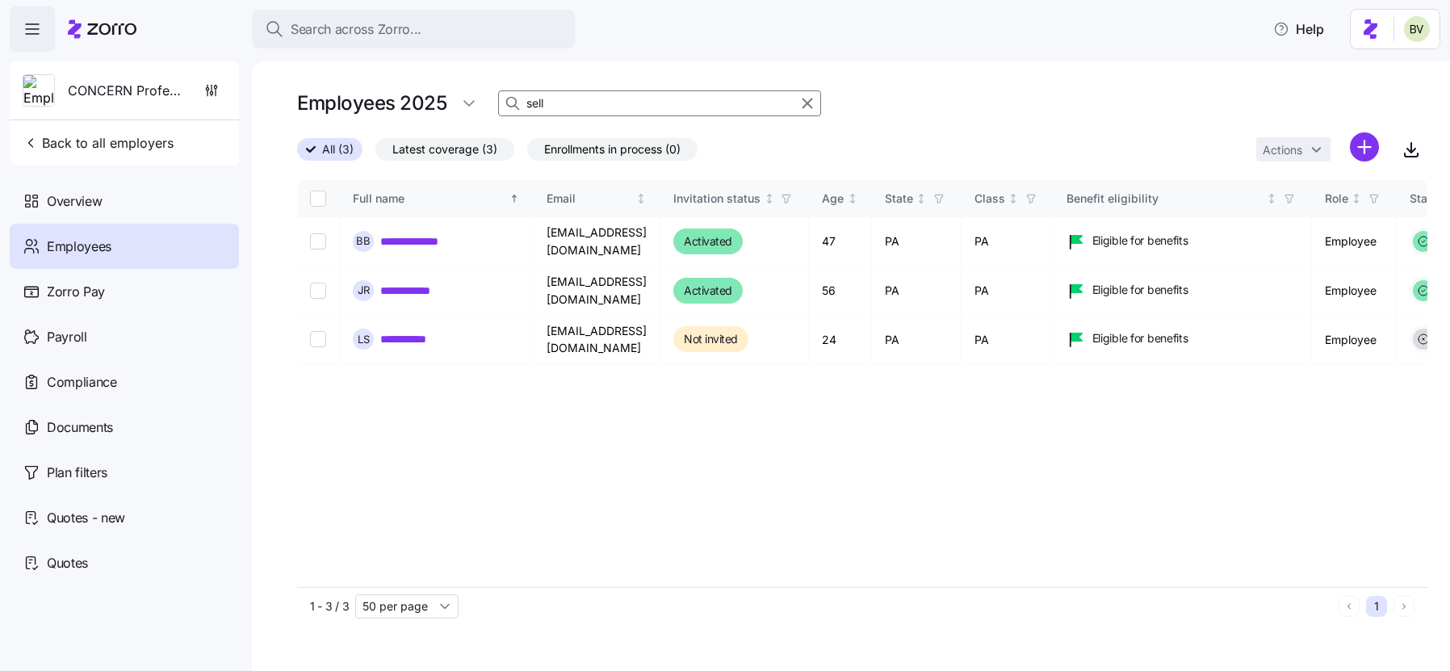
click at [585, 97] on input "sell" at bounding box center [659, 103] width 323 height 26
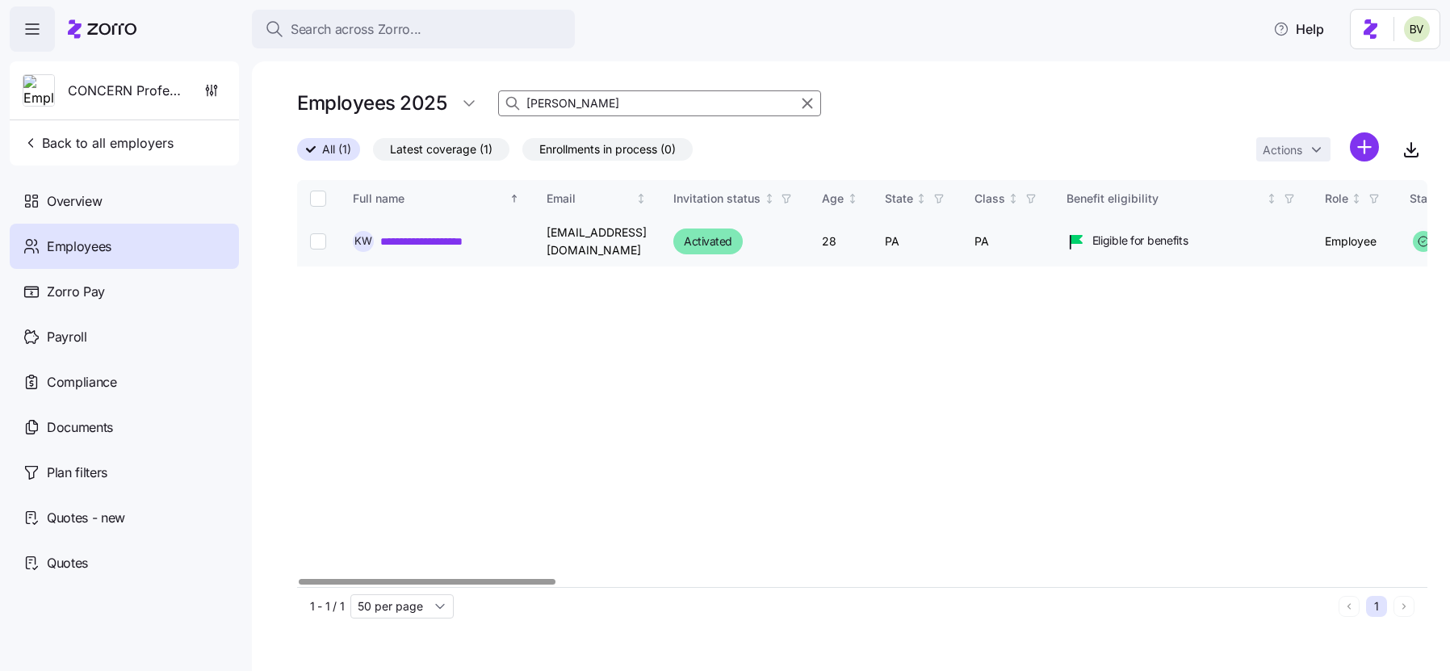
drag, startPoint x: 739, startPoint y: 241, endPoint x: 546, endPoint y: 248, distance: 193.1
click at [546, 248] on td "kweidenhammer@concern4kids.org" at bounding box center [597, 241] width 127 height 49
copy td "kweidenhammer@concern4kids.org"
click at [601, 99] on input "Weidenhammer" at bounding box center [659, 103] width 323 height 26
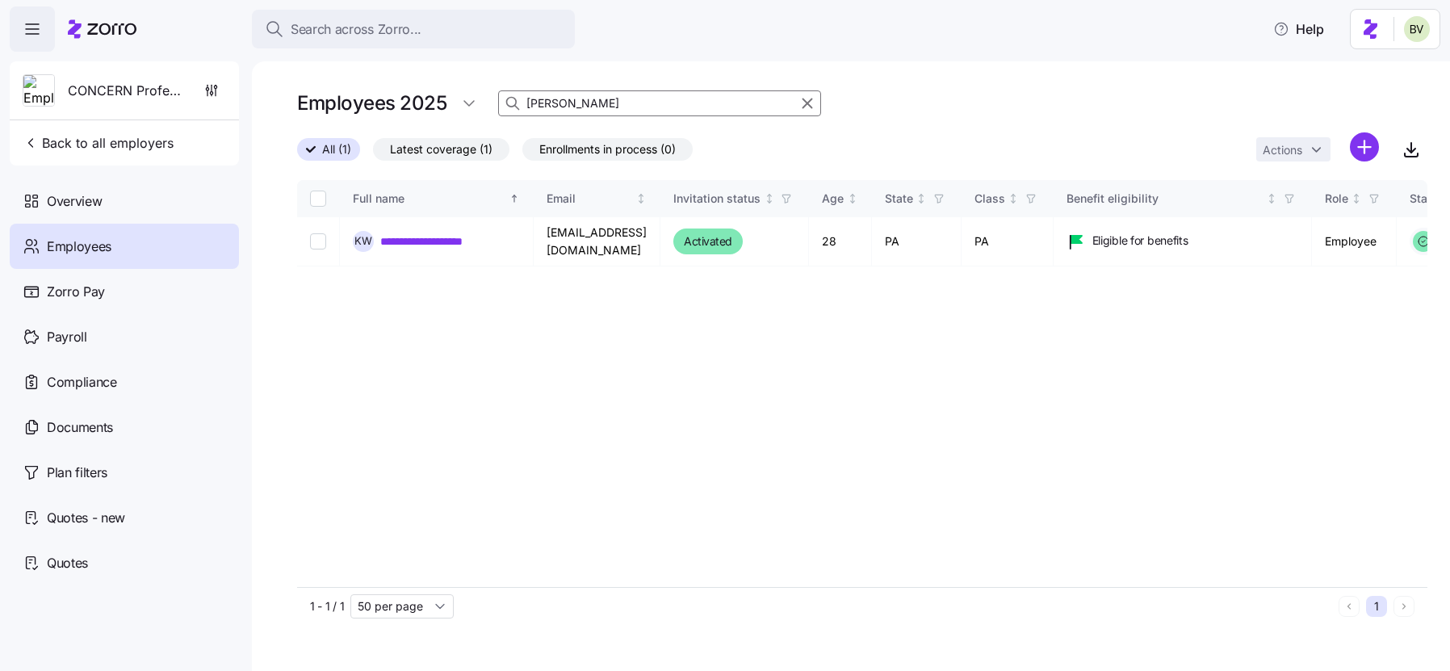
click at [601, 99] on input "Weidenhammer" at bounding box center [659, 103] width 323 height 26
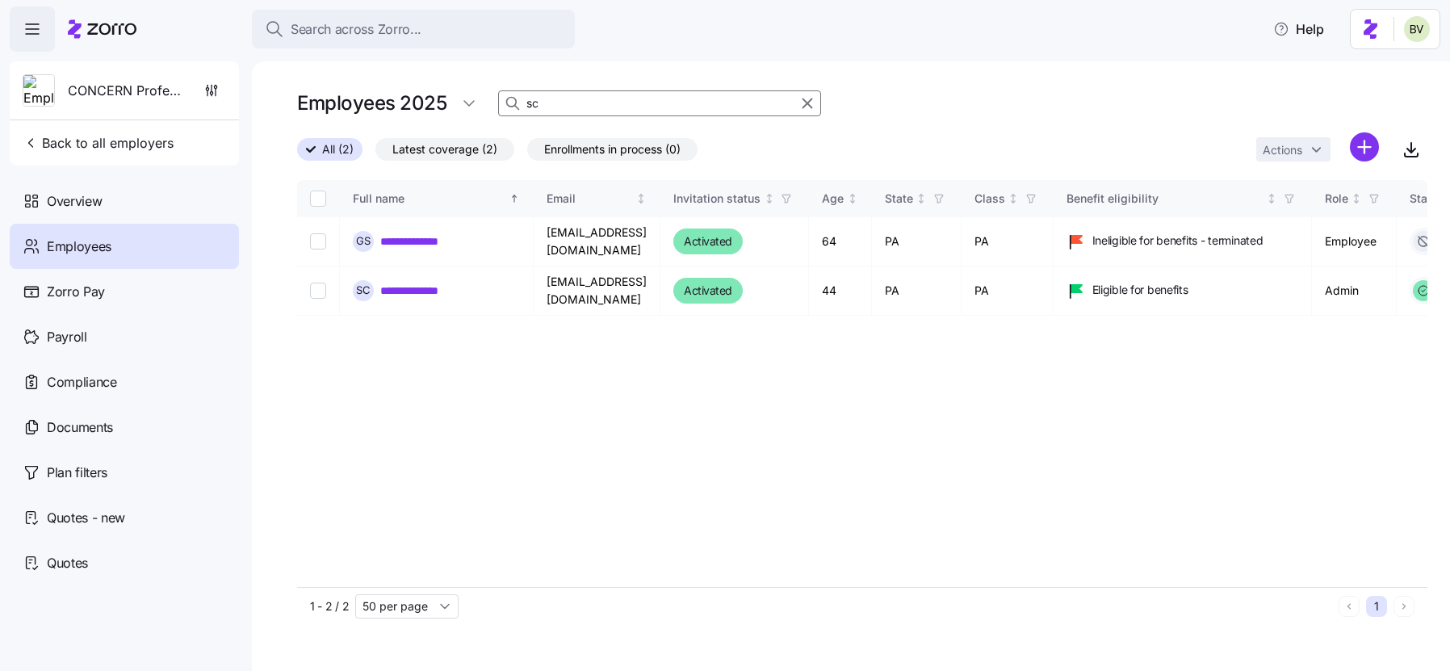
type input "s"
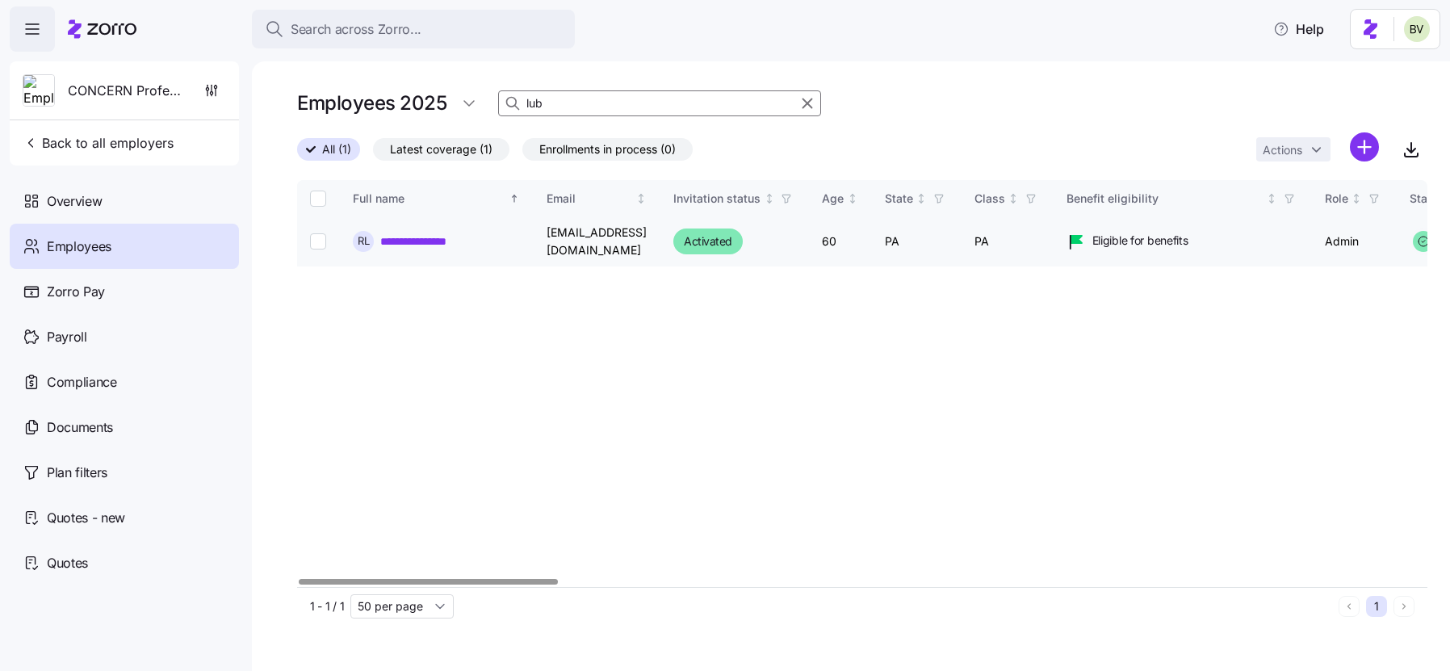
type input "lub"
click at [460, 238] on link "**********" at bounding box center [424, 241] width 88 height 16
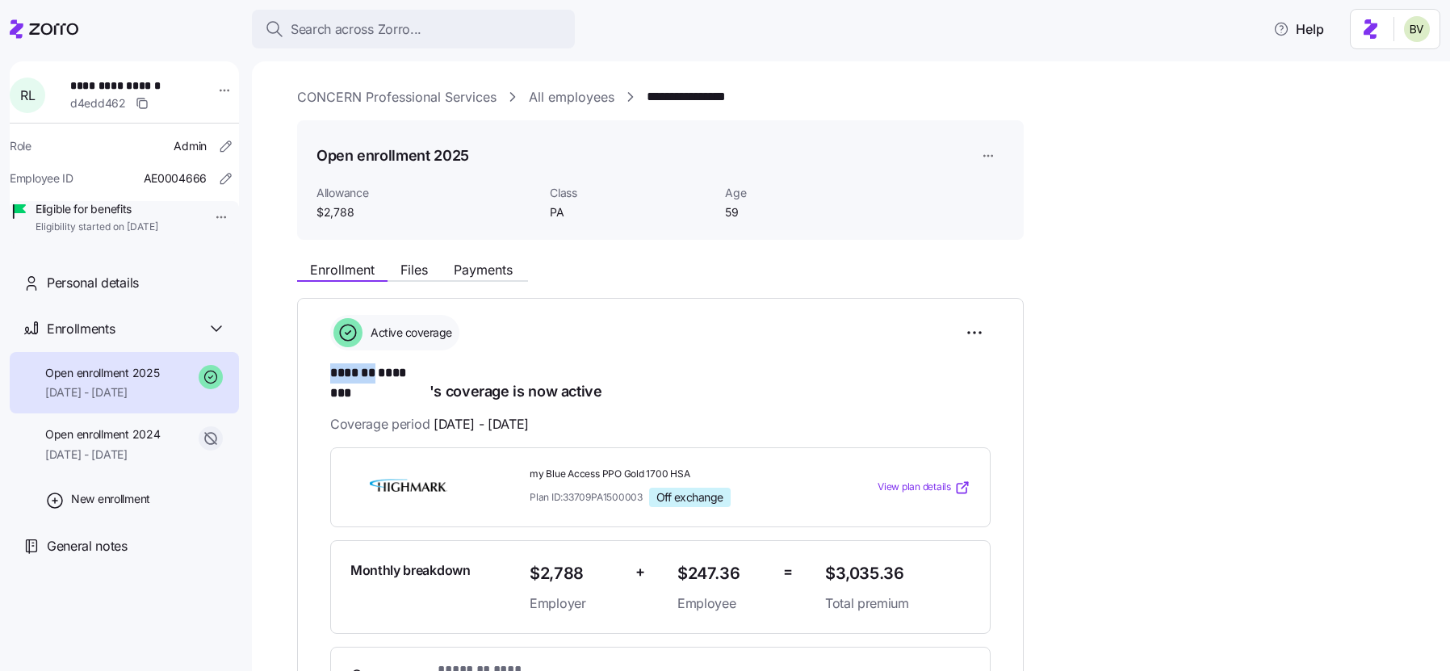
drag, startPoint x: 376, startPoint y: 374, endPoint x: 331, endPoint y: 371, distance: 45.3
click at [331, 371] on span "******* ********" at bounding box center [379, 373] width 99 height 20
copy span "*******"
click at [582, 93] on link "All employees" at bounding box center [572, 97] width 86 height 20
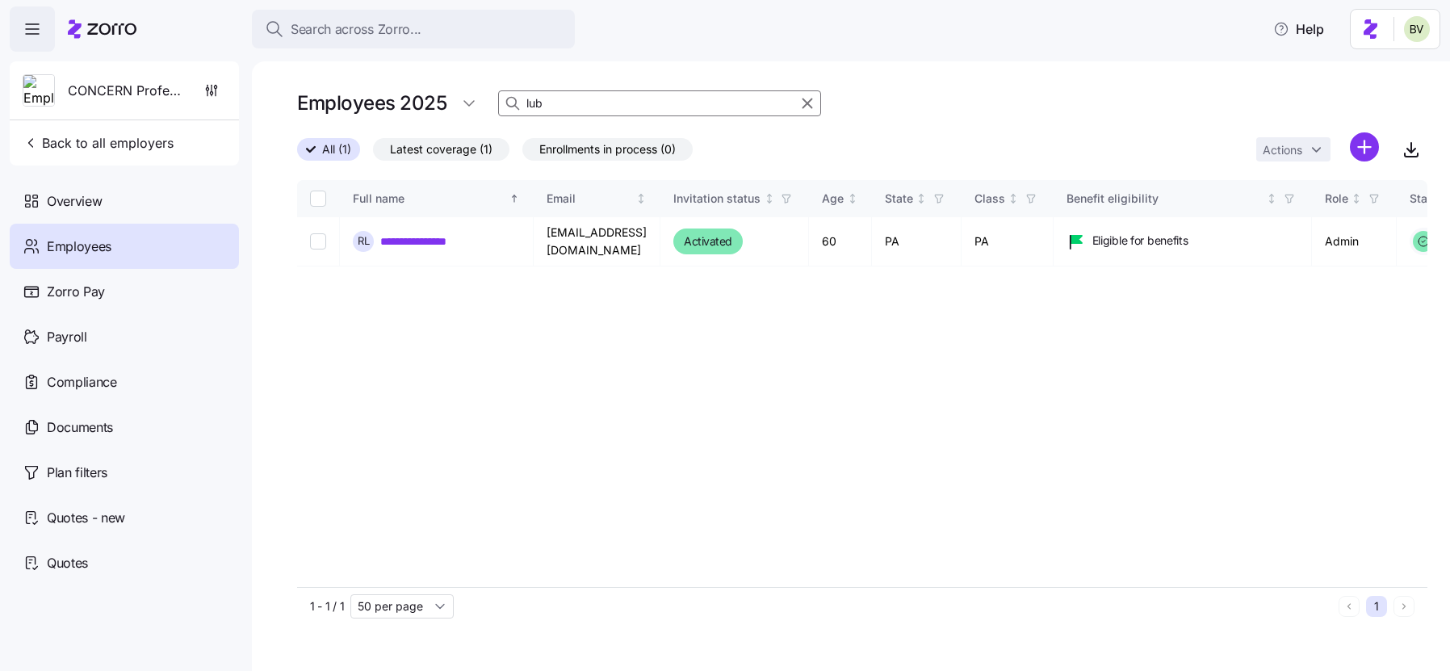
click at [555, 107] on input "lub" at bounding box center [659, 103] width 323 height 26
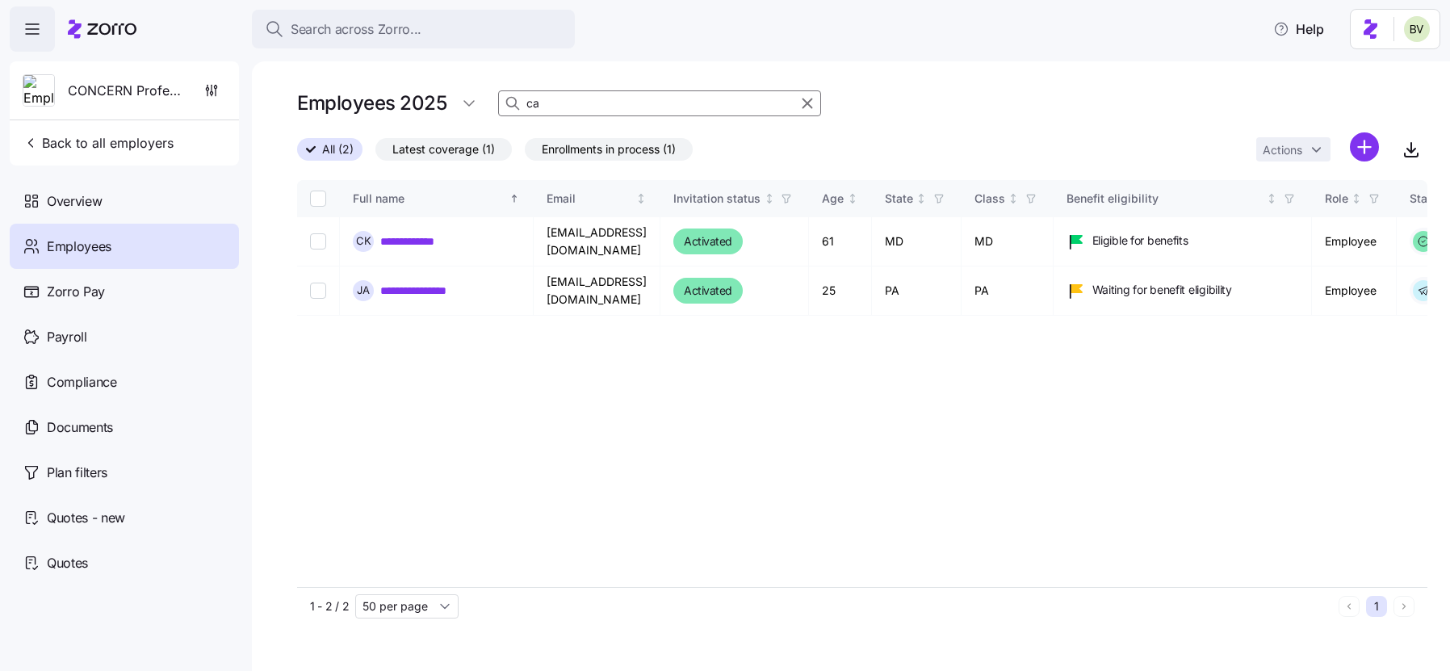
type input "c"
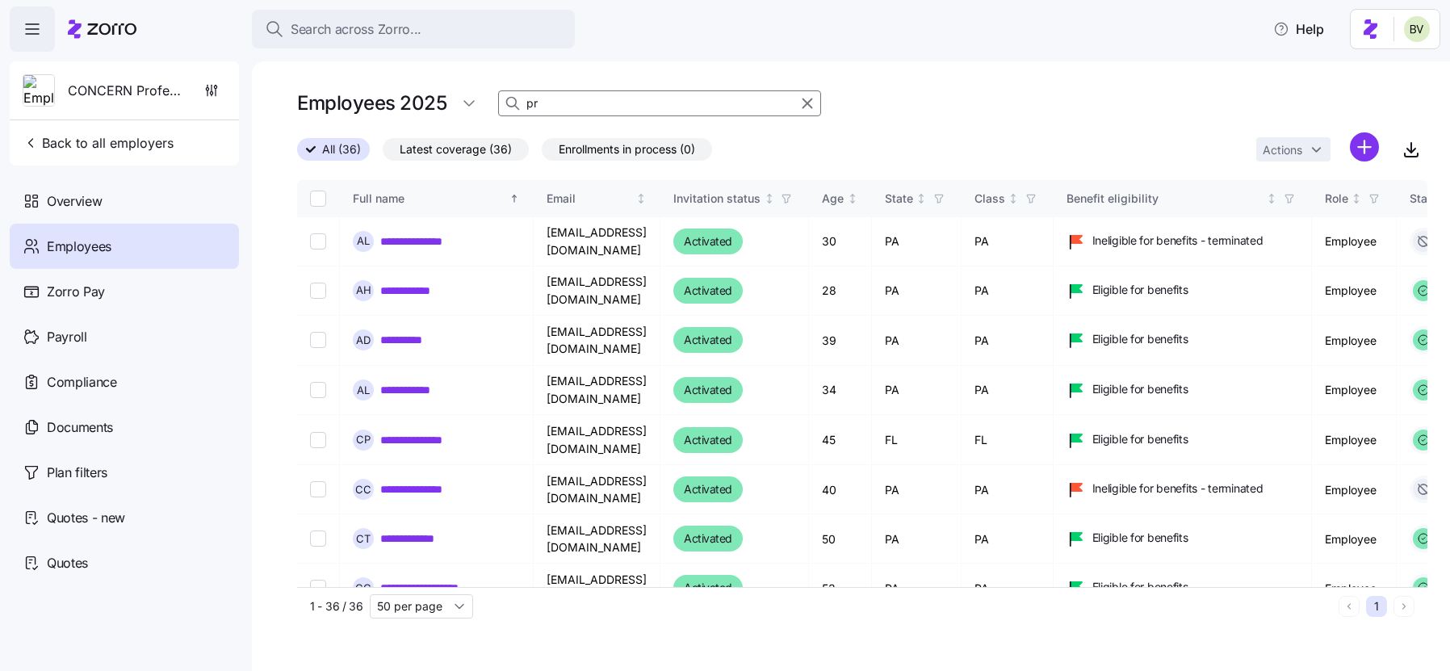
type input "p"
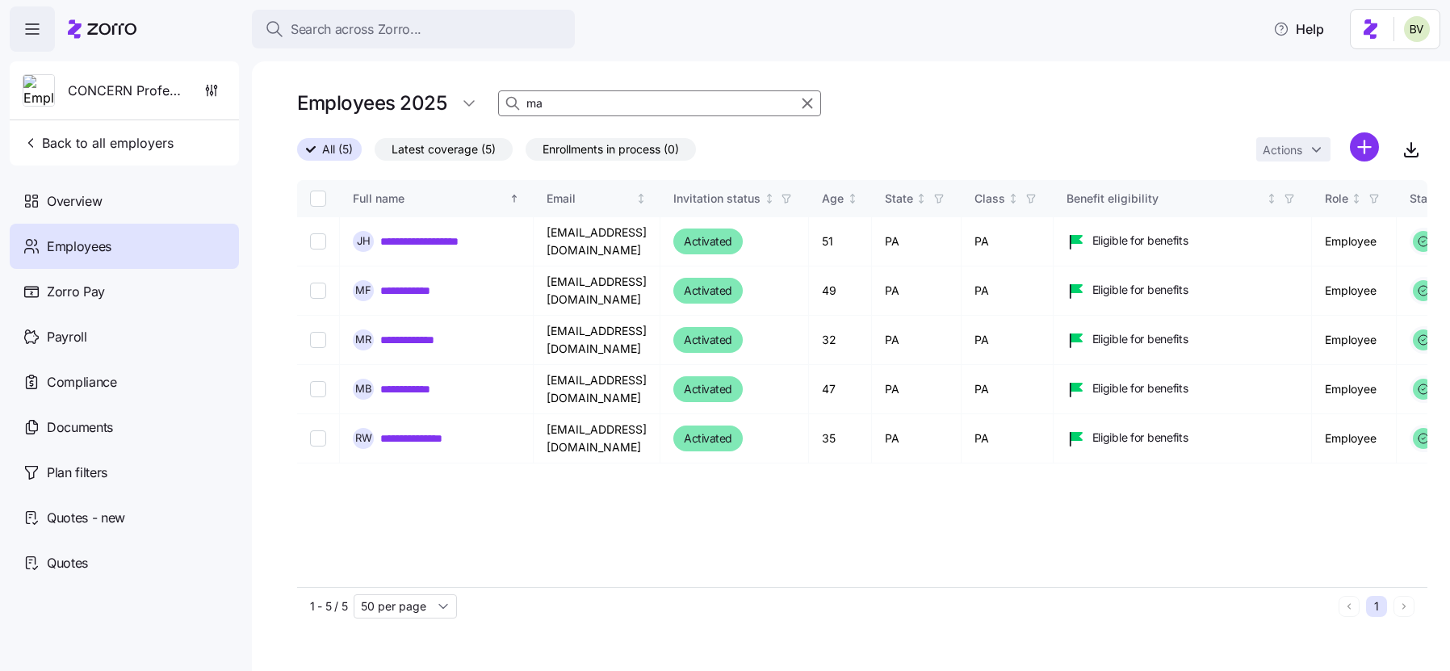
type input "m"
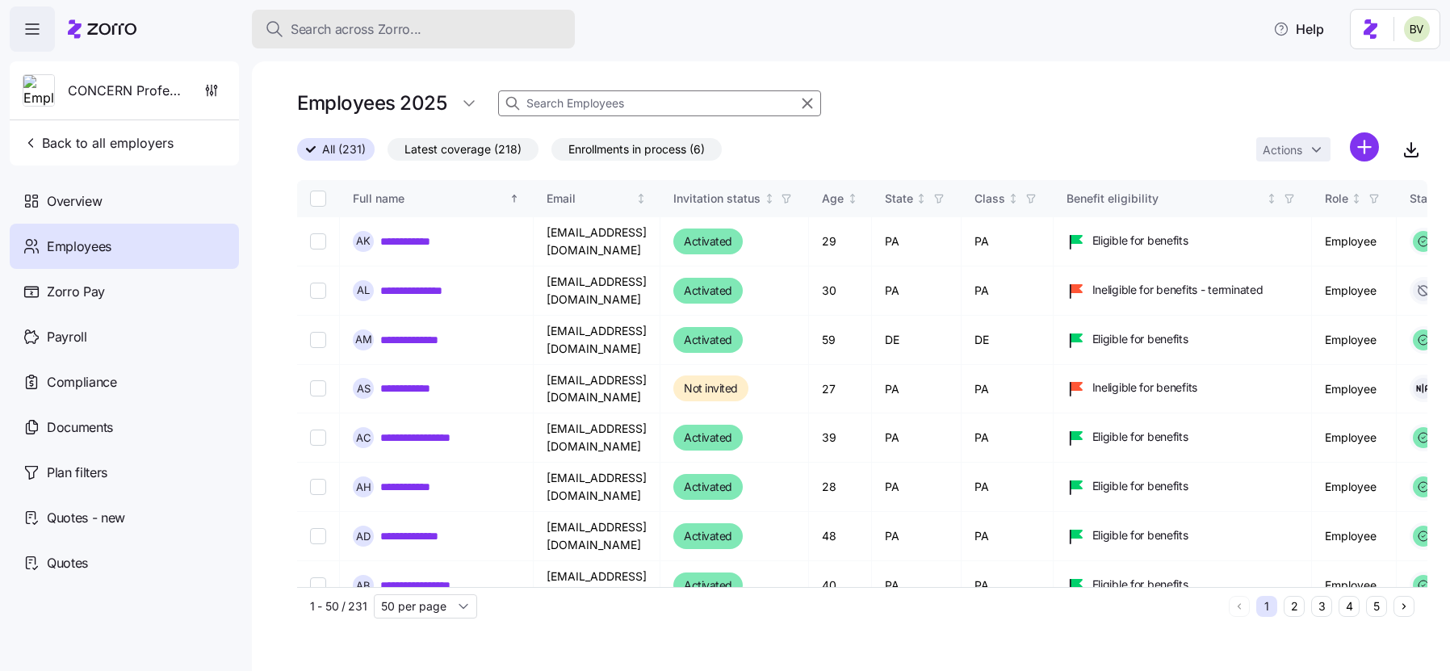
click at [417, 18] on button "Search across Zorro..." at bounding box center [413, 29] width 323 height 39
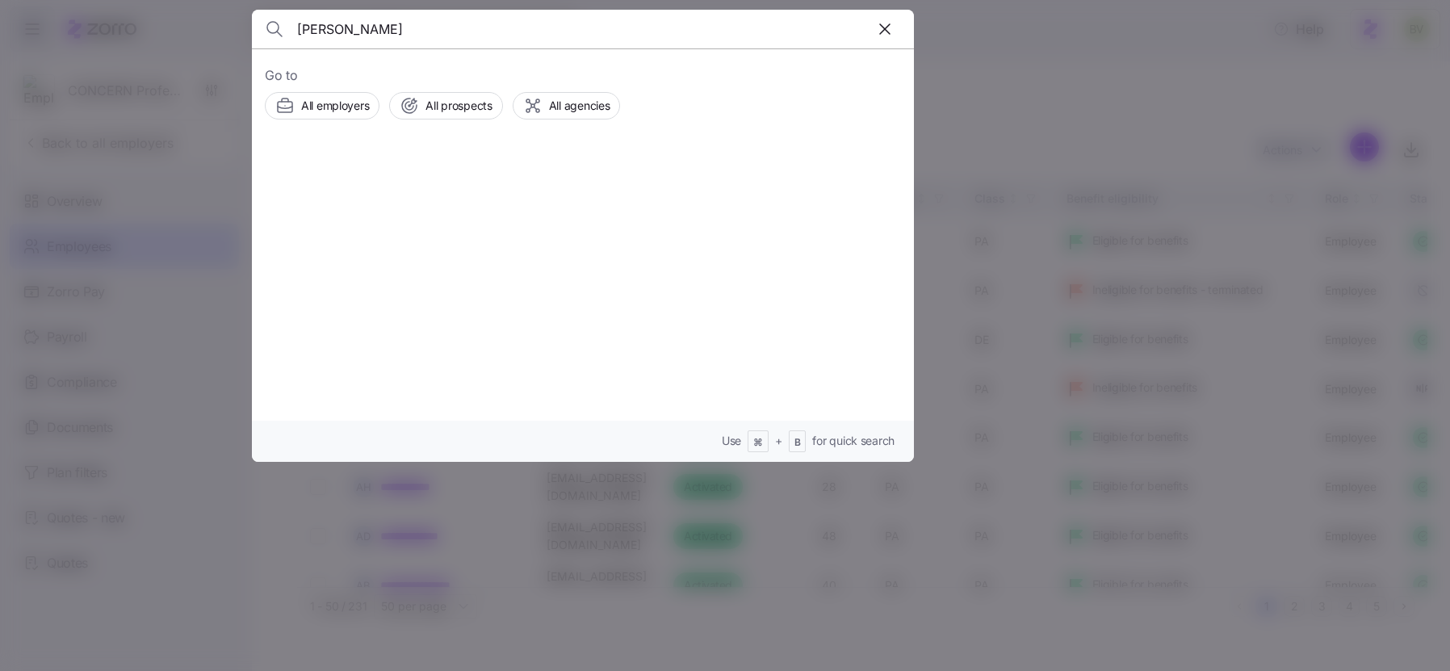
type input "Kieaira Lucas"
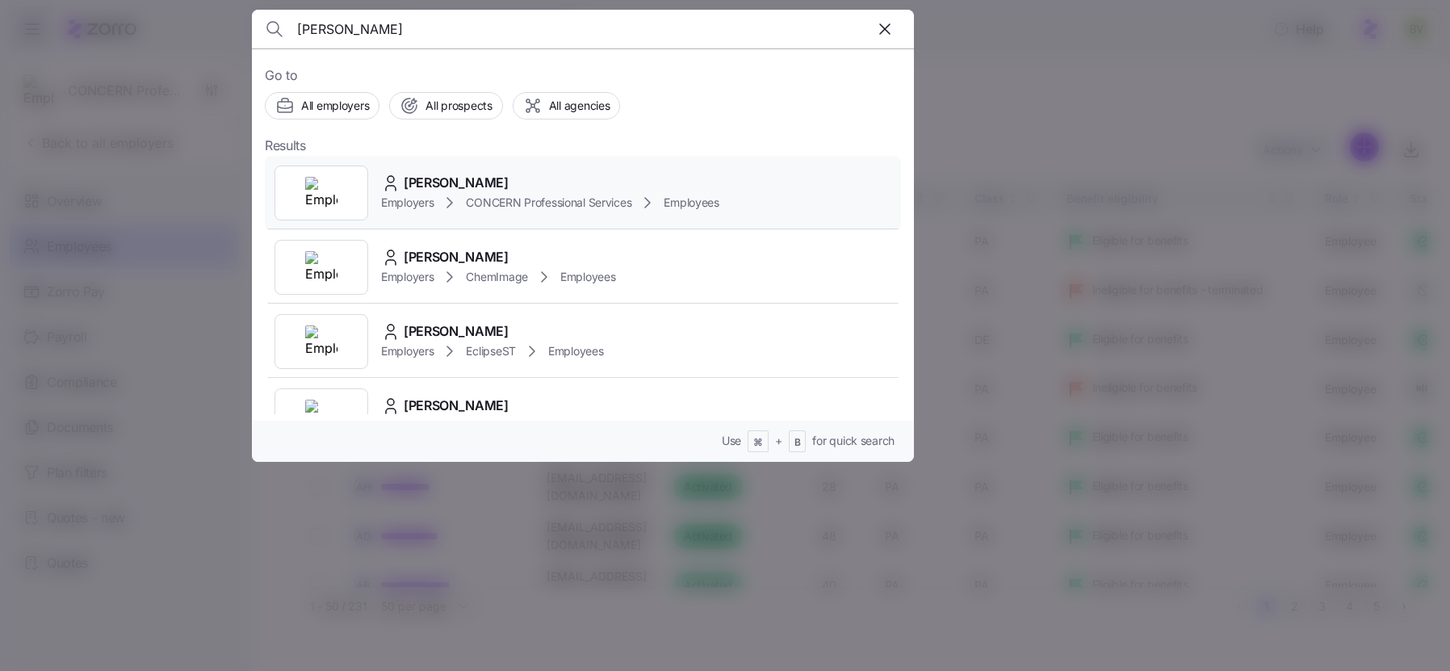
click at [333, 198] on img at bounding box center [321, 193] width 32 height 32
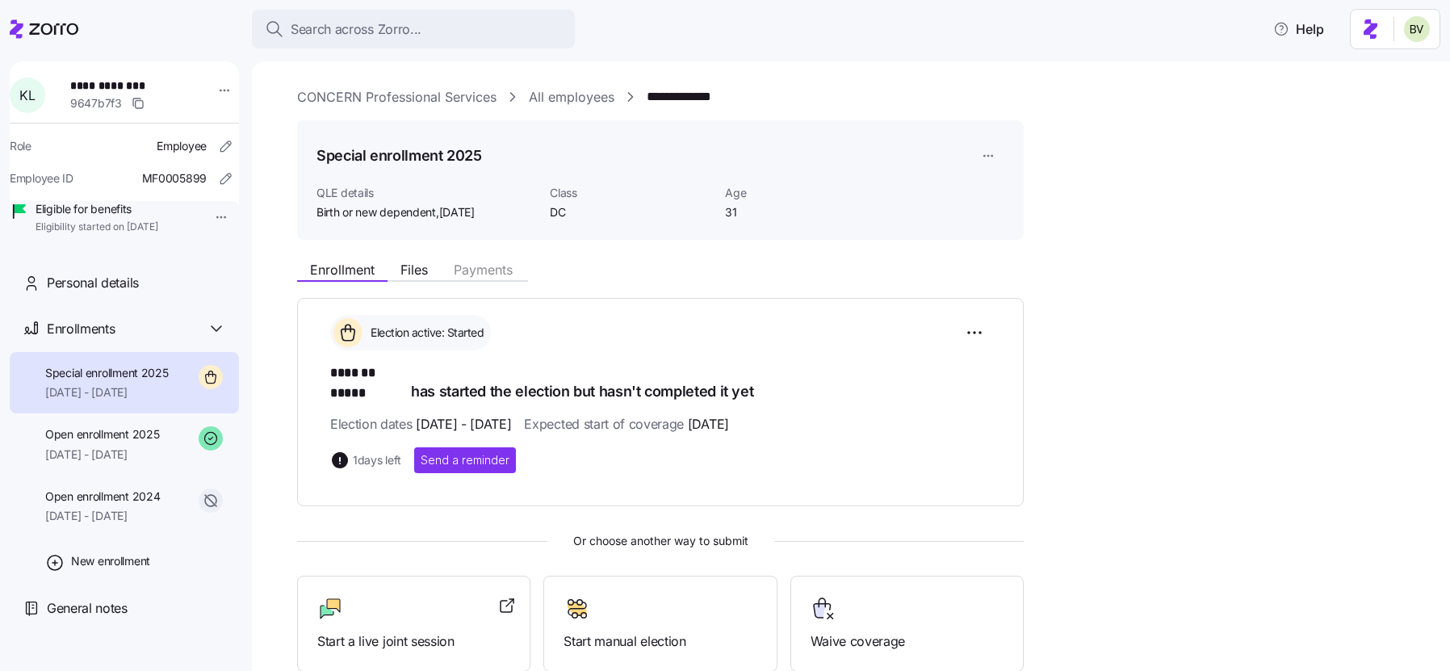
click at [677, 94] on link "**********" at bounding box center [688, 97] width 82 height 20
click at [420, 269] on span "Files" at bounding box center [413, 269] width 27 height 13
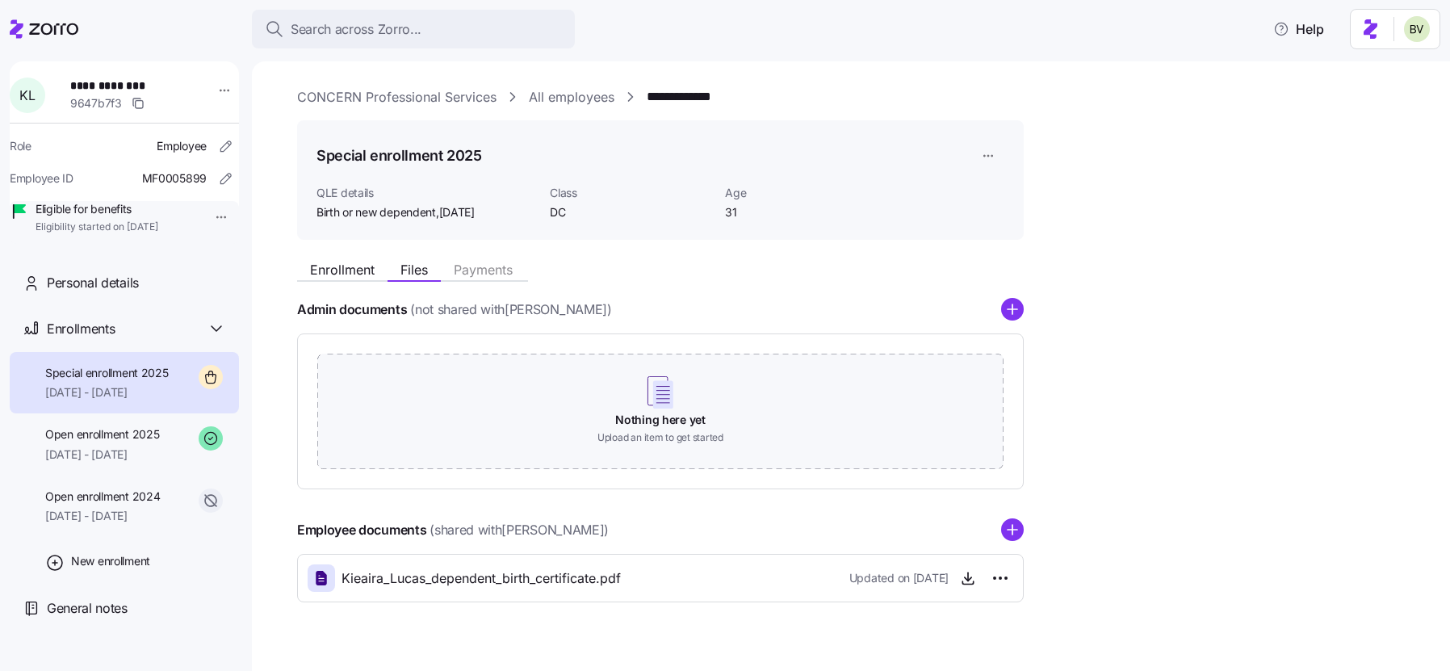
scroll to position [28, 0]
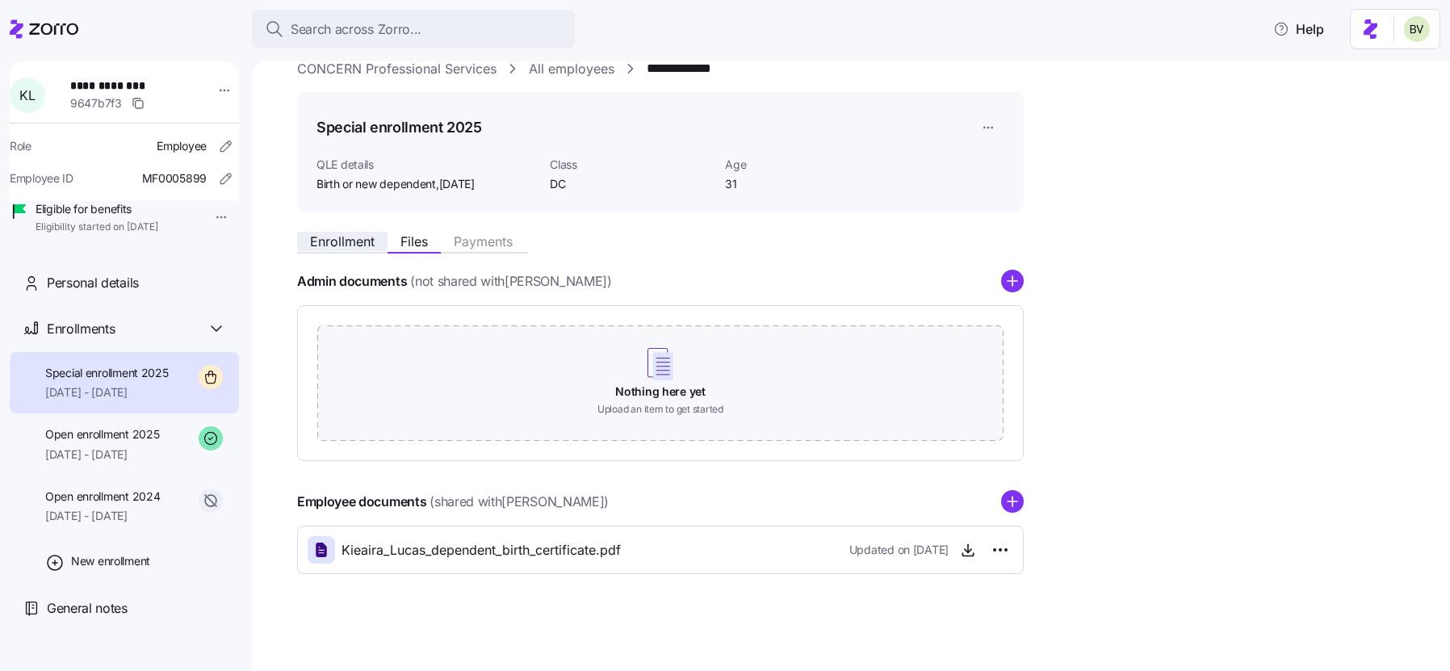
click at [335, 235] on span "Enrollment" at bounding box center [342, 241] width 65 height 13
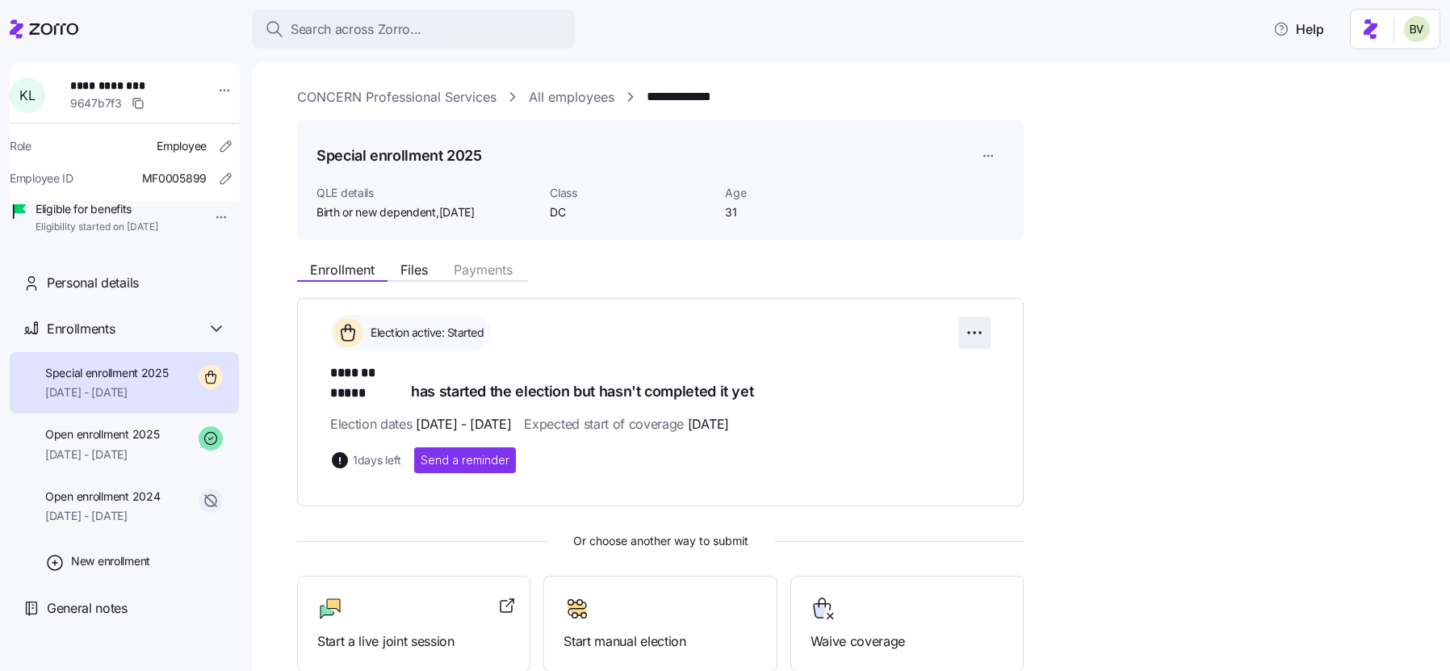
click at [967, 325] on html "**********" at bounding box center [725, 330] width 1450 height 661
click at [873, 230] on html "**********" at bounding box center [725, 330] width 1450 height 661
click at [457, 31] on div "Search across Zorro..." at bounding box center [413, 29] width 297 height 20
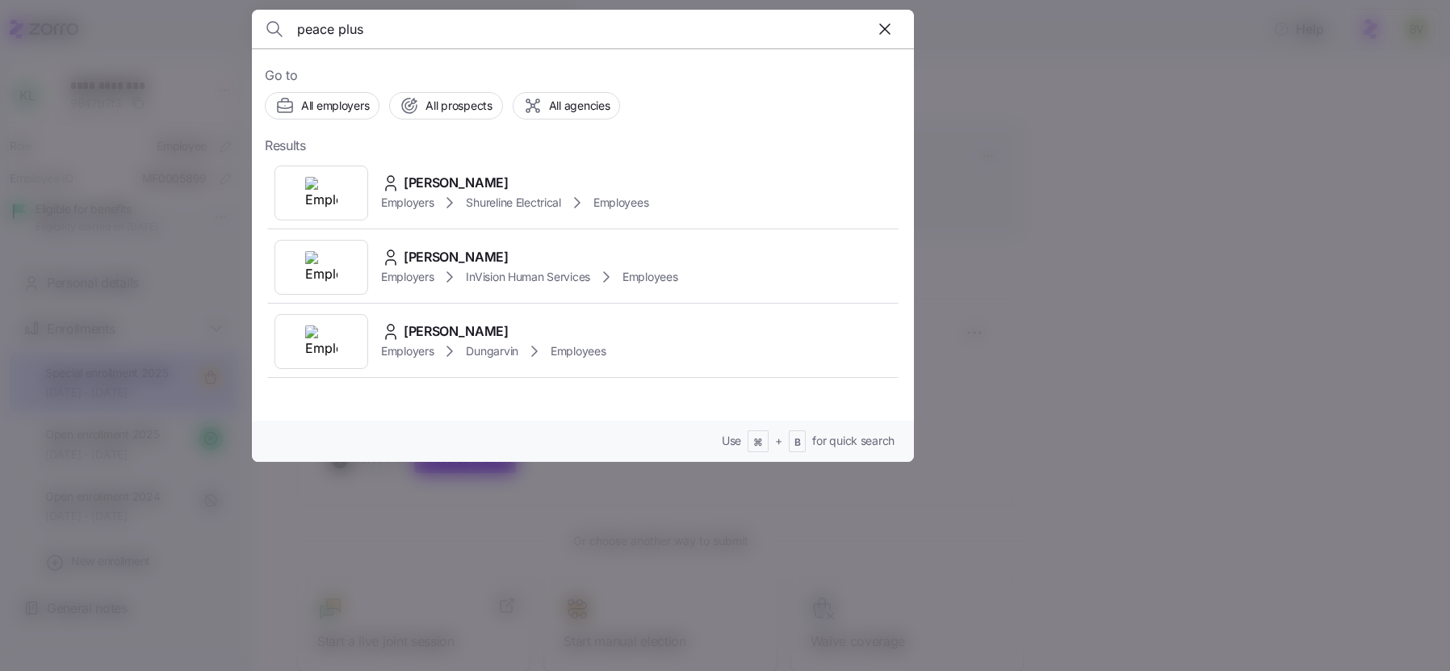
type input "peace plus"
click at [341, 187] on div at bounding box center [322, 193] width 94 height 55
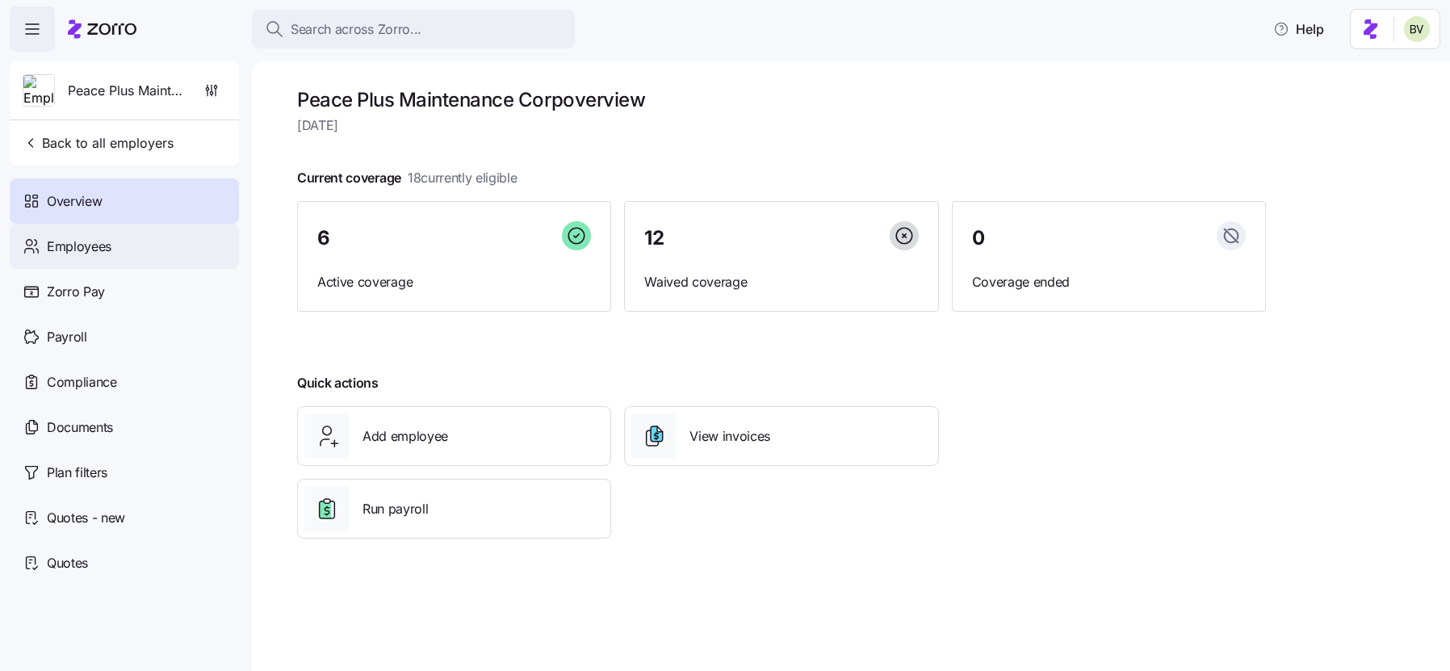
click at [62, 249] on span "Employees" at bounding box center [79, 247] width 65 height 20
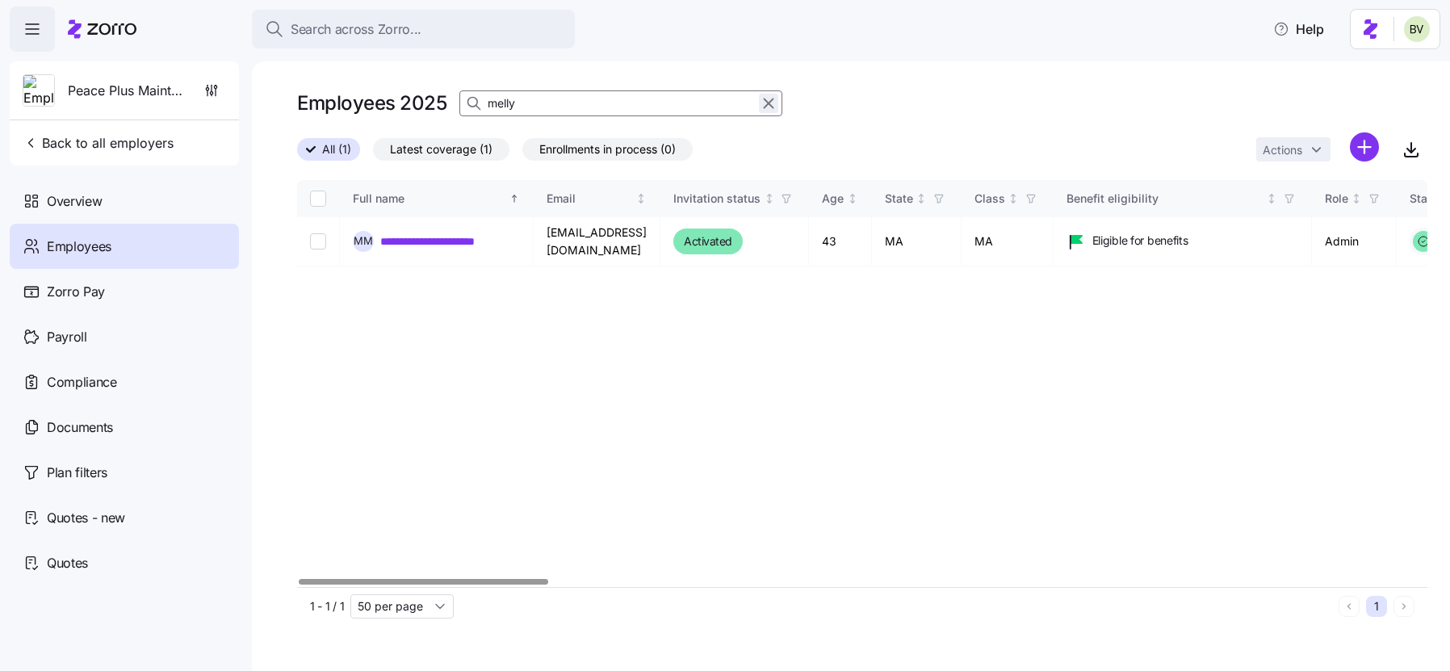
click at [768, 106] on icon "button" at bounding box center [769, 103] width 18 height 19
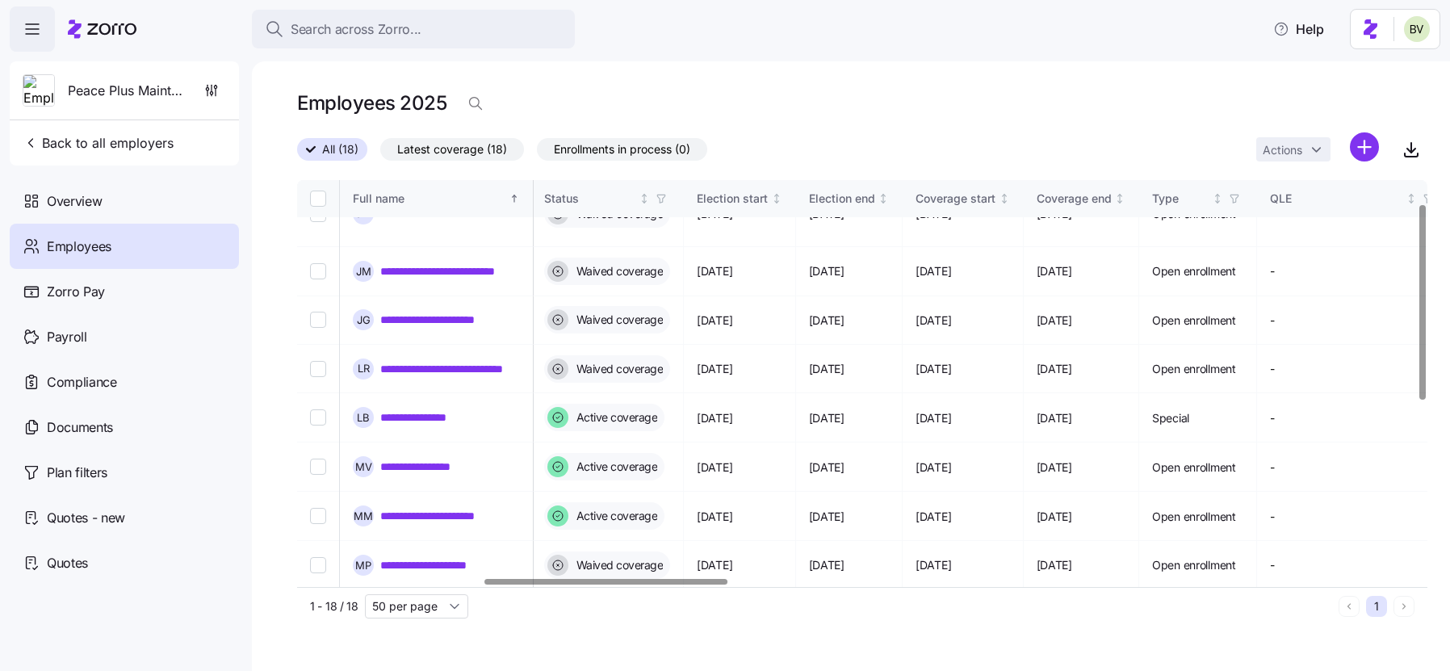
scroll to position [0, 866]
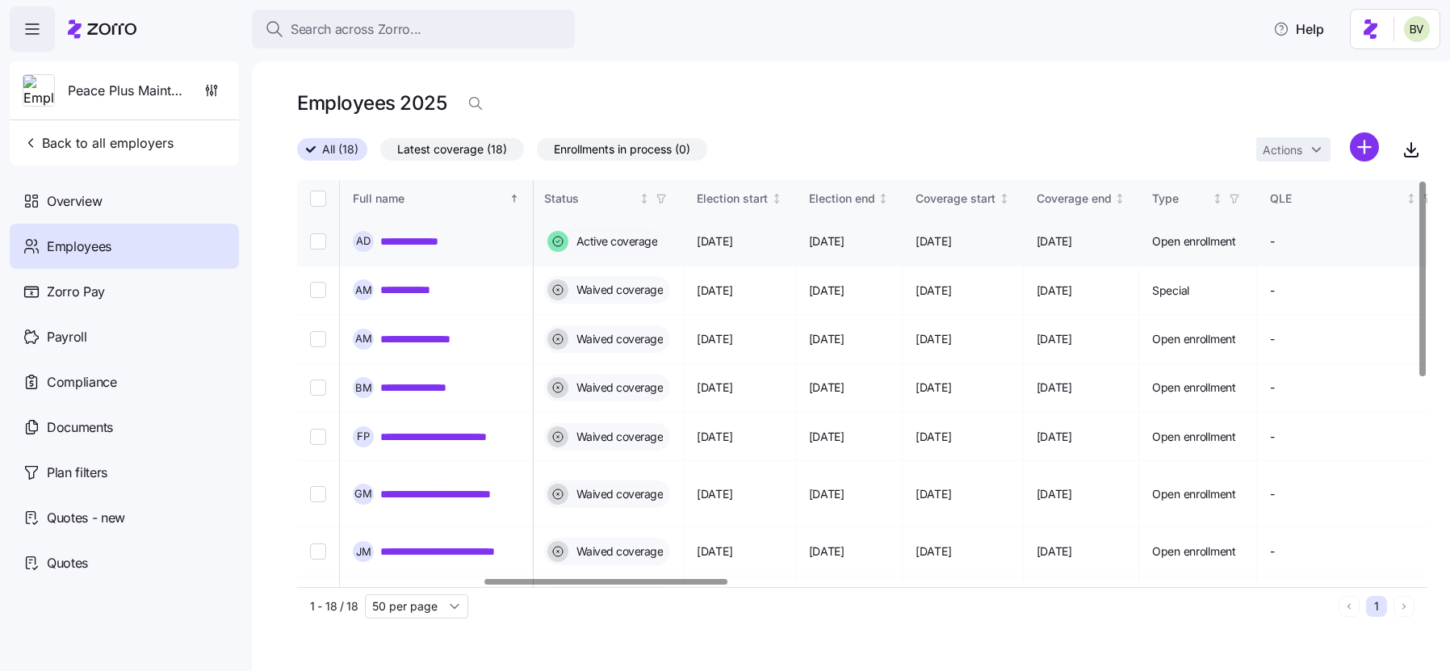
drag, startPoint x: 1046, startPoint y: 241, endPoint x: 981, endPoint y: 242, distance: 65.4
click at [981, 242] on td "[DATE]" at bounding box center [963, 241] width 121 height 49
copy span "[DATE]"
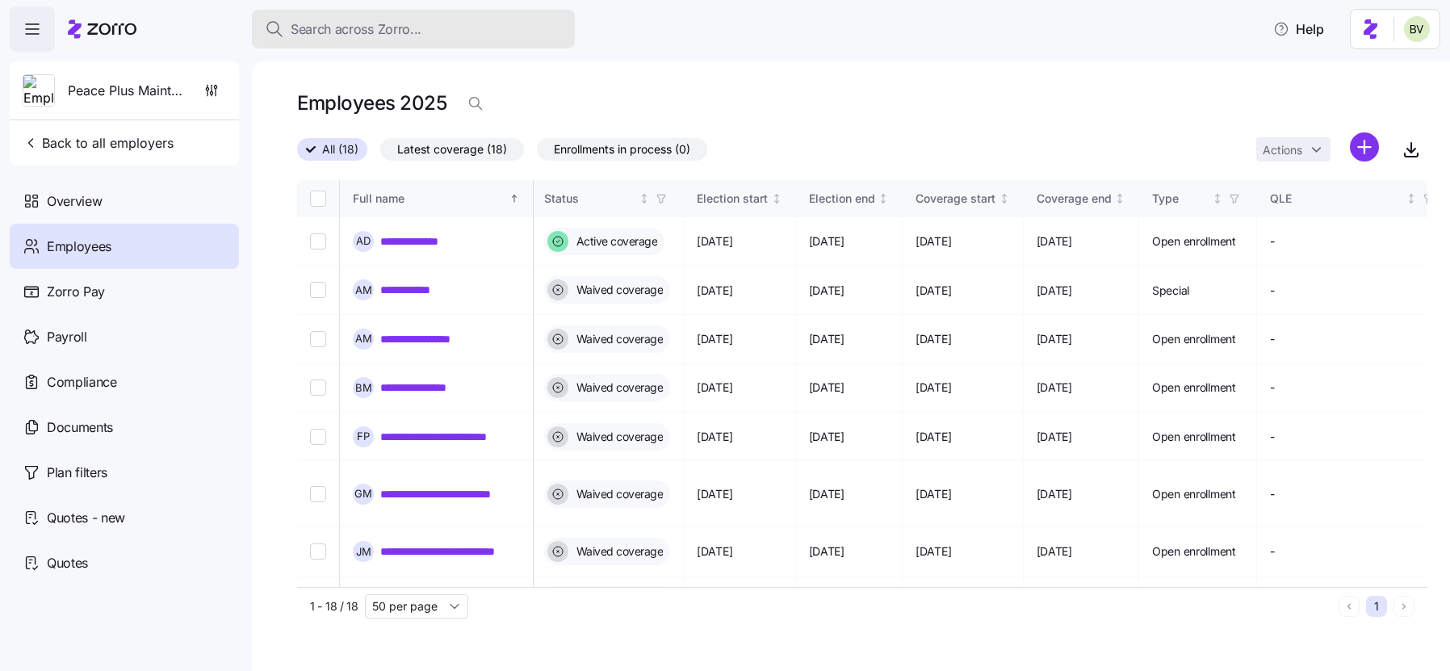
click at [403, 23] on span "Search across Zorro..." at bounding box center [356, 29] width 131 height 20
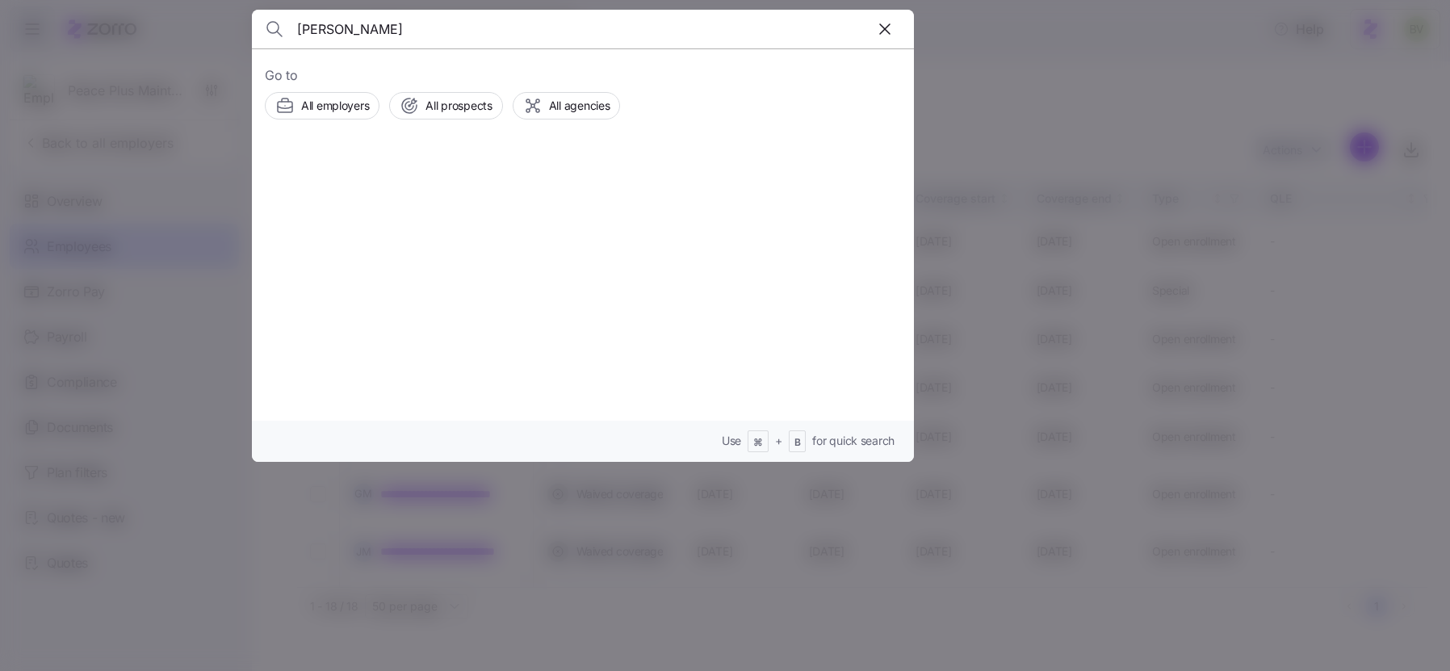
type input "Kim Dunbar"
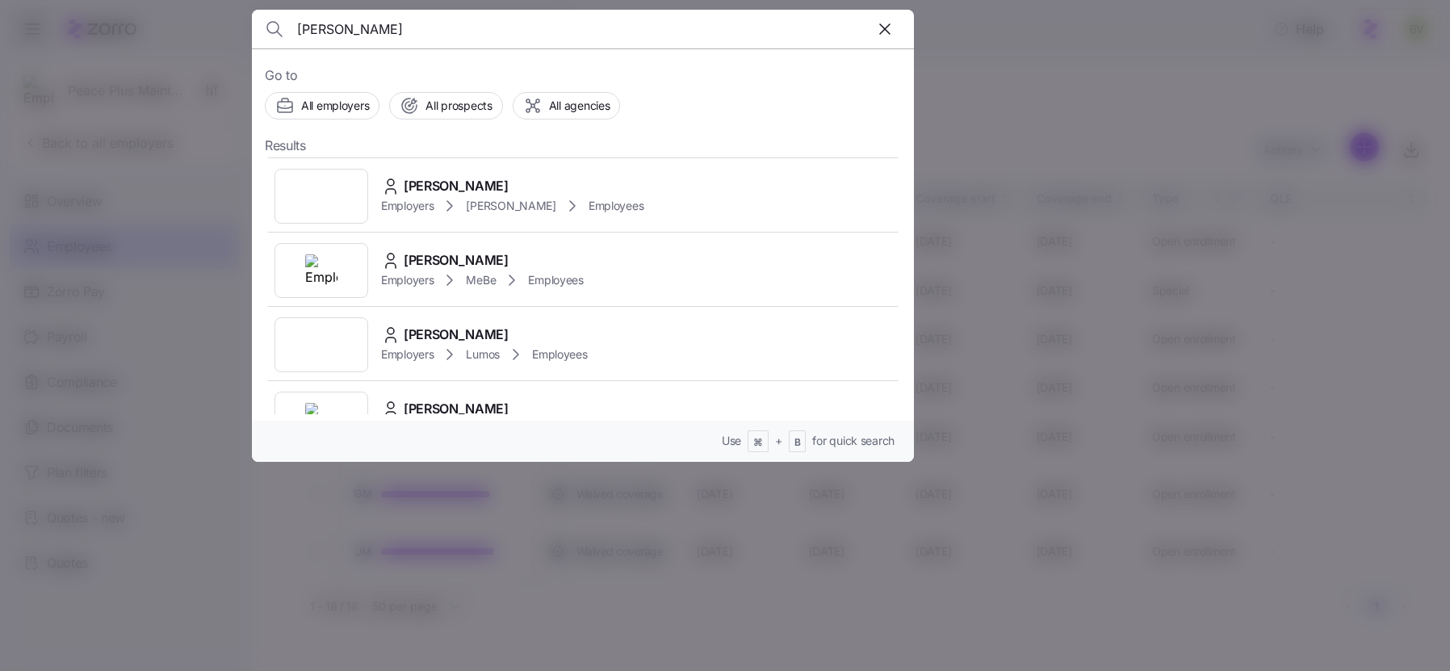
scroll to position [1004, 0]
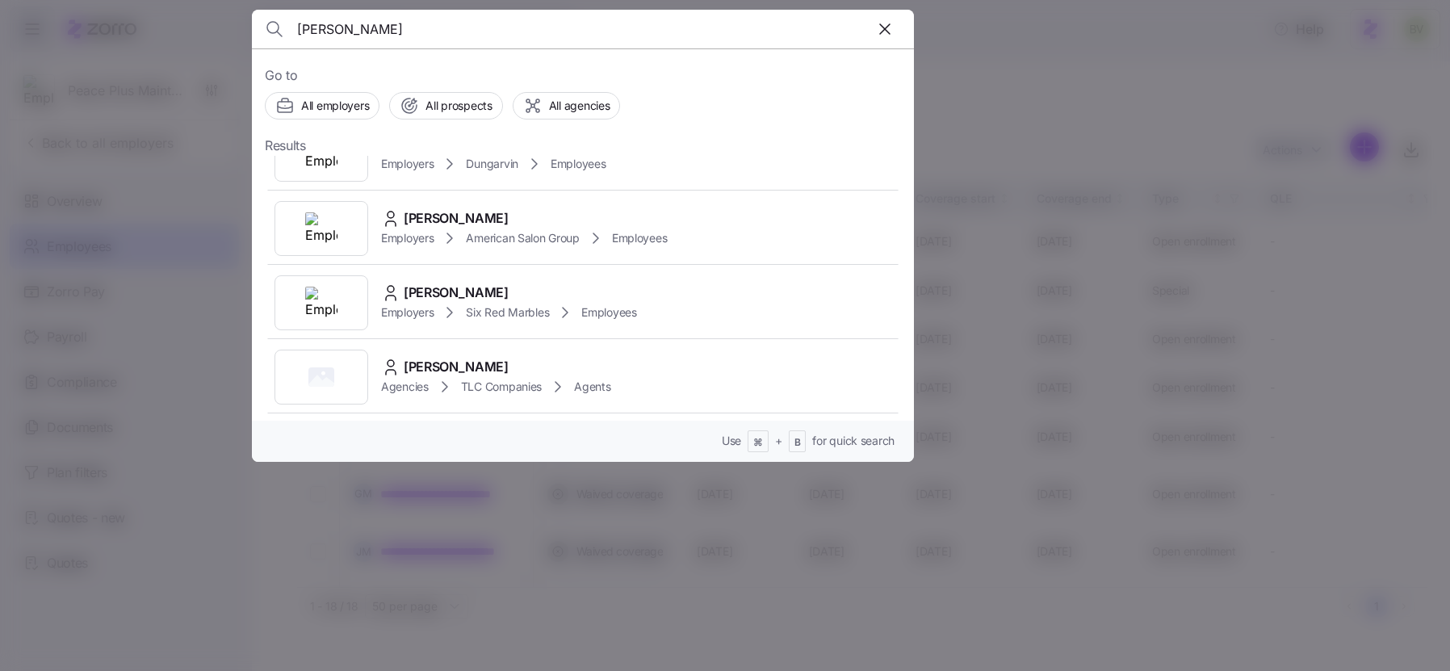
click at [1010, 83] on div at bounding box center [725, 335] width 1450 height 671
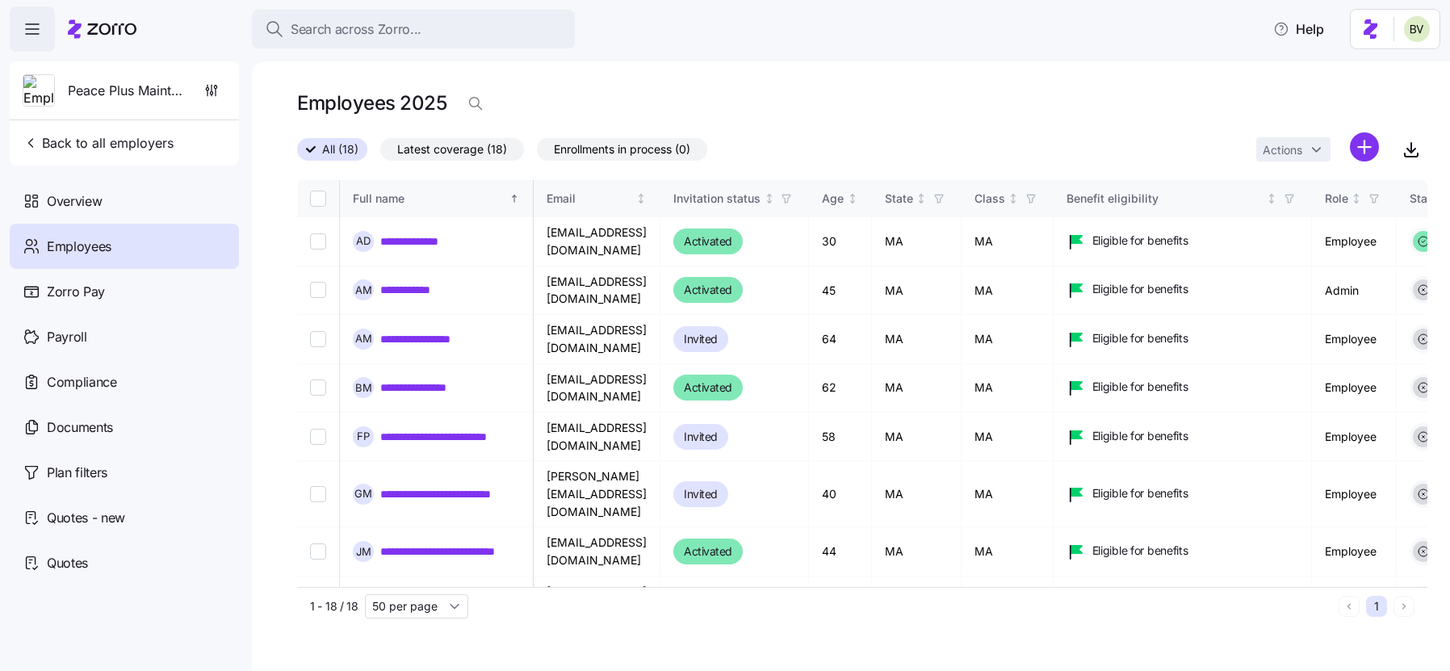
scroll to position [0, 866]
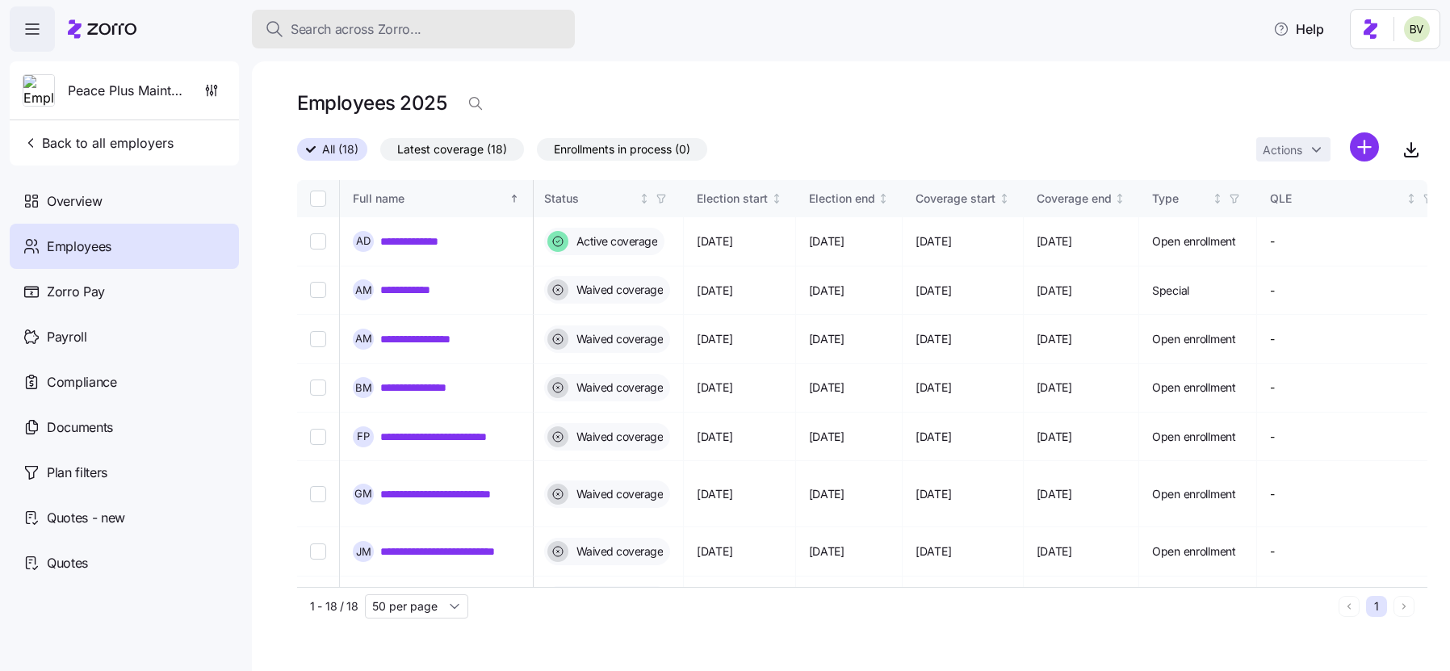
click at [425, 25] on div "Search across Zorro..." at bounding box center [413, 29] width 297 height 20
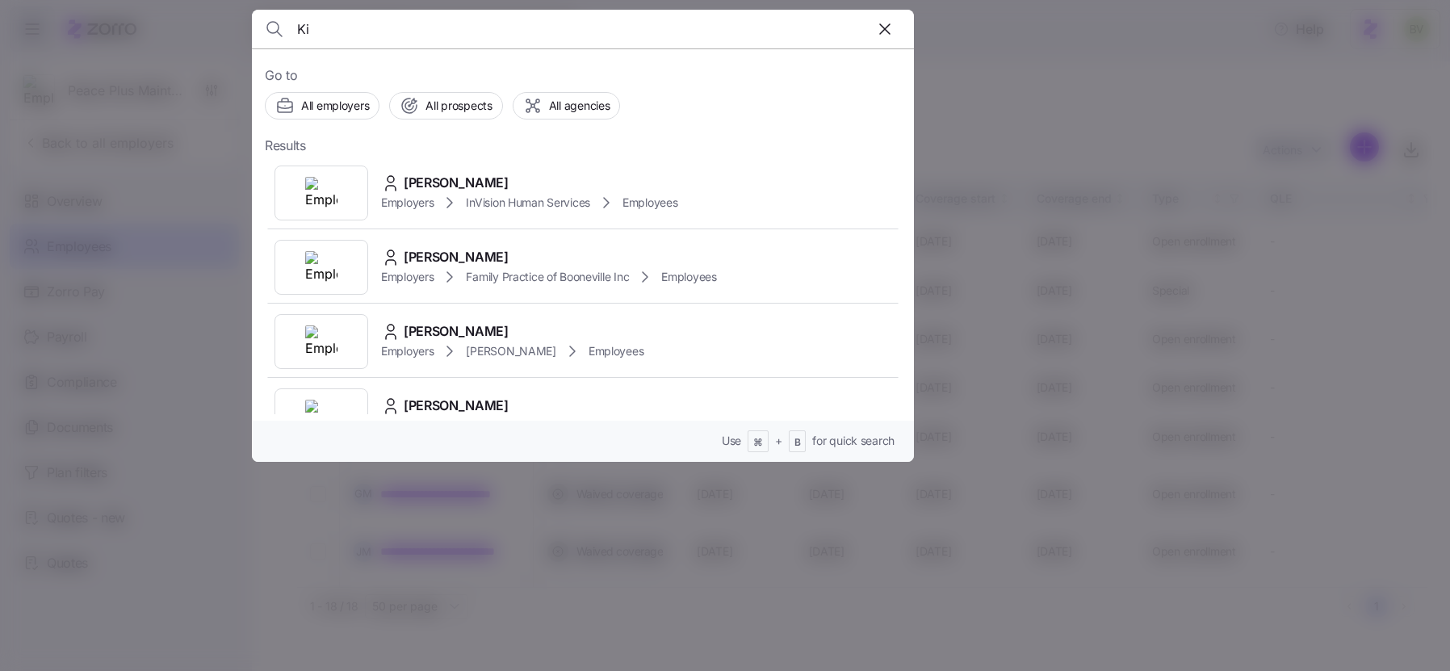
type input "K"
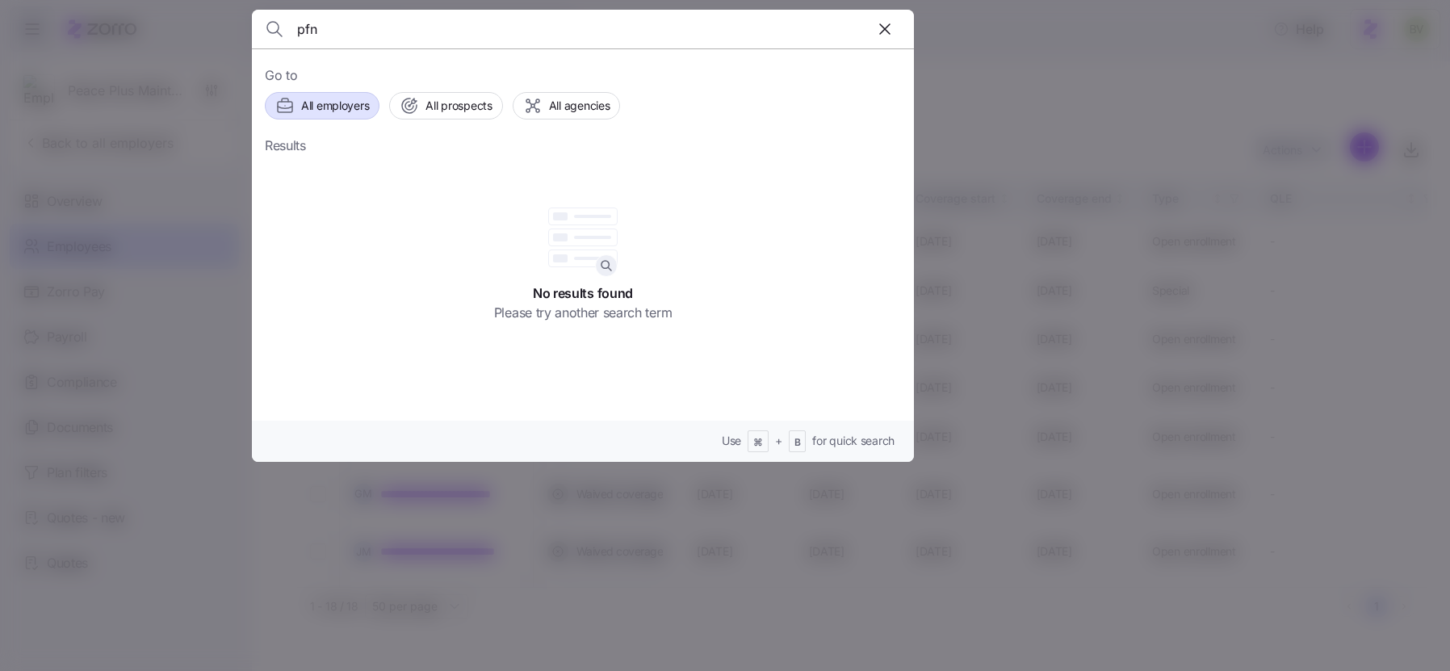
type input "pfn"
click at [325, 102] on span "All employers" at bounding box center [335, 106] width 68 height 16
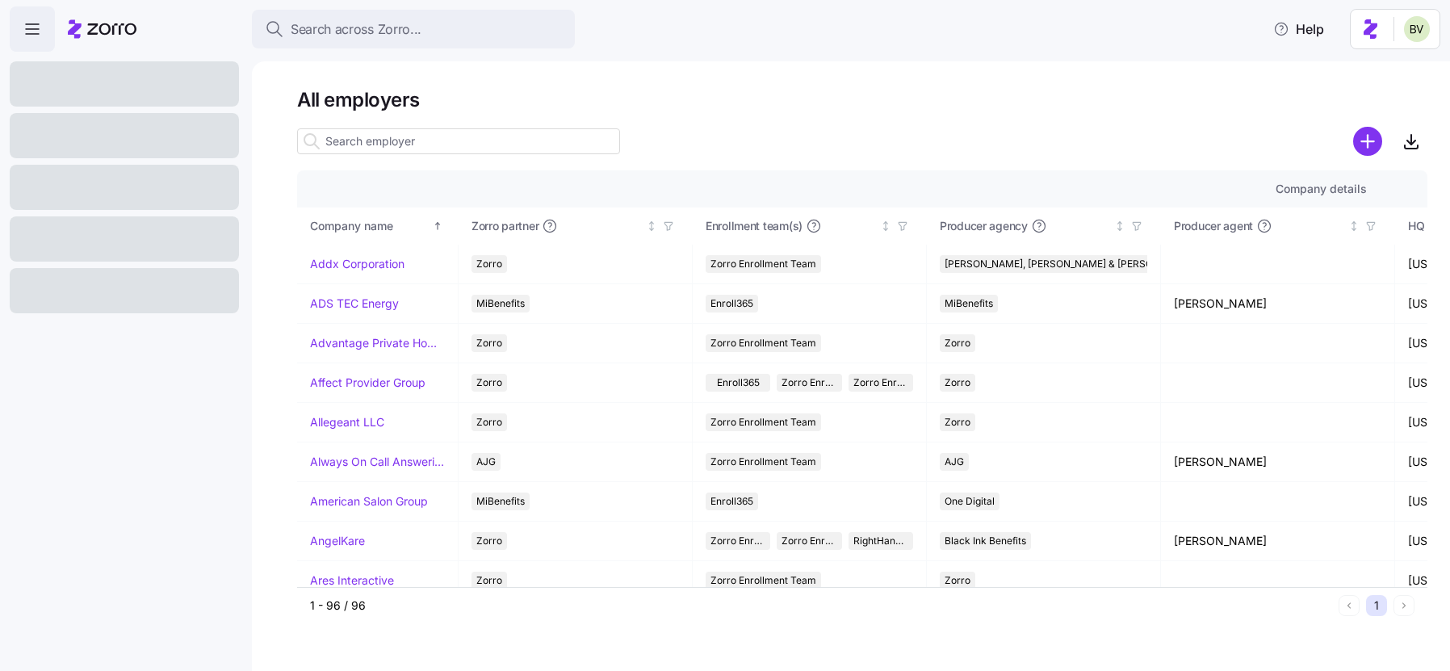
click at [337, 138] on input at bounding box center [458, 141] width 323 height 26
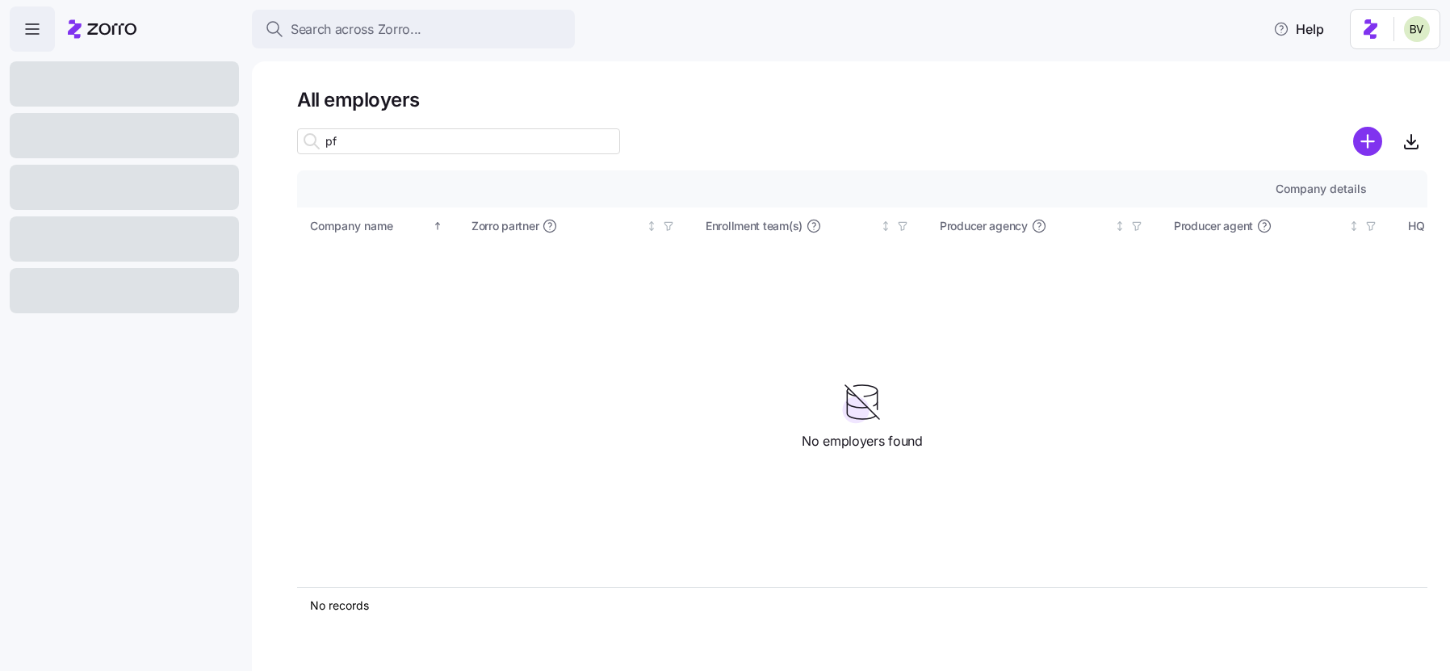
type input "p"
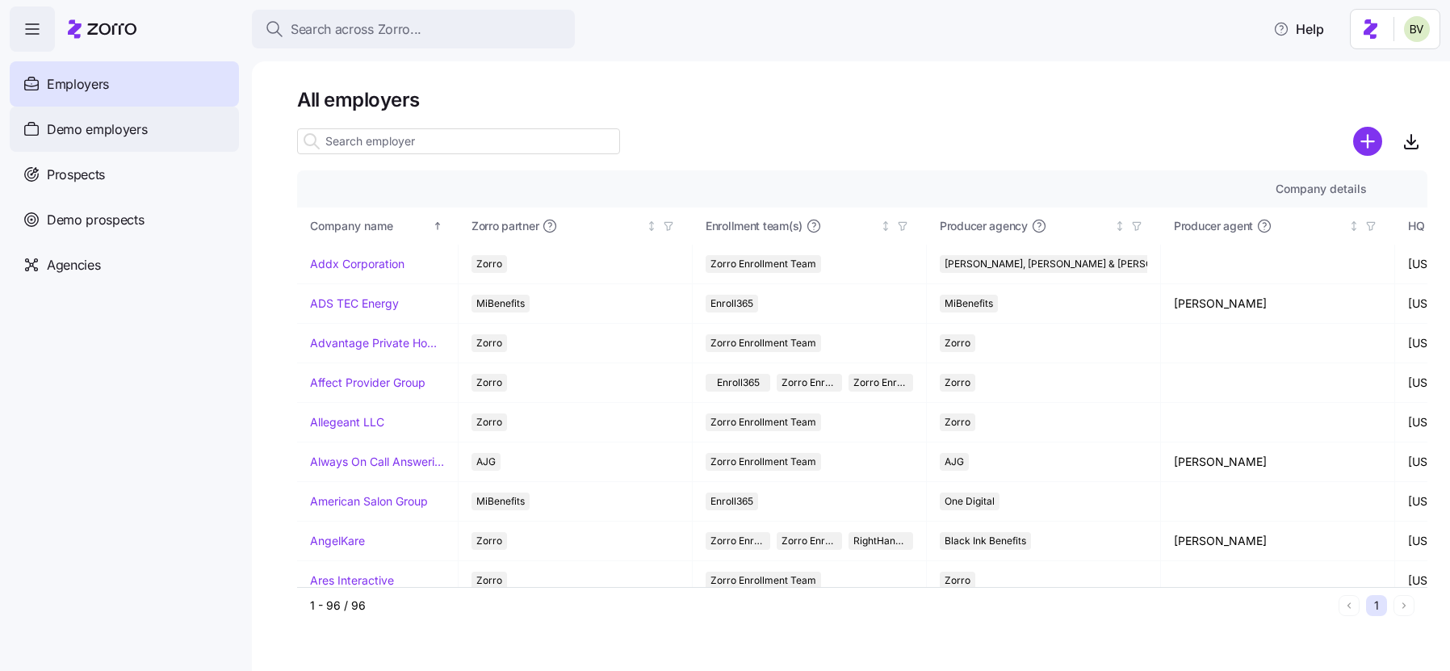
click at [103, 141] on div "Demo employers" at bounding box center [124, 129] width 229 height 45
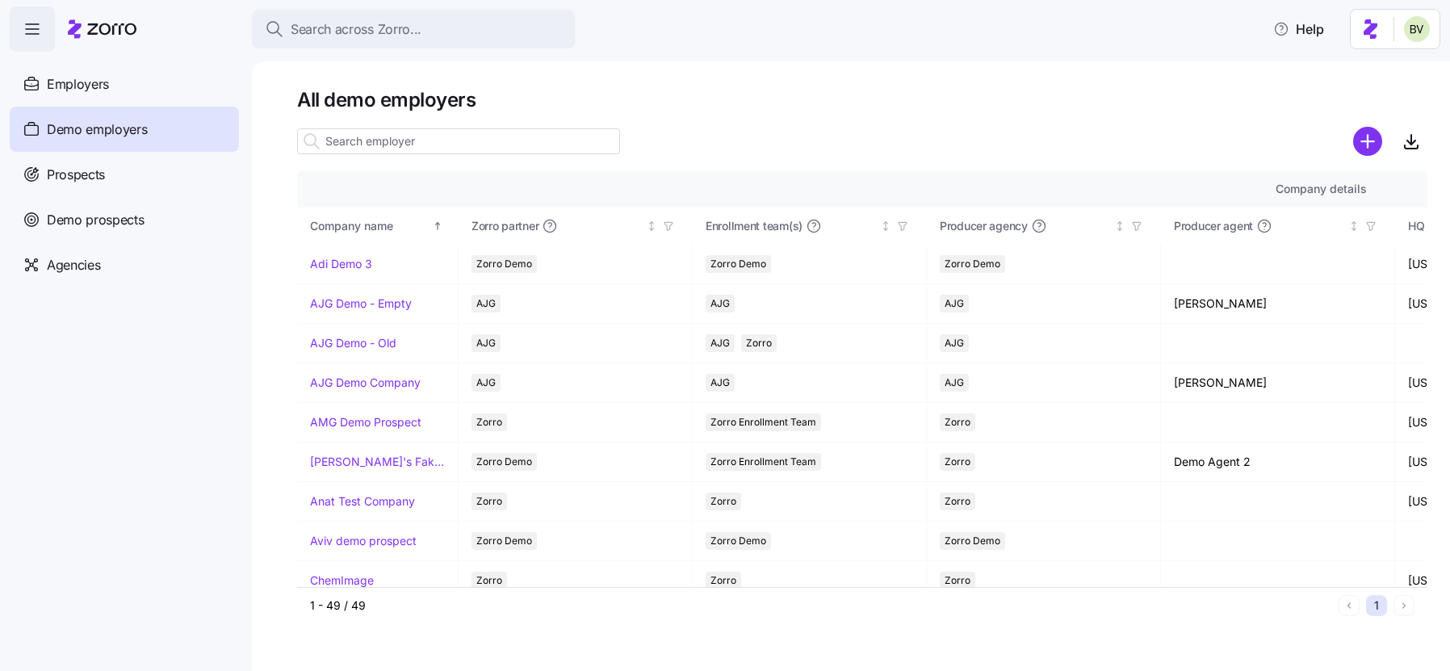
click at [340, 141] on input at bounding box center [458, 141] width 323 height 26
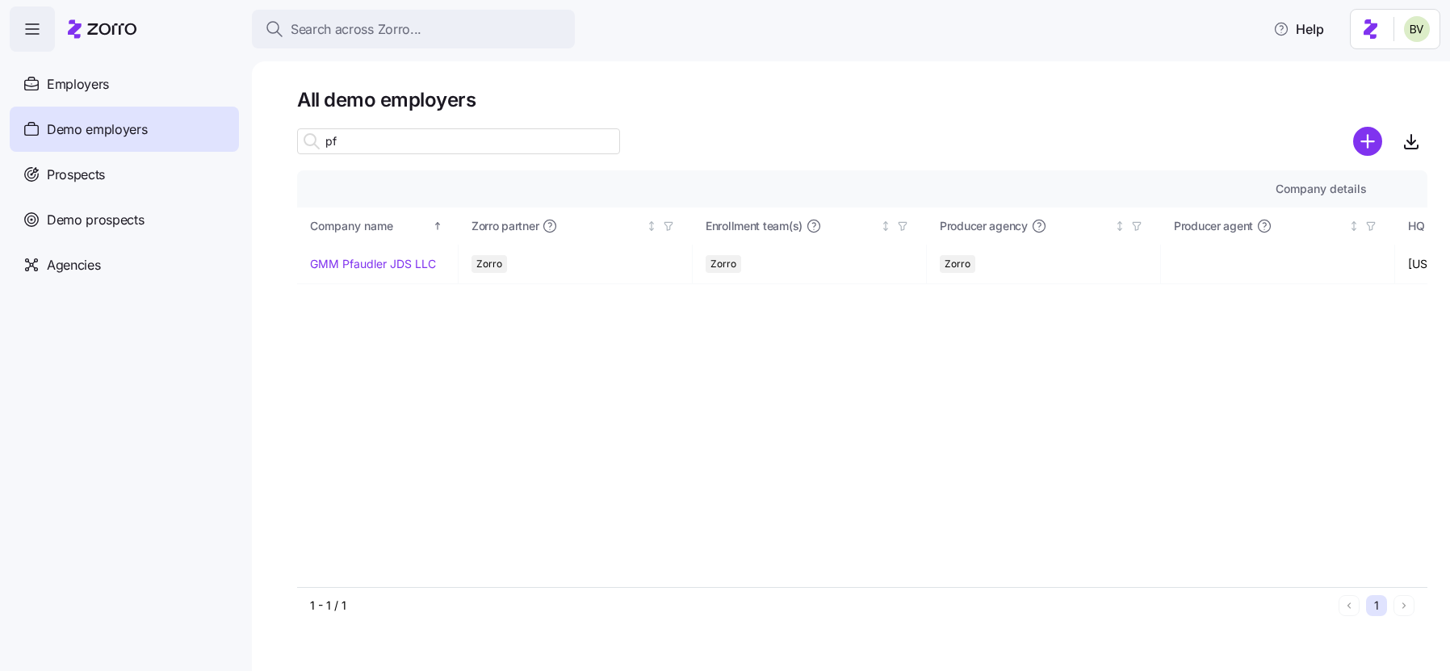
type input "p"
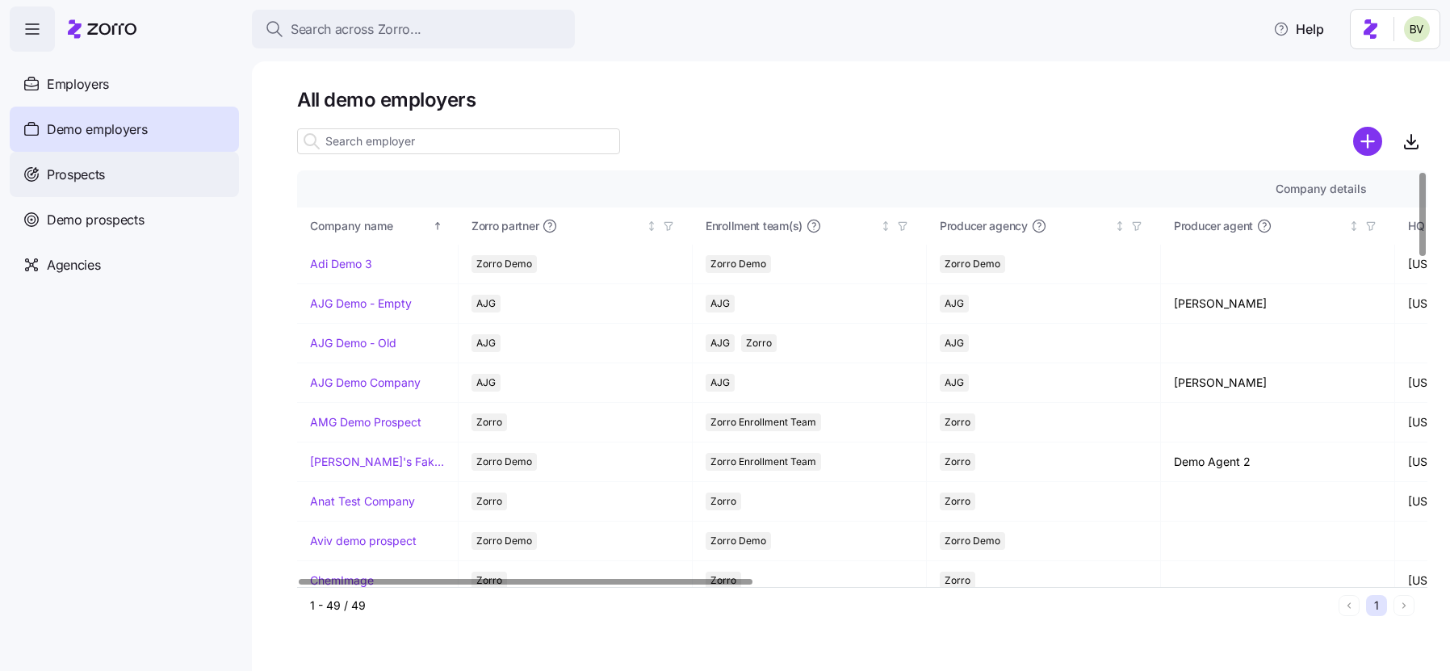
click at [93, 178] on span "Prospects" at bounding box center [76, 175] width 58 height 20
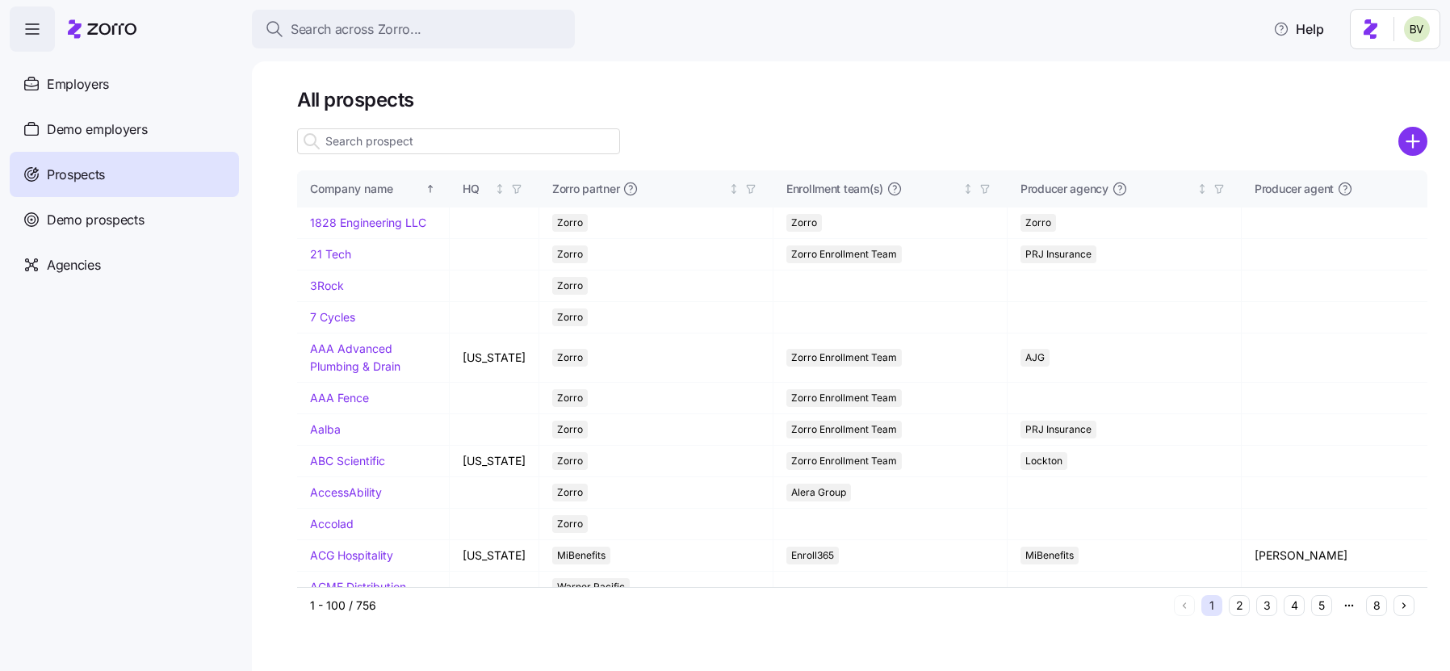
click at [384, 147] on input at bounding box center [458, 141] width 323 height 26
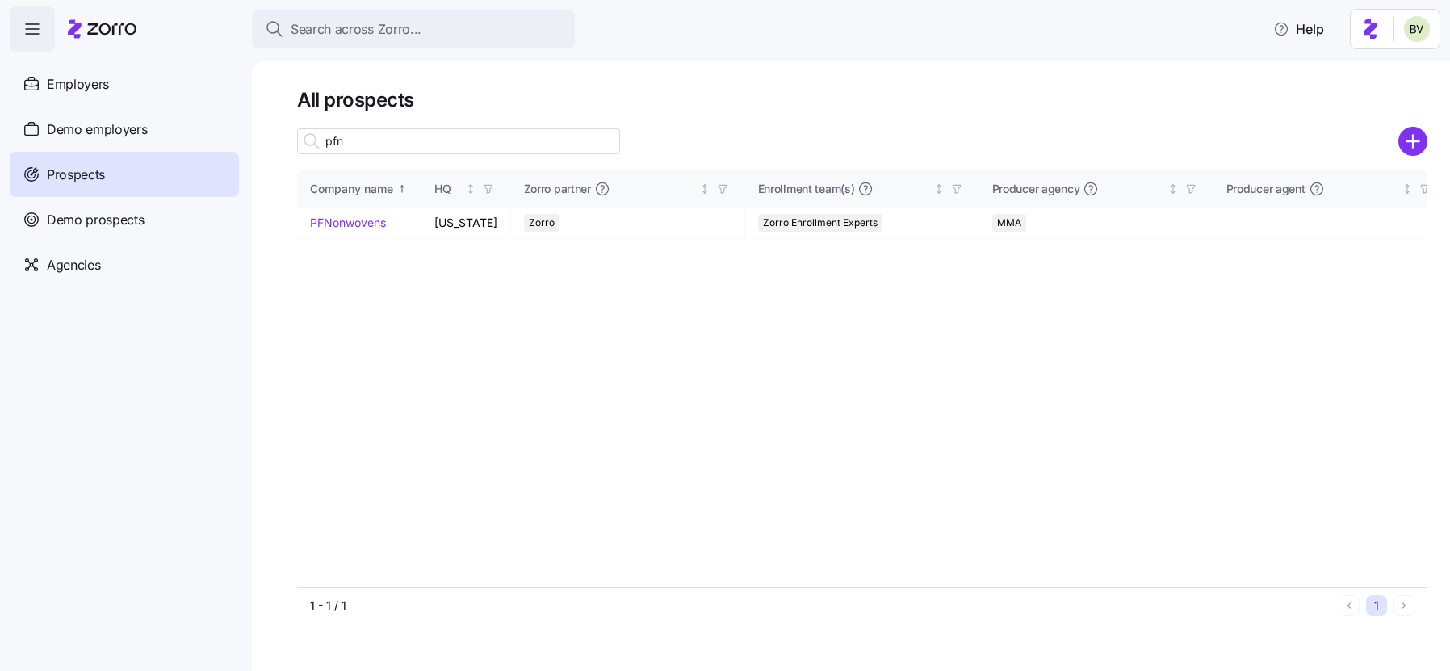
click at [347, 153] on input "pfn" at bounding box center [458, 141] width 323 height 26
click at [333, 141] on input "pfn" at bounding box center [458, 141] width 323 height 26
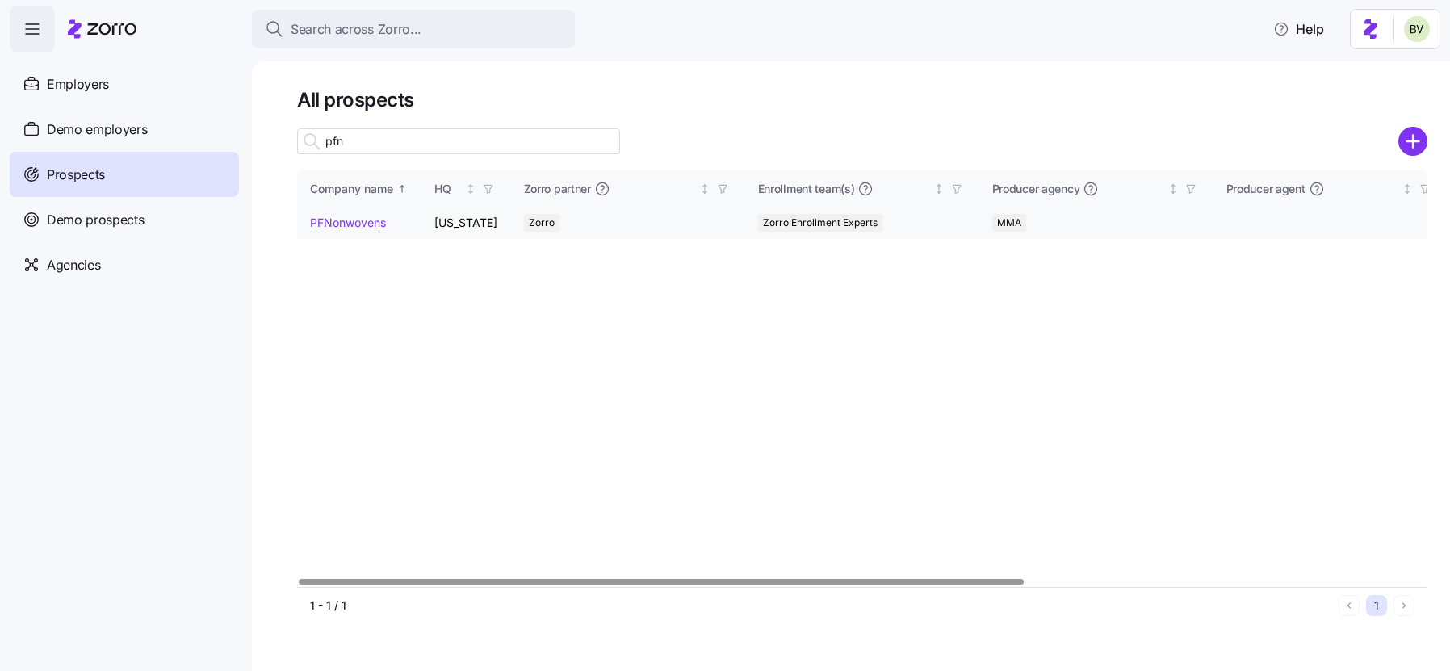
type input "pfn"
click at [359, 220] on link "PFNonwovens" at bounding box center [348, 223] width 76 height 14
click at [348, 224] on link "PFNonwovens" at bounding box center [348, 223] width 76 height 14
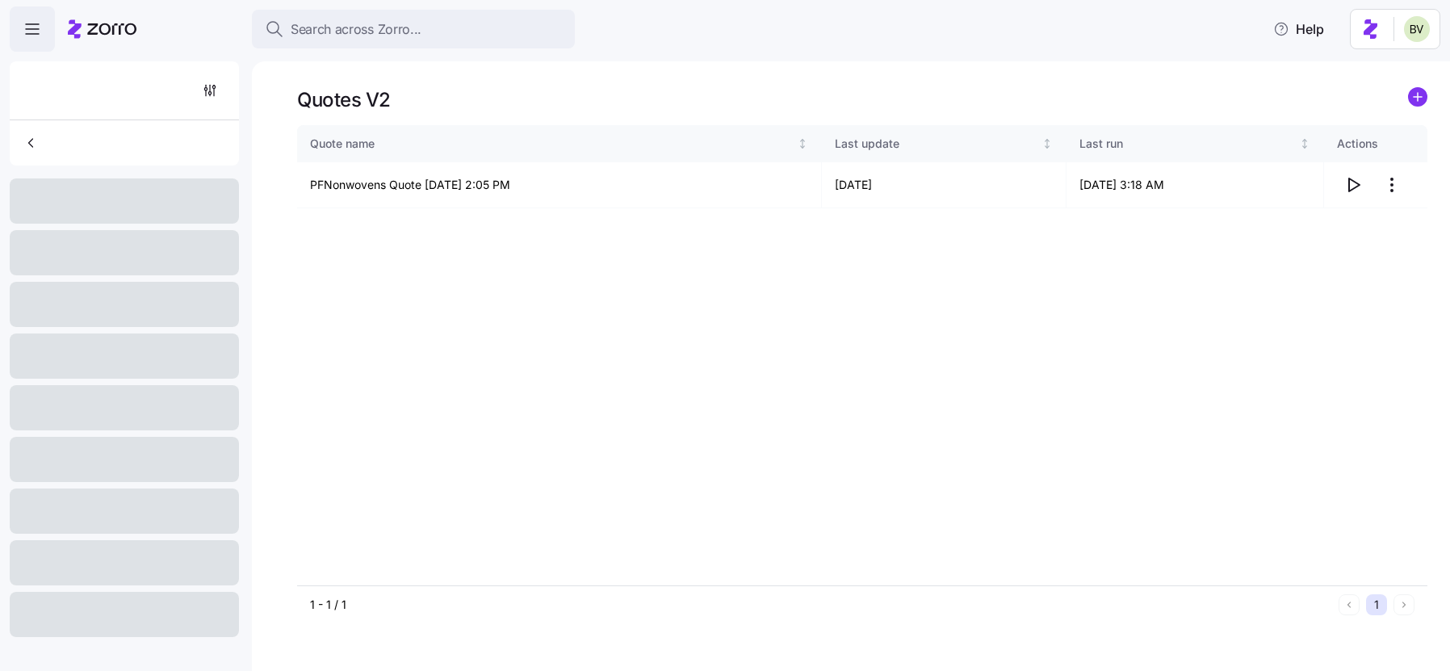
click at [108, 74] on div at bounding box center [124, 90] width 216 height 58
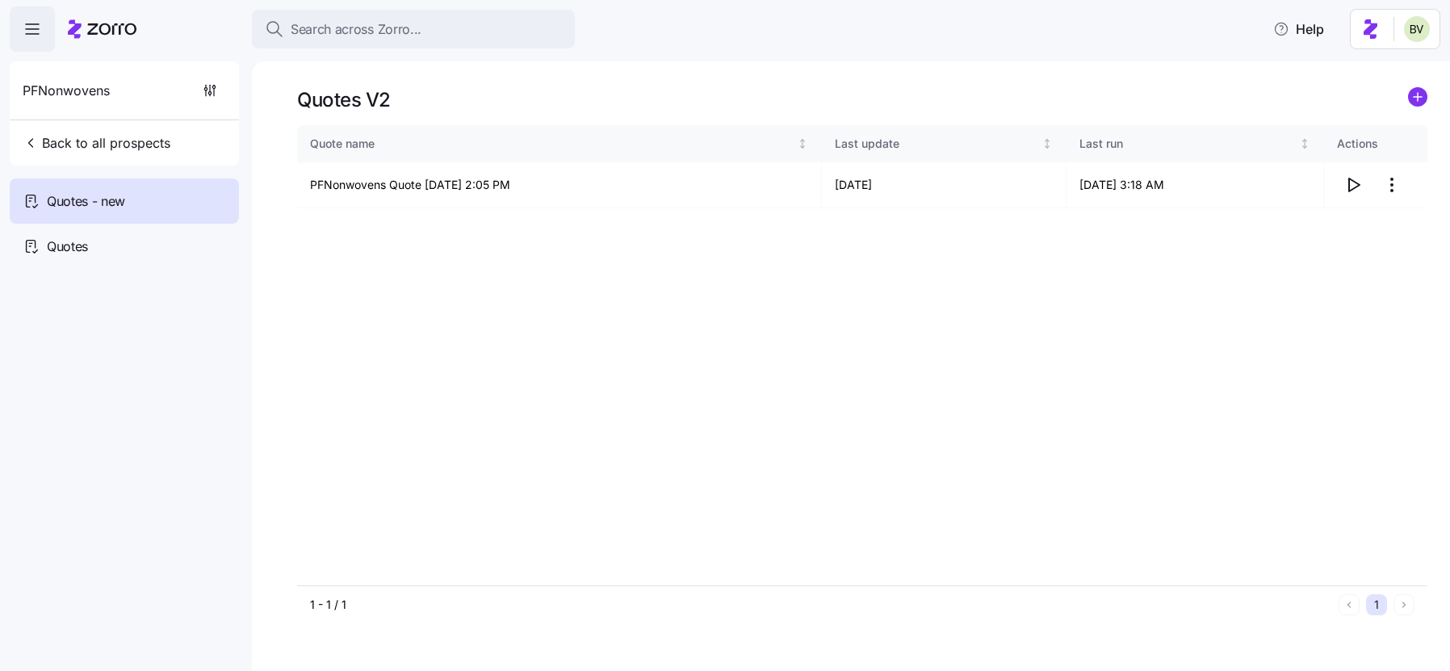
click at [86, 96] on span "PFNonwovens" at bounding box center [66, 91] width 87 height 20
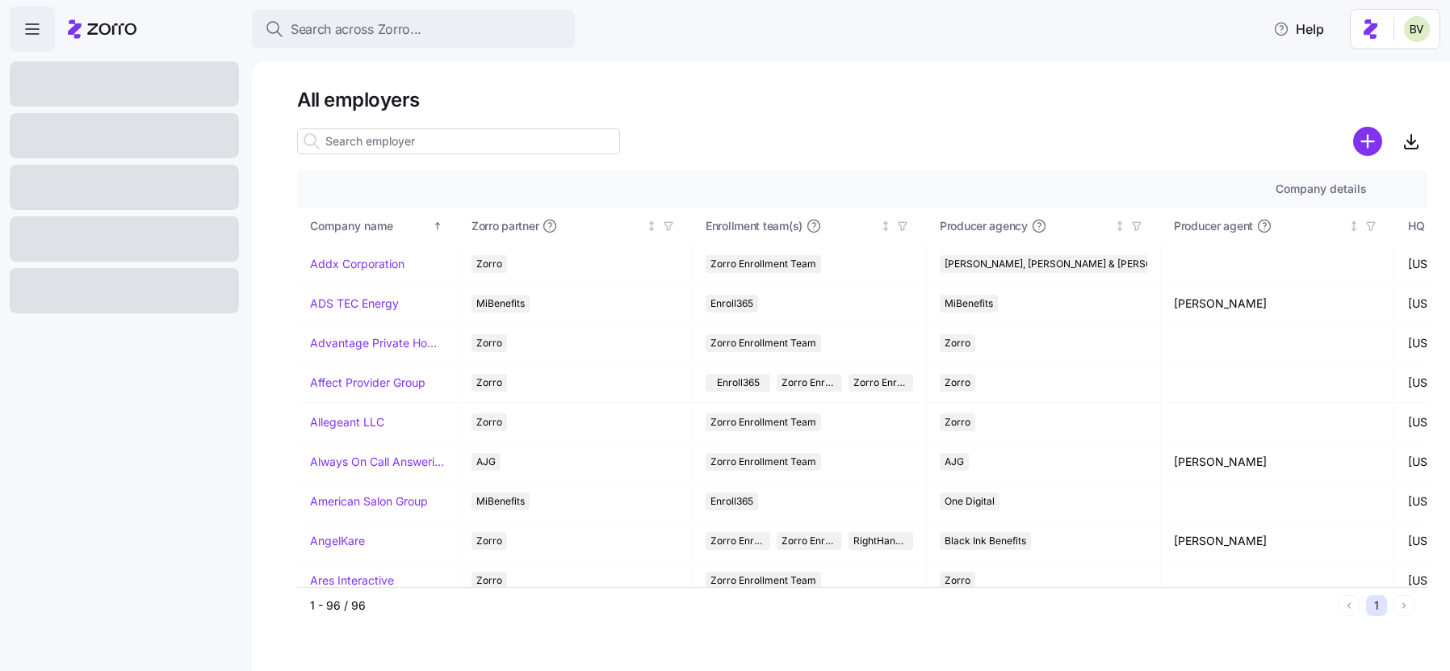
click at [324, 140] on div at bounding box center [311, 141] width 27 height 24
click at [347, 35] on span "Search across Zorro..." at bounding box center [356, 29] width 131 height 20
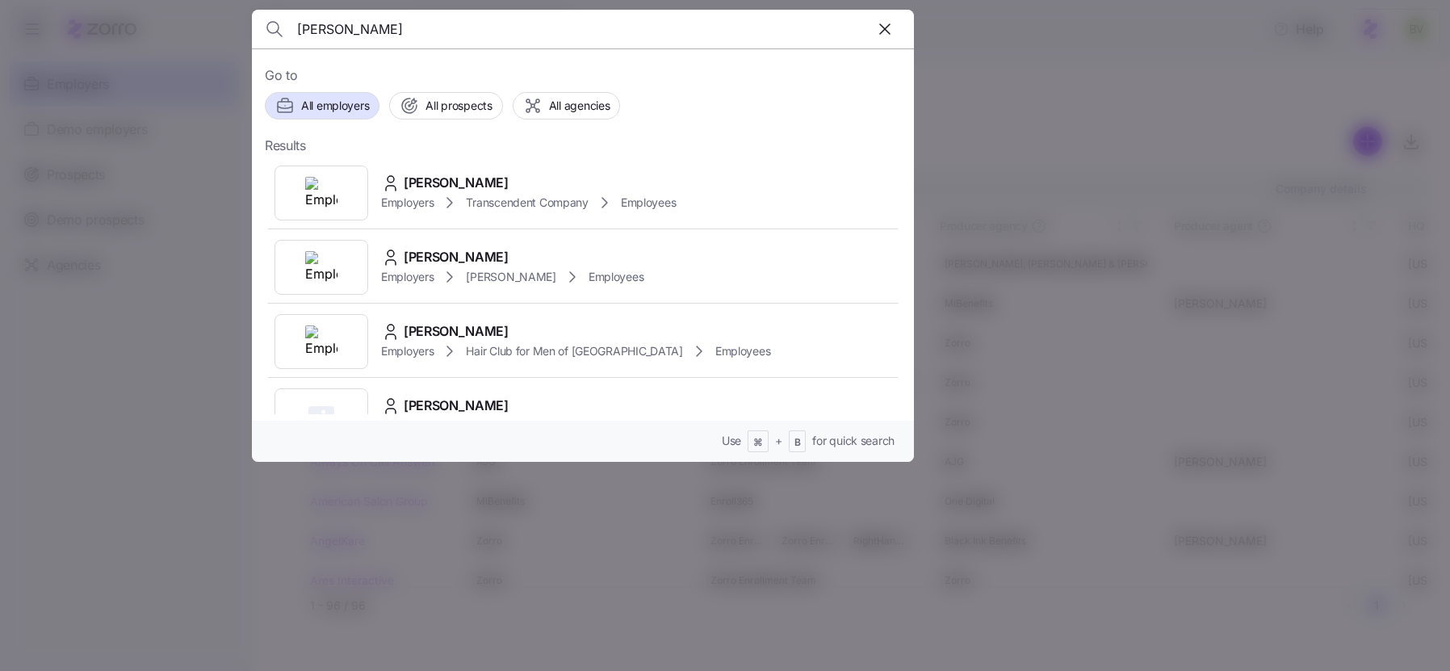
click at [373, 27] on input "[PERSON_NAME]" at bounding box center [503, 29] width 413 height 39
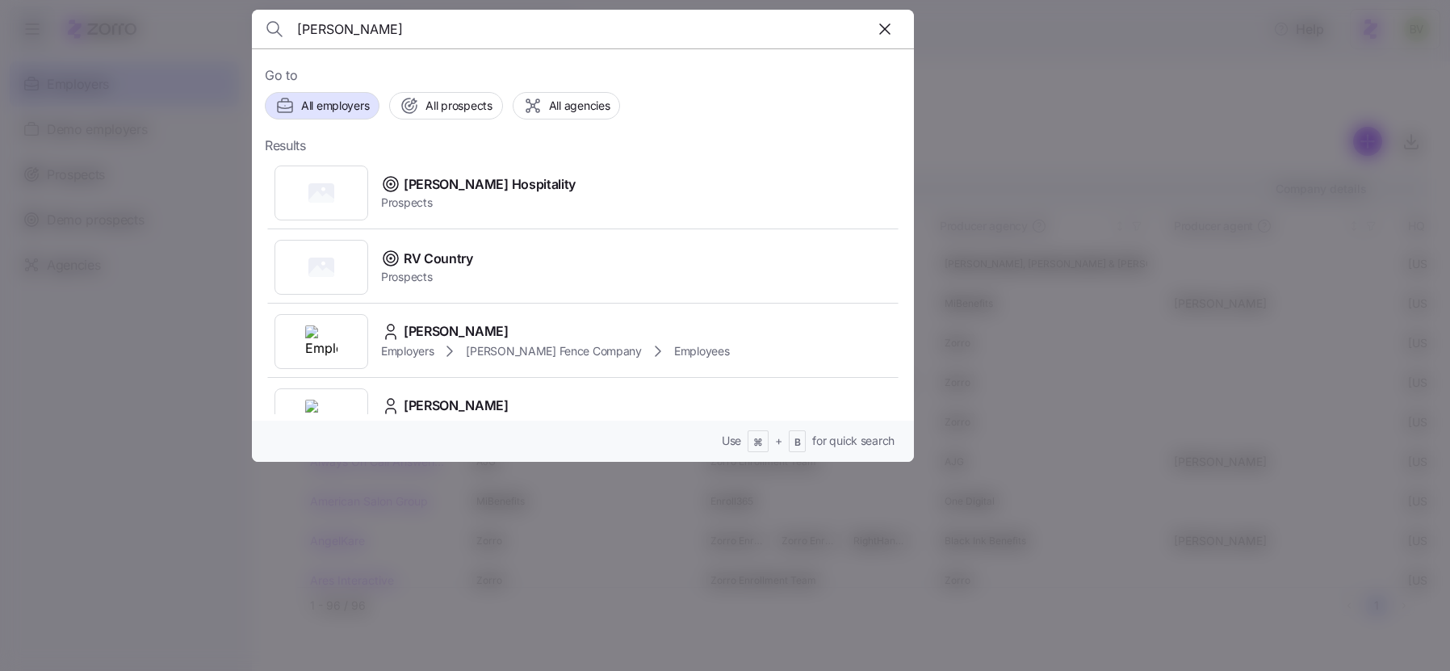
type input "[PERSON_NAME]"
click at [212, 328] on div at bounding box center [725, 335] width 1450 height 671
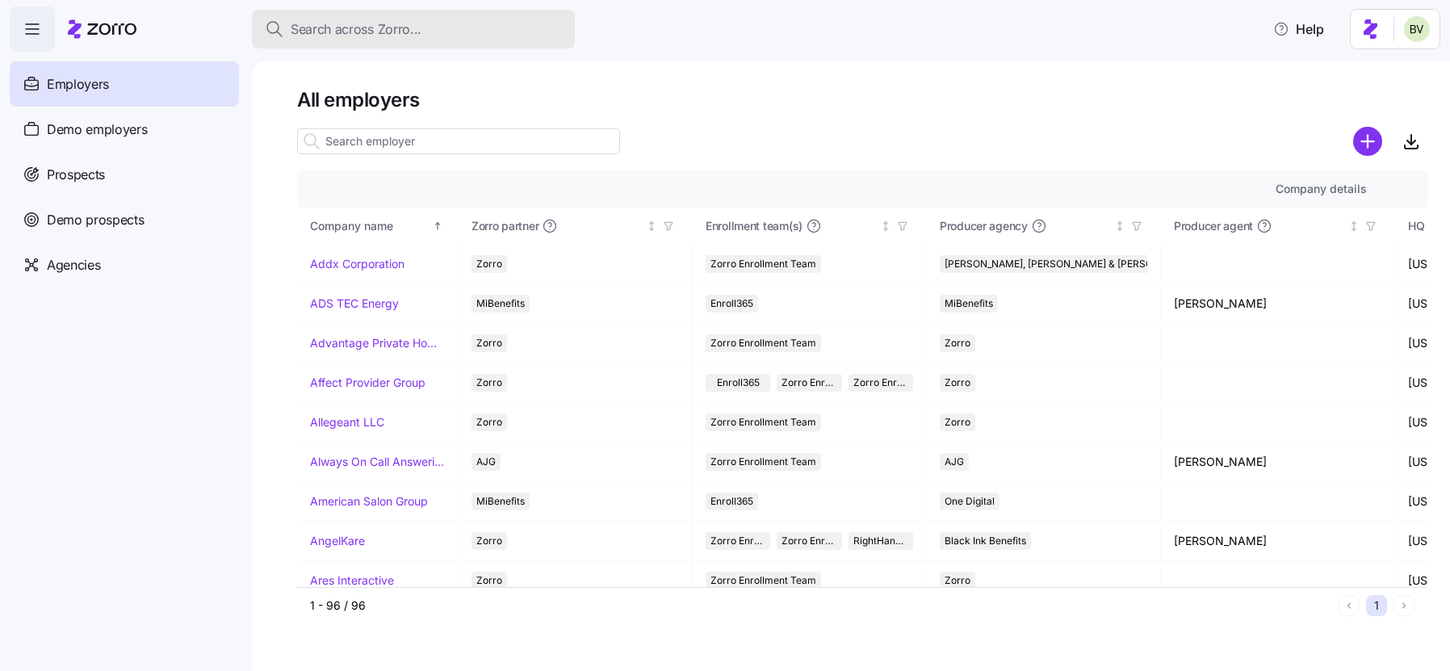
click at [409, 28] on span "Search across Zorro..." at bounding box center [356, 29] width 131 height 20
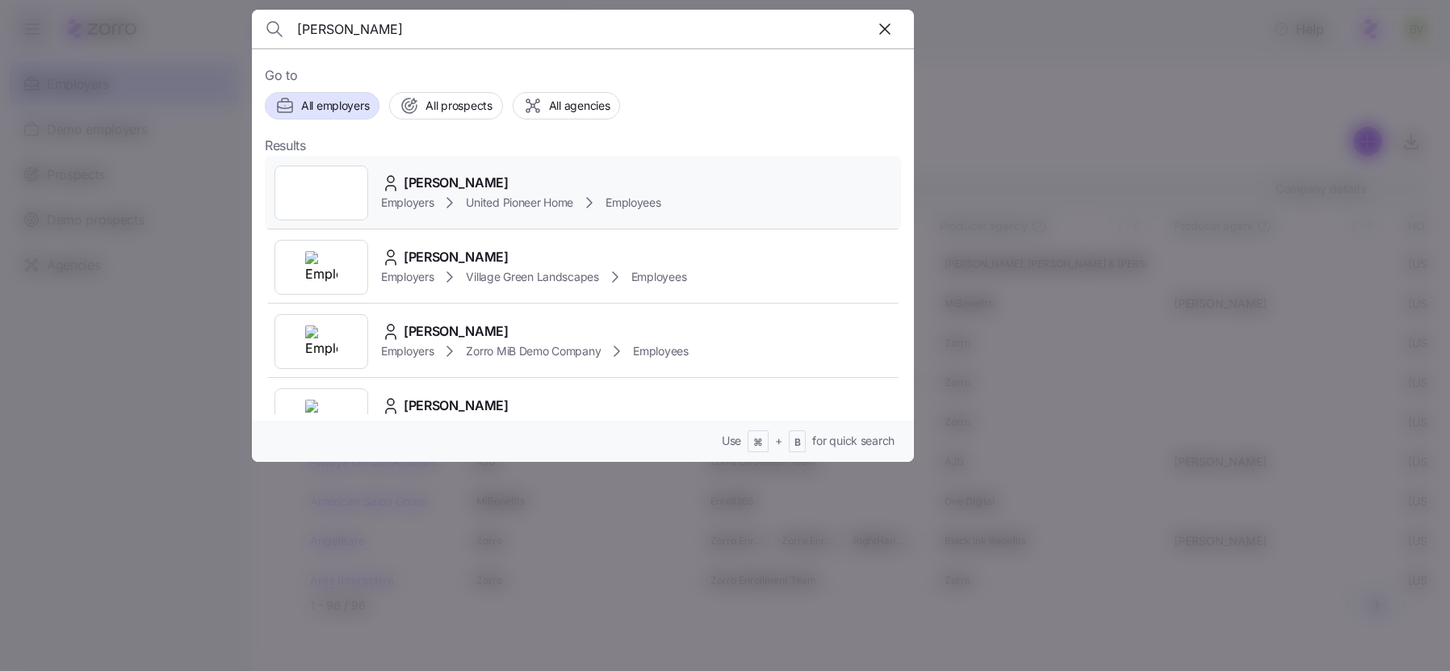
type input "Dawn Swanson"
click at [308, 187] on img at bounding box center [321, 193] width 32 height 32
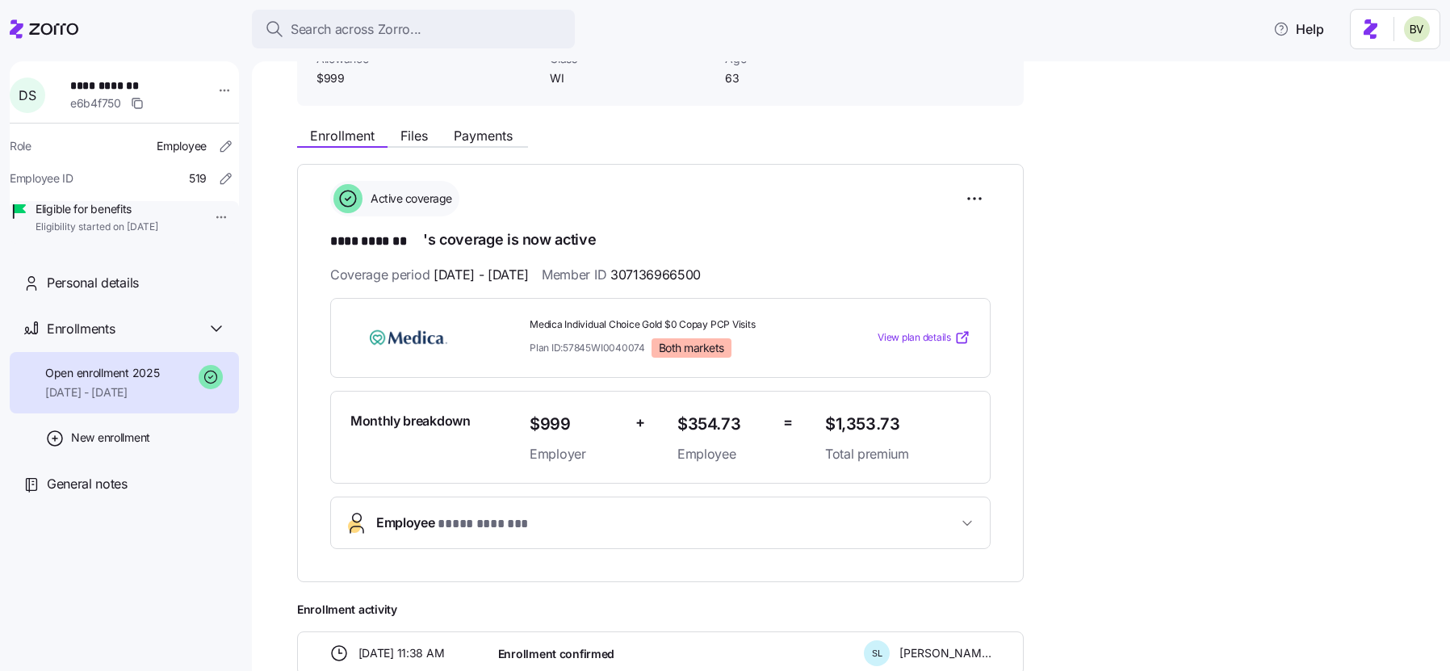
scroll to position [120, 0]
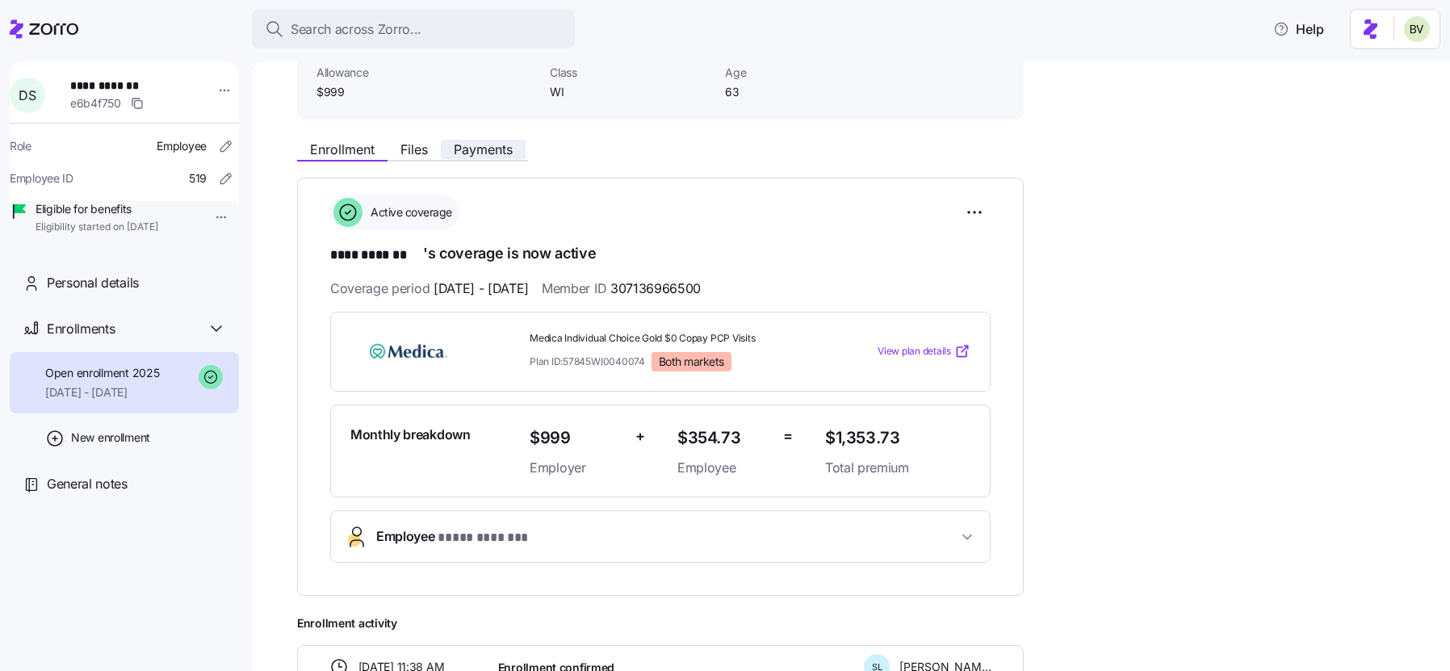
click at [470, 155] on span "Payments" at bounding box center [483, 149] width 59 height 13
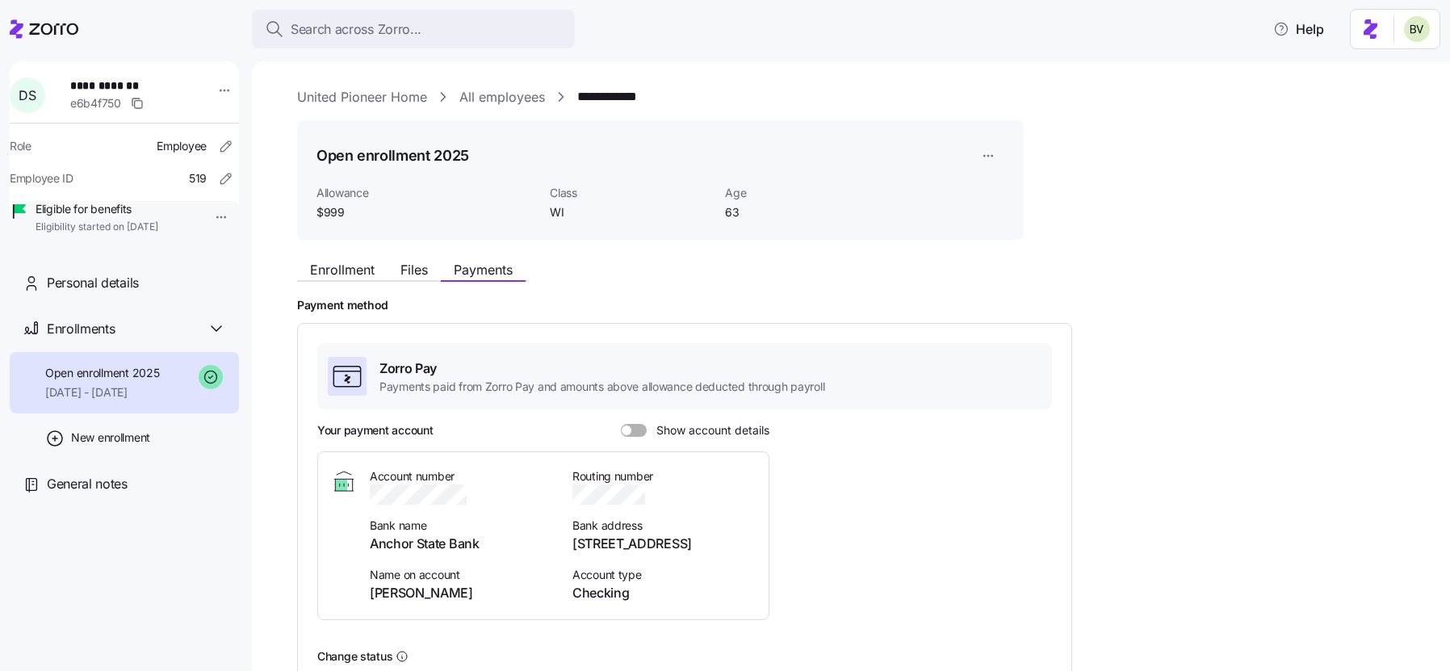
click at [343, 257] on div "Enrollment Files Payments" at bounding box center [660, 267] width 727 height 29
click at [343, 263] on span "Enrollment" at bounding box center [342, 269] width 65 height 13
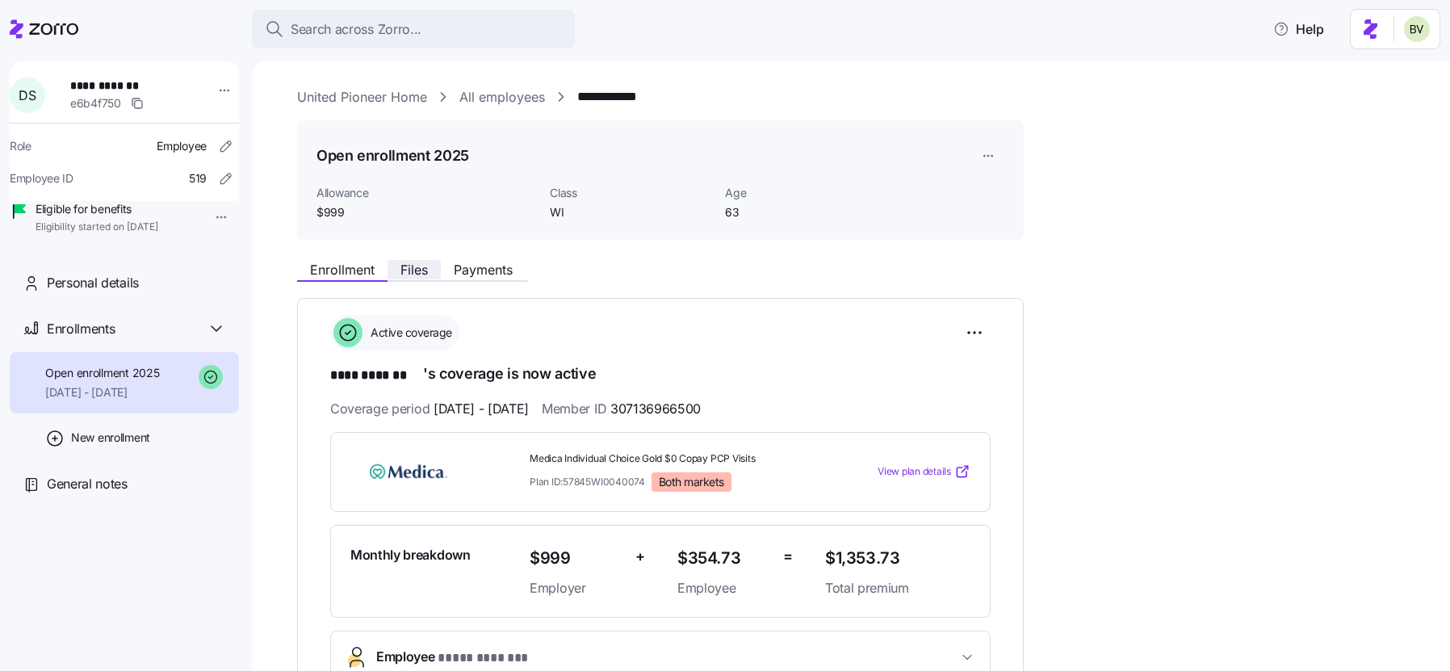
click at [416, 271] on span "Files" at bounding box center [413, 269] width 27 height 13
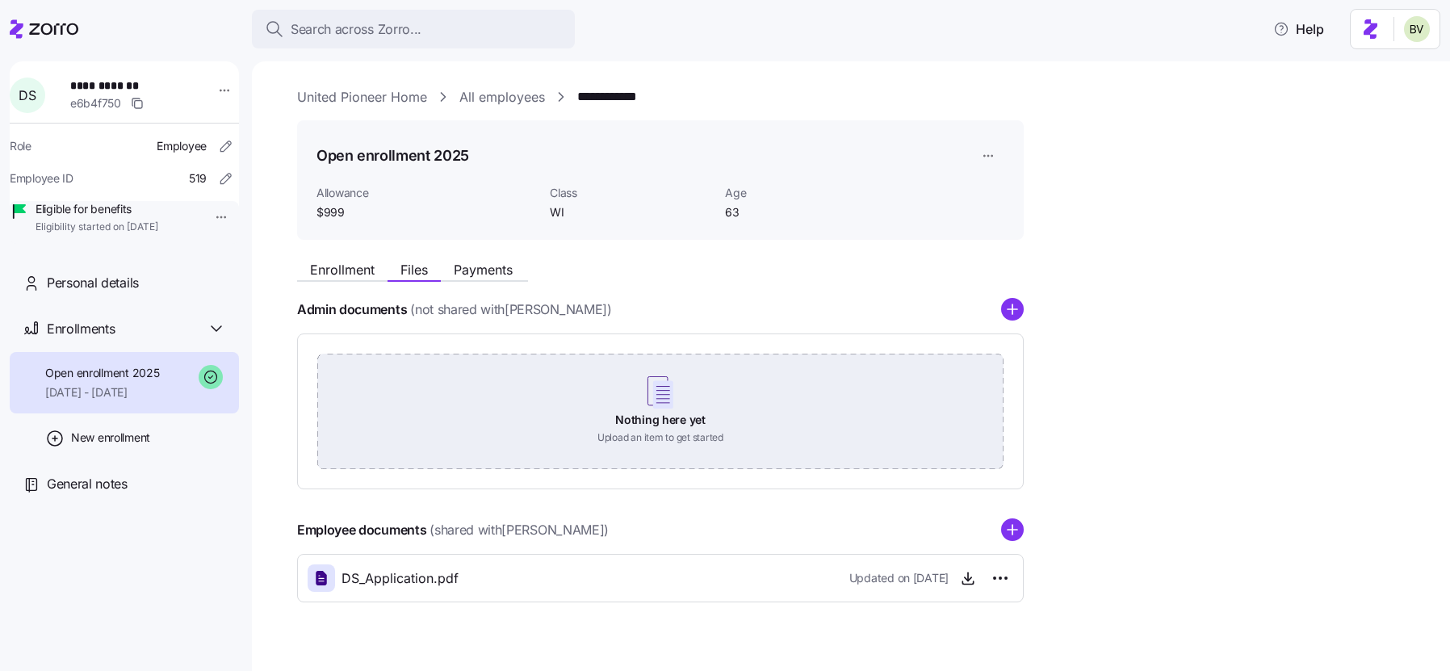
scroll to position [28, 0]
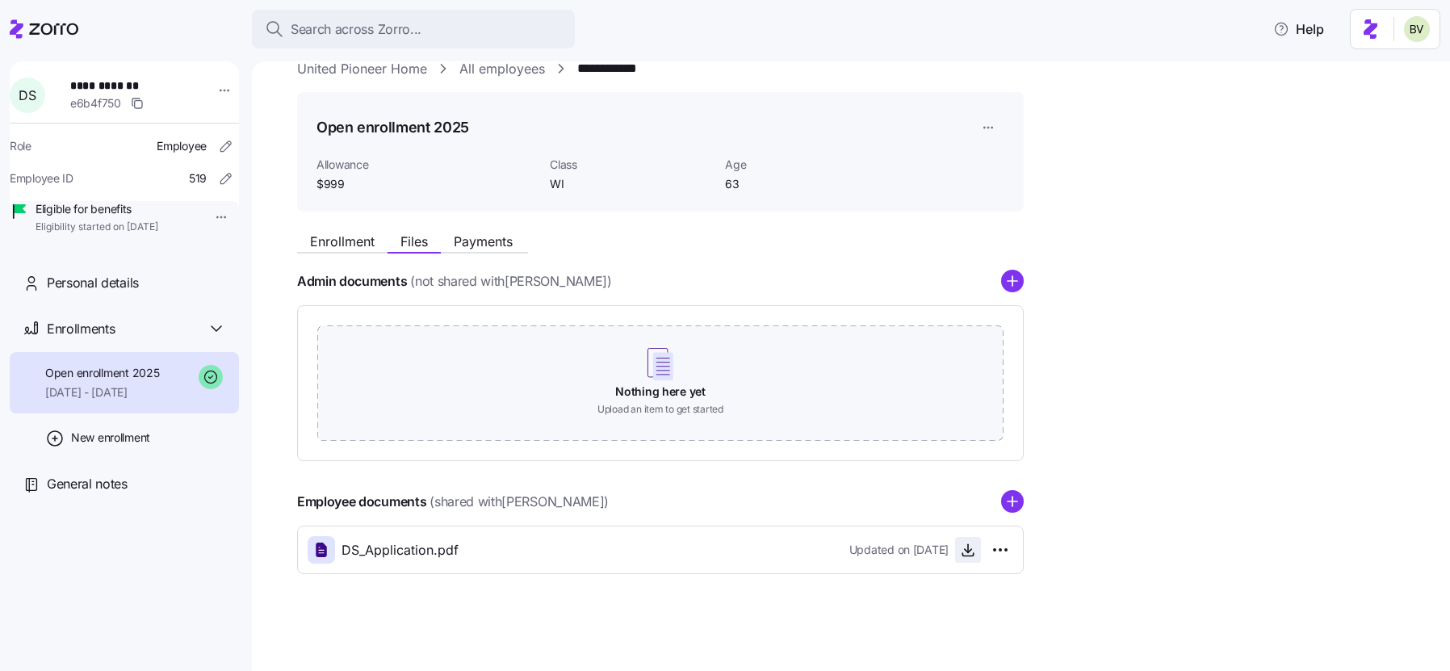
click at [963, 548] on icon "button" at bounding box center [968, 550] width 16 height 16
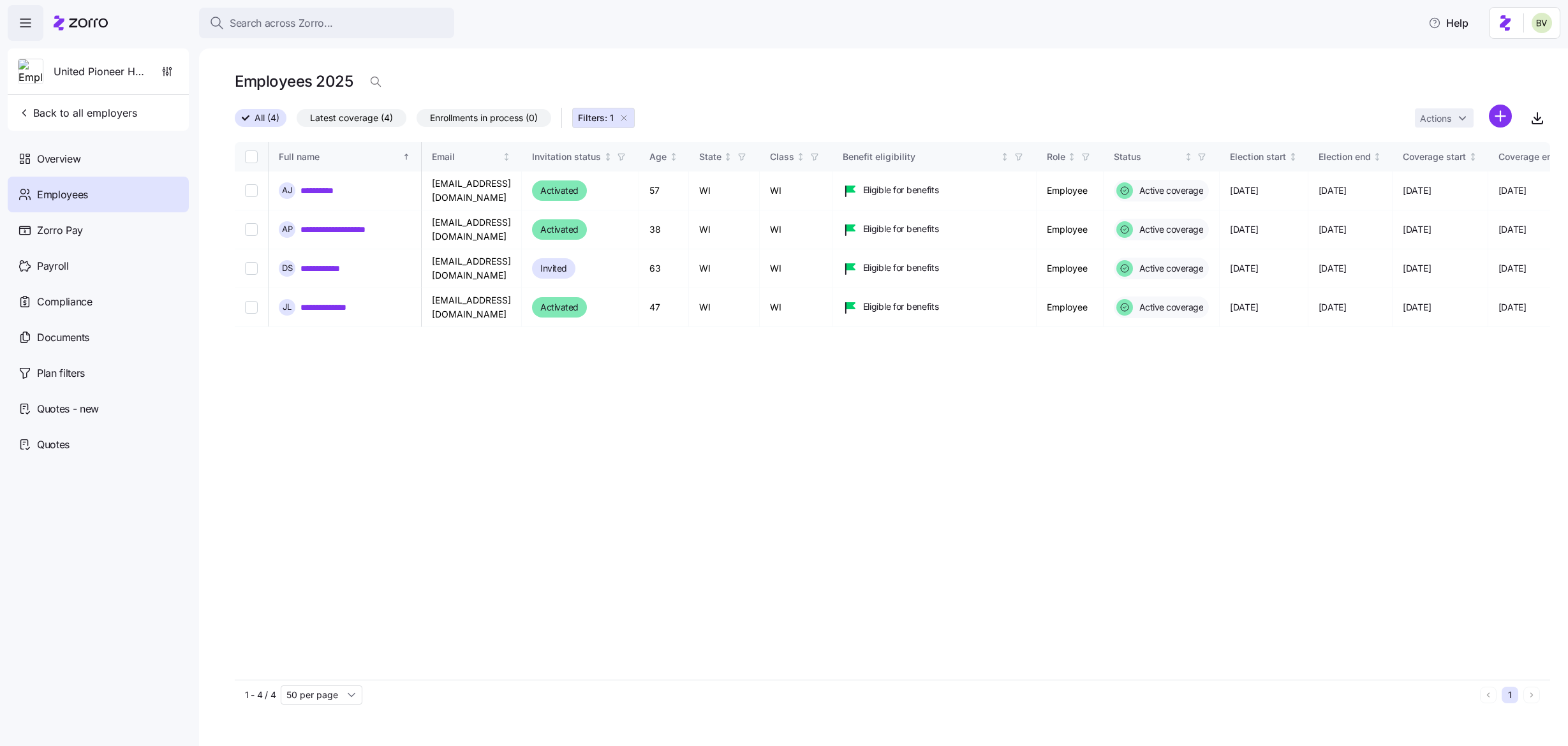
scroll to position [0, 770]
